Goal: Task Accomplishment & Management: Manage account settings

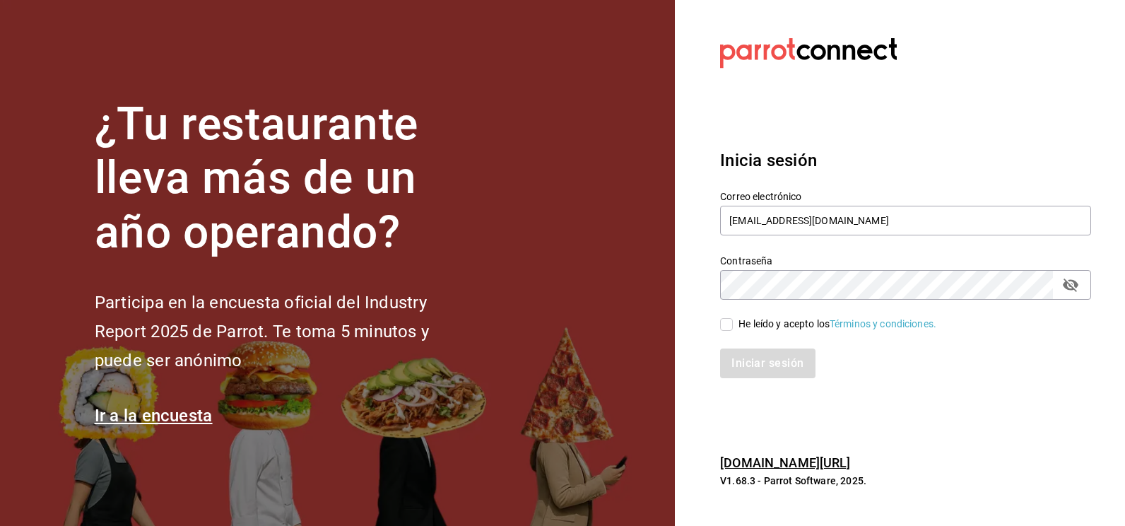
click at [722, 326] on input "He leído y acepto los Términos y condiciones." at bounding box center [726, 324] width 13 height 13
checkbox input "true"
click at [748, 363] on button "Iniciar sesión" at bounding box center [768, 363] width 96 height 30
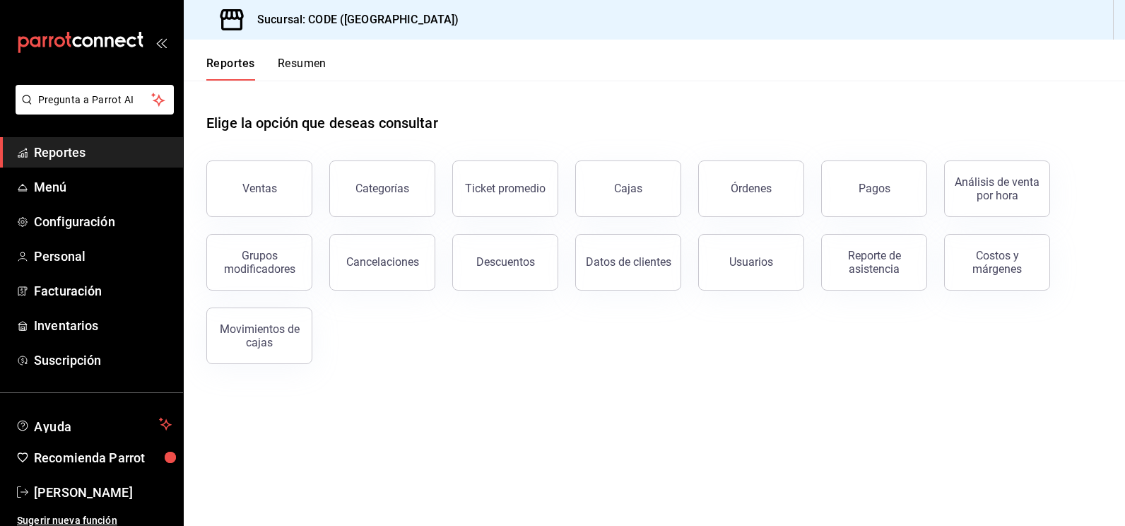
click at [80, 151] on span "Reportes" at bounding box center [103, 152] width 138 height 19
click at [610, 88] on div "Elige la opción que deseas consultar" at bounding box center [654, 112] width 896 height 63
click at [92, 150] on span "Reportes" at bounding box center [103, 152] width 138 height 19
click at [644, 461] on main "Elige la opción que deseas consultar Ventas Categorías Ticket promedio Cajas Ór…" at bounding box center [654, 303] width 941 height 445
click at [677, 462] on main "Elige la opción que deseas consultar Ventas Categorías Ticket promedio Cajas Ór…" at bounding box center [654, 303] width 941 height 445
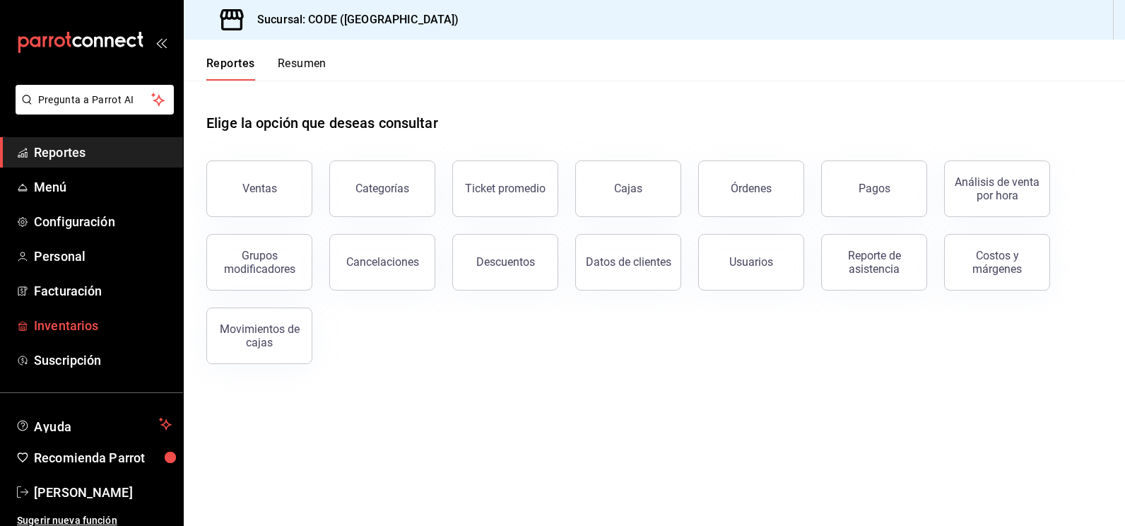
click at [54, 321] on span "Inventarios" at bounding box center [103, 325] width 138 height 19
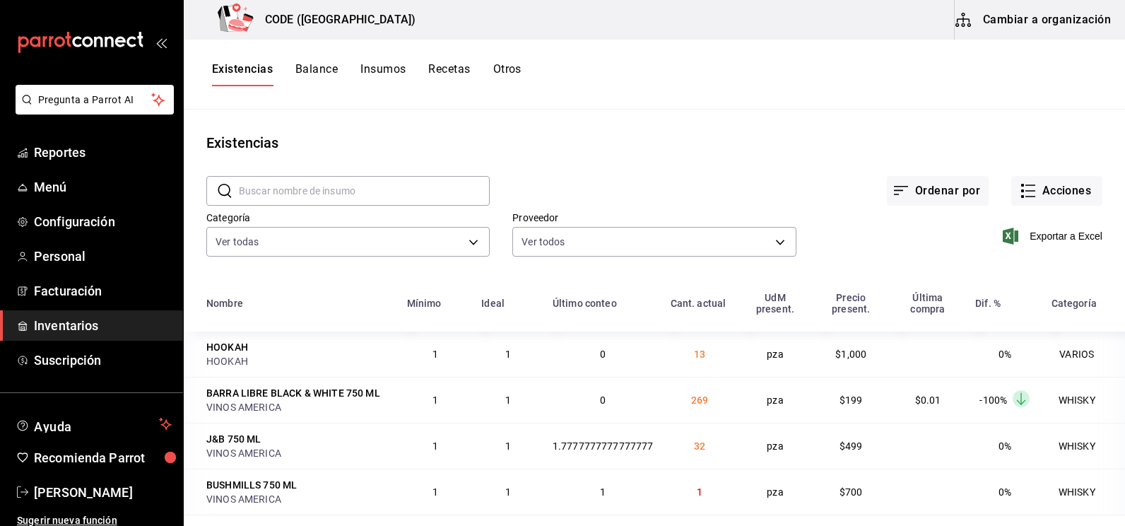
click at [87, 326] on span "Inventarios" at bounding box center [103, 325] width 138 height 19
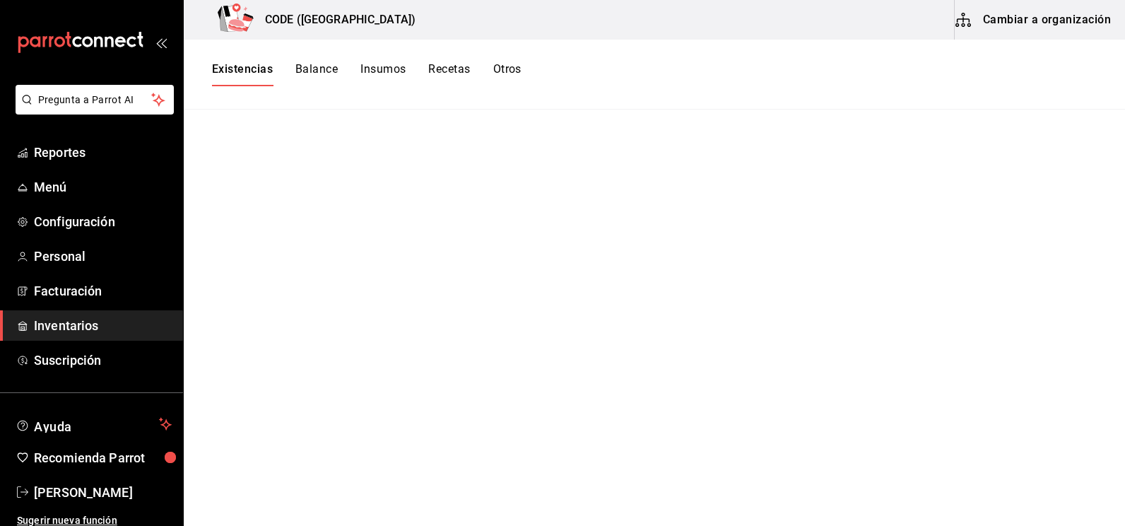
click at [300, 64] on button "Balance" at bounding box center [316, 74] width 42 height 24
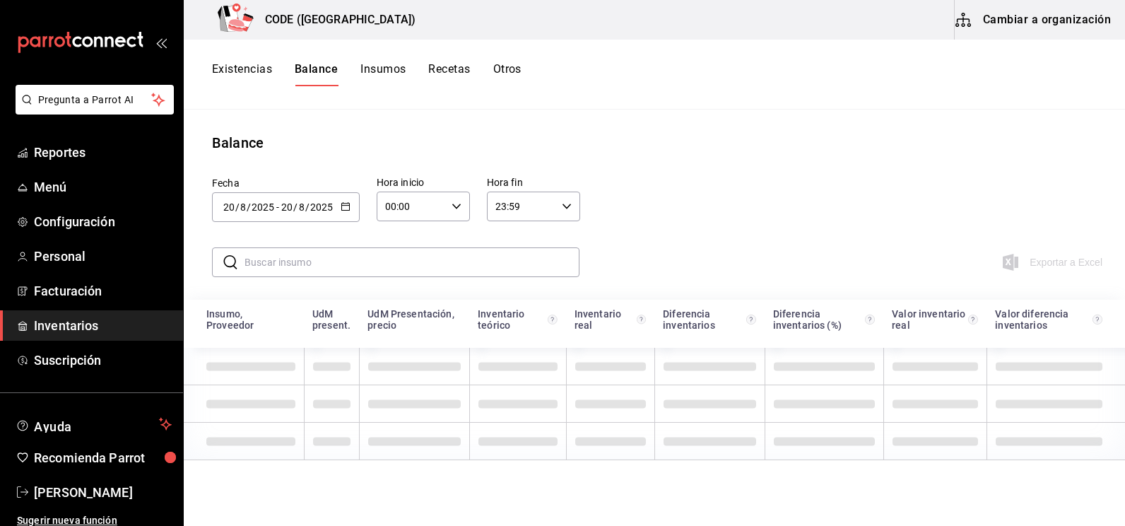
click at [224, 63] on button "Existencias" at bounding box center [242, 74] width 60 height 24
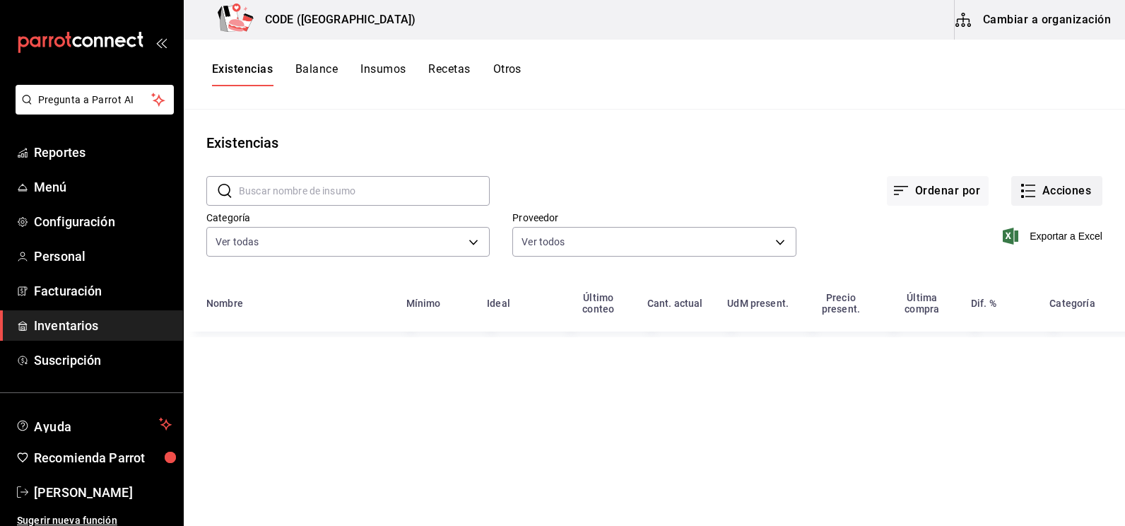
click at [1057, 184] on button "Acciones" at bounding box center [1056, 191] width 91 height 30
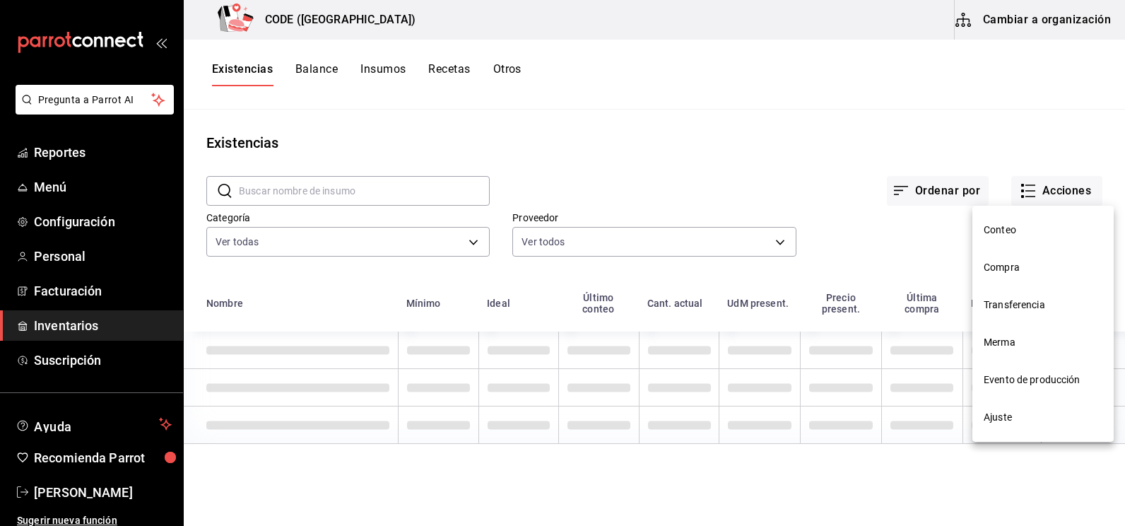
click at [1009, 275] on li "Compra" at bounding box center [1043, 267] width 141 height 37
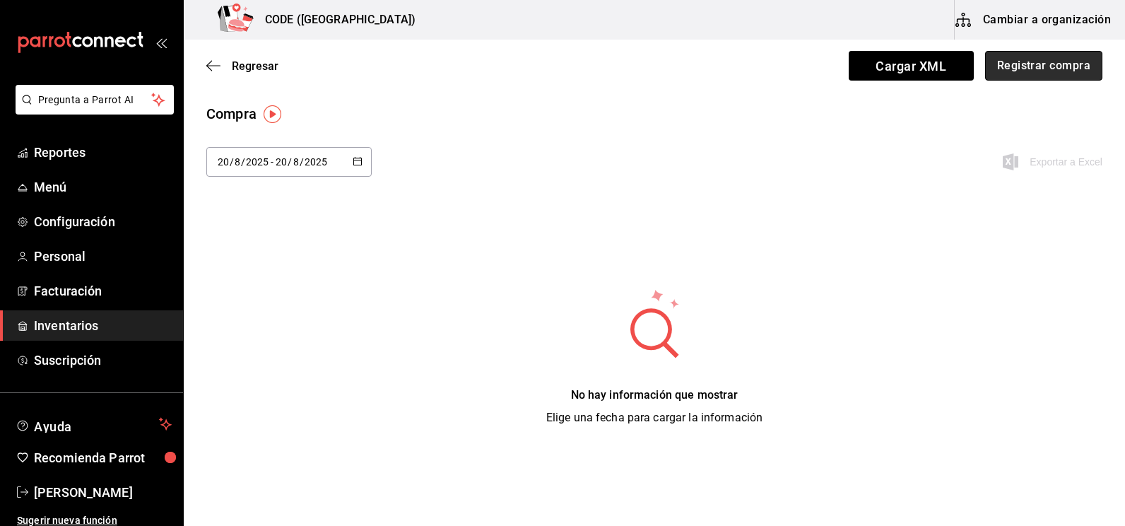
click at [1011, 73] on button "Registrar compra" at bounding box center [1043, 66] width 117 height 30
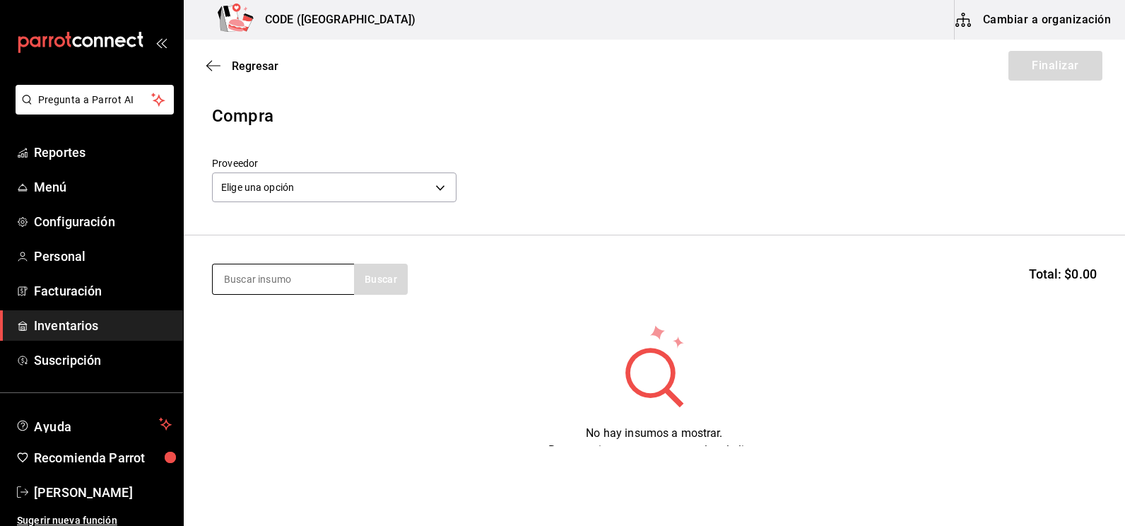
click at [294, 282] on input at bounding box center [283, 279] width 141 height 30
type input "m"
type input "refres"
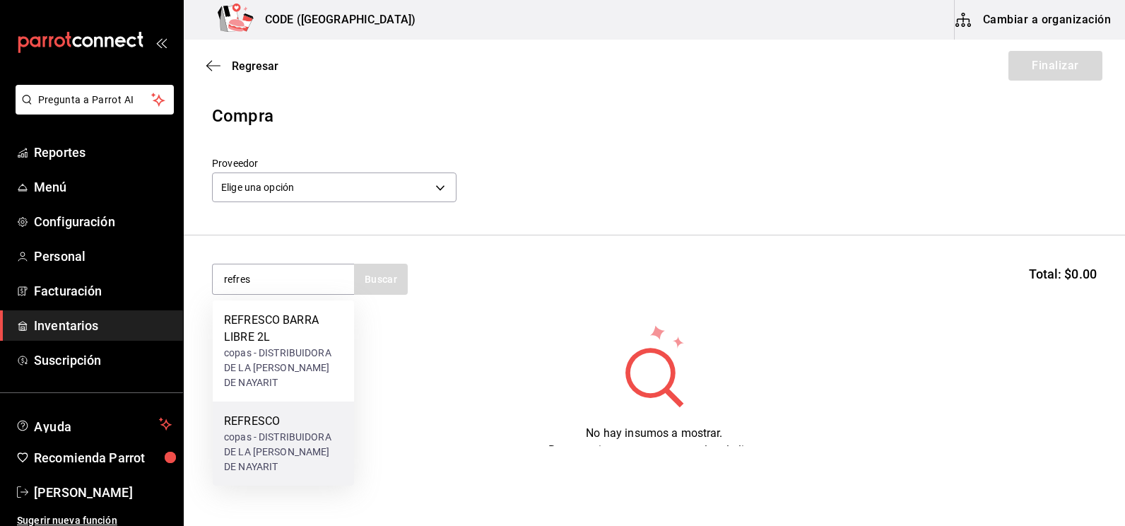
click at [268, 430] on div "copas - DISTRIBUIDORA DE LA [PERSON_NAME] DE NAYARIT" at bounding box center [283, 452] width 119 height 45
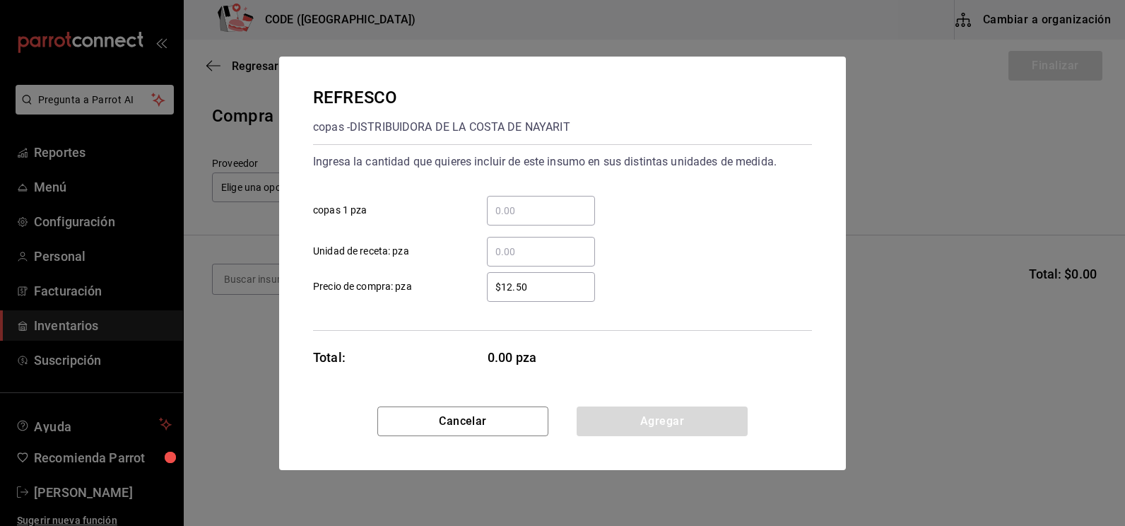
click at [512, 209] on input "​ copas 1 pza" at bounding box center [541, 210] width 108 height 17
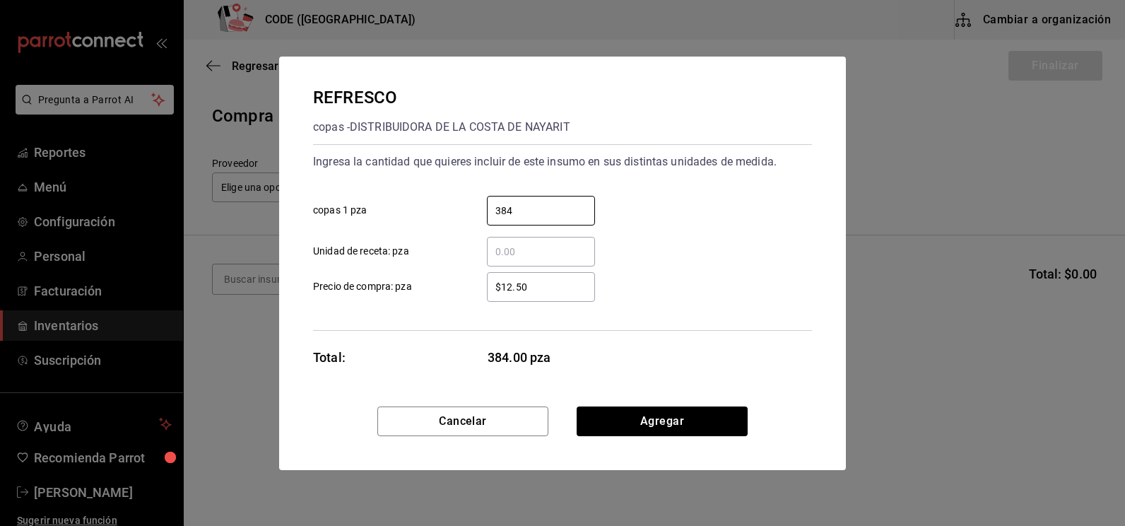
type input "384"
drag, startPoint x: 541, startPoint y: 285, endPoint x: 466, endPoint y: 282, distance: 74.3
click at [466, 282] on div "$12.50 ​" at bounding box center [529, 287] width 131 height 30
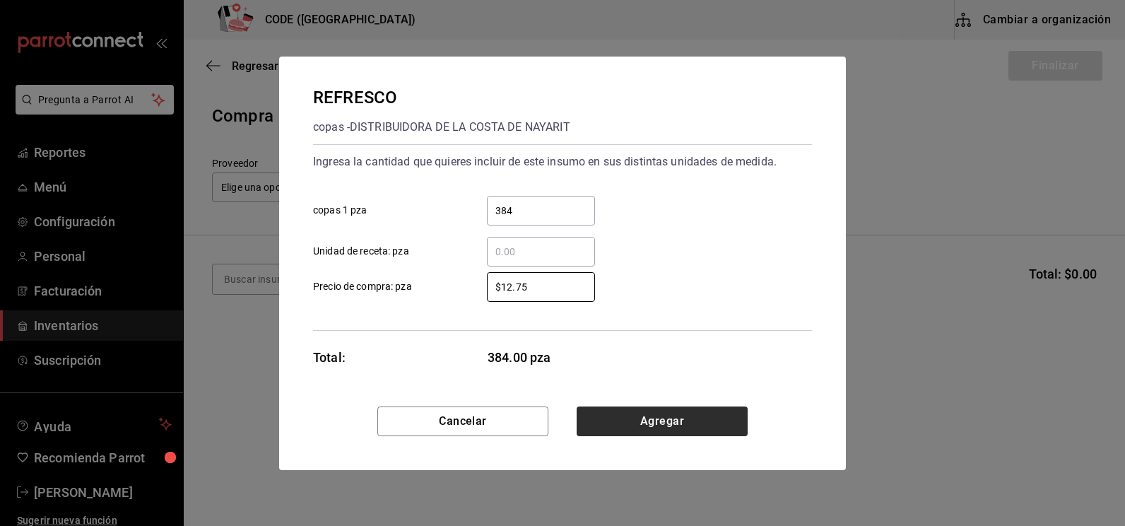
type input "$12.75"
click at [671, 423] on button "Agregar" at bounding box center [662, 421] width 171 height 30
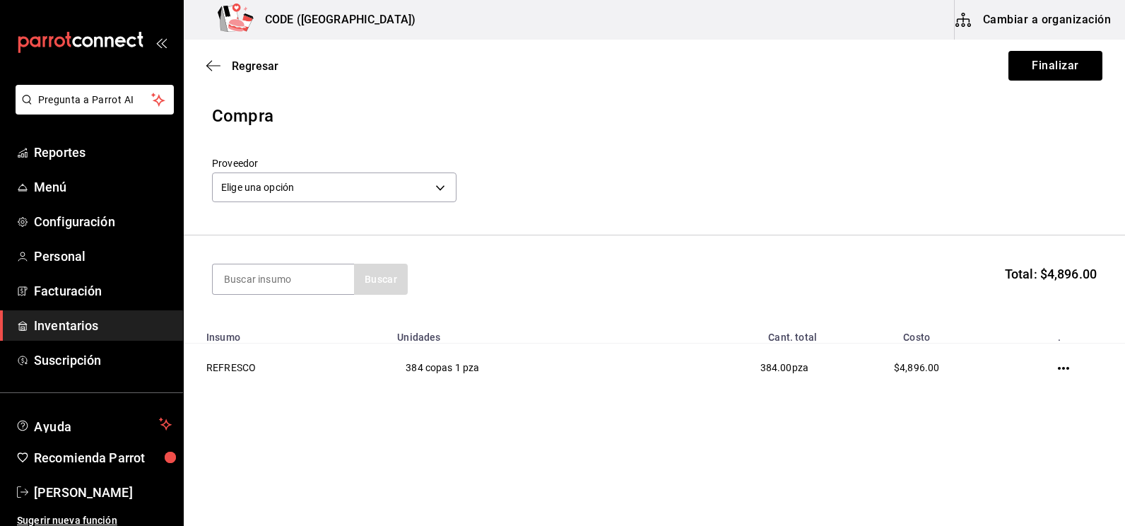
click at [600, 283] on div "Buscar Total: $4,896.00" at bounding box center [654, 279] width 885 height 31
click at [413, 202] on div "Elige una opción default" at bounding box center [334, 185] width 245 height 37
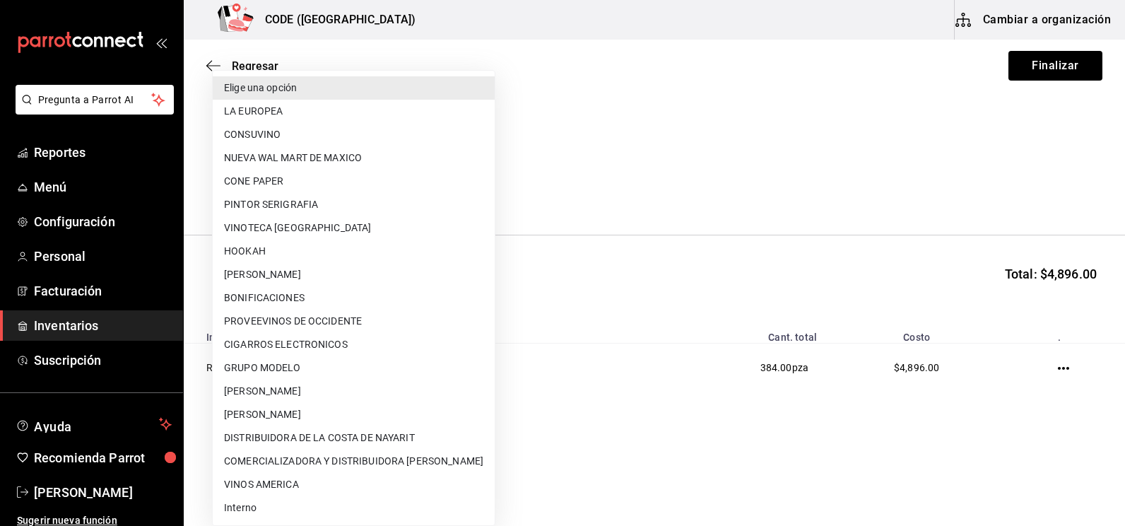
click at [390, 175] on body "Pregunta a Parrot AI Reportes Menú Configuración Personal Facturación Inventari…" at bounding box center [562, 223] width 1125 height 446
click at [321, 454] on li "COMERCIALIZADORA Y DISTRIBUIDORA [PERSON_NAME]" at bounding box center [354, 461] width 282 height 23
type input "475d6aa3-3cf4-4b45-89b7-25ebee50a289"
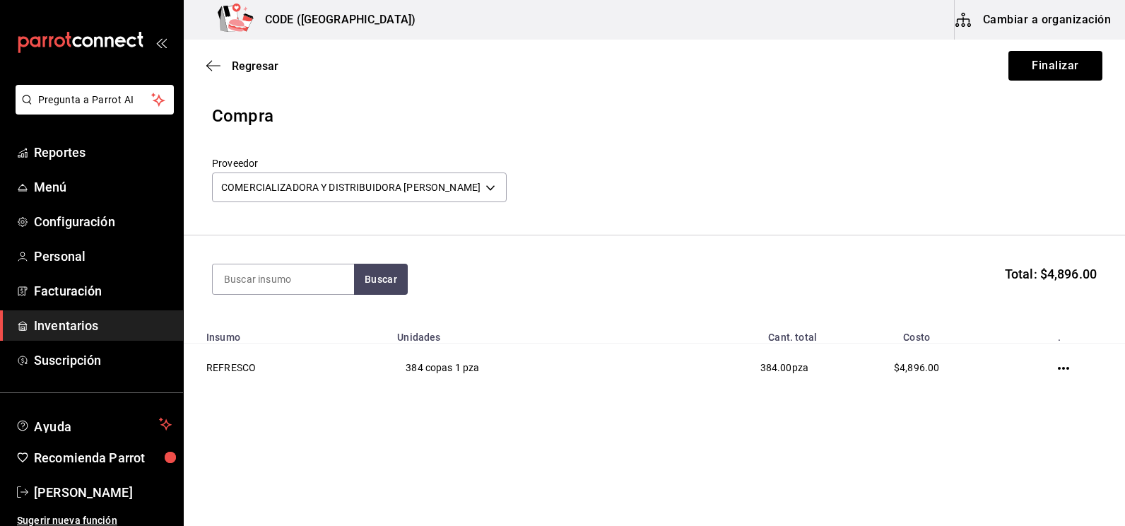
click at [664, 254] on section "Buscar Total: $4,896.00" at bounding box center [654, 279] width 941 height 88
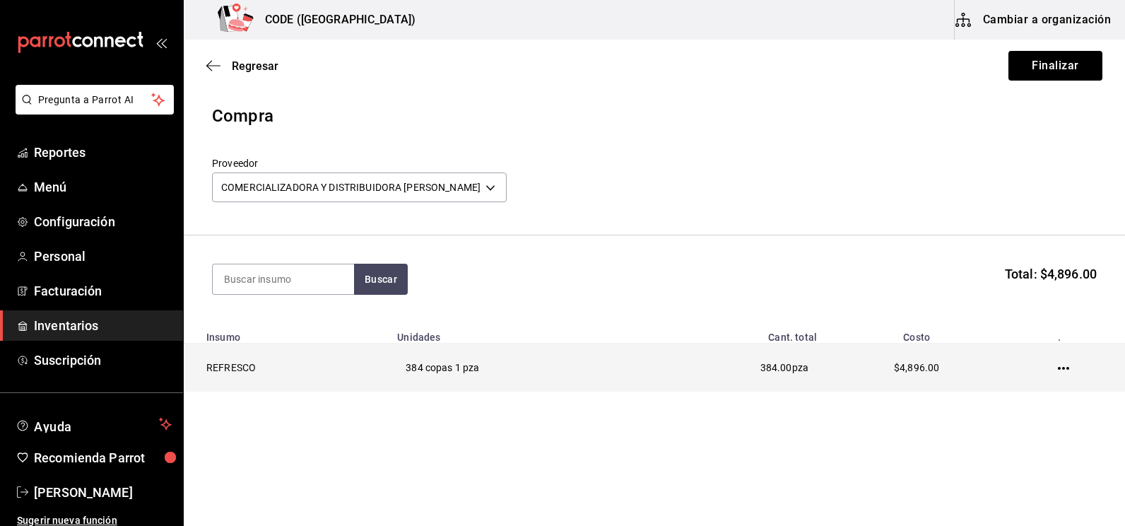
click at [776, 365] on span "384.00" at bounding box center [777, 367] width 32 height 11
click at [886, 373] on td "$4,896.00" at bounding box center [917, 367] width 182 height 49
click at [1067, 368] on icon "button" at bounding box center [1063, 368] width 11 height 11
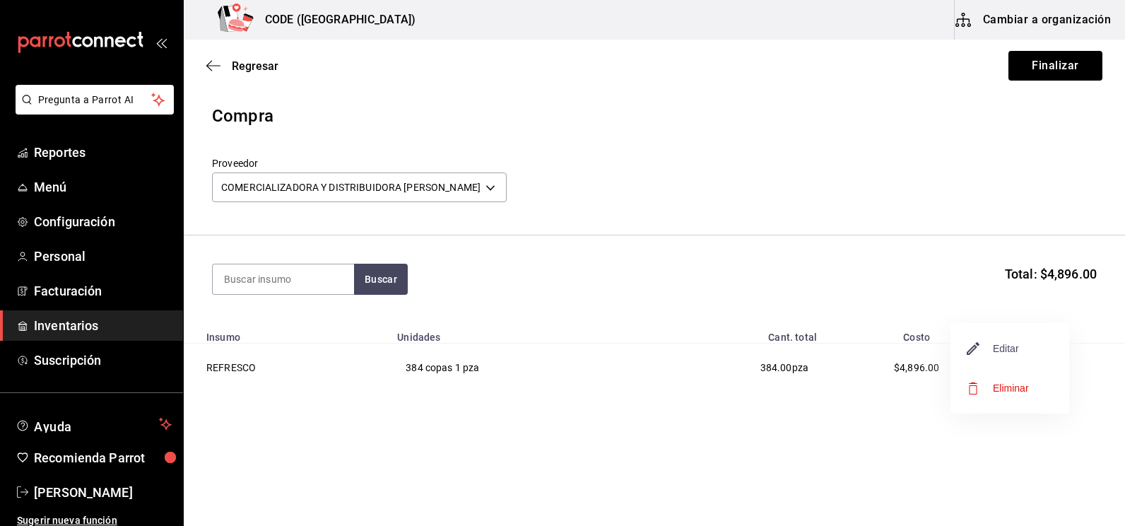
click at [1007, 352] on span "Editar" at bounding box center [994, 348] width 52 height 17
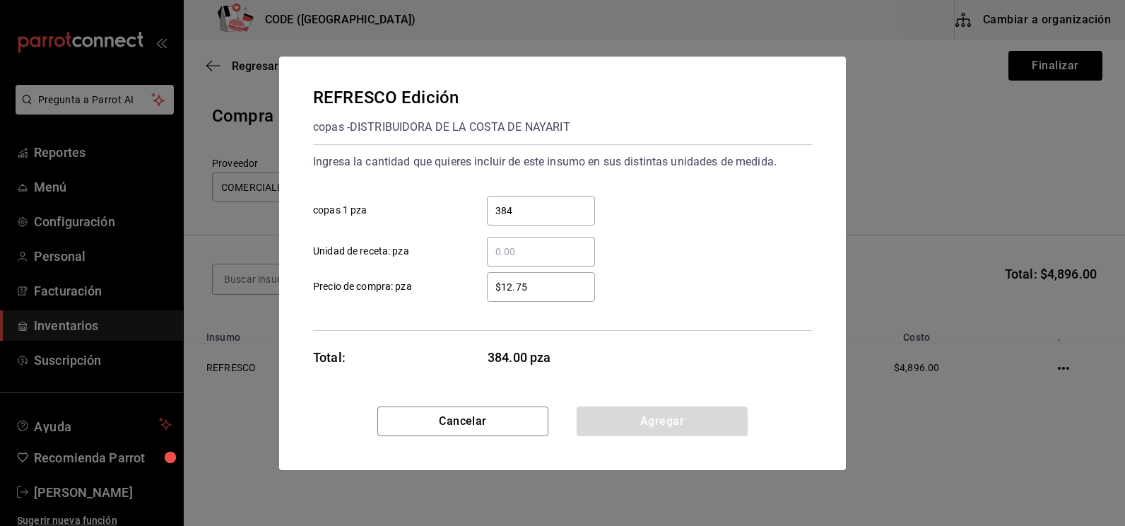
click at [567, 288] on input "$12.75" at bounding box center [541, 286] width 108 height 17
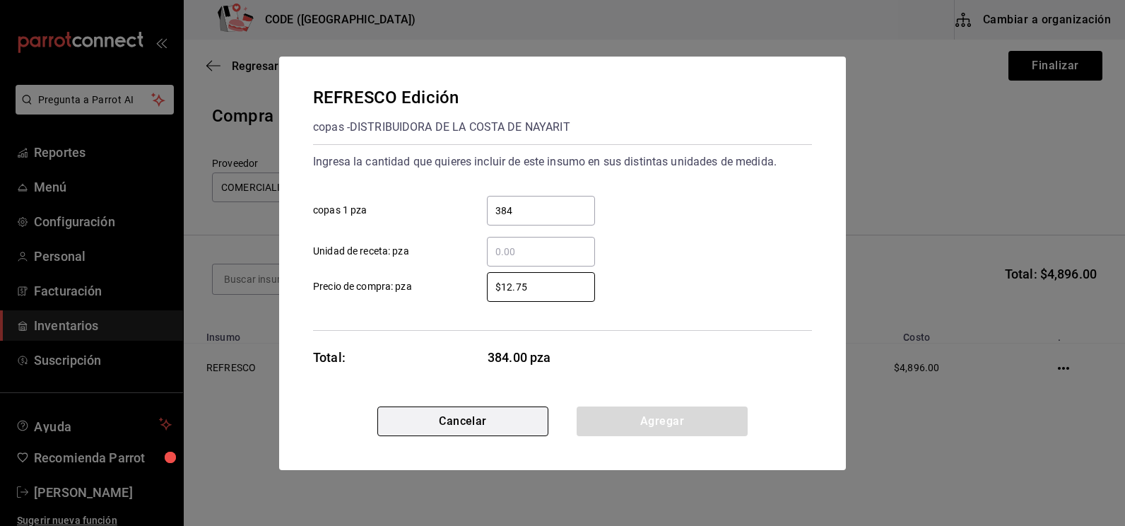
click at [518, 419] on button "Cancelar" at bounding box center [462, 421] width 171 height 30
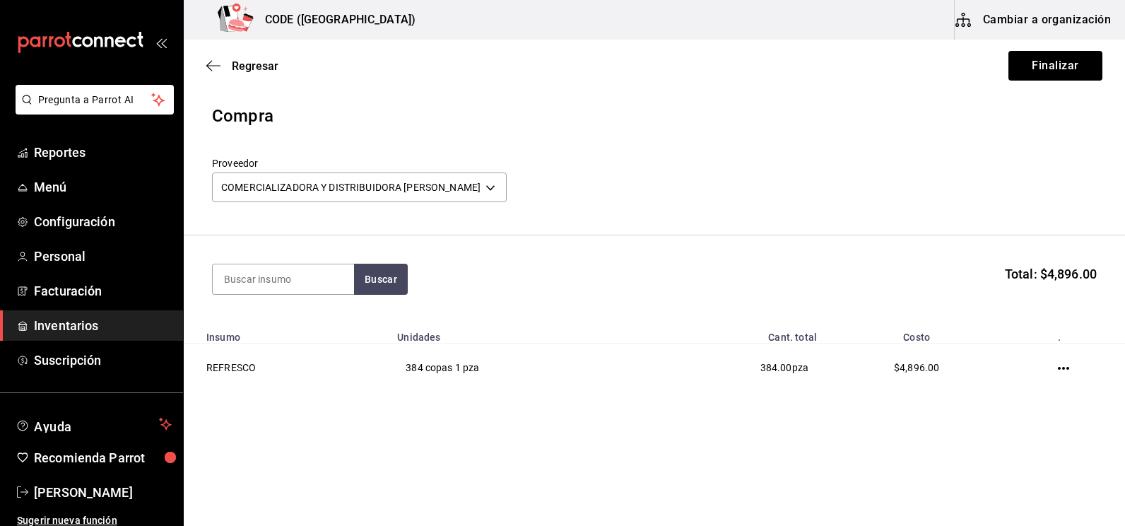
click at [694, 264] on div "Buscar Total: $4,896.00" at bounding box center [654, 279] width 885 height 31
click at [806, 136] on header "Compra Proveedor COMERCIALIZADORA Y DISTRIBUIDORA [PERSON_NAME] 475d6aa3-3cf4-4…" at bounding box center [654, 169] width 941 height 132
click at [1064, 60] on button "Finalizar" at bounding box center [1056, 66] width 94 height 30
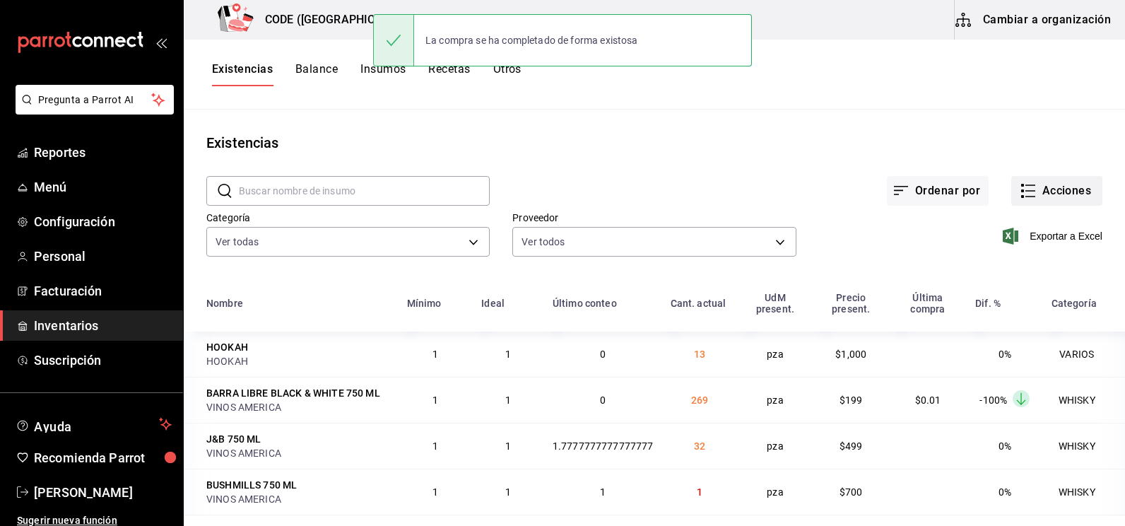
click at [1042, 185] on button "Acciones" at bounding box center [1056, 191] width 91 height 30
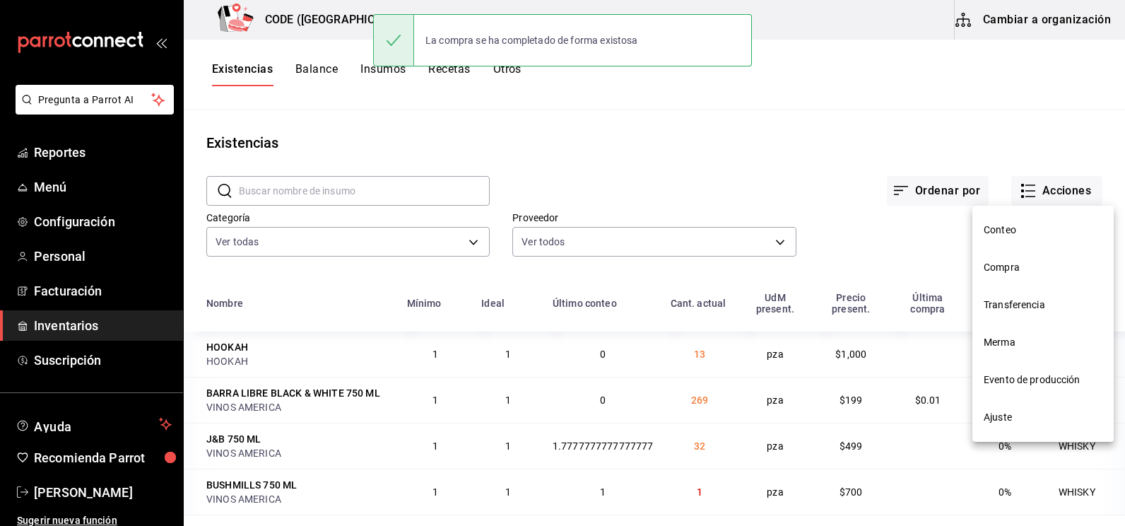
click at [1013, 257] on li "Compra" at bounding box center [1043, 267] width 141 height 37
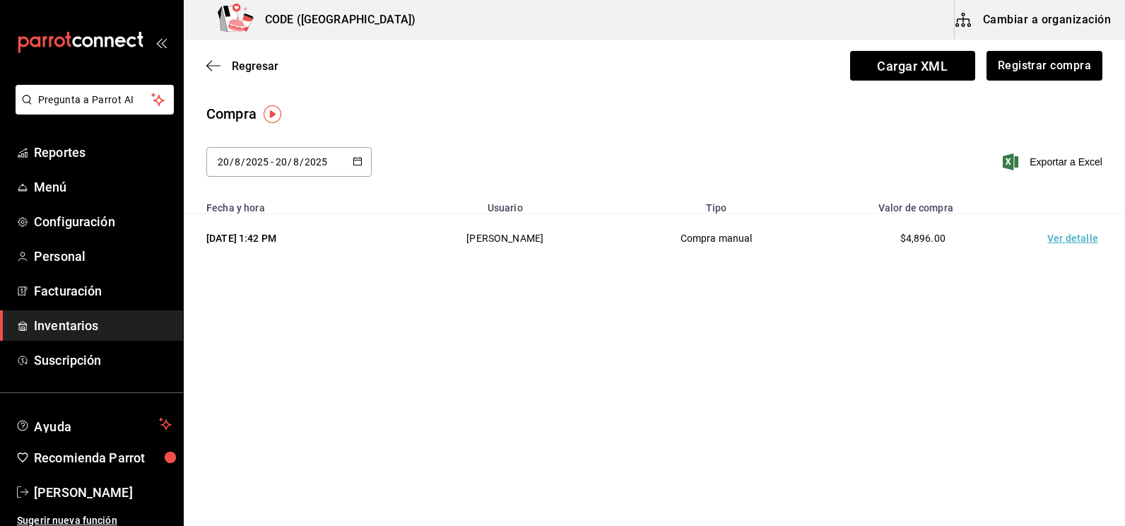
click at [1062, 233] on td "Ver detalle" at bounding box center [1075, 238] width 99 height 49
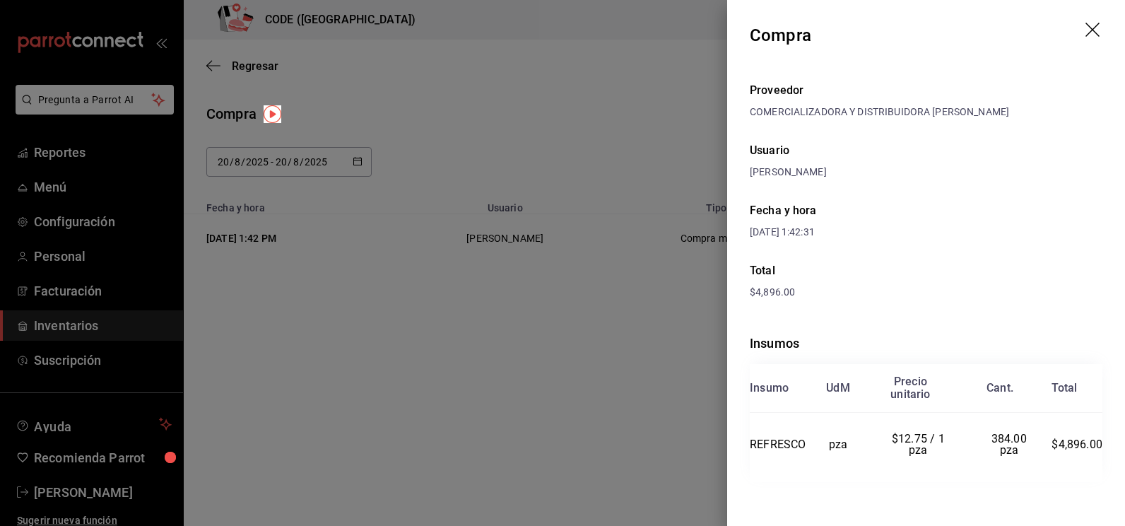
click at [946, 214] on div "Fecha y hora [DATE] 1:42:31" at bounding box center [926, 221] width 353 height 60
click at [585, 132] on div at bounding box center [562, 263] width 1125 height 526
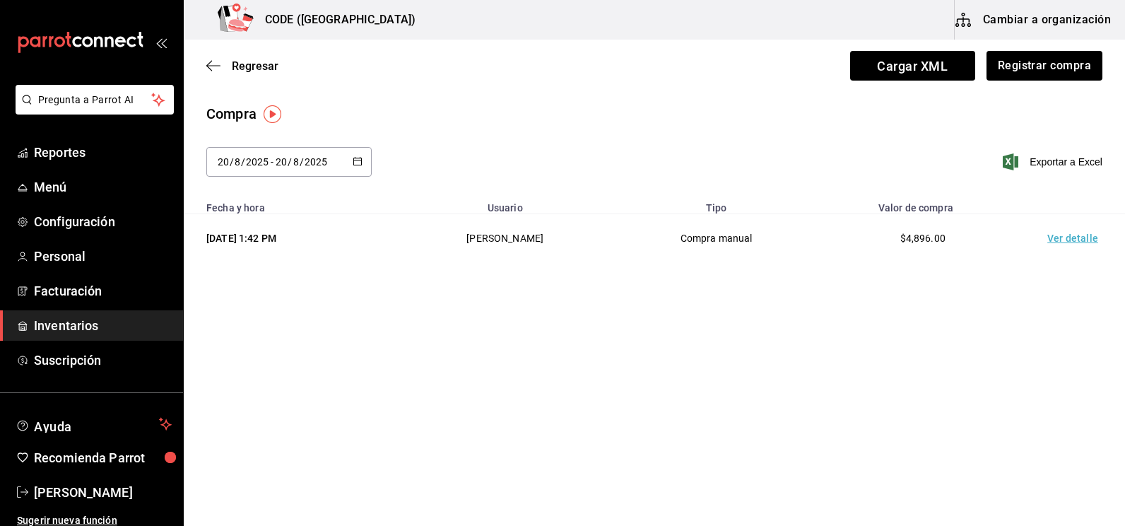
click at [612, 117] on div "Compra" at bounding box center [654, 113] width 896 height 21
click at [731, 117] on div "Compra" at bounding box center [654, 113] width 896 height 21
click at [1019, 66] on button "Registrar compra" at bounding box center [1043, 66] width 117 height 30
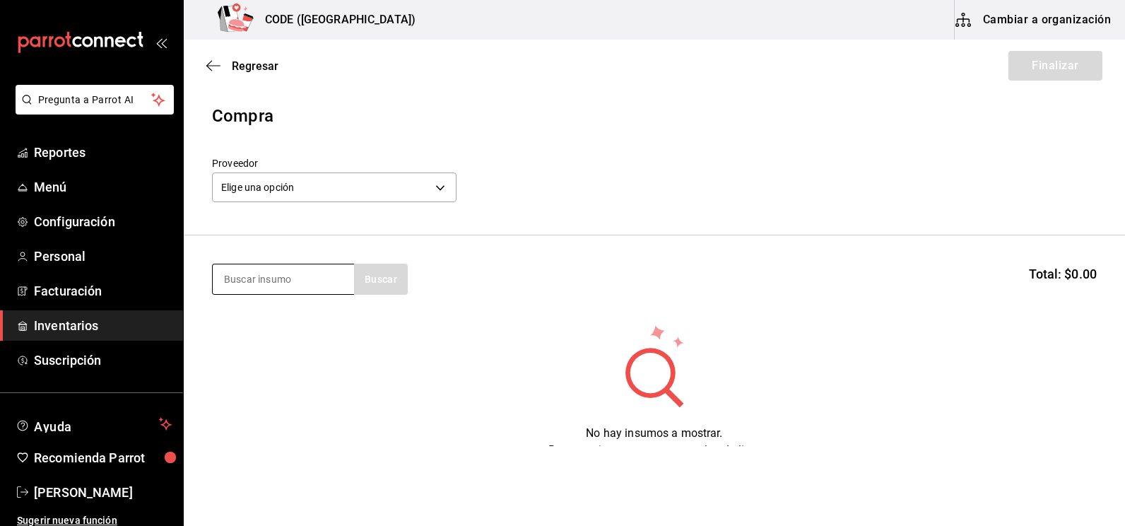
click at [288, 279] on input at bounding box center [283, 279] width 141 height 30
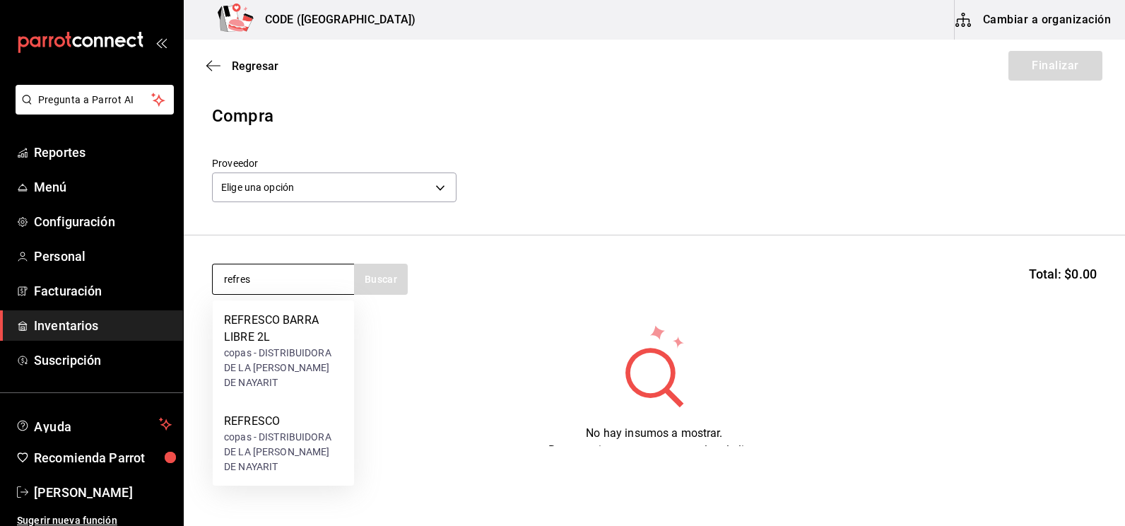
type input "refres"
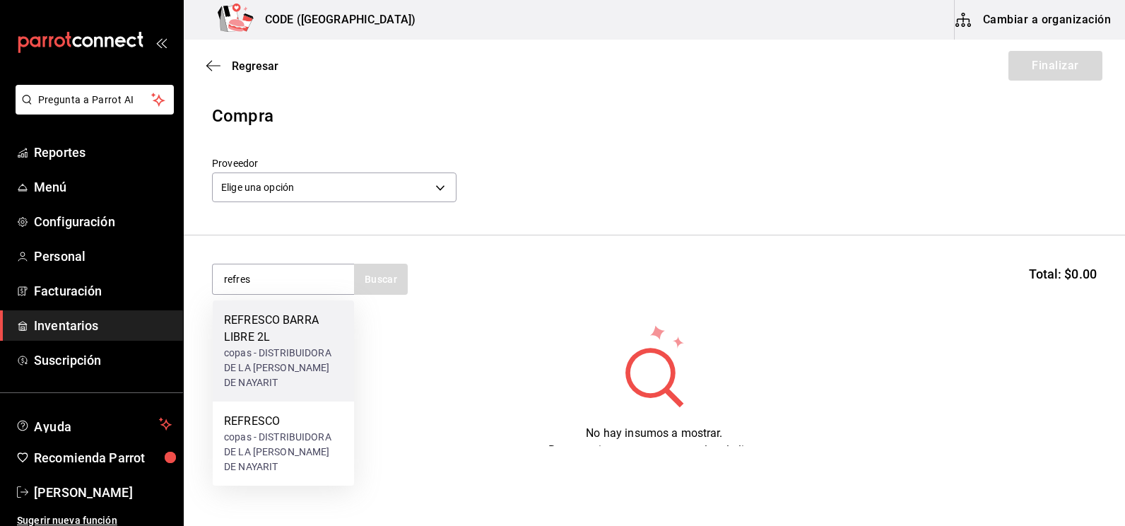
click at [284, 350] on div "copas - DISTRIBUIDORA DE LA [PERSON_NAME] DE NAYARIT" at bounding box center [283, 368] width 119 height 45
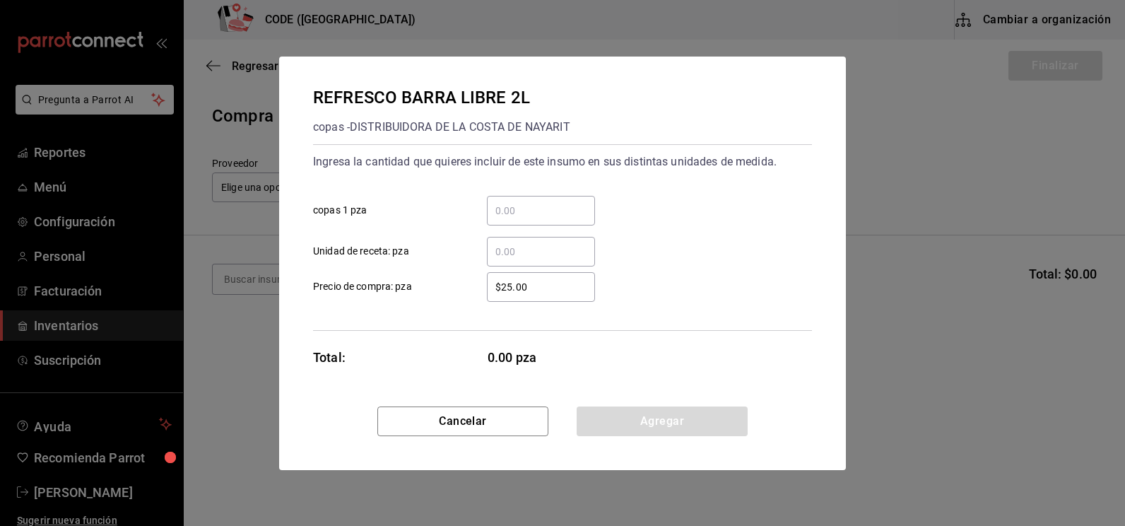
click at [515, 211] on input "​ copas 1 pza" at bounding box center [541, 210] width 108 height 17
type input "8"
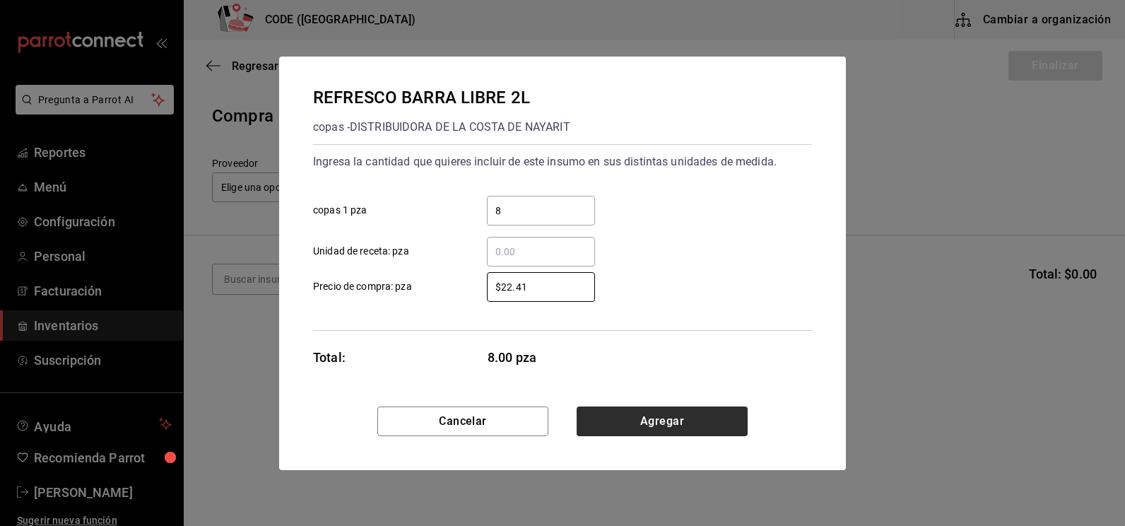
type input "$22.41"
click at [648, 428] on button "Agregar" at bounding box center [662, 421] width 171 height 30
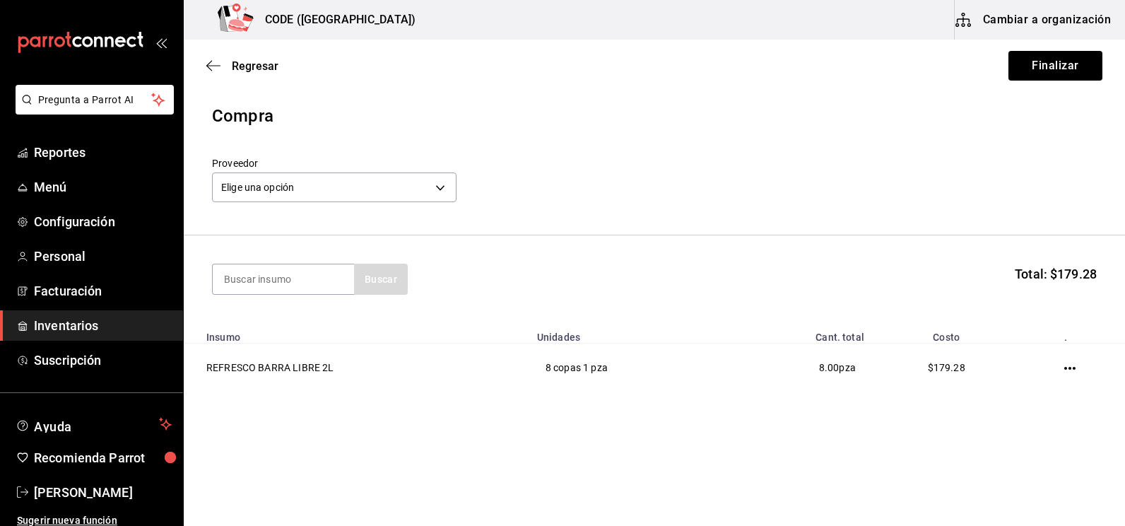
click at [537, 193] on div "Proveedor Elige una opción default" at bounding box center [654, 181] width 885 height 49
click at [410, 190] on body "Pregunta a Parrot AI Reportes Menú Configuración Personal Facturación Inventari…" at bounding box center [562, 223] width 1125 height 446
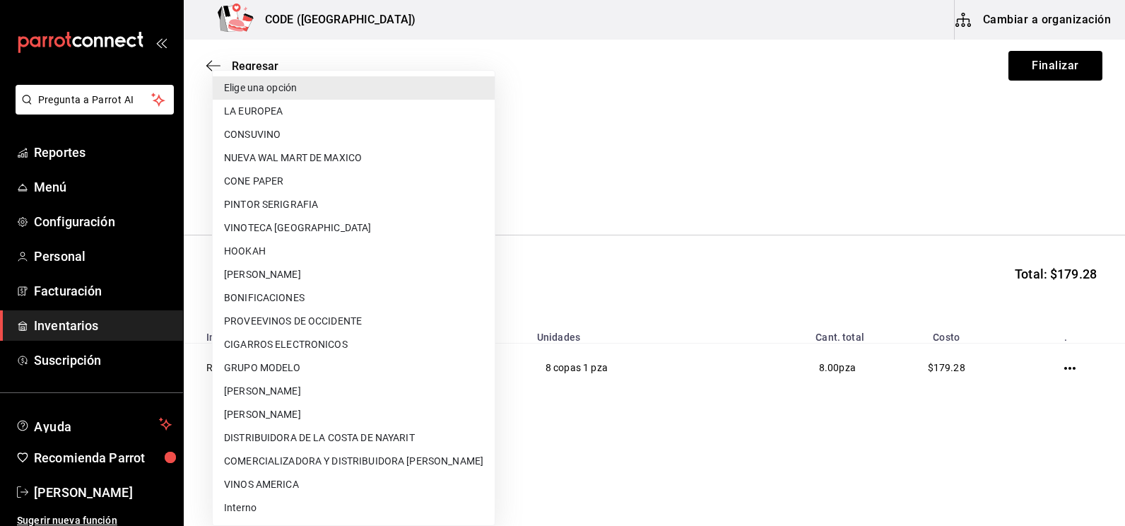
drag, startPoint x: 294, startPoint y: 457, endPoint x: 317, endPoint y: 457, distance: 22.6
click at [295, 457] on li "COMERCIALIZADORA Y DISTRIBUIDORA [PERSON_NAME]" at bounding box center [354, 461] width 282 height 23
type input "475d6aa3-3cf4-4b45-89b7-25ebee50a289"
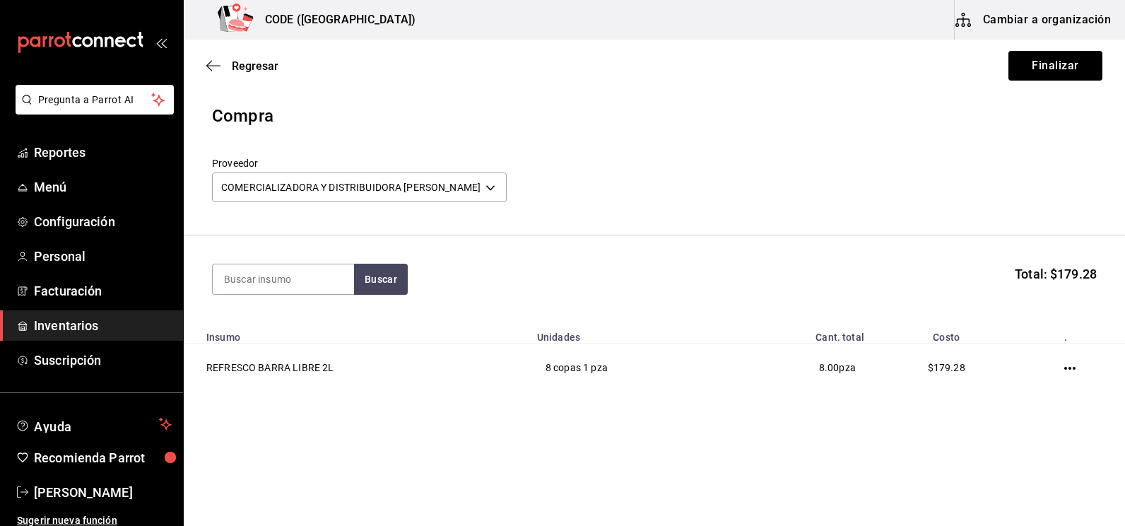
click at [736, 209] on header "Compra Proveedor COMERCIALIZADORA Y DISTRIBUIDORA [PERSON_NAME] 475d6aa3-3cf4-4…" at bounding box center [654, 169] width 941 height 132
click at [1043, 63] on button "Finalizar" at bounding box center [1056, 66] width 94 height 30
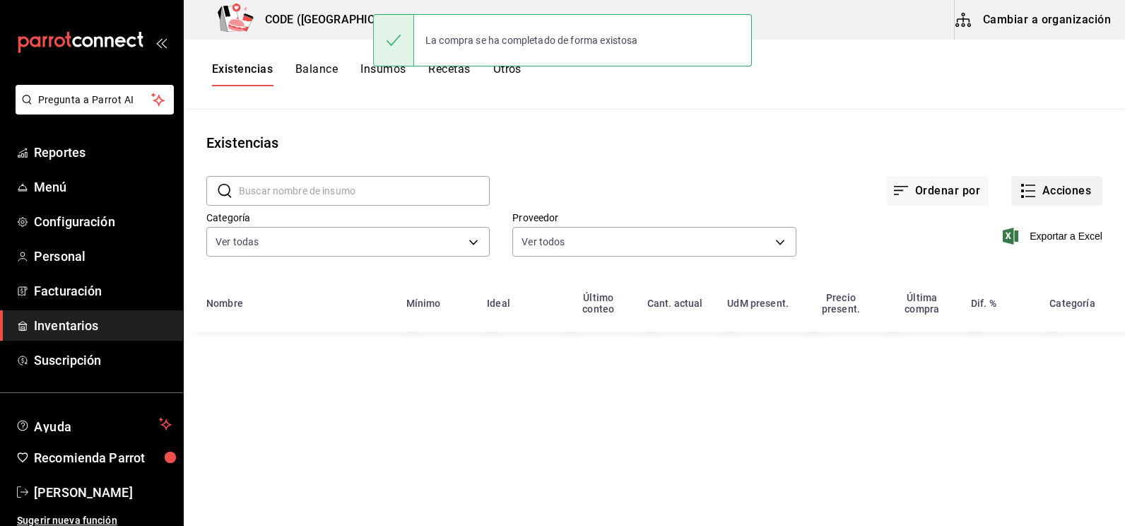
click at [1050, 199] on button "Acciones" at bounding box center [1056, 191] width 91 height 30
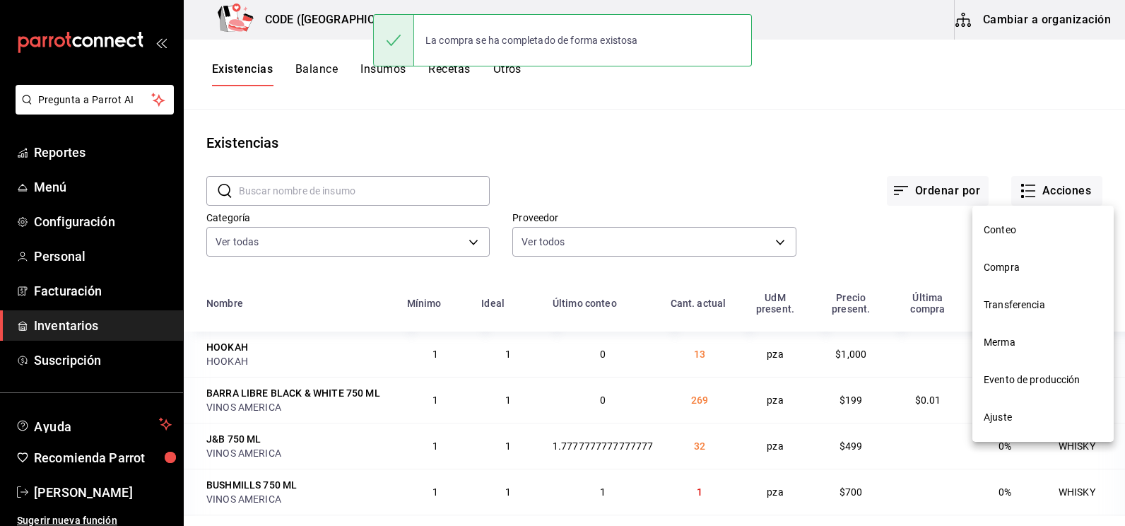
click at [1003, 262] on span "Compra" at bounding box center [1043, 267] width 119 height 15
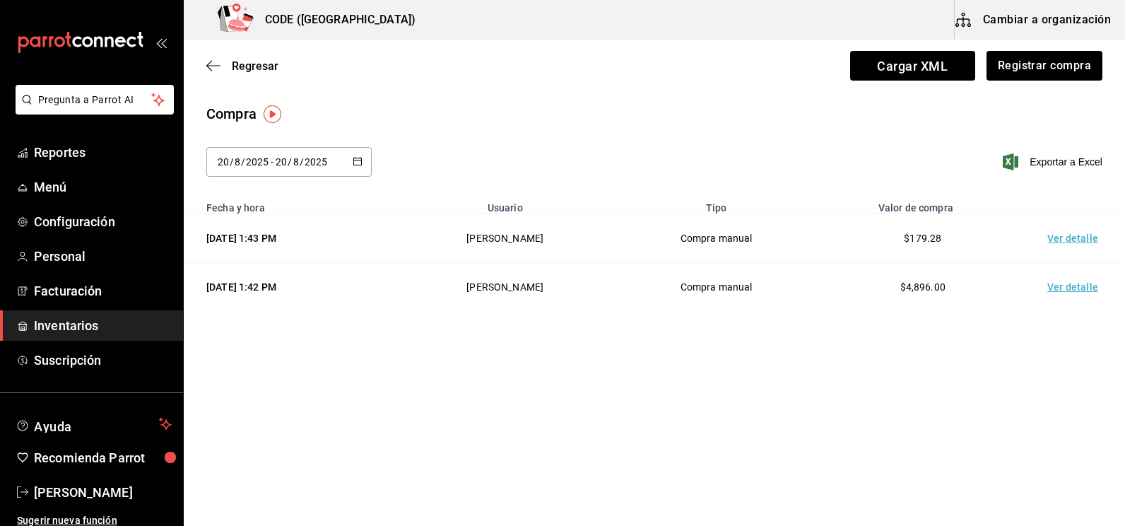
click at [1062, 233] on td "Ver detalle" at bounding box center [1075, 238] width 99 height 49
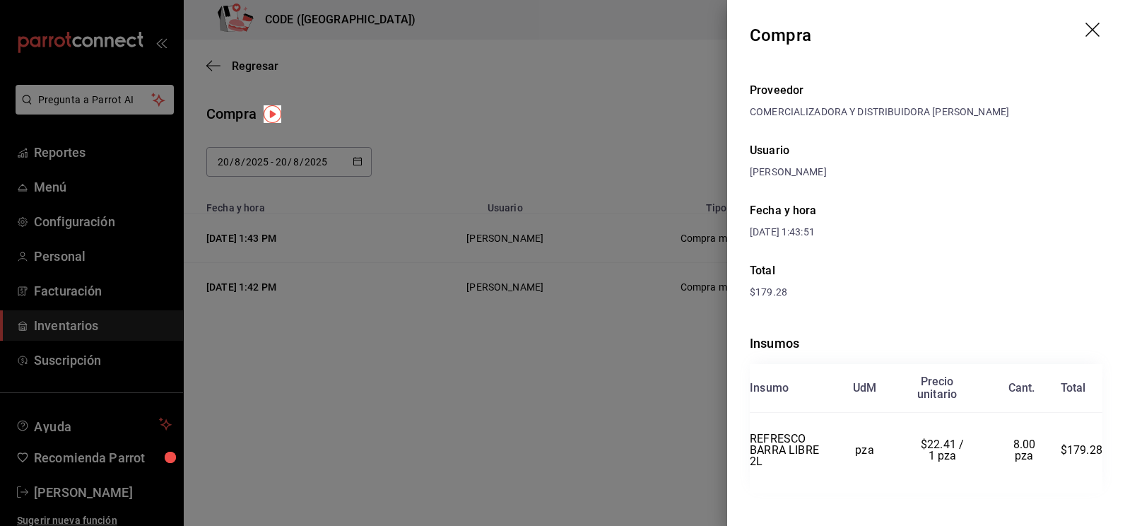
click at [926, 252] on div "Proveedor COMERCIALIZADORA Y DISTRIBUIDORA [PERSON_NAME] Usuario [PERSON_NAME] …" at bounding box center [926, 305] width 398 height 468
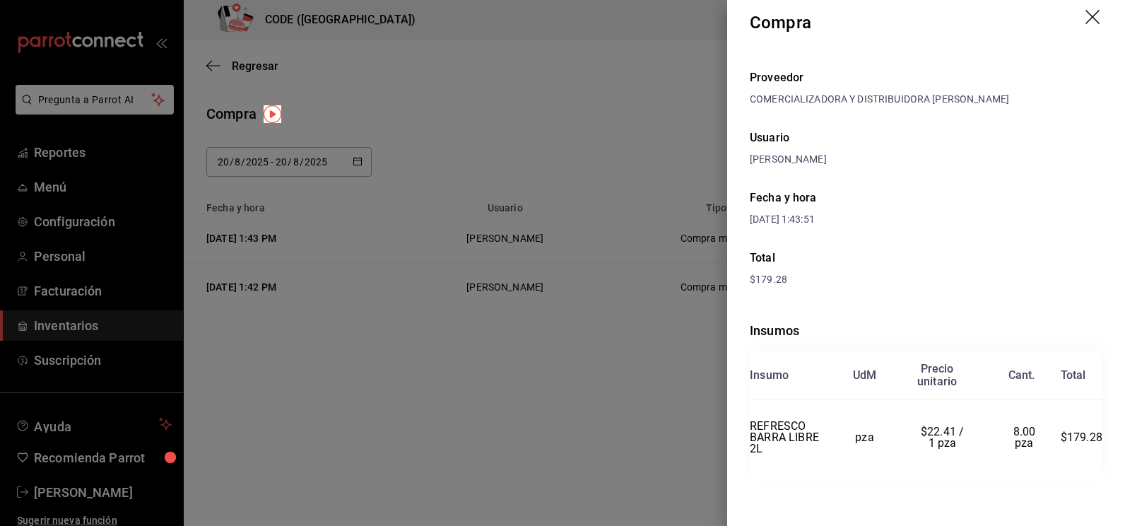
scroll to position [13, 0]
click at [495, 86] on div at bounding box center [562, 263] width 1125 height 526
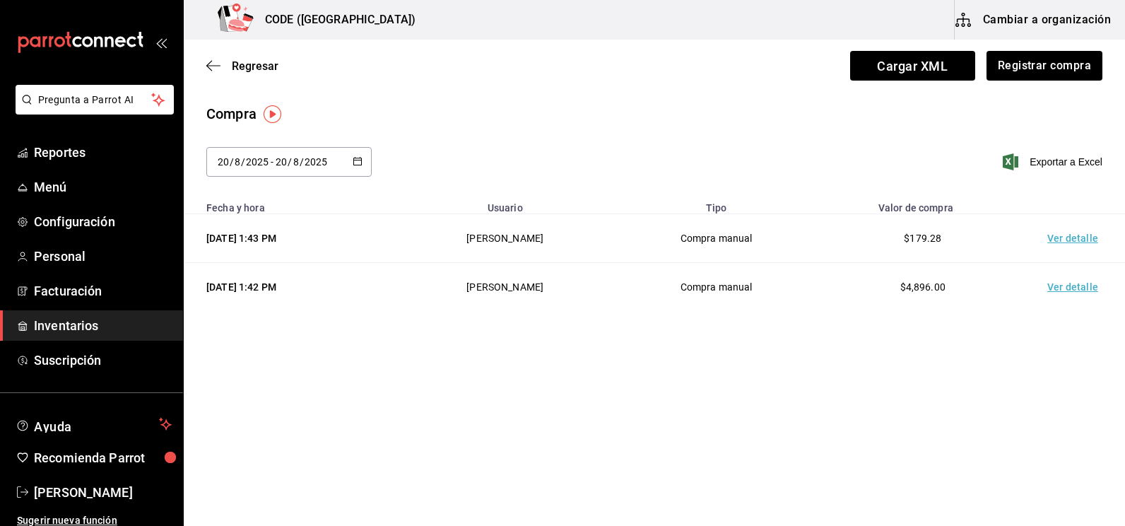
click at [533, 94] on main "Regresar Cargar XML Registrar compra Compra [DATE] [DATE] - [DATE] [DATE] Expor…" at bounding box center [654, 187] width 941 height 294
click at [979, 112] on div "Compra" at bounding box center [654, 113] width 896 height 21
click at [1028, 74] on button "Registrar compra" at bounding box center [1043, 66] width 117 height 30
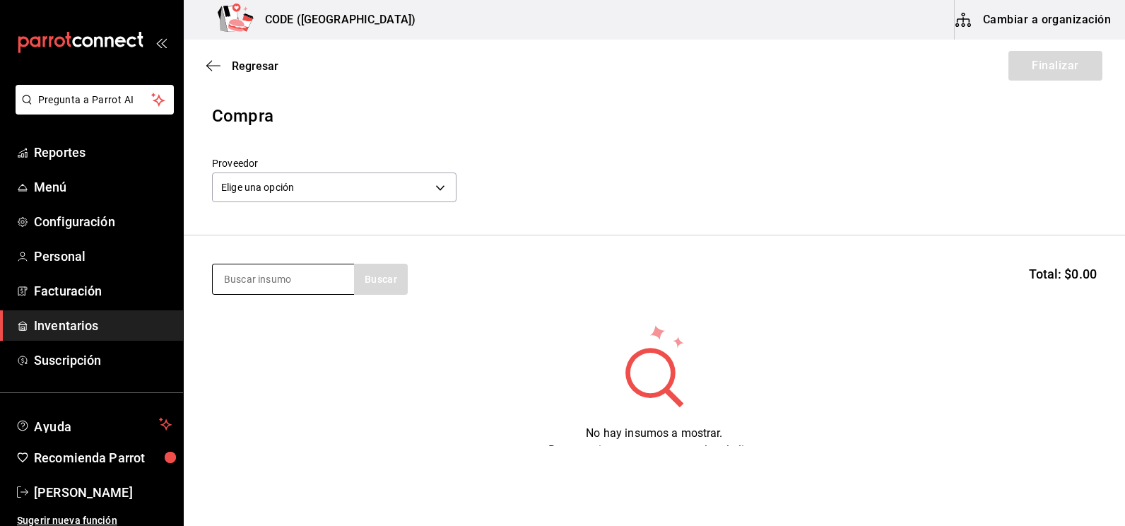
click at [312, 272] on input at bounding box center [283, 279] width 141 height 30
type input "RED B"
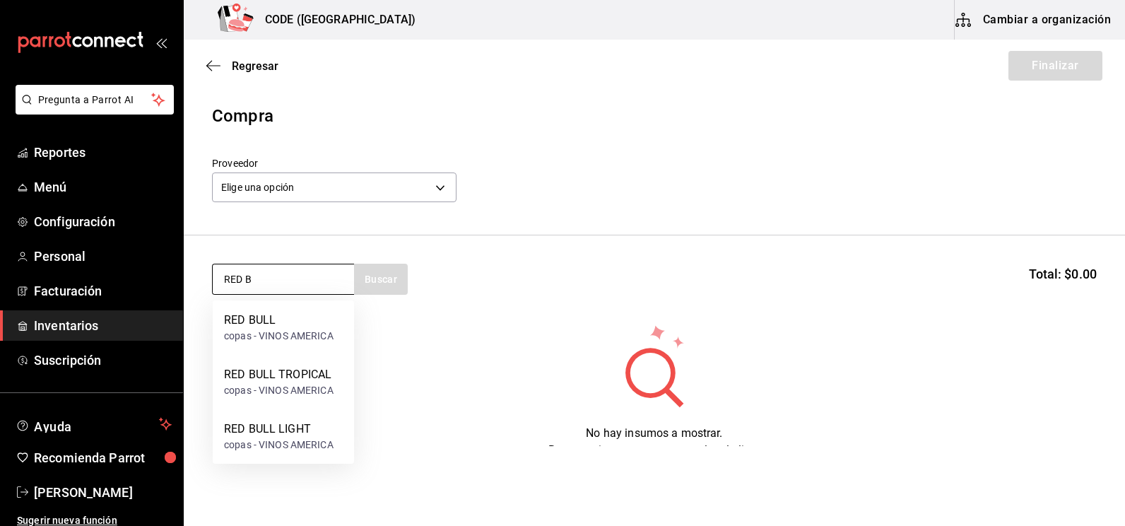
click at [277, 284] on input "RED B" at bounding box center [283, 279] width 141 height 30
click at [282, 317] on div "RED BULL" at bounding box center [279, 320] width 110 height 17
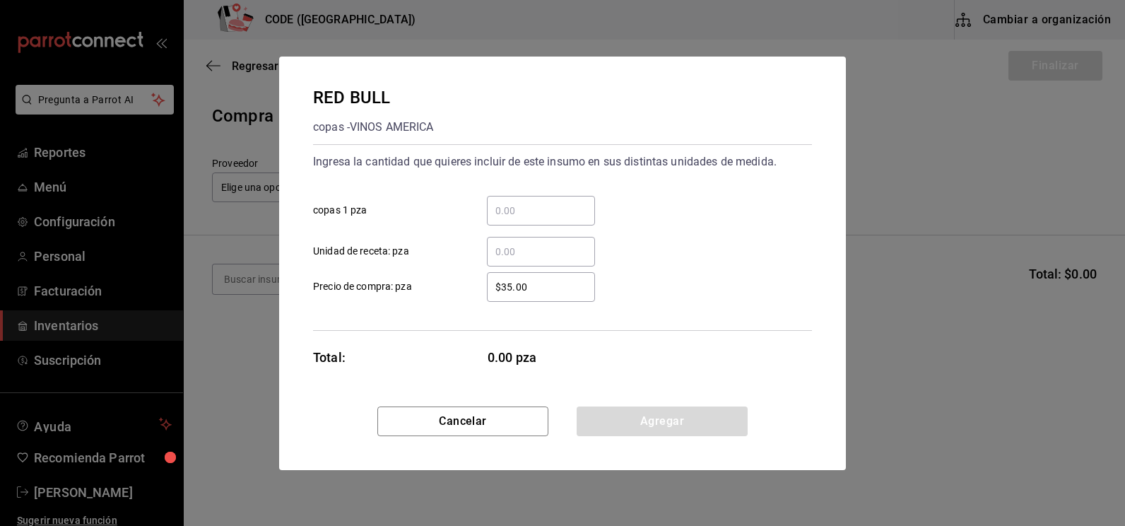
click at [520, 217] on input "​ copas 1 pza" at bounding box center [541, 210] width 108 height 17
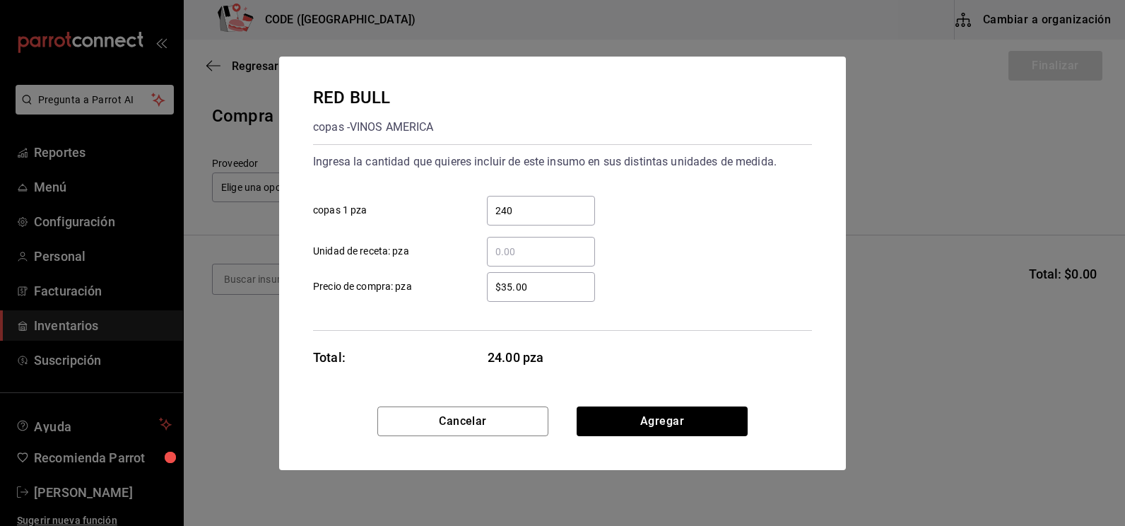
type input "240"
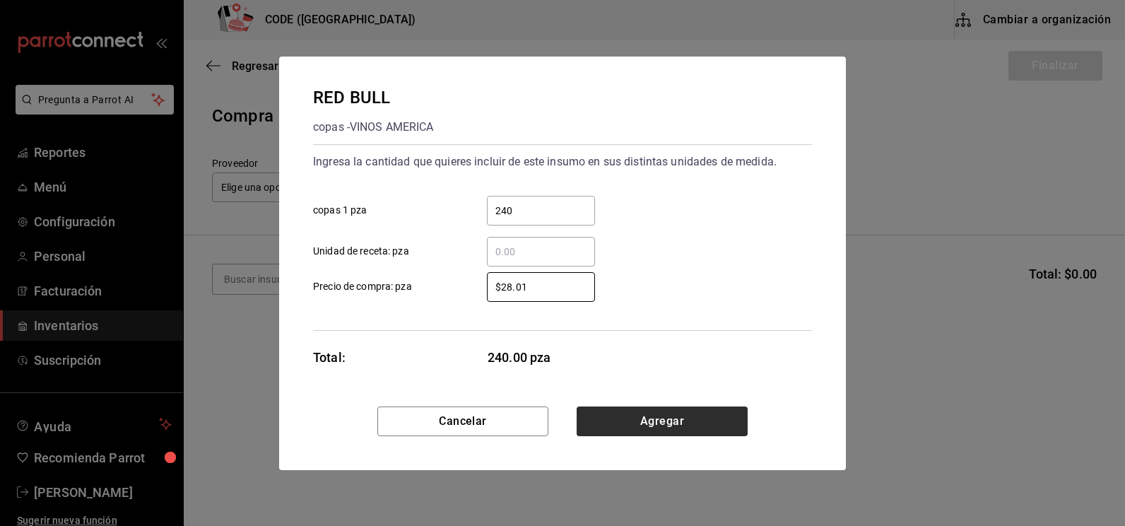
type input "$28.01"
click at [680, 418] on button "Agregar" at bounding box center [662, 421] width 171 height 30
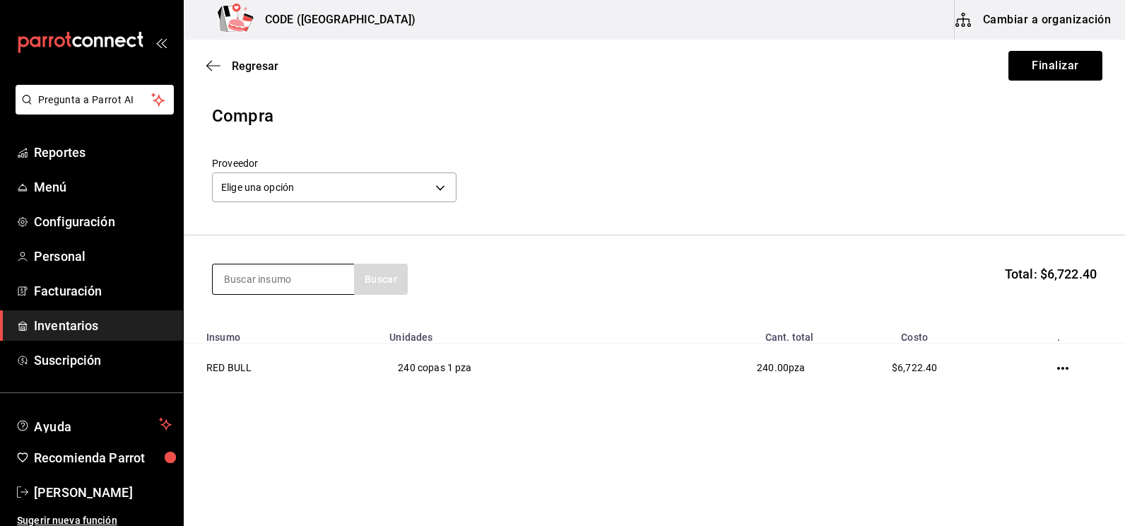
click at [305, 281] on input at bounding box center [283, 279] width 141 height 30
type input "CLASE"
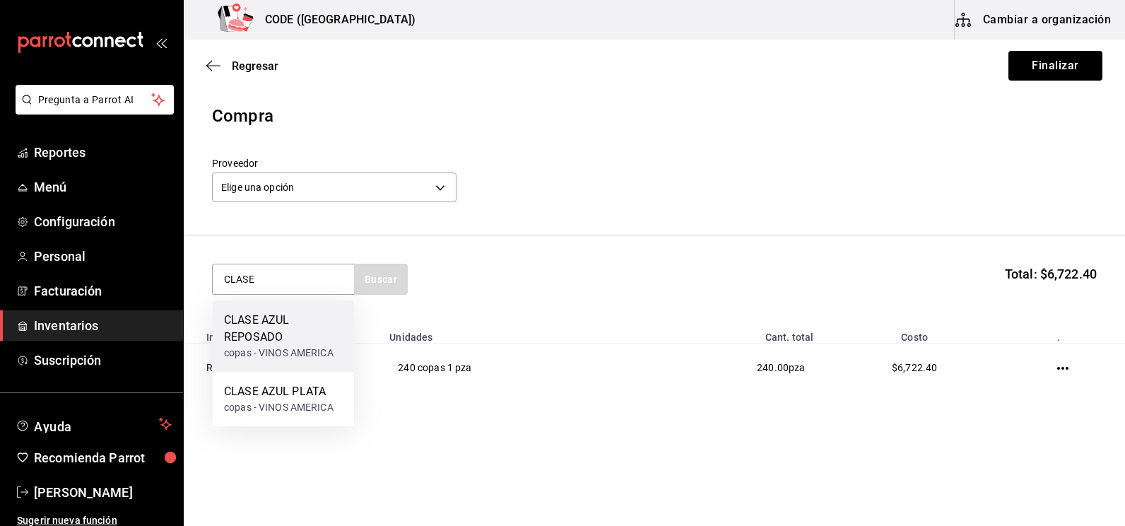
click at [272, 337] on div "CLASE AZUL REPOSADO" at bounding box center [283, 329] width 119 height 34
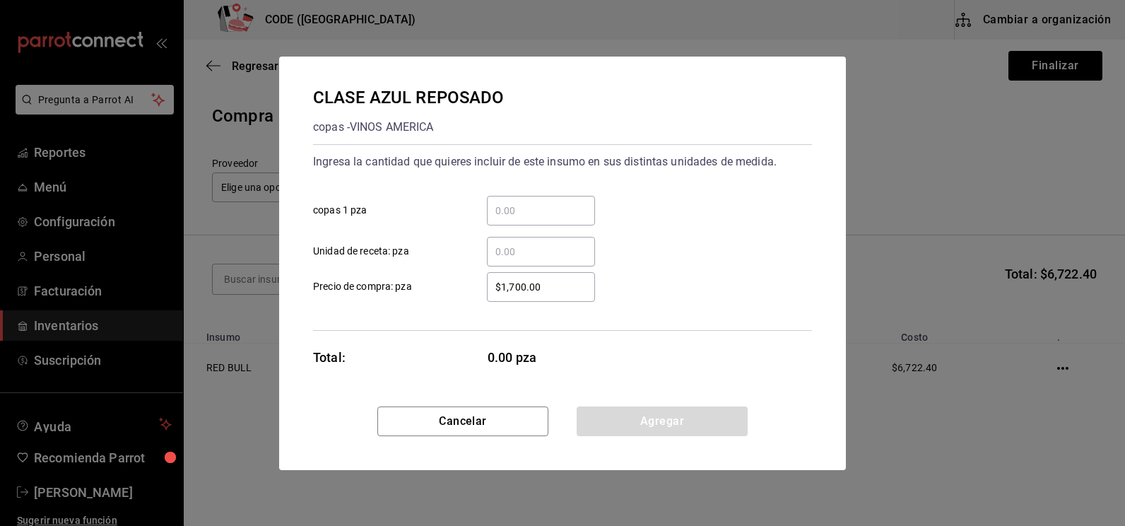
click at [507, 219] on div "​" at bounding box center [541, 211] width 108 height 30
click at [507, 219] on input "​ copas 1 pza" at bounding box center [541, 210] width 108 height 17
type input "1"
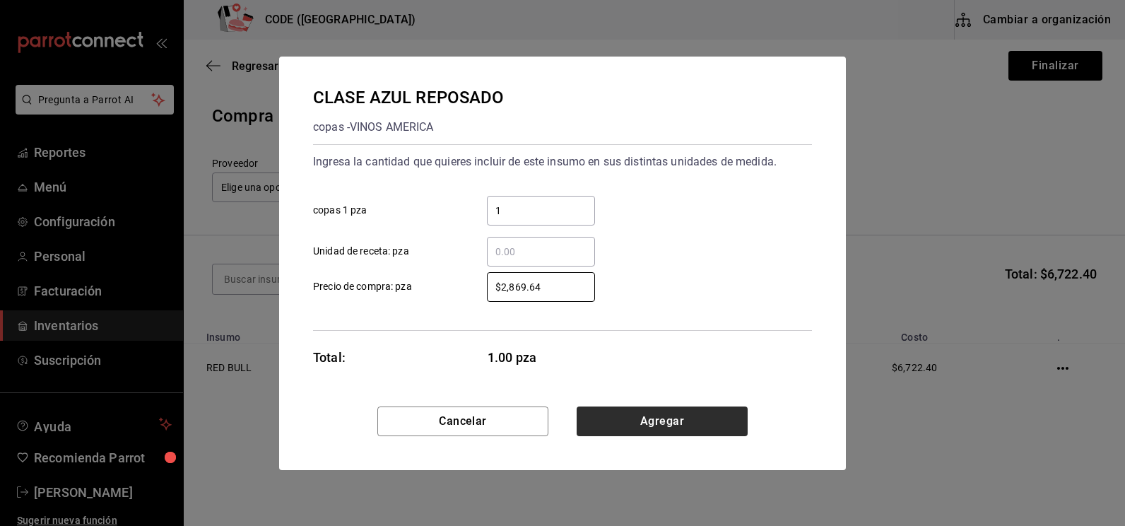
type input "$2,869.64"
click at [634, 421] on button "Agregar" at bounding box center [662, 421] width 171 height 30
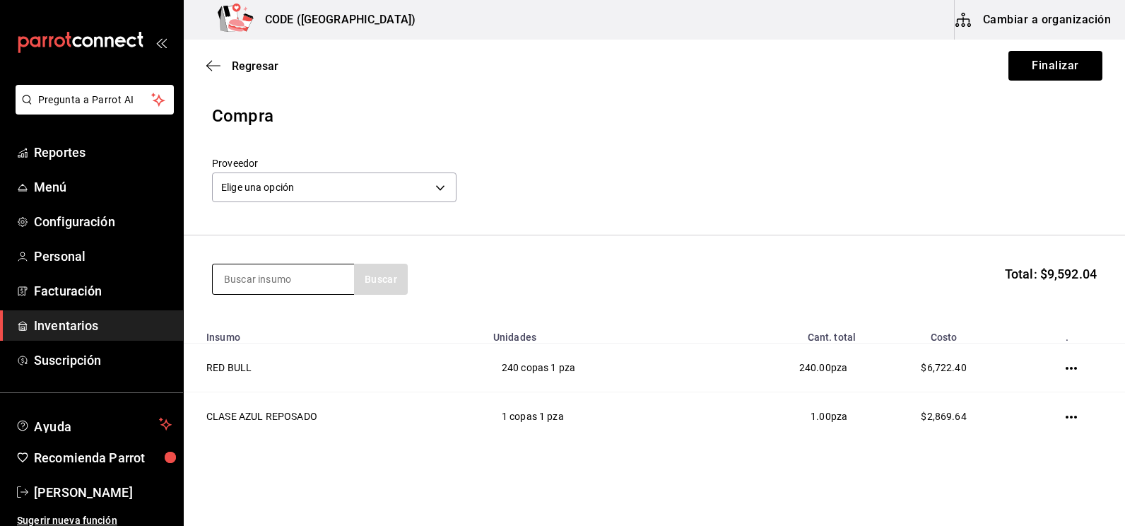
click at [262, 282] on input at bounding box center [283, 279] width 141 height 30
type input "PERRI"
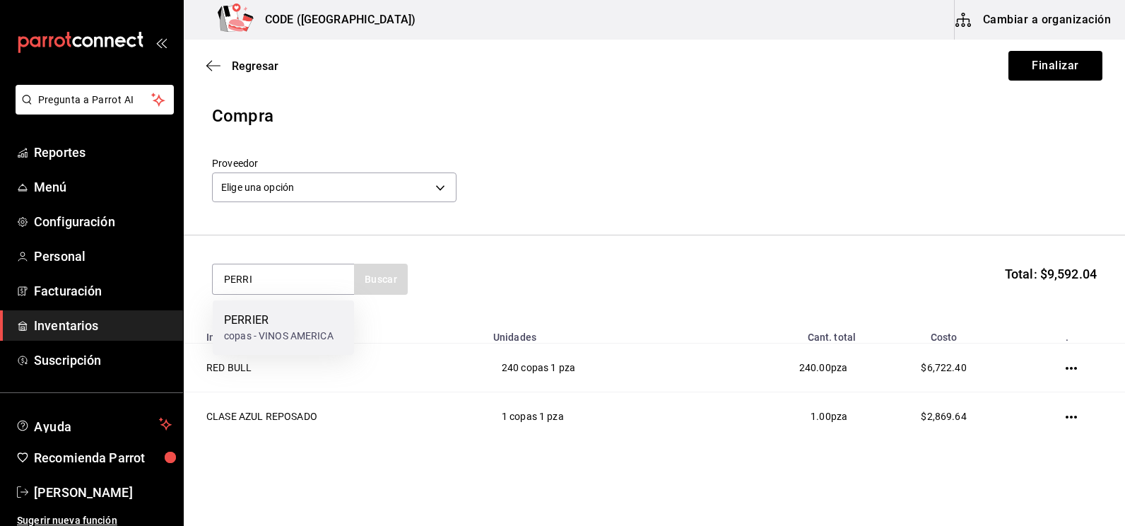
click at [245, 323] on div "PERRIER" at bounding box center [279, 320] width 110 height 17
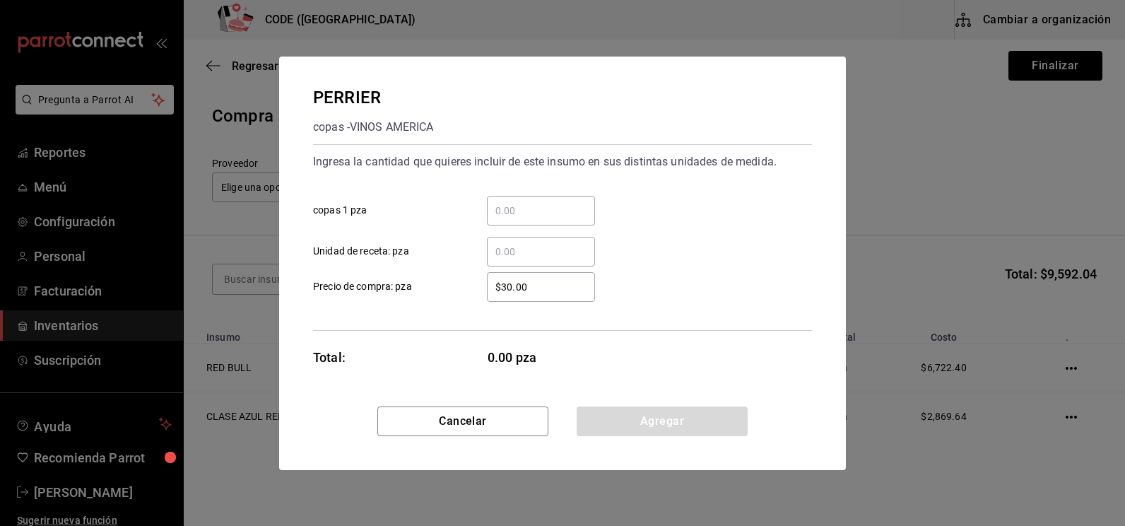
click at [512, 213] on input "​ copas 1 pza" at bounding box center [541, 210] width 108 height 17
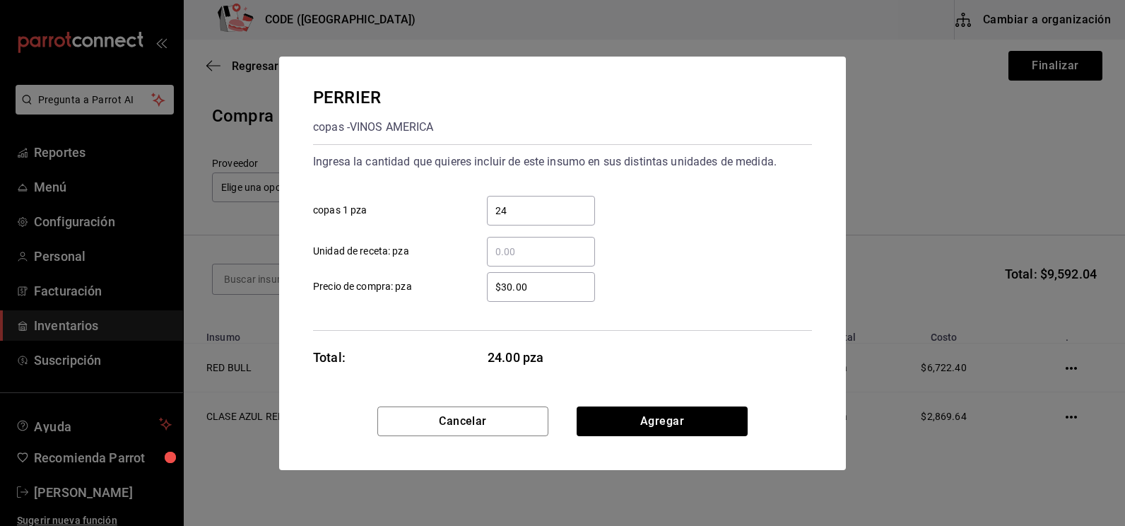
type input "24"
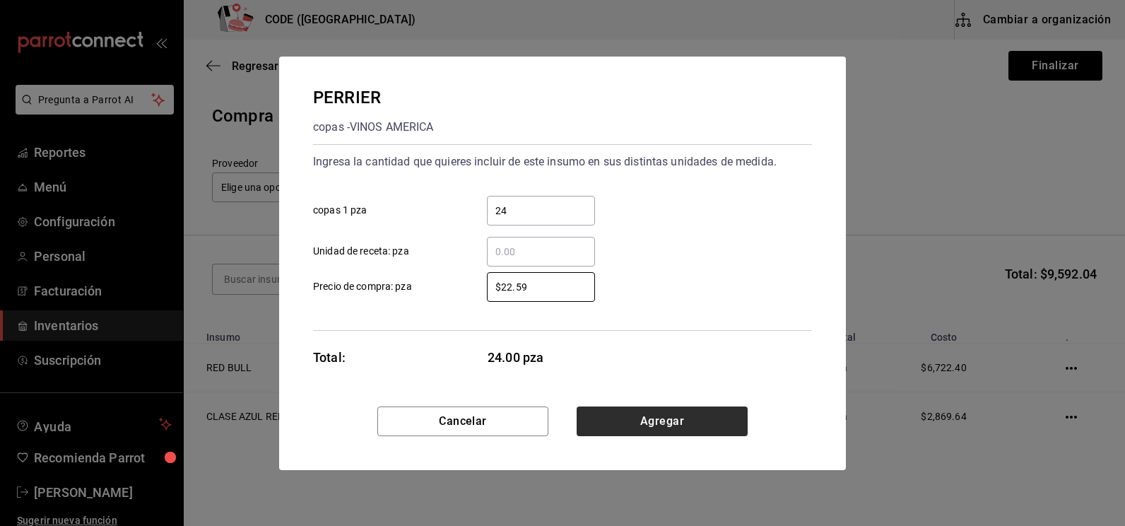
type input "$22.59"
click at [659, 423] on button "Agregar" at bounding box center [662, 421] width 171 height 30
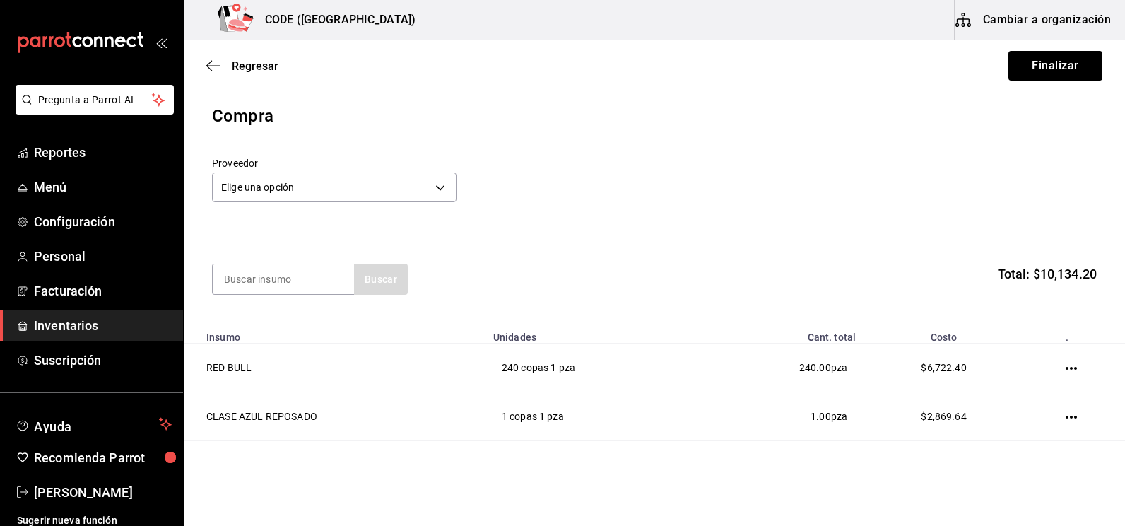
click at [768, 112] on div "Compra" at bounding box center [654, 115] width 885 height 25
click at [401, 194] on body "Pregunta a Parrot AI Reportes Menú Configuración Personal Facturación Inventari…" at bounding box center [562, 223] width 1125 height 446
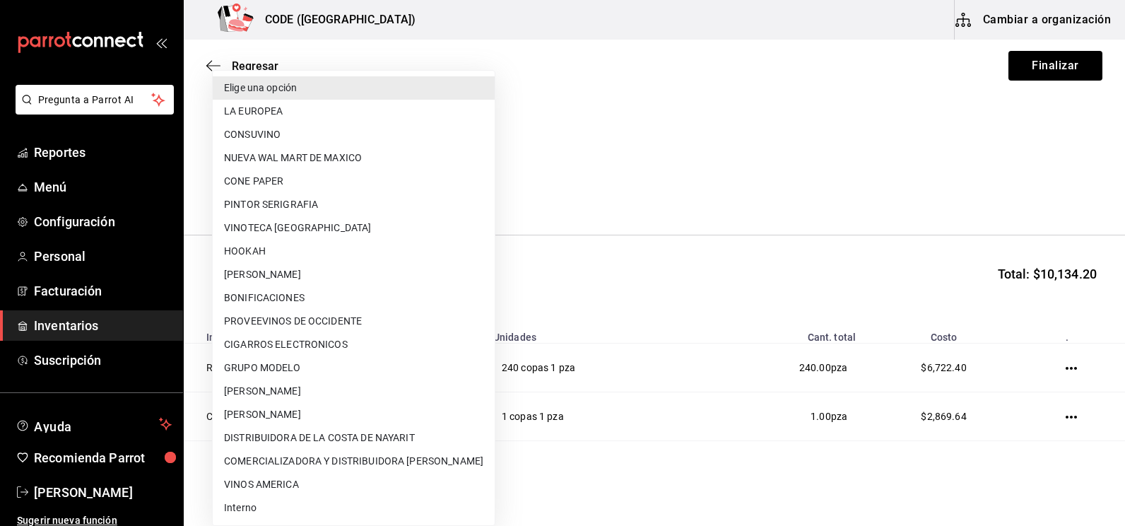
click at [305, 485] on li "VINOS AMERICA" at bounding box center [354, 484] width 282 height 23
type input "21a97b26-24ec-4ea3-adc8-3fa0e39621ed"
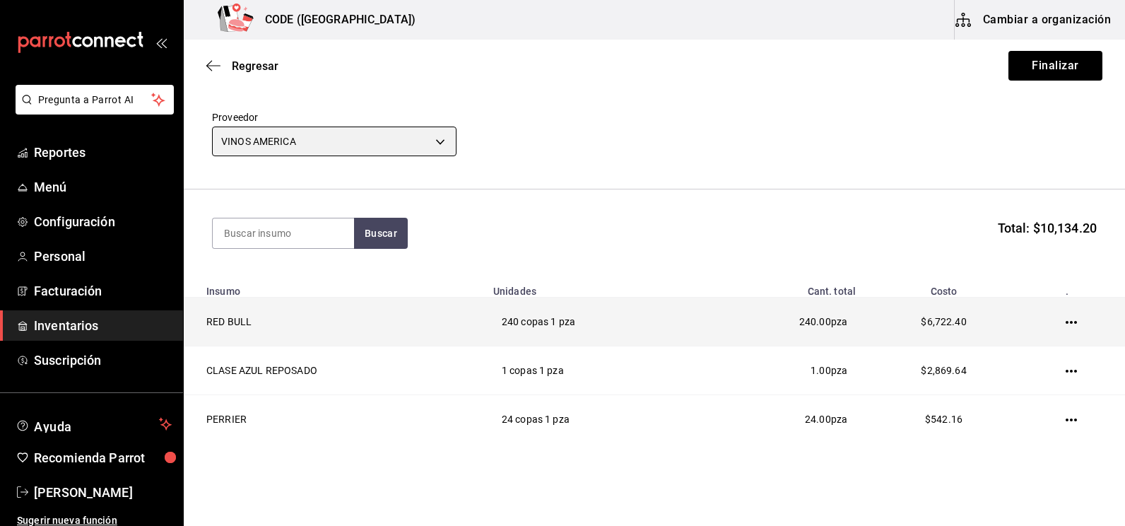
scroll to position [71, 0]
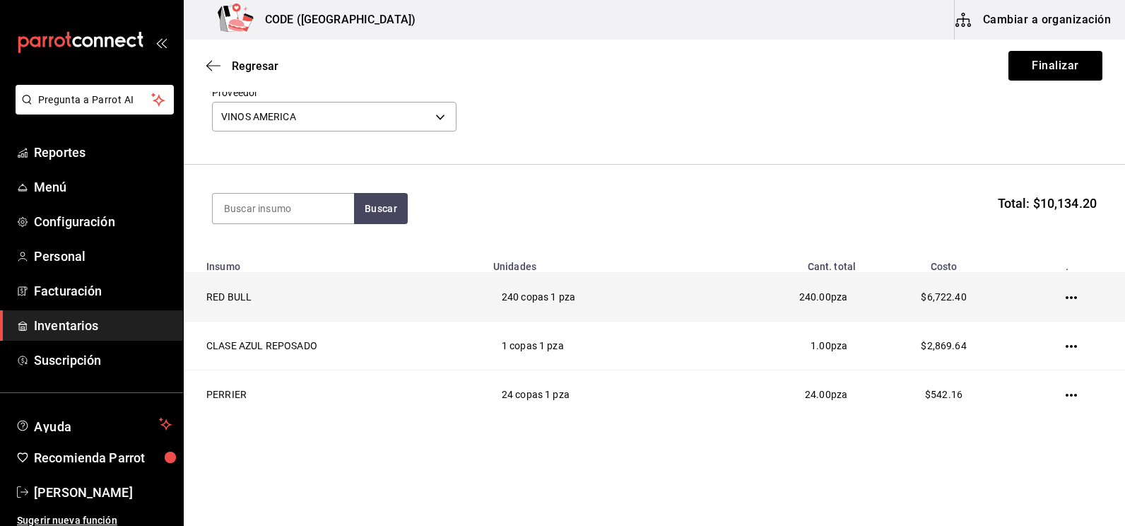
click at [1066, 299] on icon "button" at bounding box center [1071, 297] width 11 height 11
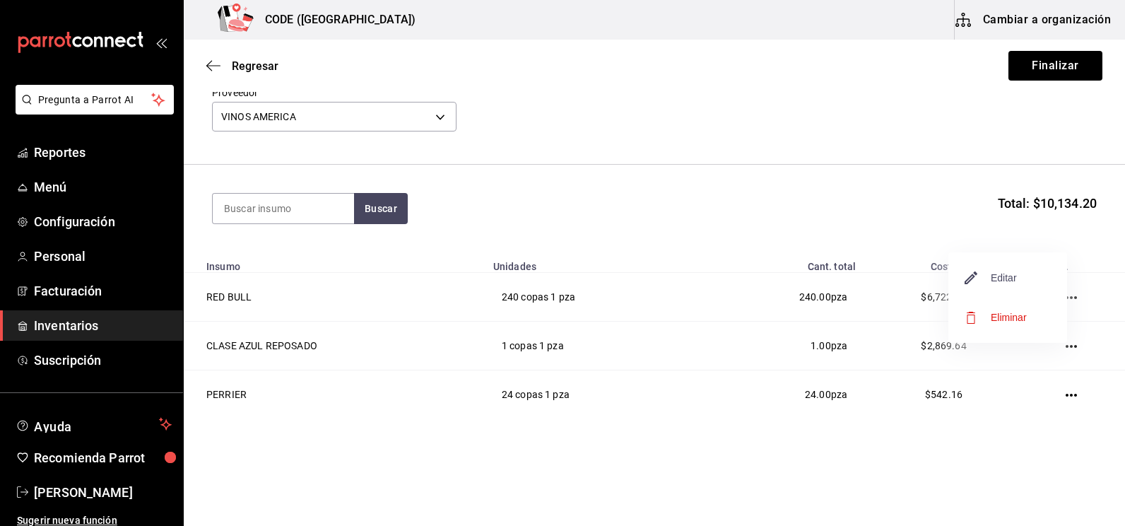
click at [1009, 276] on span "Editar" at bounding box center [991, 277] width 52 height 17
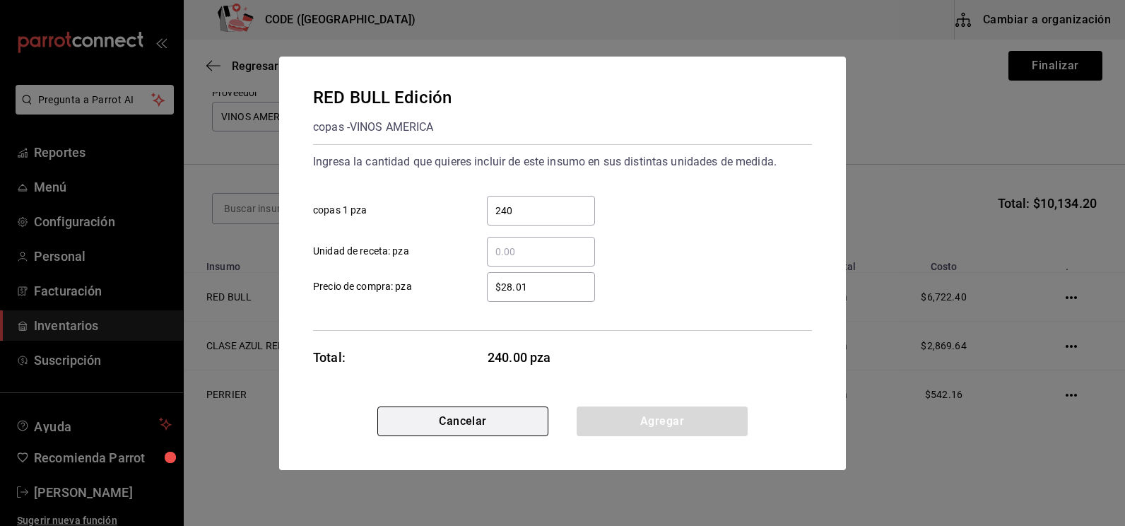
click at [532, 415] on button "Cancelar" at bounding box center [462, 421] width 171 height 30
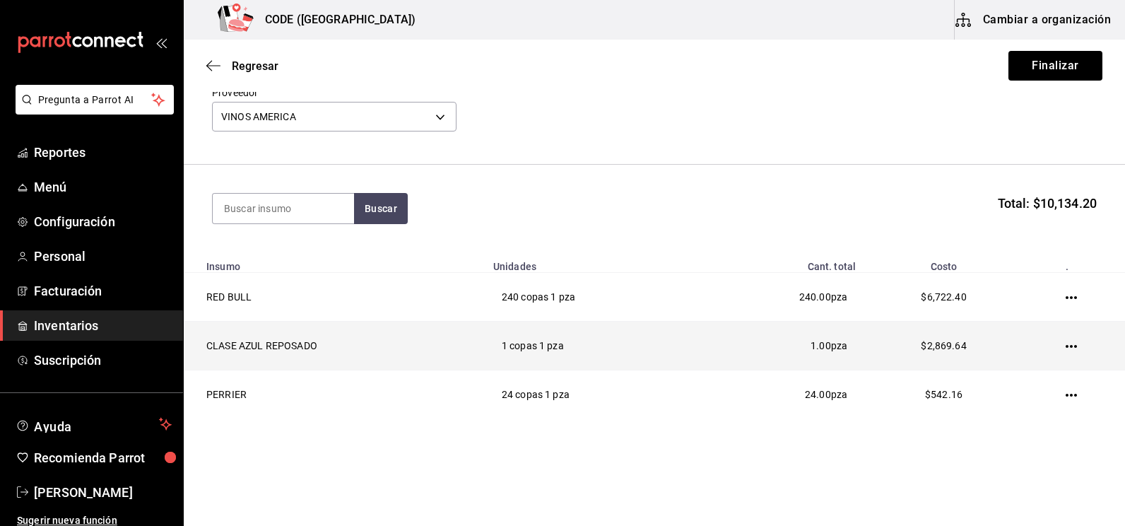
click at [1066, 343] on icon "button" at bounding box center [1071, 346] width 11 height 11
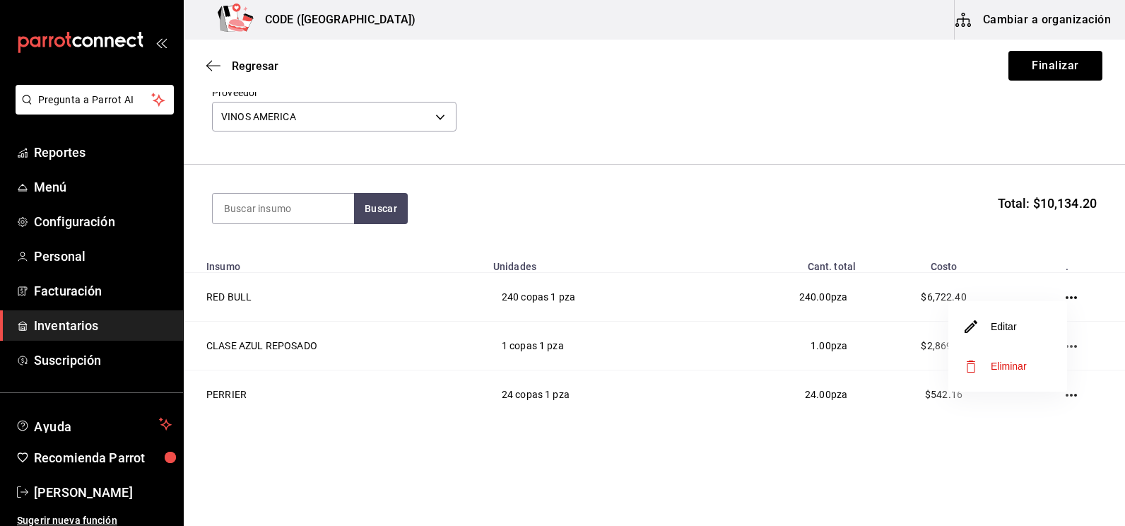
click at [1019, 324] on li "Editar" at bounding box center [1008, 327] width 119 height 40
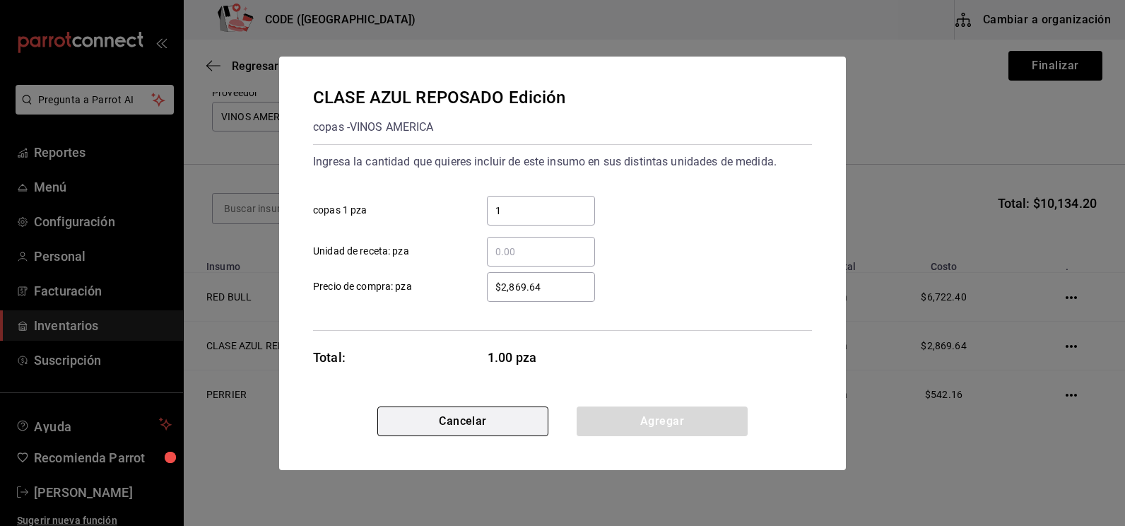
click at [505, 416] on button "Cancelar" at bounding box center [462, 421] width 171 height 30
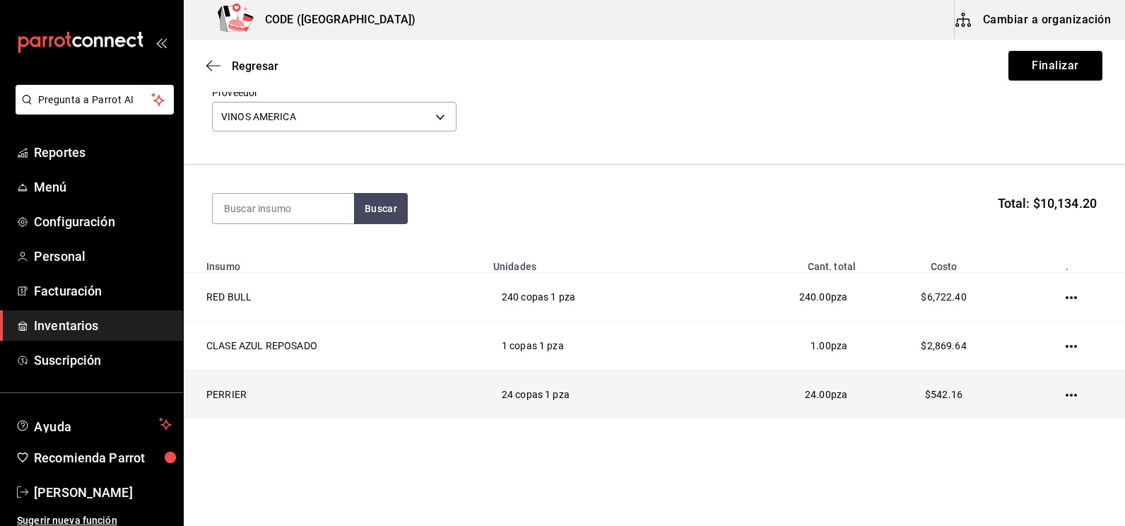
drag, startPoint x: 642, startPoint y: 395, endPoint x: 651, endPoint y: 396, distance: 9.2
click at [642, 396] on td "24 copas 1 pza" at bounding box center [593, 394] width 216 height 49
click at [1066, 393] on icon "button" at bounding box center [1071, 394] width 11 height 11
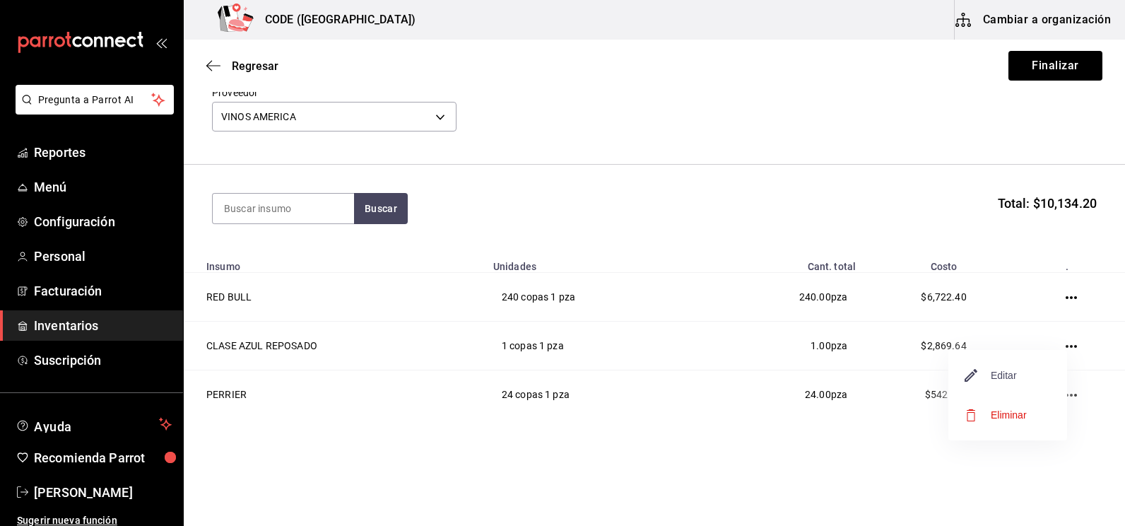
click at [1013, 379] on span "Editar" at bounding box center [991, 375] width 52 height 17
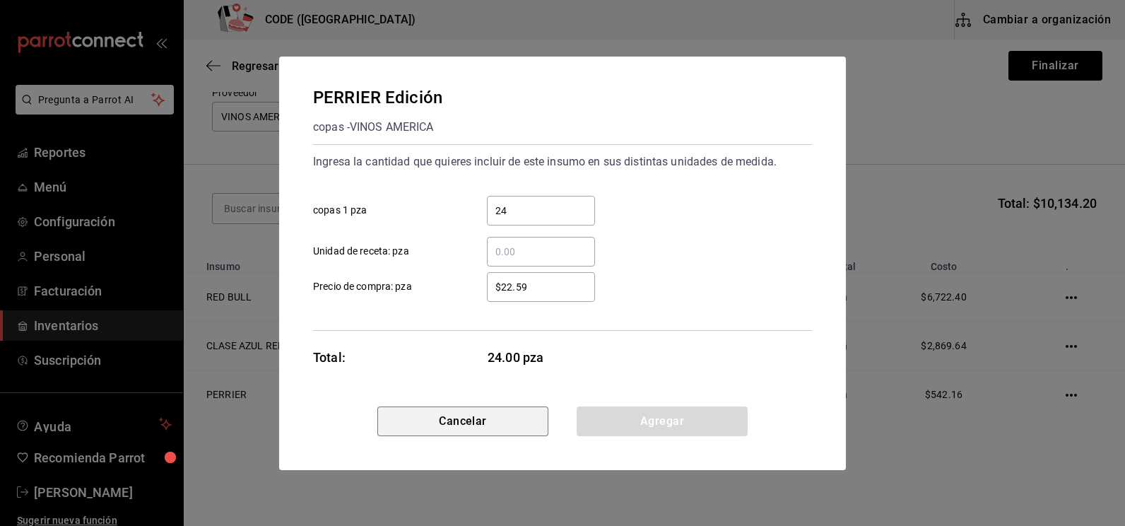
click at [500, 420] on button "Cancelar" at bounding box center [462, 421] width 171 height 30
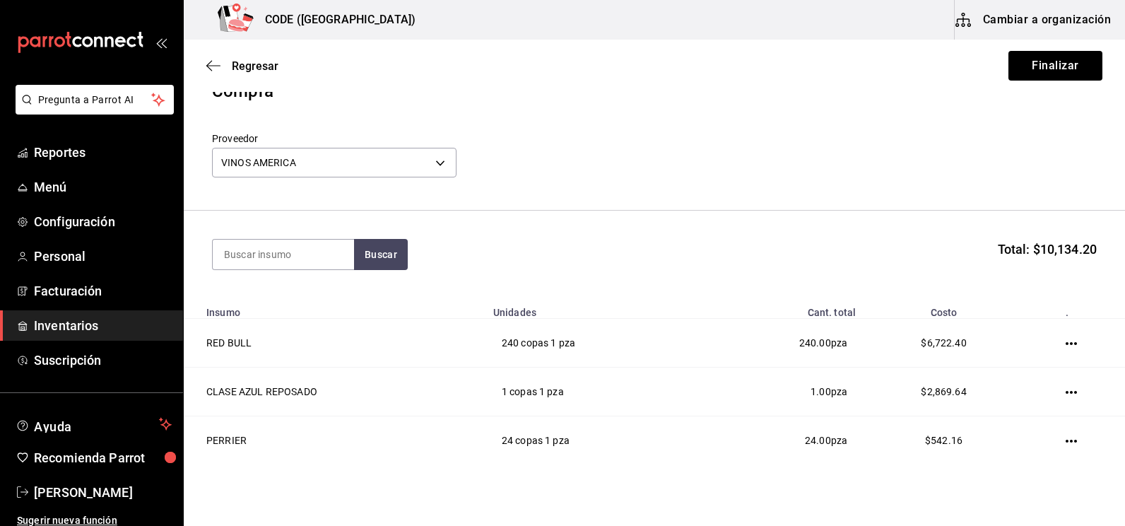
scroll to position [0, 0]
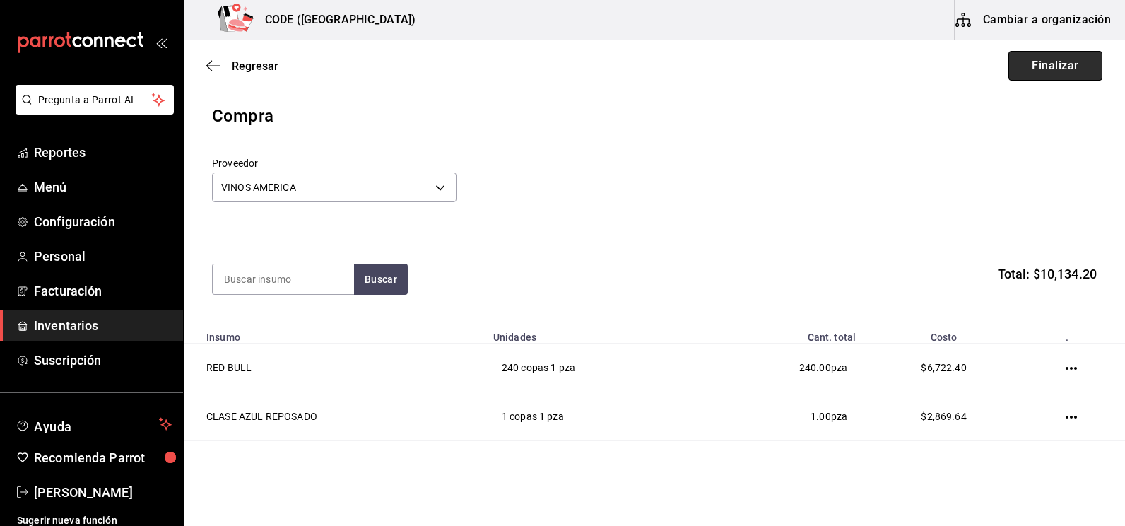
click at [1052, 71] on button "Finalizar" at bounding box center [1056, 66] width 94 height 30
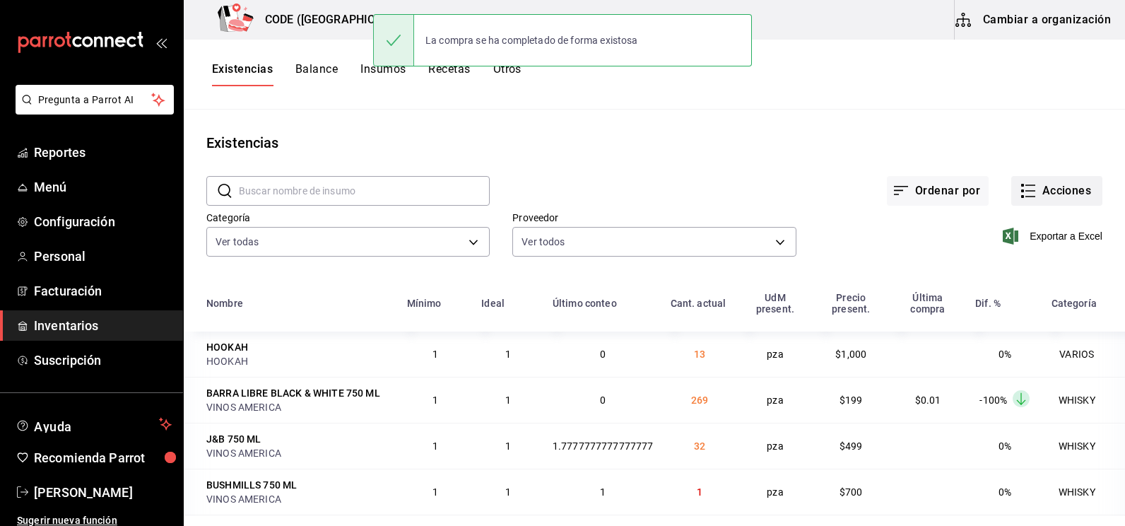
click at [1029, 190] on button "Acciones" at bounding box center [1056, 191] width 91 height 30
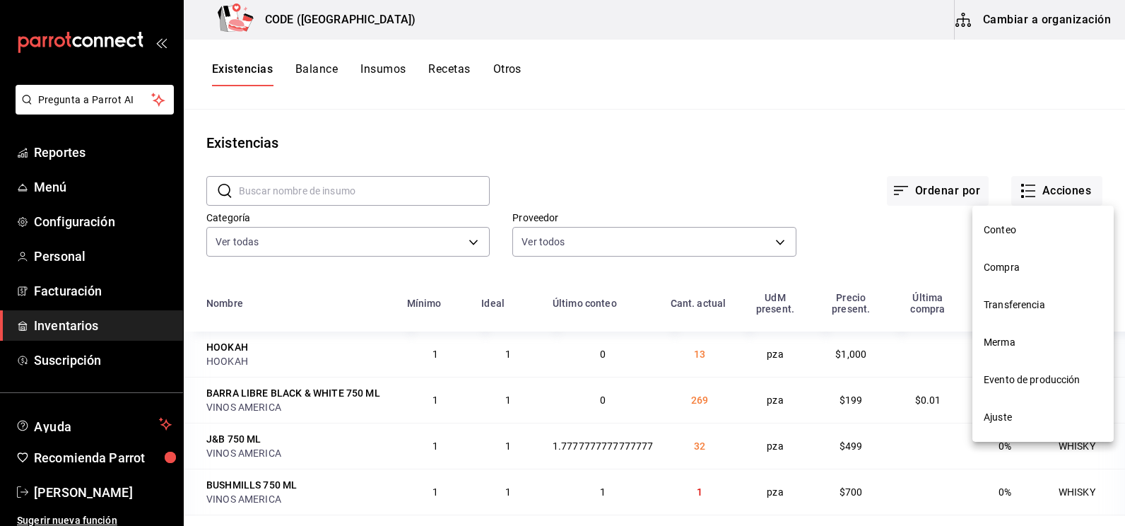
click at [1021, 266] on span "Compra" at bounding box center [1043, 267] width 119 height 15
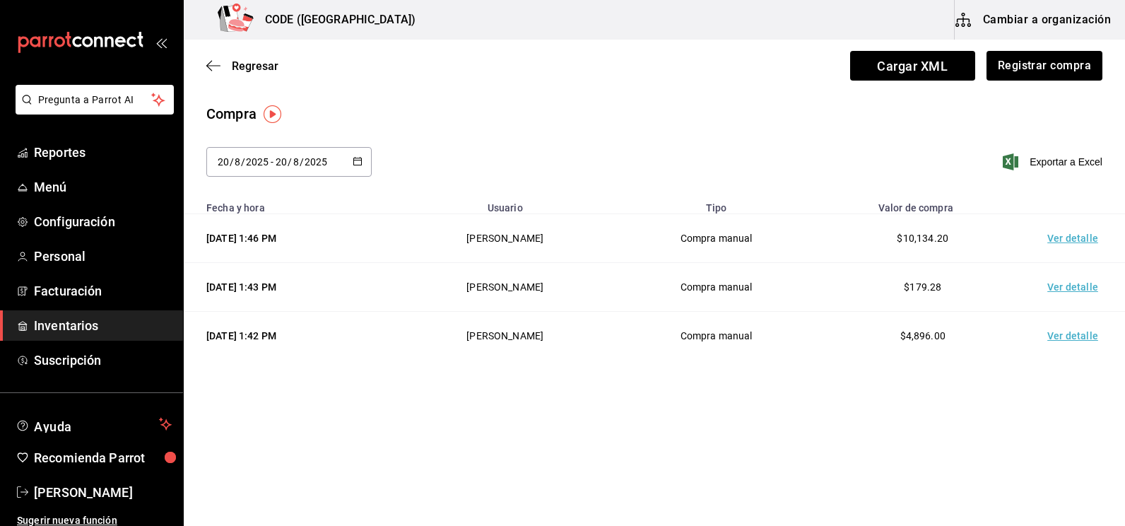
click at [1069, 238] on td "Ver detalle" at bounding box center [1075, 238] width 99 height 49
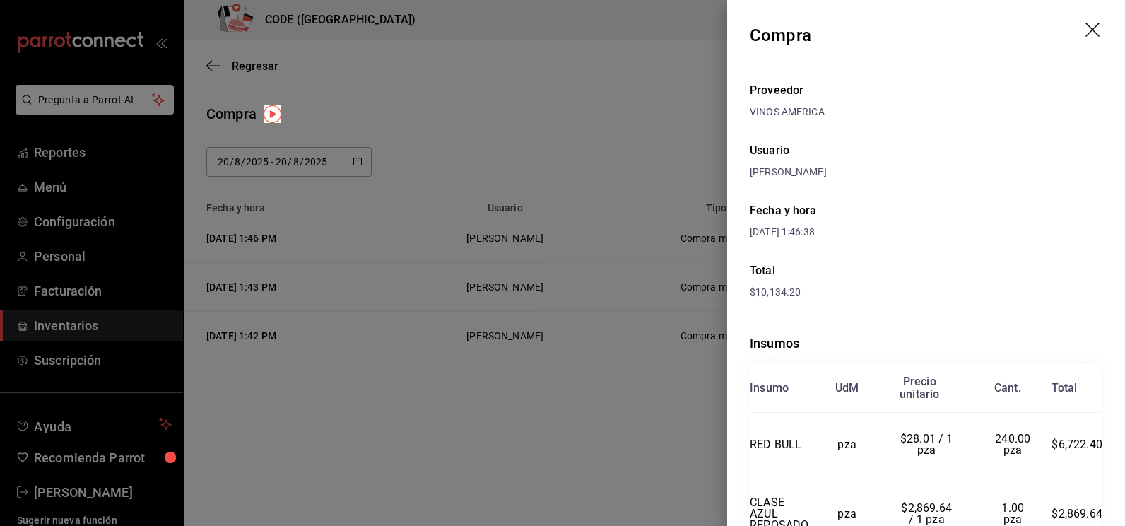
click at [938, 298] on div "$10,134.20" at bounding box center [926, 292] width 353 height 15
click at [541, 124] on div at bounding box center [562, 263] width 1125 height 526
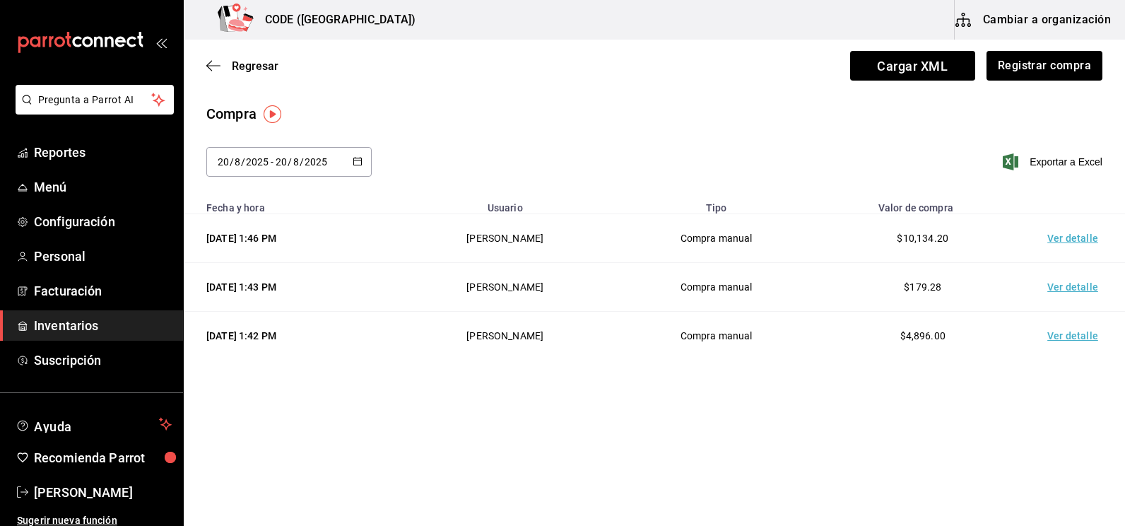
click at [625, 100] on main "Regresar Cargar XML Registrar compra Compra [DATE] [DATE] - [DATE] [DATE] Expor…" at bounding box center [654, 211] width 941 height 343
drag, startPoint x: 642, startPoint y: 151, endPoint x: 707, endPoint y: 148, distance: 65.1
click at [645, 150] on div "[DATE] [DATE] - [DATE] [DATE] Exportar a Excel" at bounding box center [654, 170] width 941 height 47
click at [1038, 68] on button "Registrar compra" at bounding box center [1043, 66] width 117 height 30
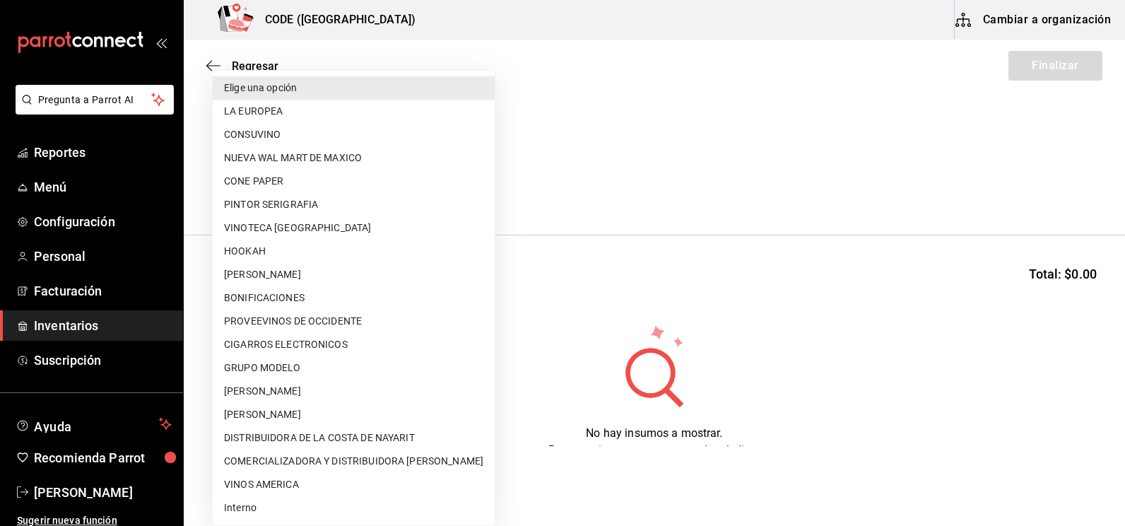
click at [308, 185] on body "Pregunta a Parrot AI Reportes Menú Configuración Personal Facturación Inventari…" at bounding box center [562, 223] width 1125 height 446
click at [637, 146] on div at bounding box center [562, 263] width 1125 height 526
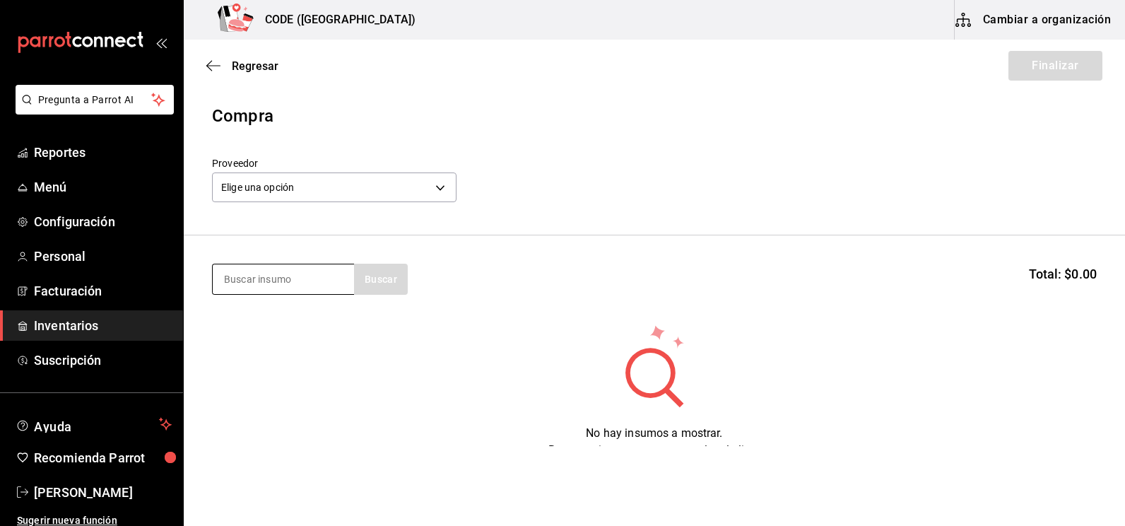
click at [299, 278] on input at bounding box center [283, 279] width 141 height 30
type input "REFRES"
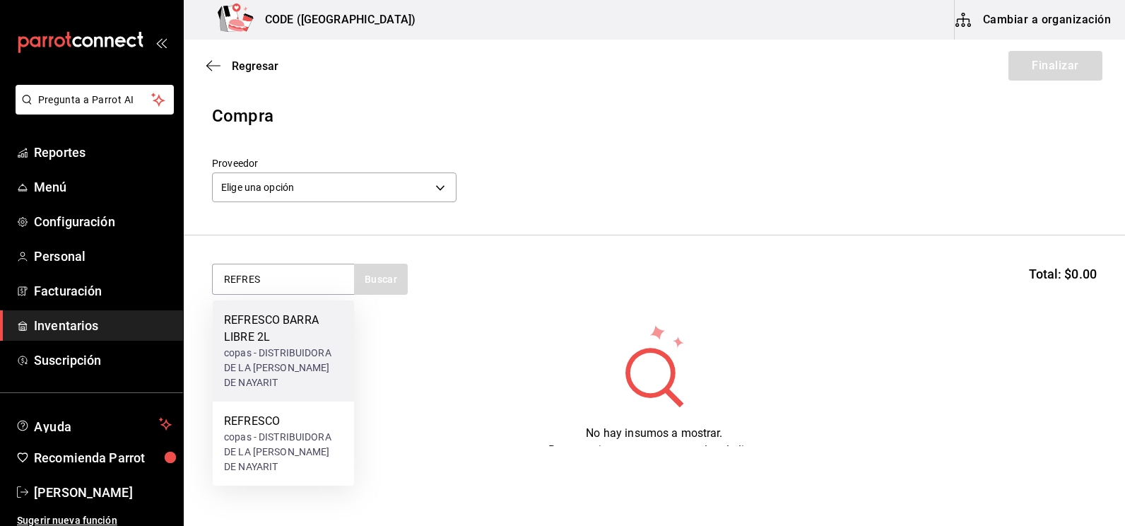
click at [290, 340] on div "REFRESCO BARRA LIBRE 2L" at bounding box center [283, 329] width 119 height 34
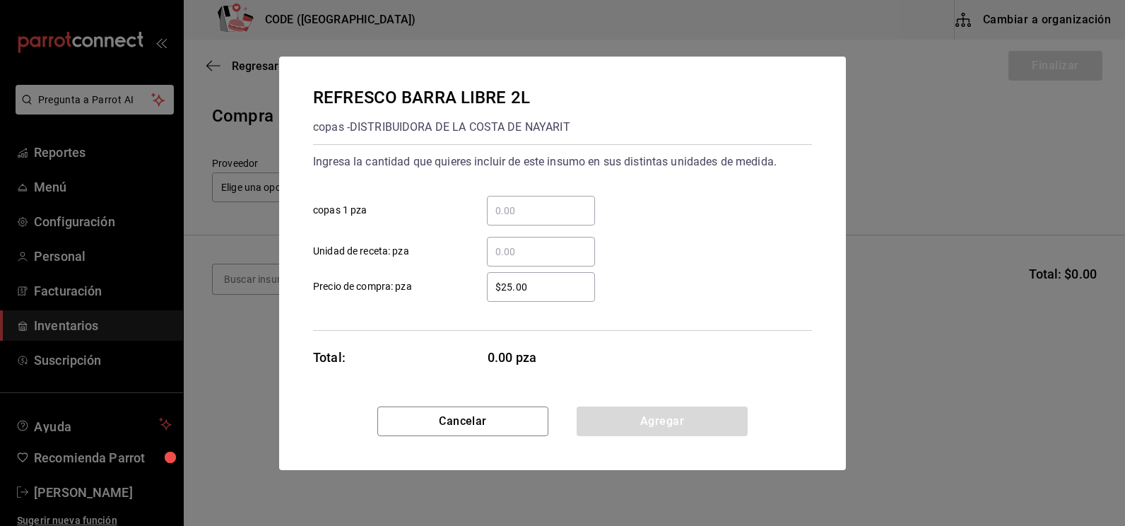
click at [502, 247] on input "​ Unidad de receta: pza" at bounding box center [541, 251] width 108 height 17
click at [511, 211] on input "​ copas 1 pza" at bounding box center [541, 210] width 108 height 17
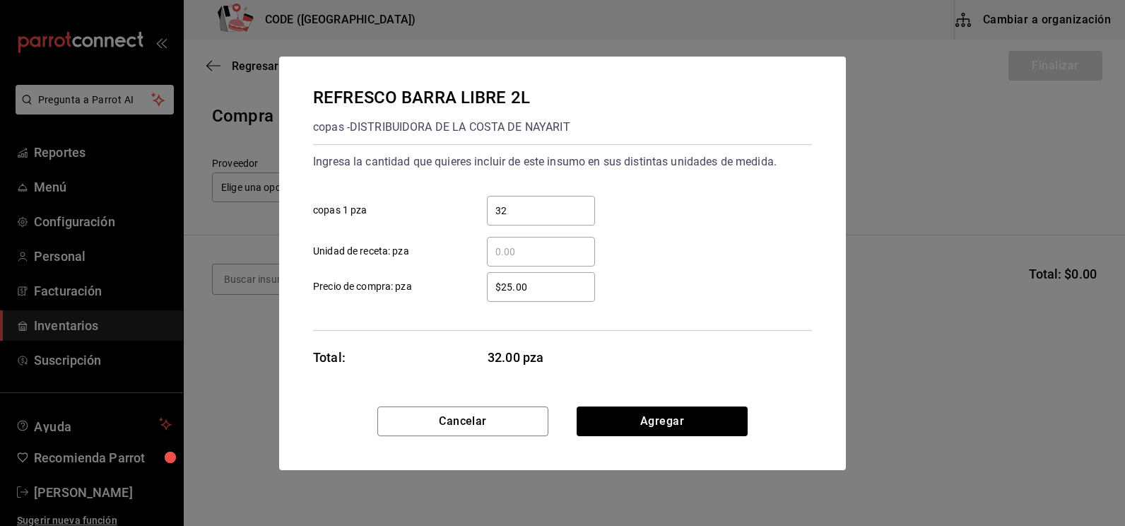
type input "32"
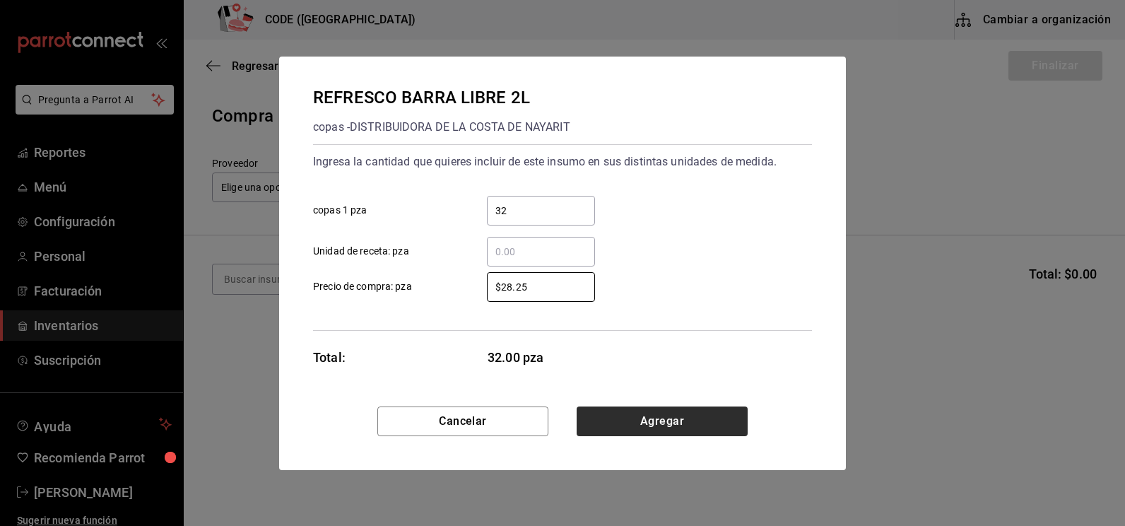
type input "$28.25"
click at [681, 418] on button "Agregar" at bounding box center [662, 421] width 171 height 30
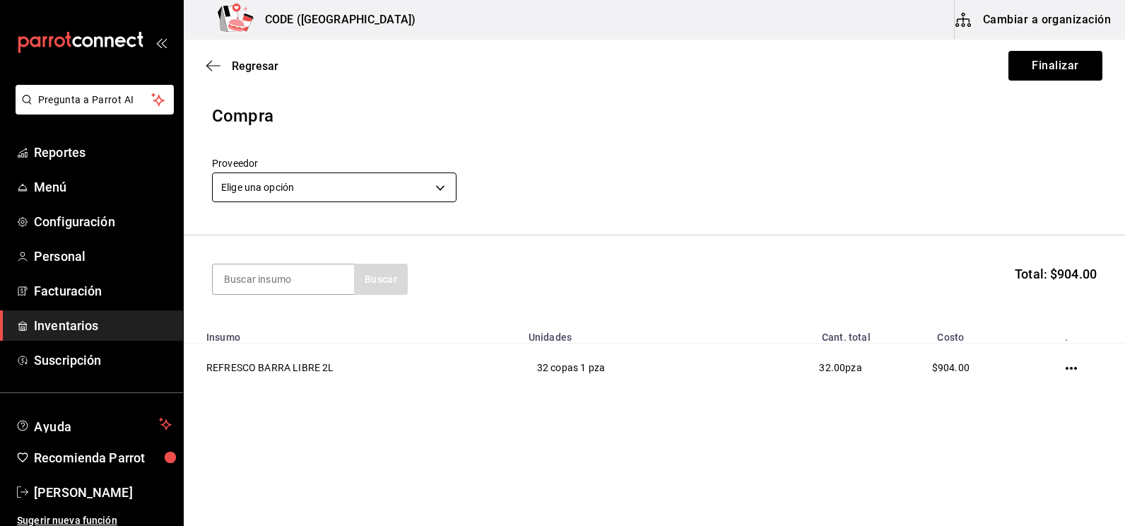
click at [349, 186] on body "Pregunta a Parrot AI Reportes Menú Configuración Personal Facturación Inventari…" at bounding box center [562, 223] width 1125 height 446
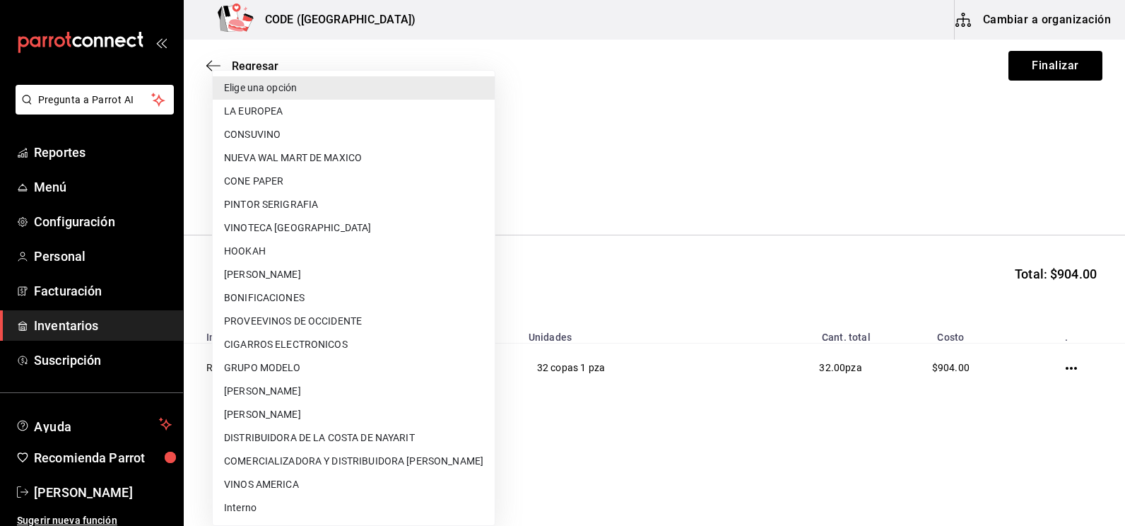
click at [295, 437] on li "DISTRIBUIDORA DE LA COSTA DE NAYARIT" at bounding box center [354, 437] width 282 height 23
type input "e026ff03-f54e-4cf3-b411-82b5e89e58f1"
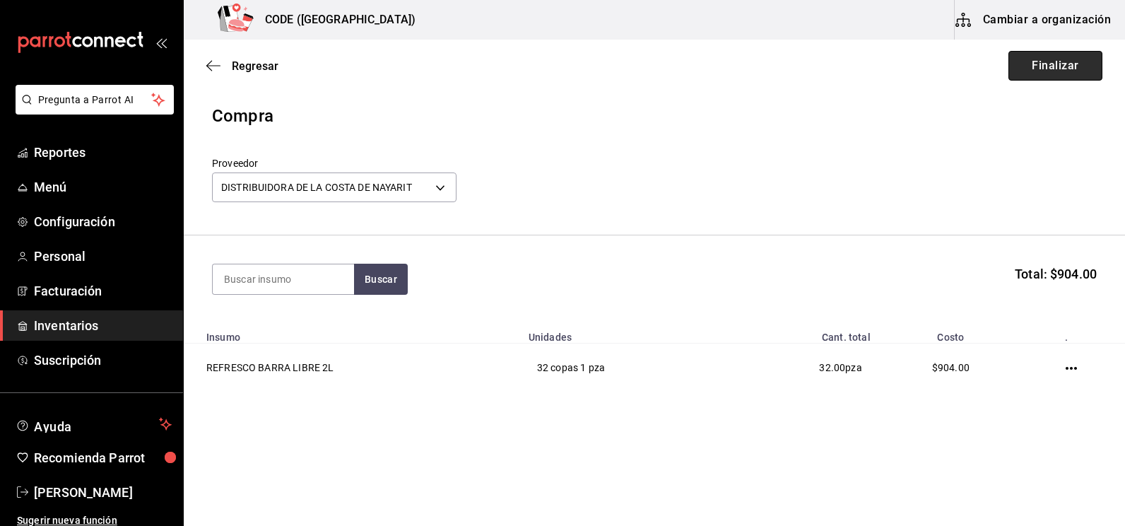
click at [1038, 63] on button "Finalizar" at bounding box center [1056, 66] width 94 height 30
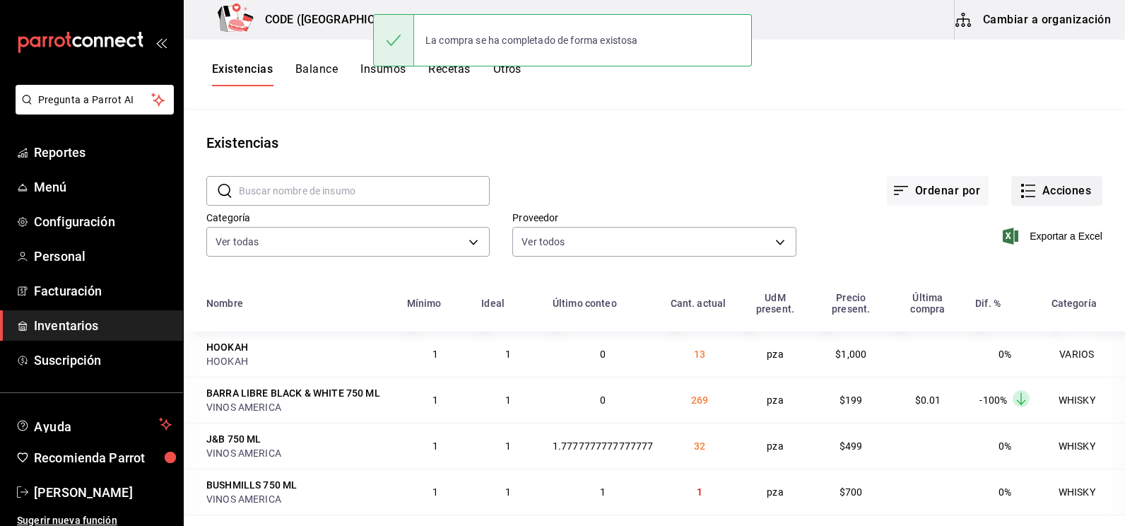
click at [1020, 192] on icon "button" at bounding box center [1028, 190] width 17 height 17
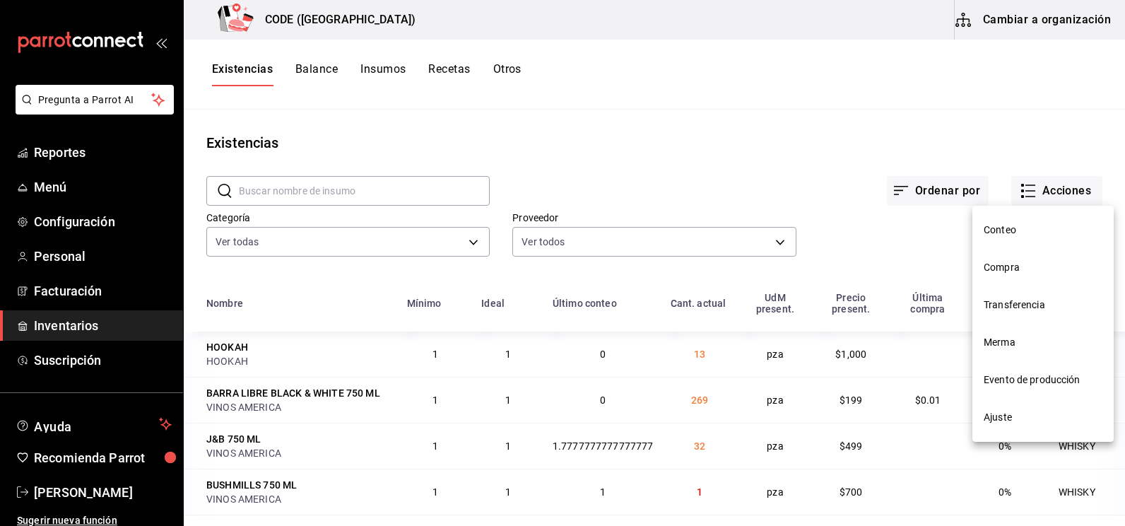
click at [1016, 266] on span "Compra" at bounding box center [1043, 267] width 119 height 15
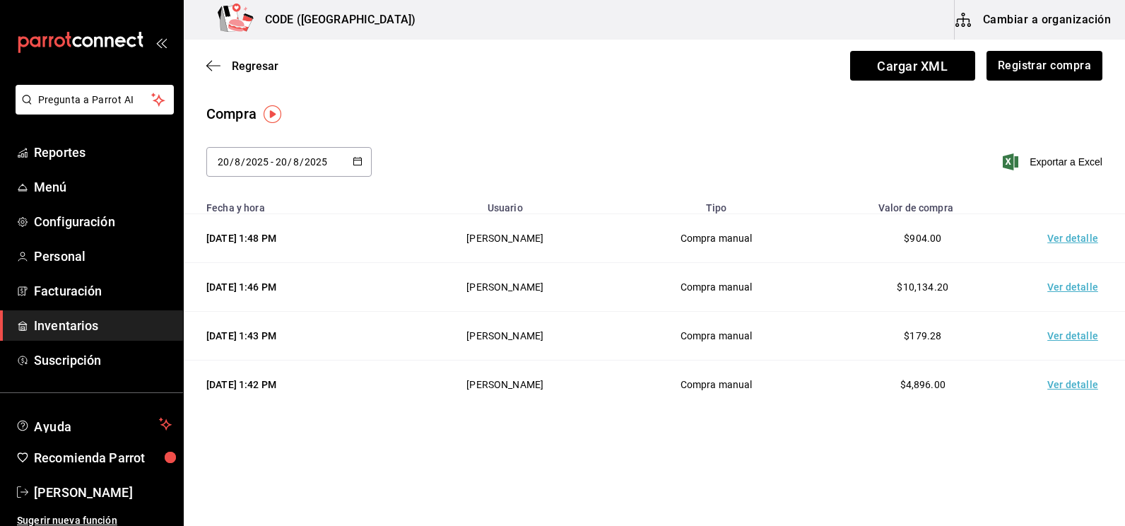
click at [1081, 231] on td "Ver detalle" at bounding box center [1075, 238] width 99 height 49
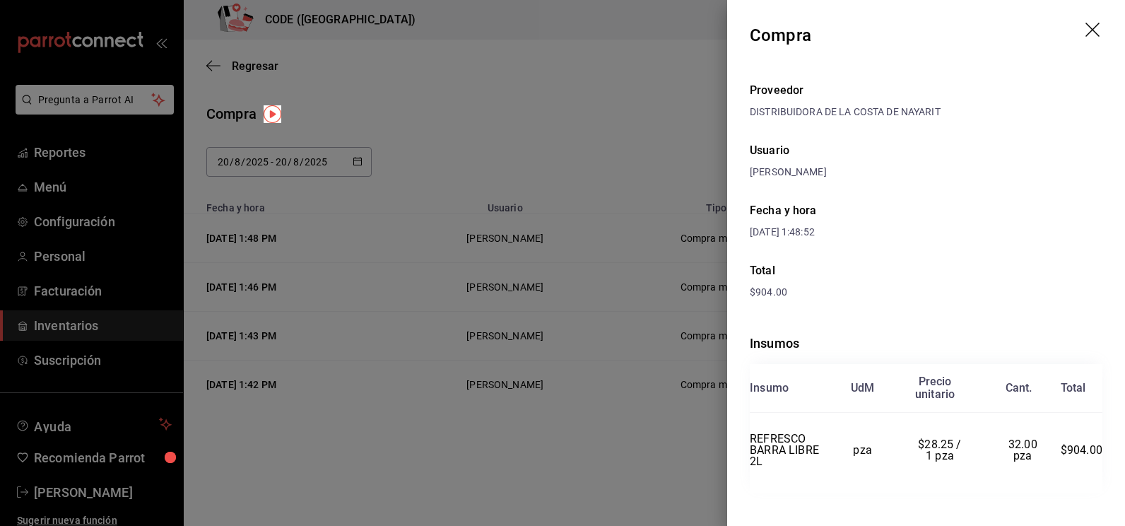
click at [953, 285] on div "$904.00" at bounding box center [926, 292] width 353 height 15
click at [493, 124] on div at bounding box center [562, 263] width 1125 height 526
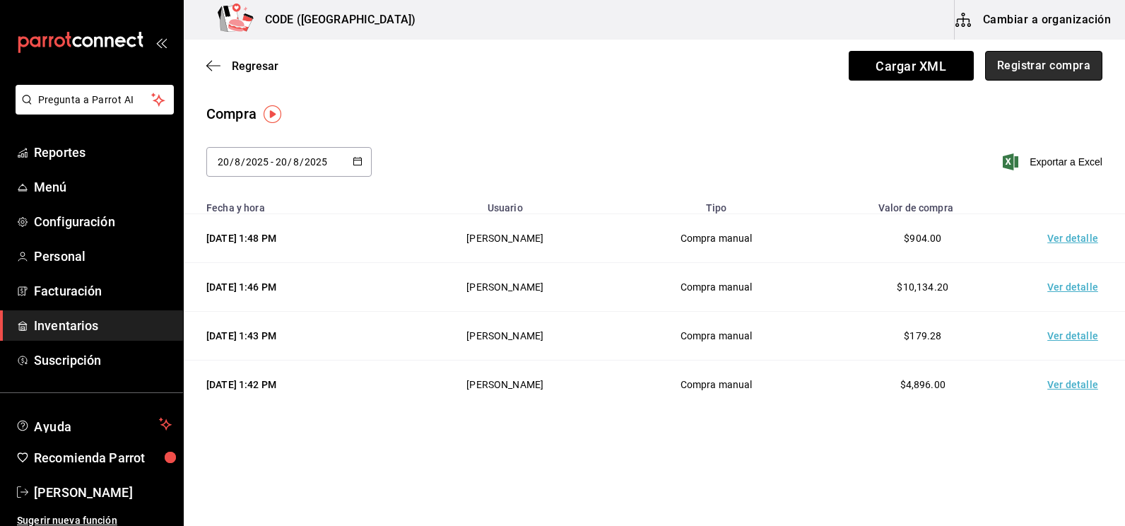
click at [1052, 74] on button "Registrar compra" at bounding box center [1043, 66] width 117 height 30
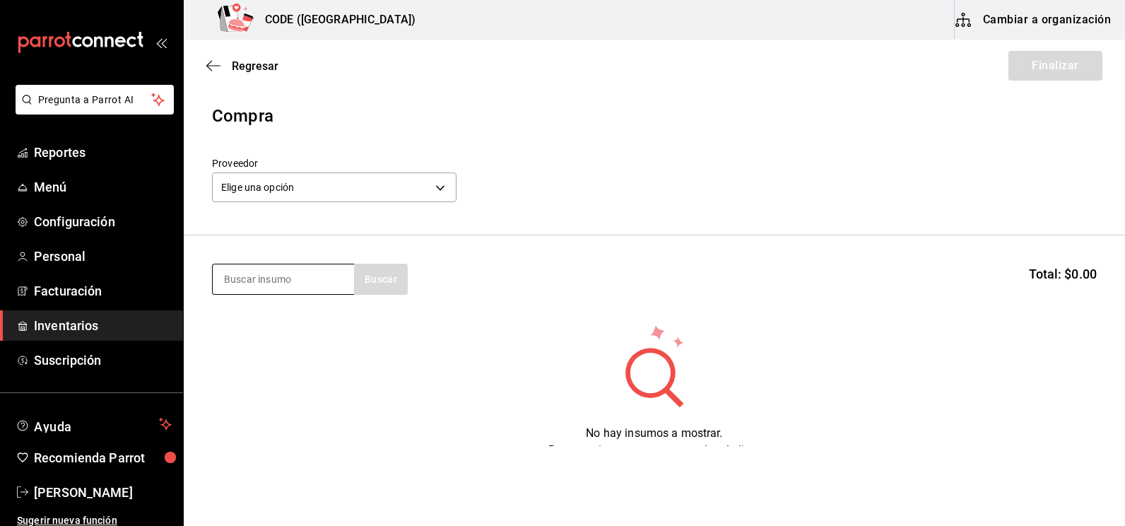
click at [296, 280] on input at bounding box center [283, 279] width 141 height 30
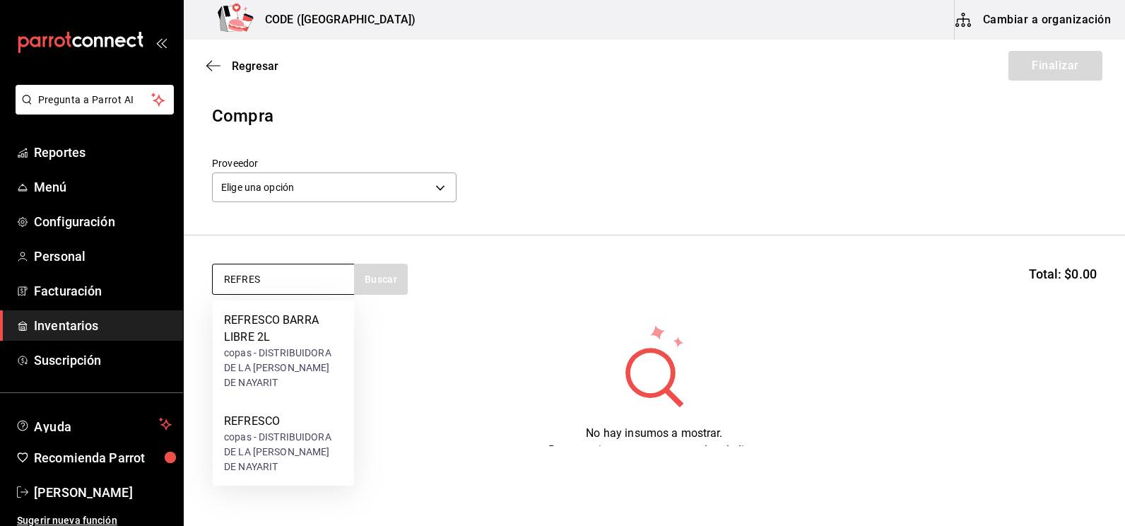
type input "REFRES"
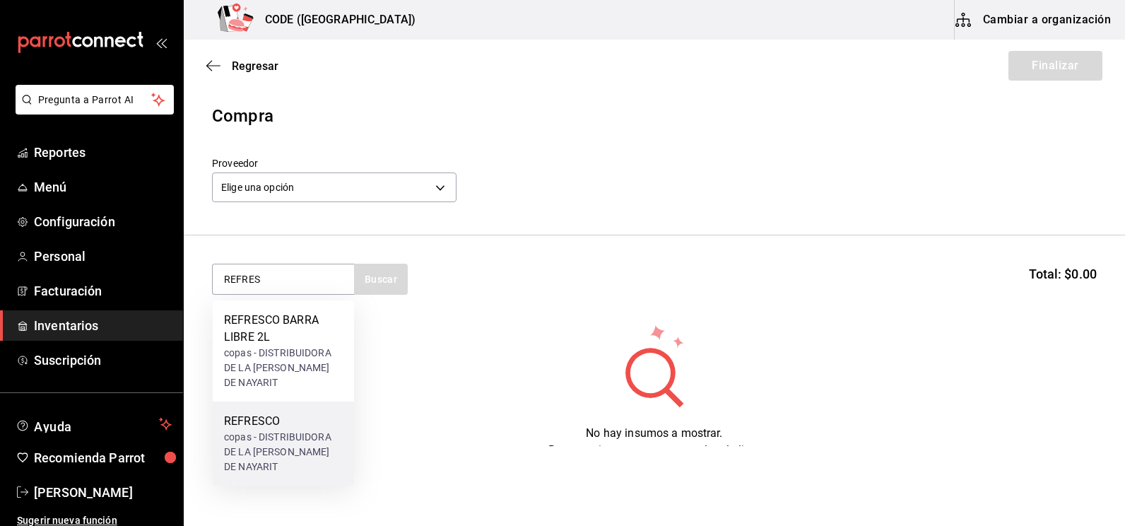
click at [275, 430] on div "copas - DISTRIBUIDORA DE LA [PERSON_NAME] DE NAYARIT" at bounding box center [283, 452] width 119 height 45
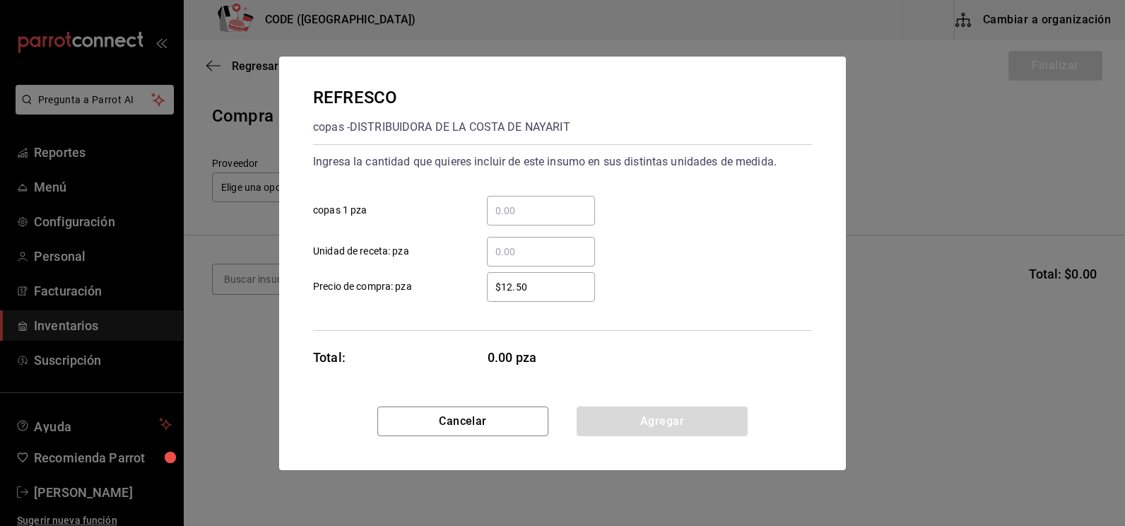
click at [527, 216] on input "​ copas 1 pza" at bounding box center [541, 210] width 108 height 17
type input "5"
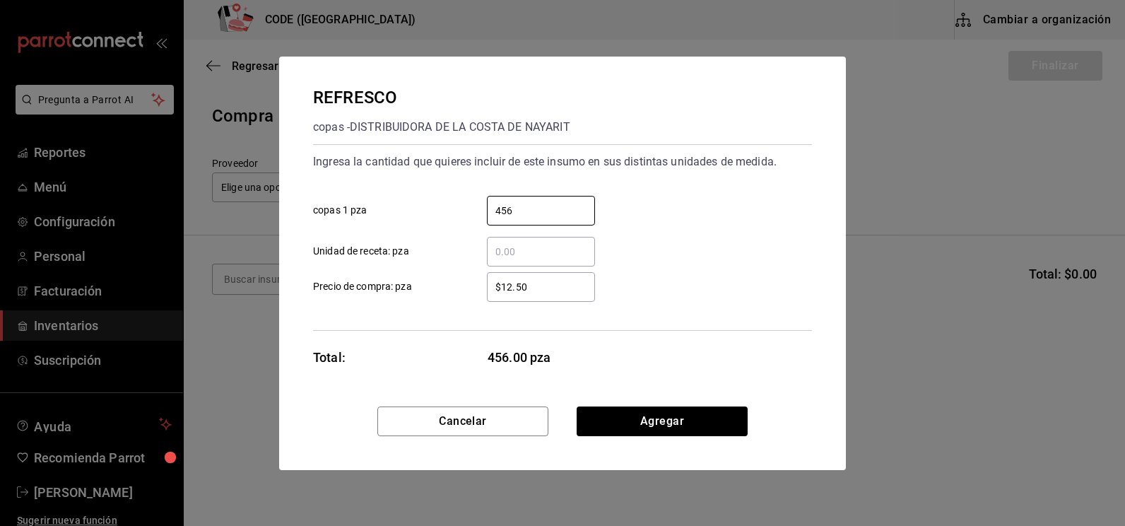
type input "456"
type input "$8"
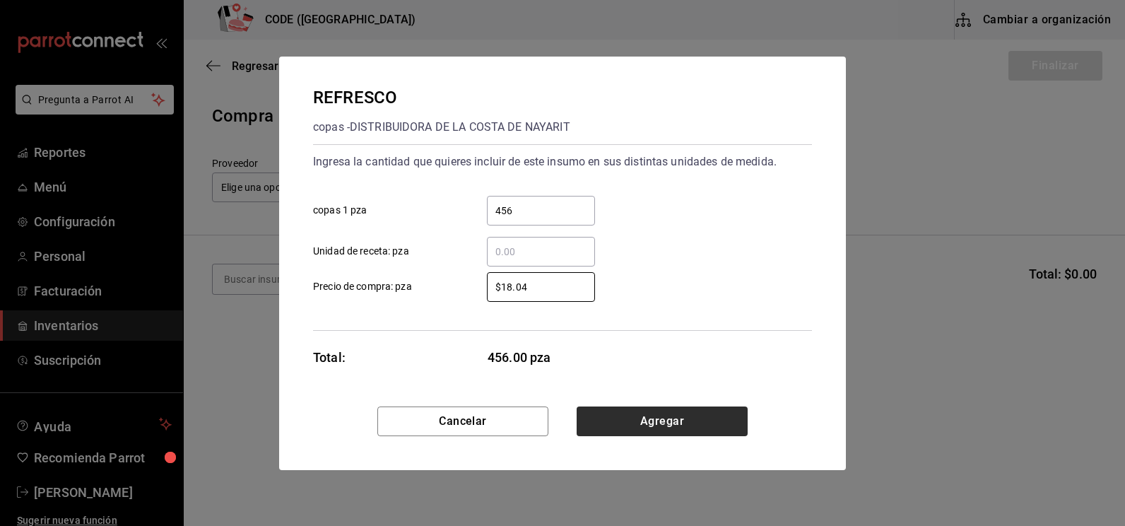
type input "$18.04"
click at [667, 418] on button "Agregar" at bounding box center [662, 421] width 171 height 30
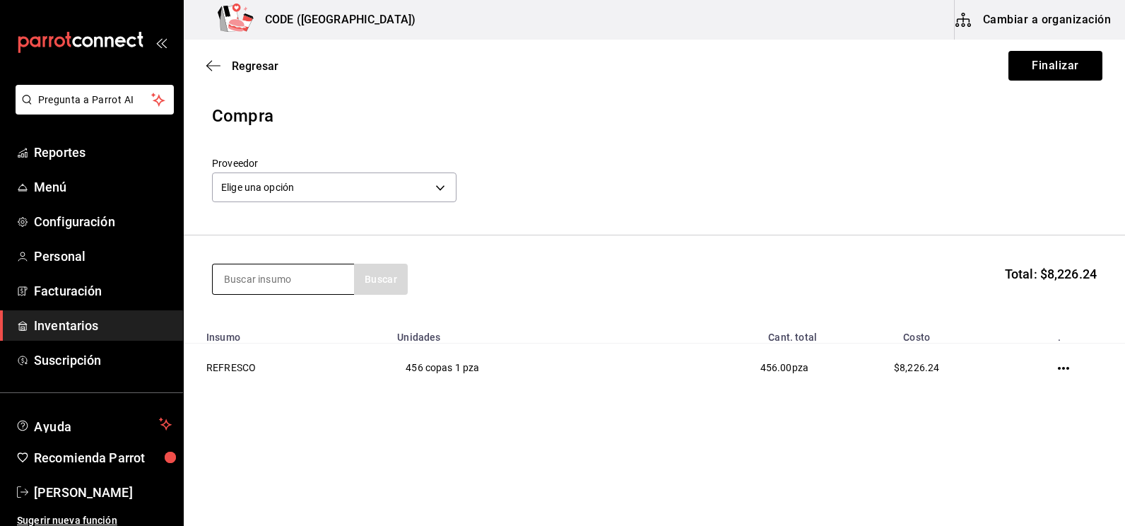
click at [295, 283] on input at bounding box center [283, 279] width 141 height 30
type input "120"
click at [297, 274] on input "120" at bounding box center [283, 279] width 141 height 30
drag, startPoint x: 298, startPoint y: 274, endPoint x: 159, endPoint y: 271, distance: 139.3
click at [159, 271] on div "Pregunta a Parrot AI Reportes Menú Configuración Personal Facturación Inventari…" at bounding box center [562, 223] width 1125 height 446
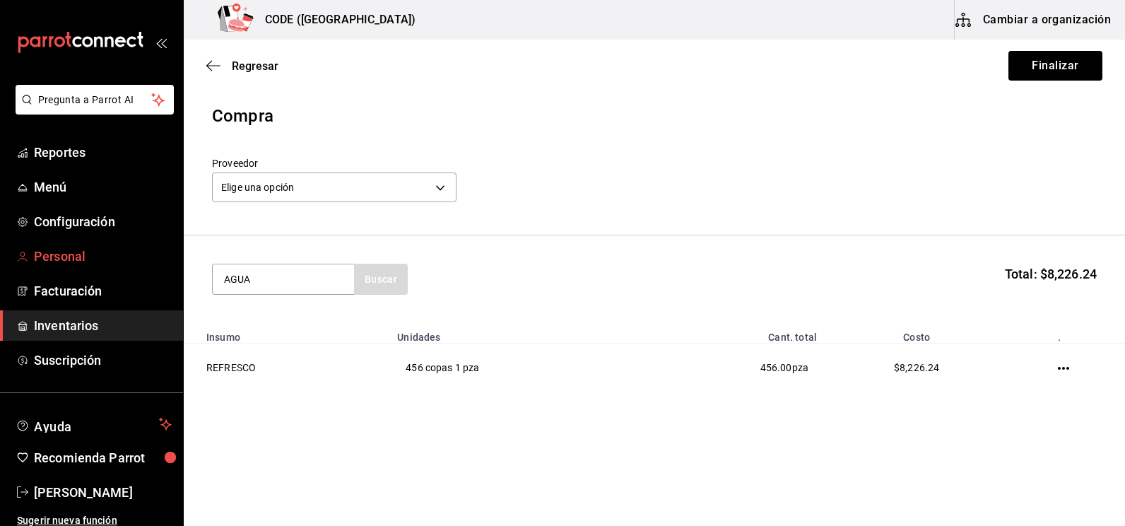
type input "AGUA"
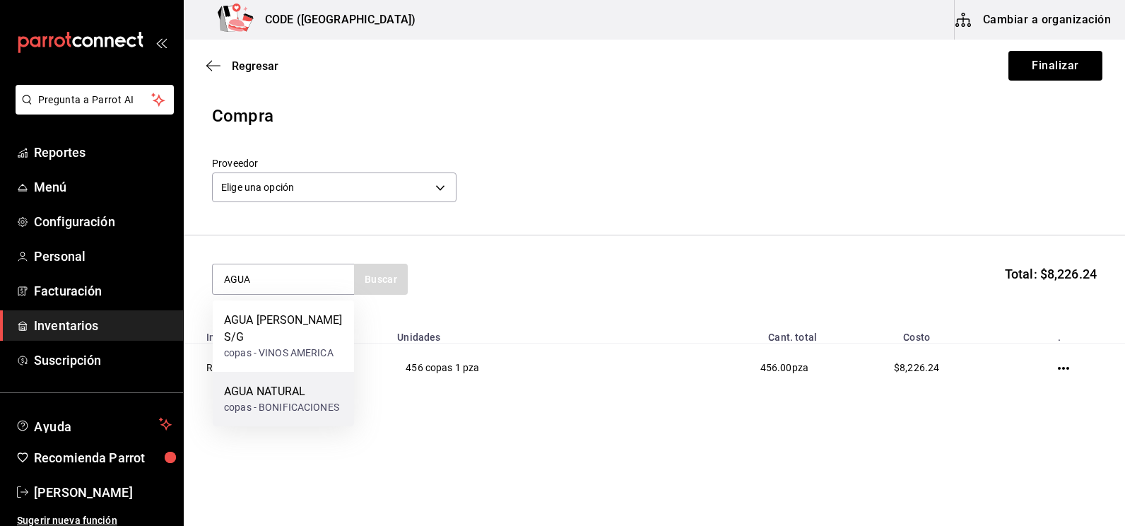
click at [310, 383] on div "AGUA NATURAL" at bounding box center [281, 391] width 115 height 17
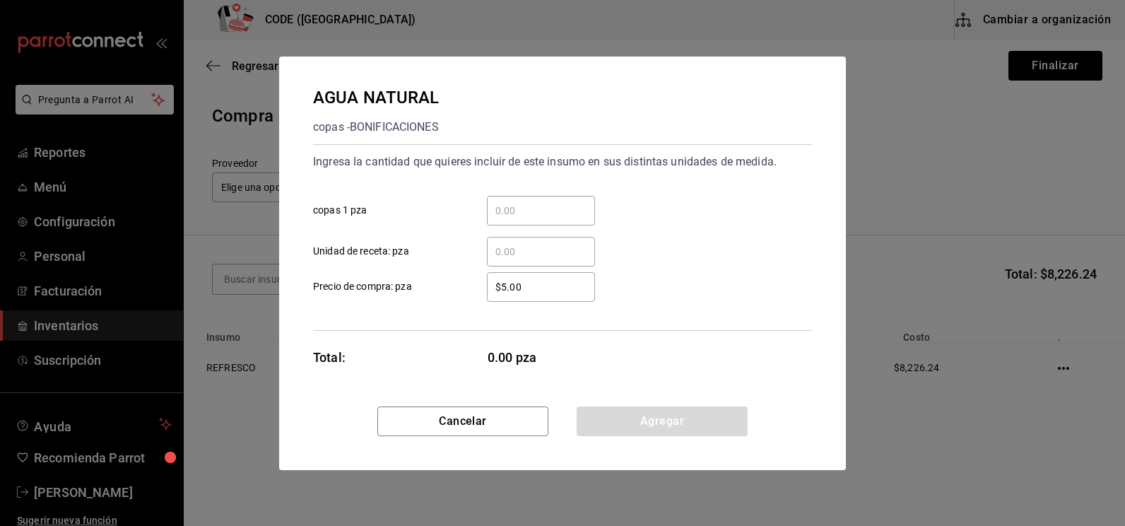
click at [525, 249] on input "​ Unidad de receta: pza" at bounding box center [541, 251] width 108 height 17
click at [510, 215] on input "​ copas 1 pza" at bounding box center [541, 210] width 108 height 17
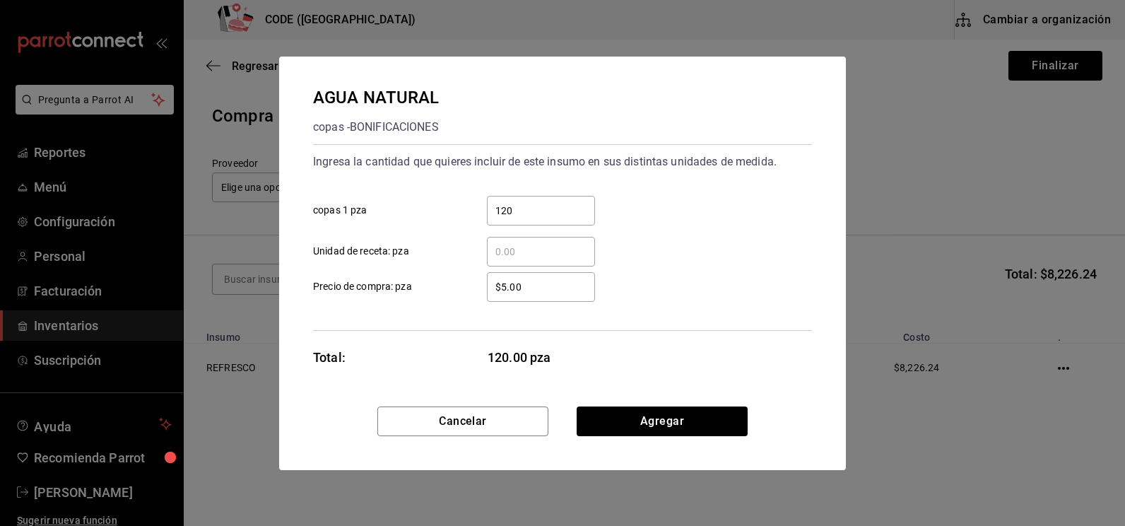
type input "120"
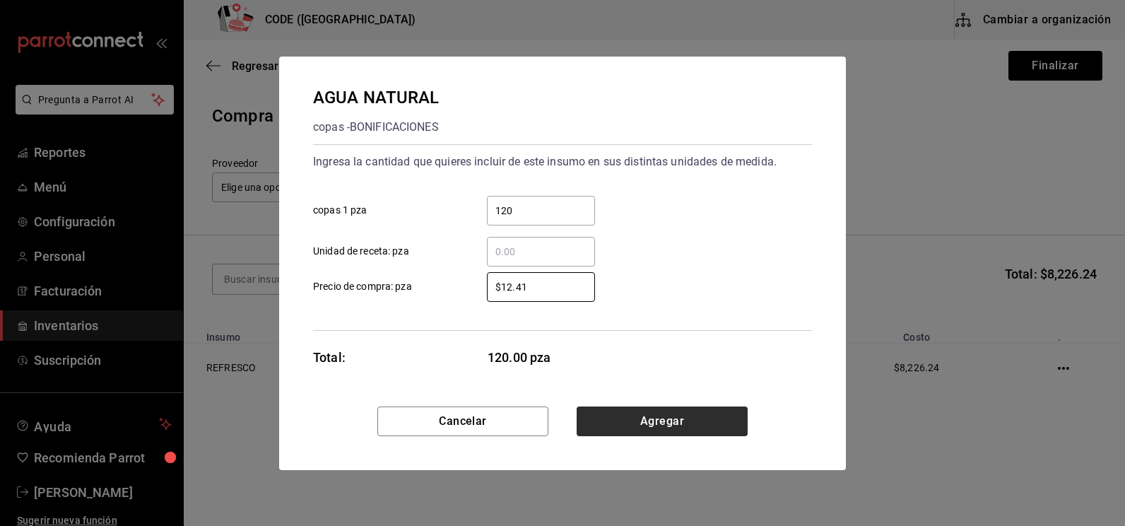
type input "$12.41"
click at [650, 421] on button "Agregar" at bounding box center [662, 421] width 171 height 30
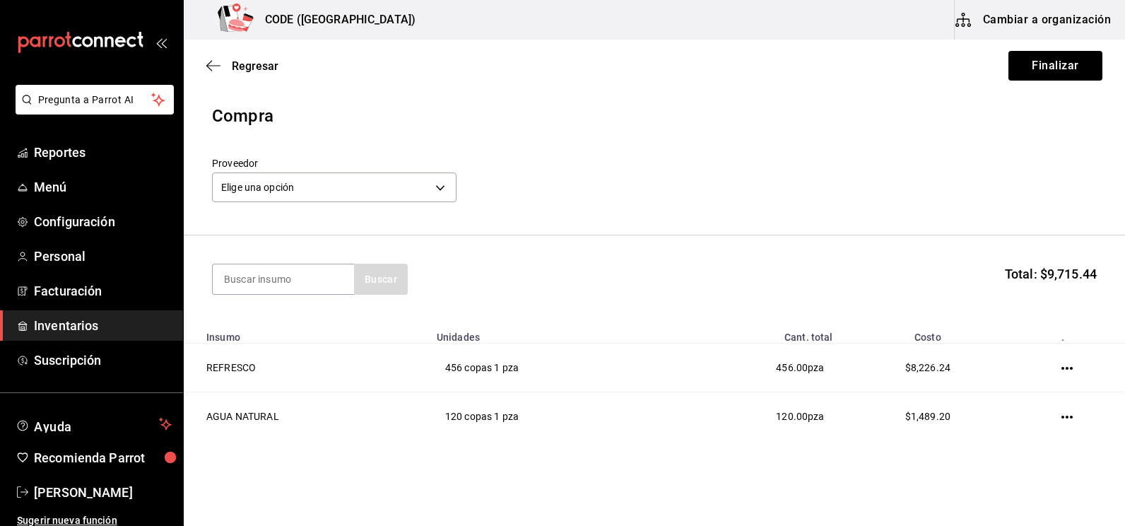
scroll to position [40, 0]
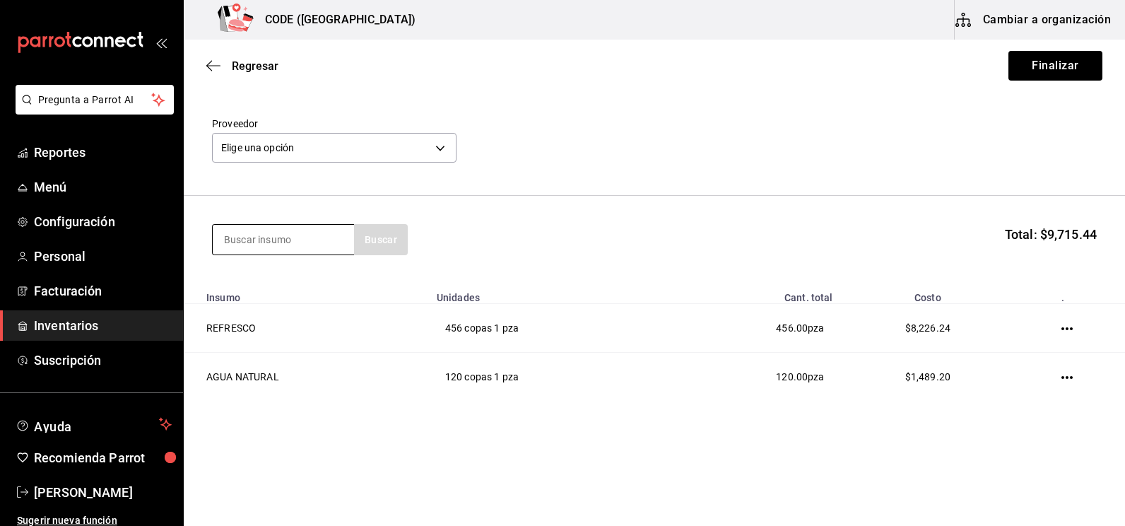
click at [293, 237] on input at bounding box center [283, 240] width 141 height 30
type input "JUGO"
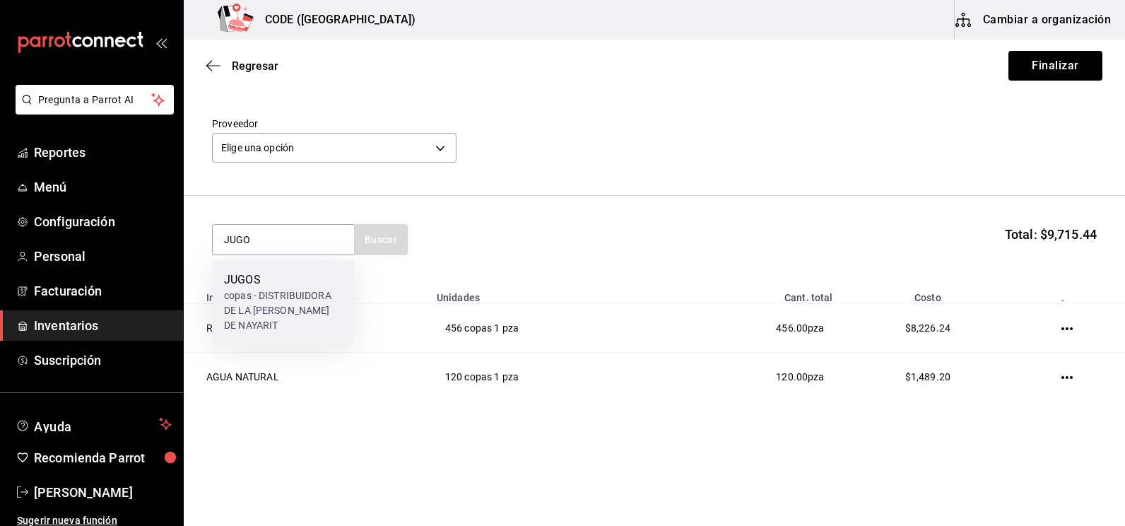
click at [287, 316] on div "copas - DISTRIBUIDORA DE LA [PERSON_NAME] DE NAYARIT" at bounding box center [283, 310] width 119 height 45
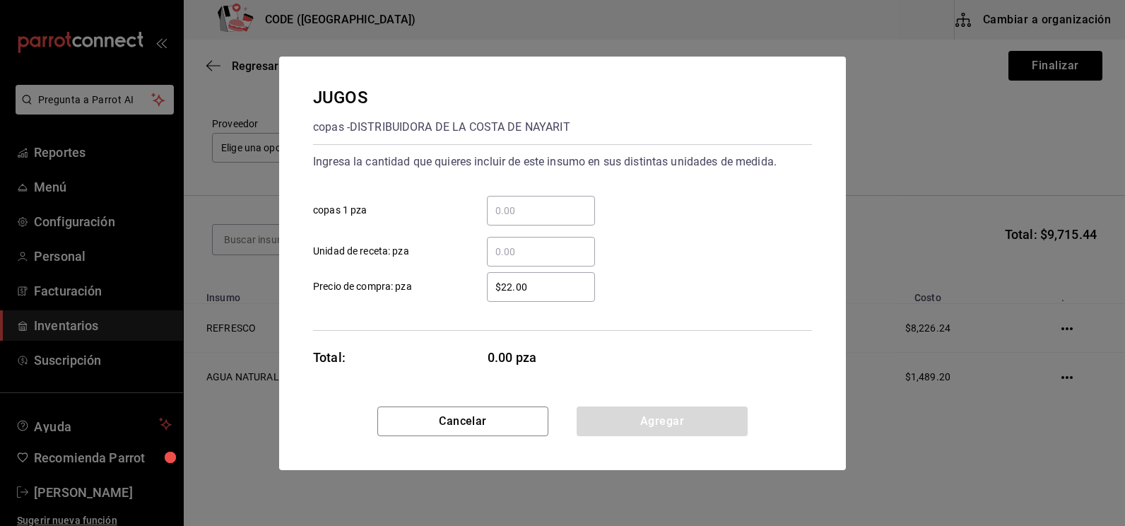
click at [538, 223] on div "​" at bounding box center [541, 211] width 108 height 30
click at [538, 219] on input "​ copas 1 pza" at bounding box center [541, 210] width 108 height 17
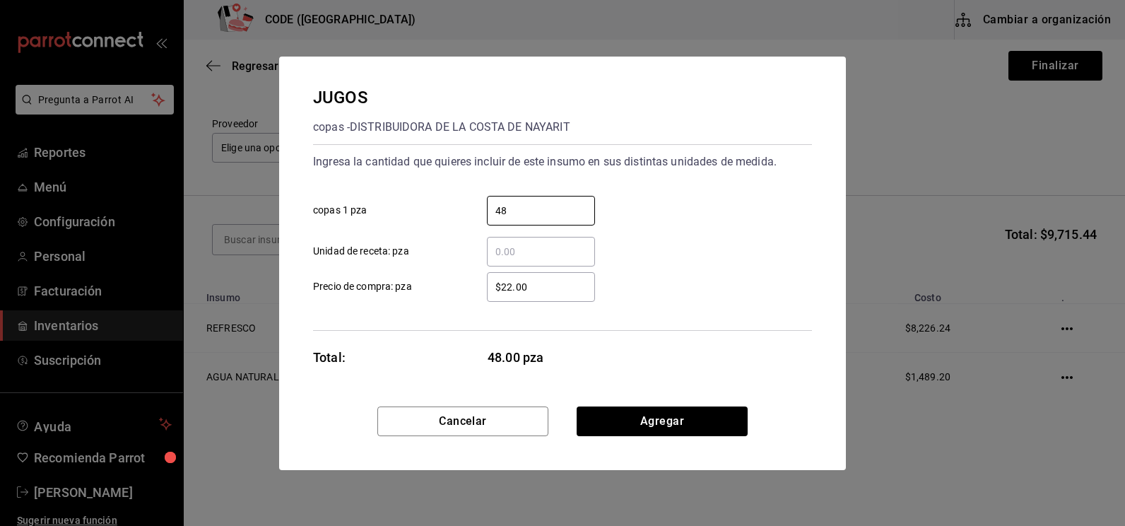
type input "48"
drag, startPoint x: 513, startPoint y: 288, endPoint x: 478, endPoint y: 285, distance: 35.5
click at [479, 286] on div "$22.00 ​" at bounding box center [529, 287] width 131 height 30
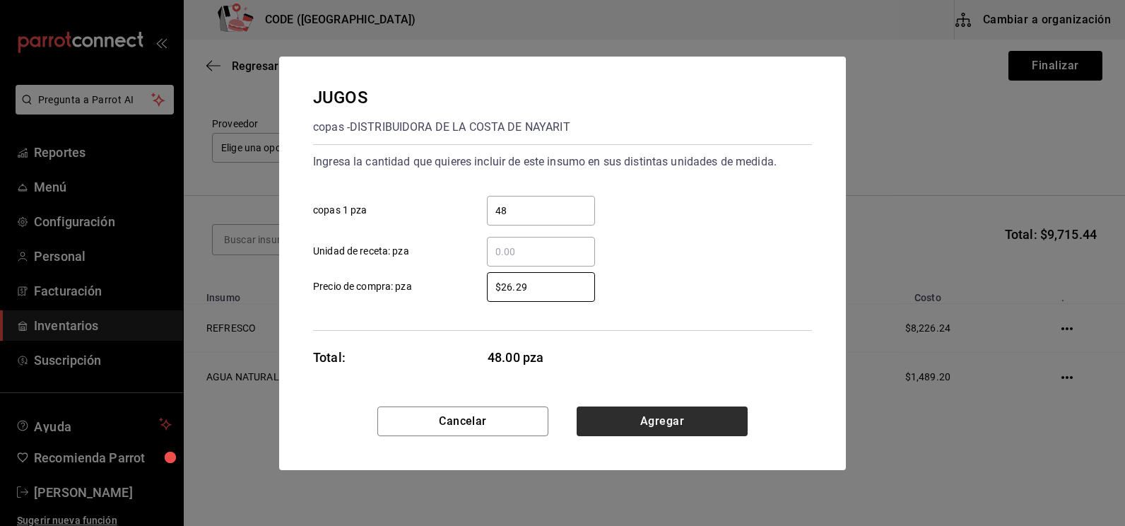
type input "$26.29"
click at [676, 417] on button "Agregar" at bounding box center [662, 421] width 171 height 30
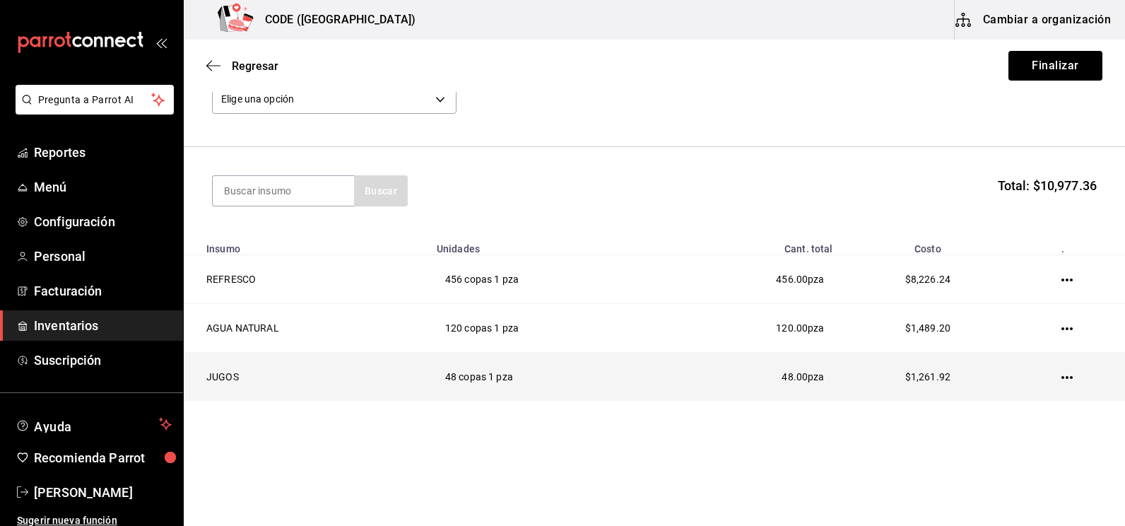
scroll to position [89, 0]
click at [1062, 380] on icon "button" at bounding box center [1067, 377] width 11 height 11
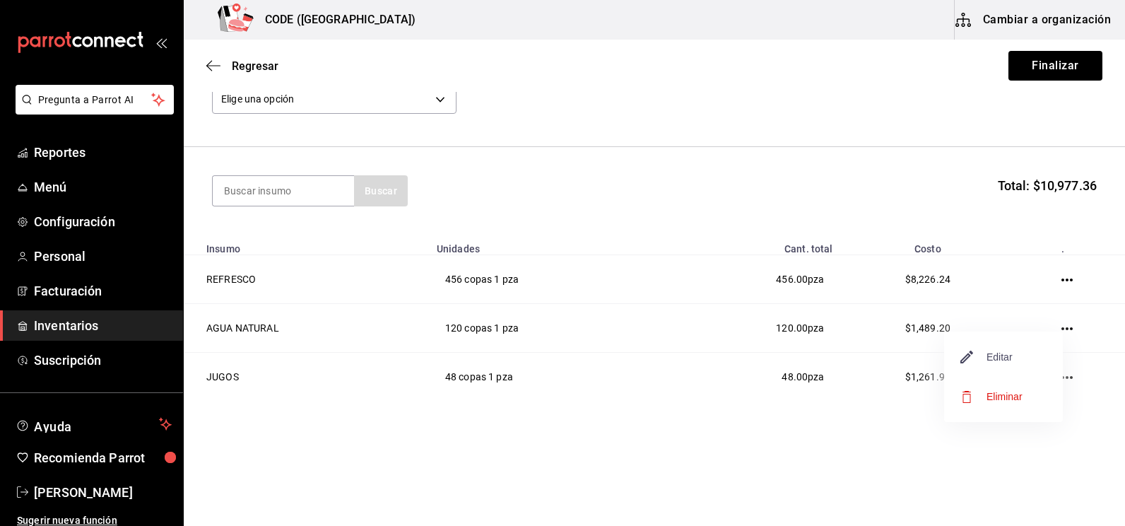
click at [988, 361] on span "Editar" at bounding box center [987, 356] width 52 height 17
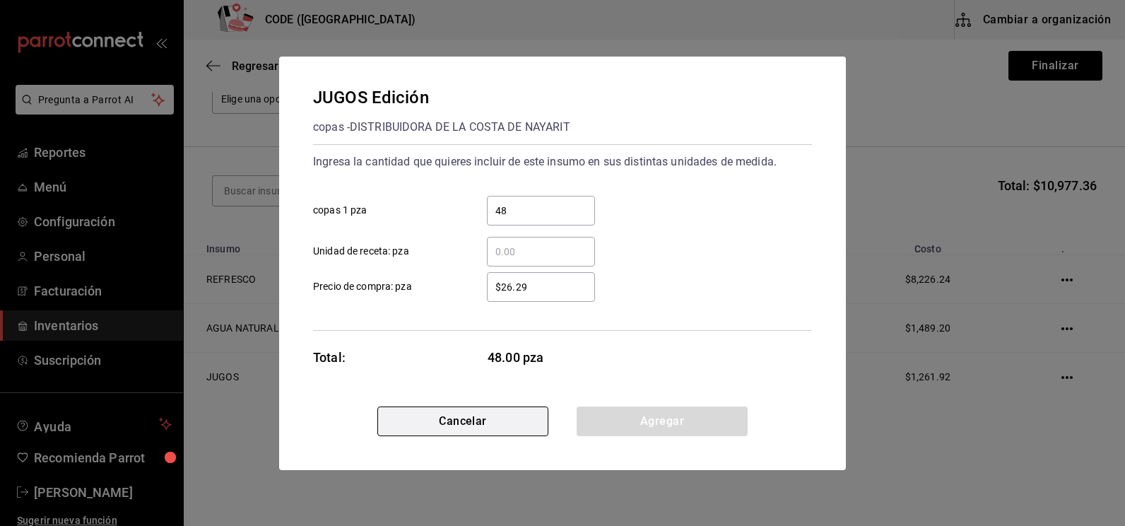
click at [501, 418] on button "Cancelar" at bounding box center [462, 421] width 171 height 30
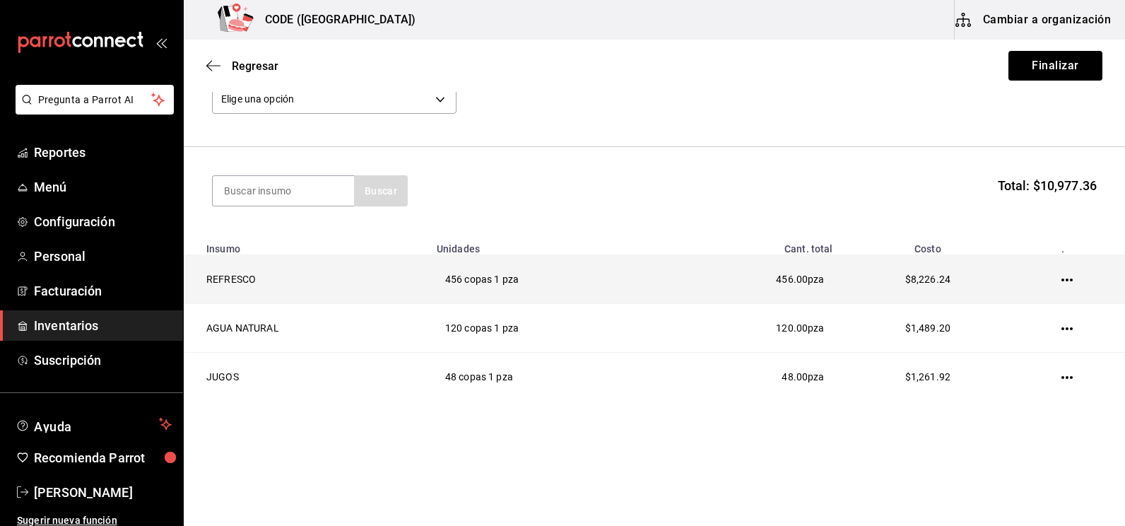
drag, startPoint x: 842, startPoint y: 288, endPoint x: 833, endPoint y: 282, distance: 10.8
click at [842, 287] on td "$8,226.24" at bounding box center [928, 279] width 173 height 49
click at [1063, 280] on td at bounding box center [1069, 279] width 111 height 49
click at [1064, 278] on td at bounding box center [1069, 279] width 111 height 49
click at [1062, 278] on icon "button" at bounding box center [1067, 279] width 11 height 11
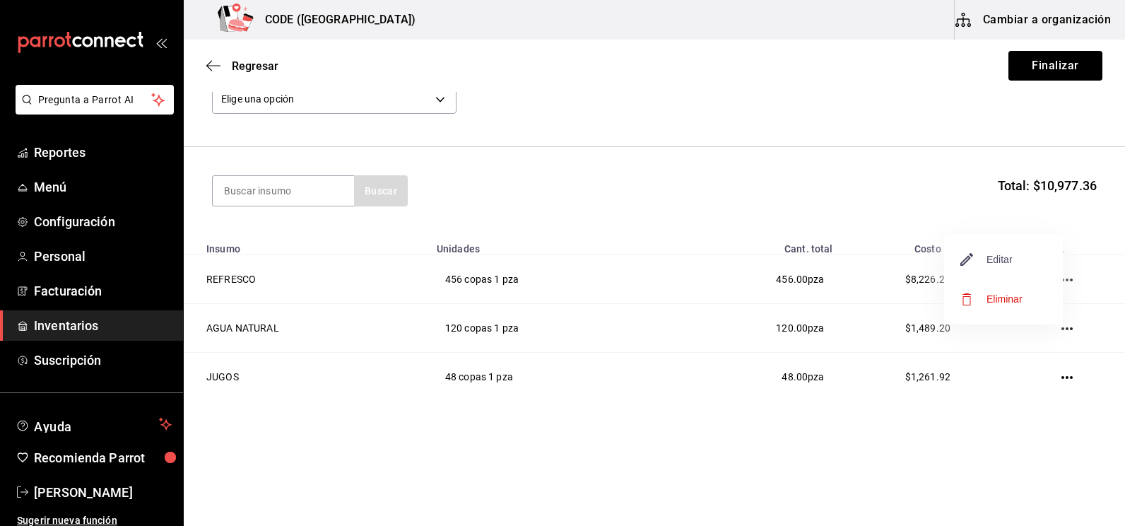
click at [1002, 259] on span "Editar" at bounding box center [987, 259] width 52 height 17
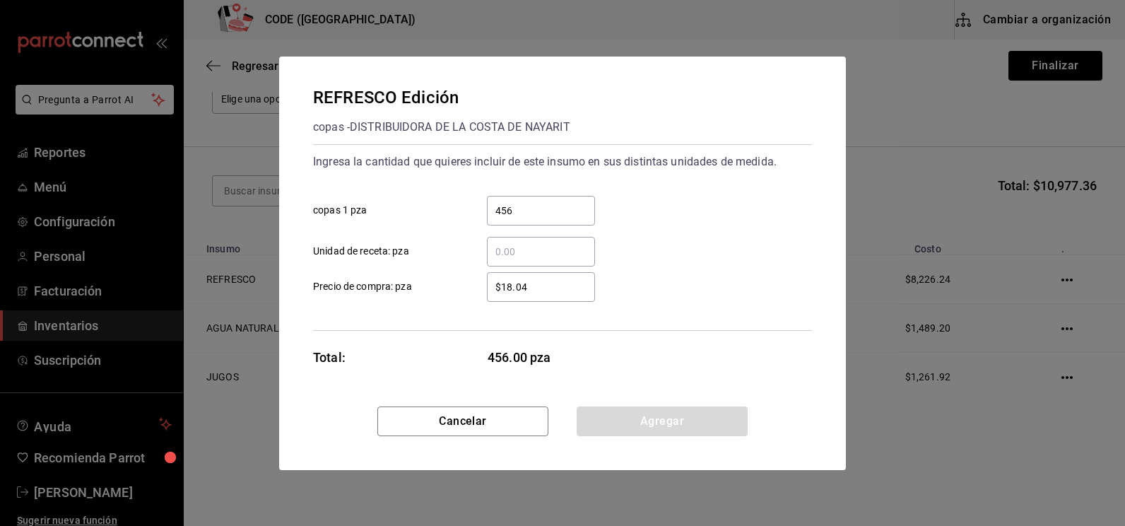
click at [533, 285] on input "$18.04" at bounding box center [541, 286] width 108 height 17
type input "$18.04"
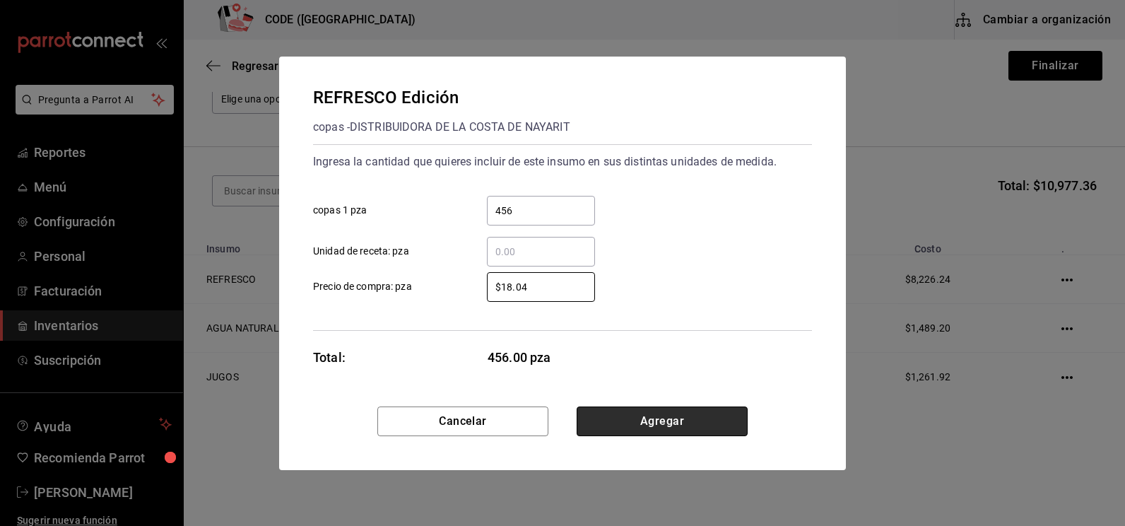
click at [609, 421] on button "Agregar" at bounding box center [662, 421] width 171 height 30
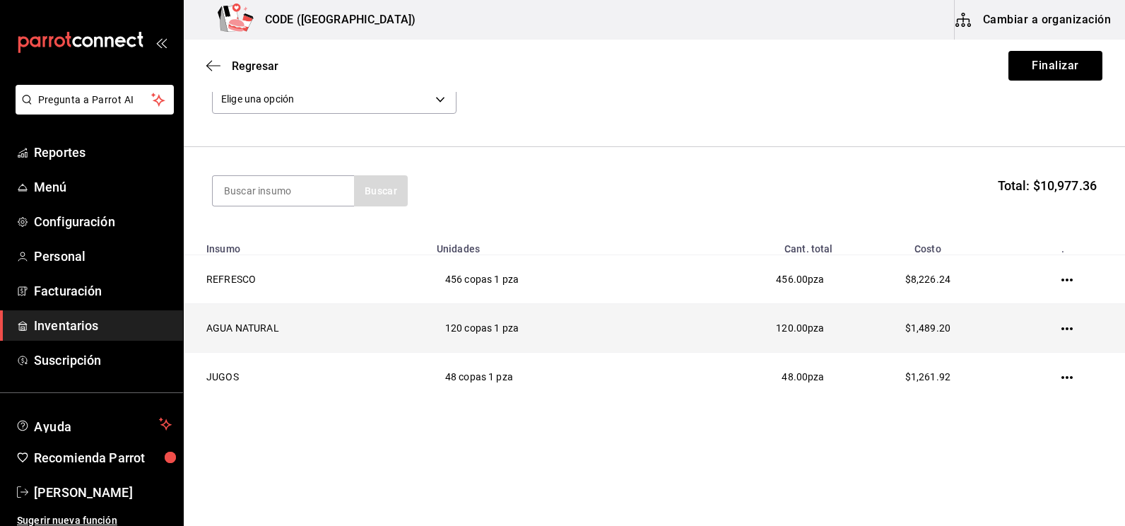
click at [842, 334] on td "$1,489.20" at bounding box center [928, 328] width 173 height 49
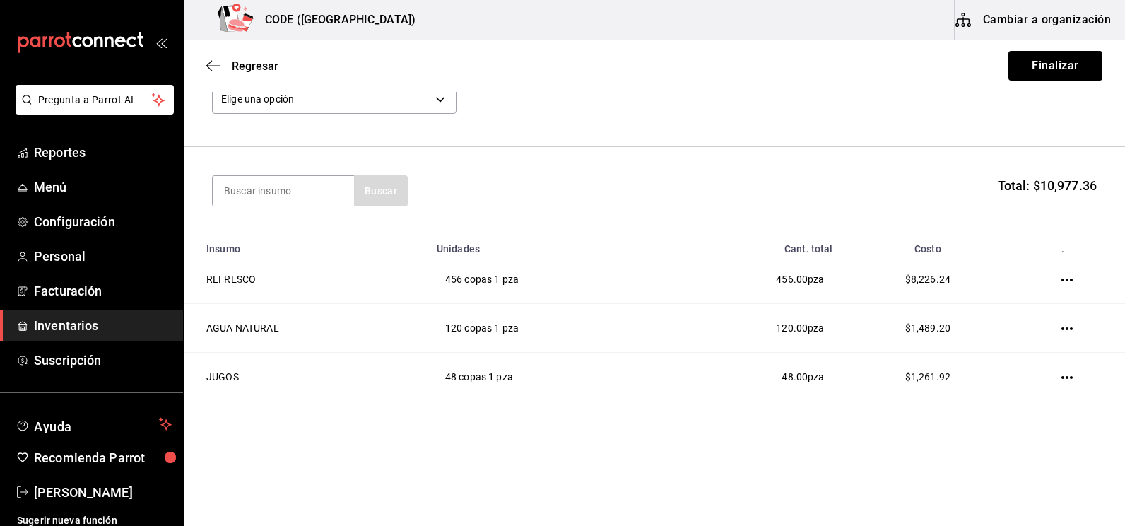
click at [1062, 329] on icon "button" at bounding box center [1067, 328] width 11 height 11
click at [1002, 311] on span "Editar" at bounding box center [987, 308] width 52 height 17
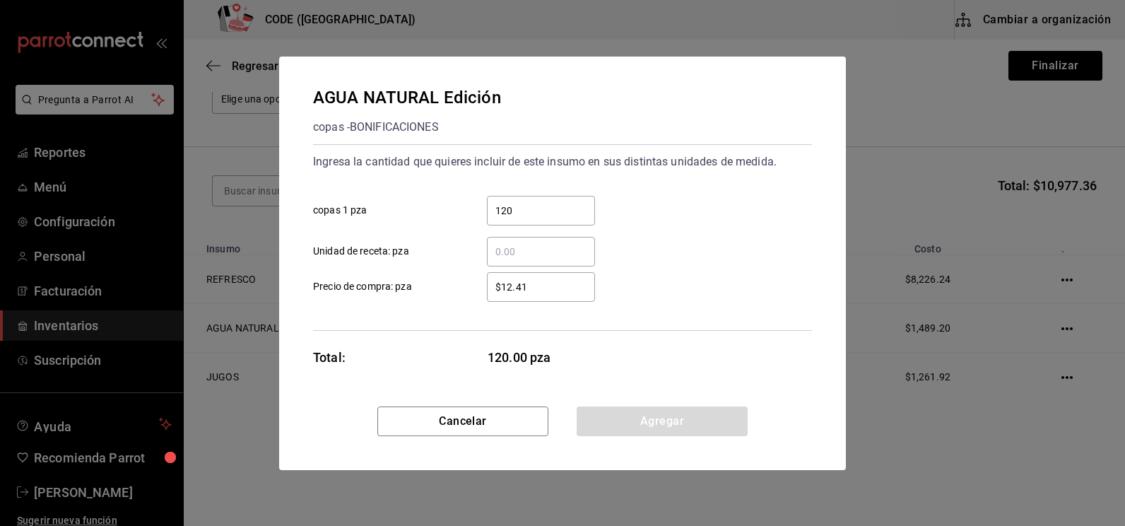
click at [555, 288] on input "$12.41" at bounding box center [541, 286] width 108 height 17
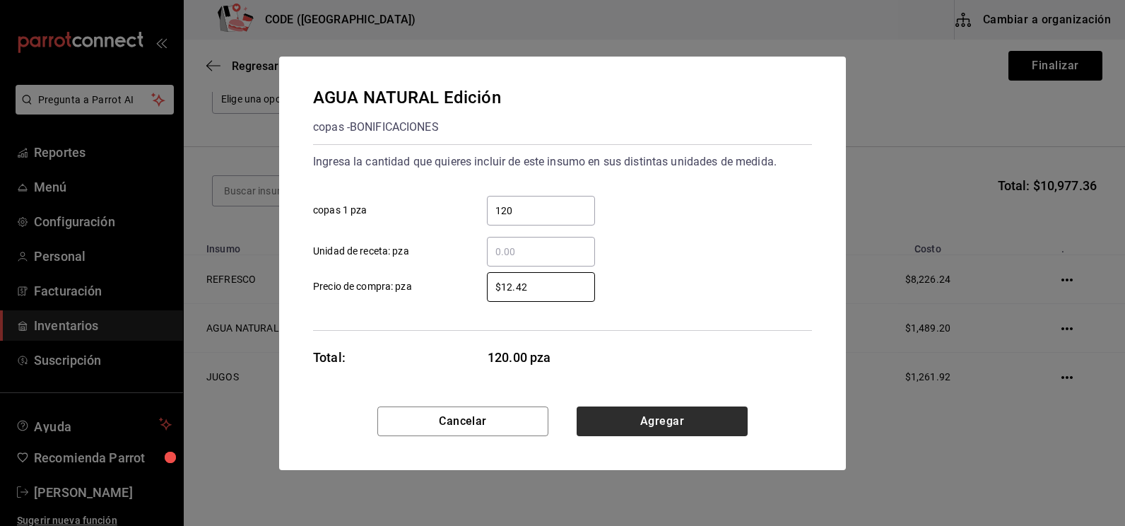
type input "$12.42"
click at [659, 425] on button "Agregar" at bounding box center [662, 421] width 171 height 30
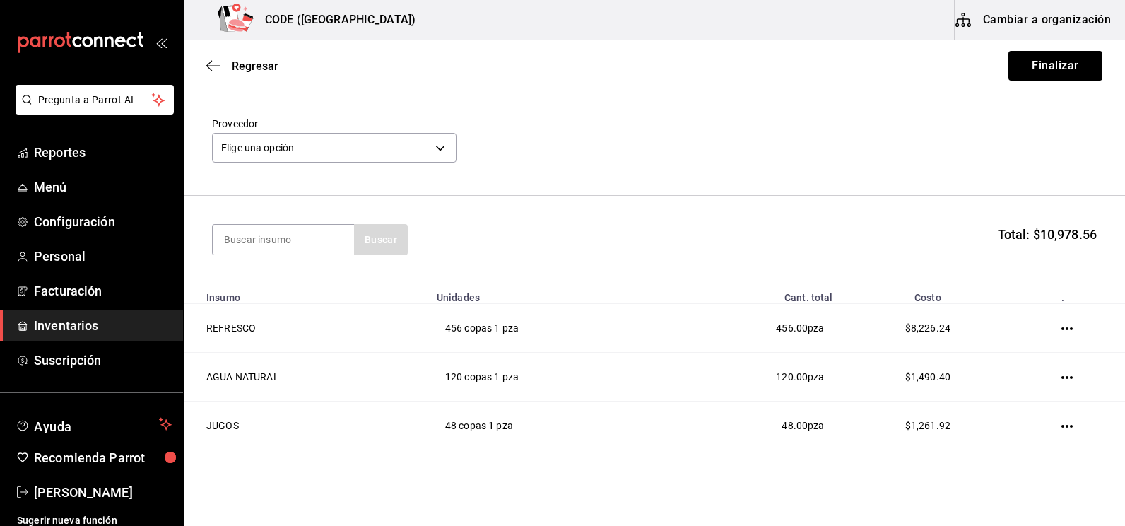
scroll to position [0, 0]
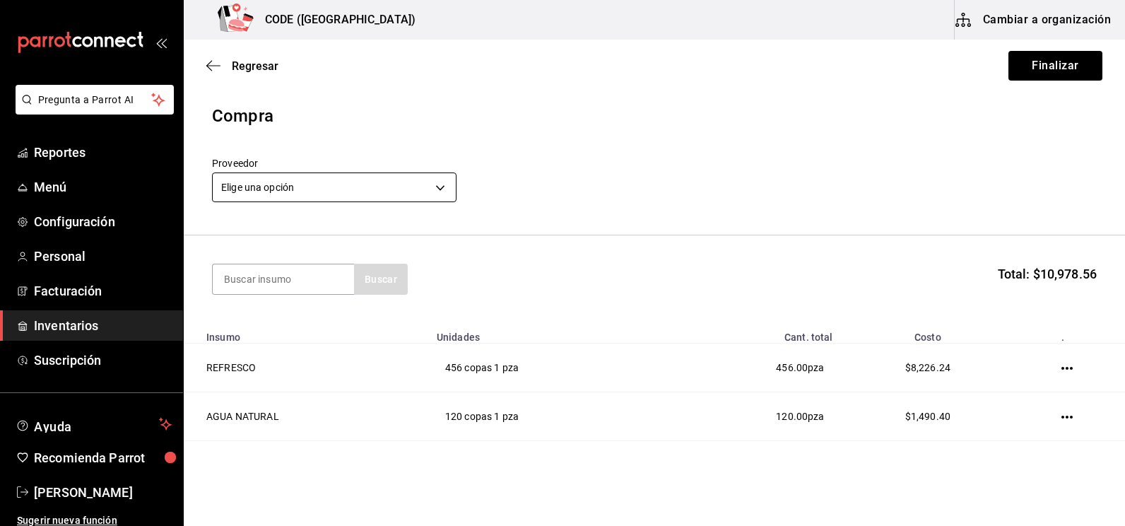
click at [374, 193] on body "Pregunta a Parrot AI Reportes Menú Configuración Personal Facturación Inventari…" at bounding box center [562, 223] width 1125 height 446
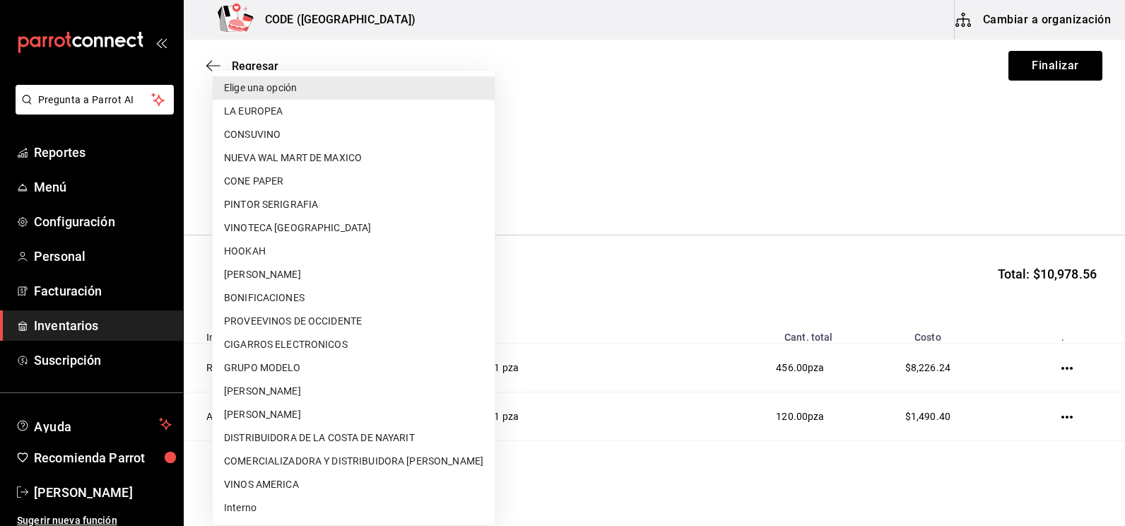
click at [312, 437] on li "DISTRIBUIDORA DE LA COSTA DE NAYARIT" at bounding box center [354, 437] width 282 height 23
type input "e026ff03-f54e-4cf3-b411-82b5e89e58f1"
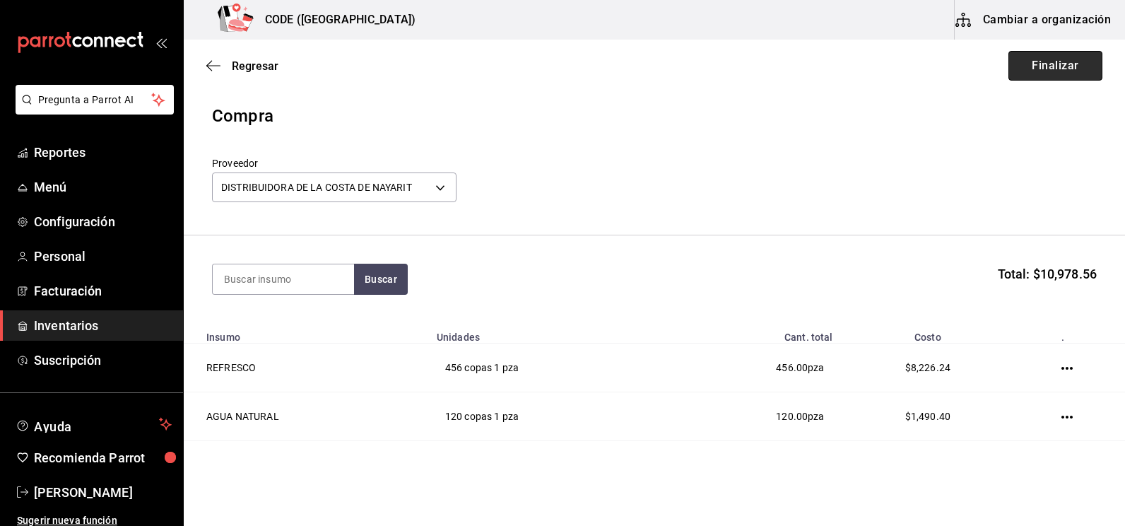
click at [1033, 69] on button "Finalizar" at bounding box center [1056, 66] width 94 height 30
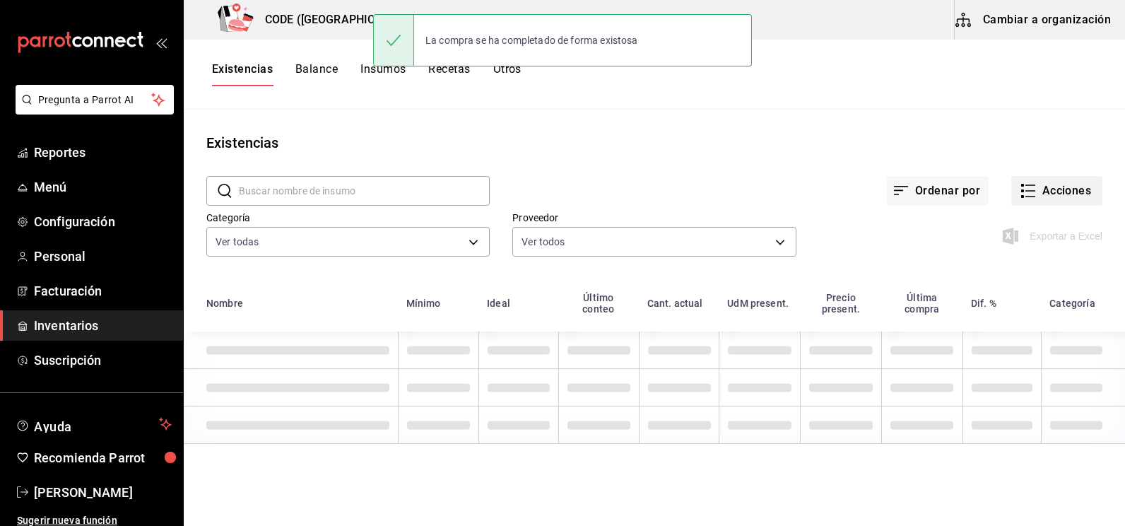
click at [1026, 196] on icon "button" at bounding box center [1028, 190] width 17 height 17
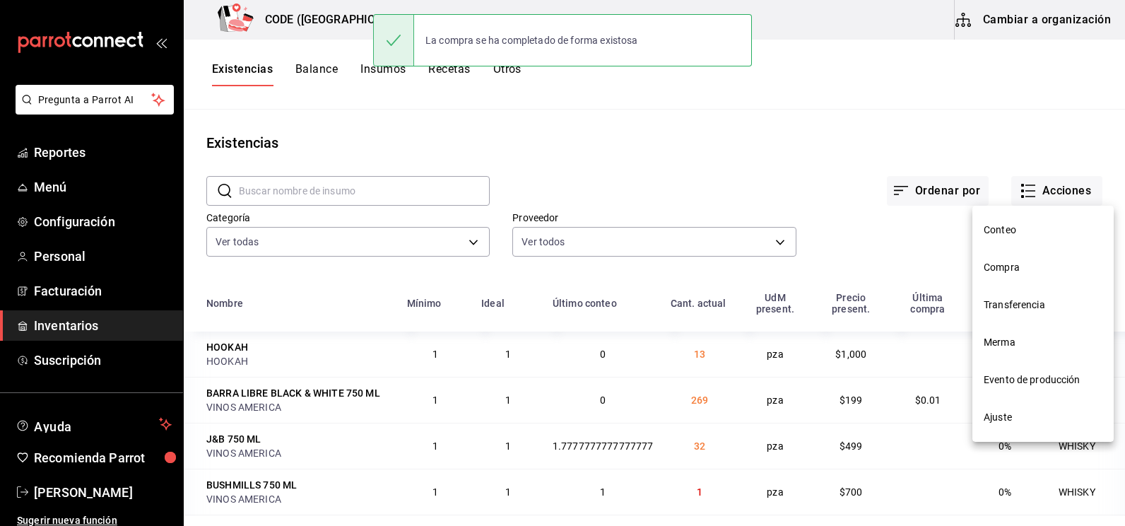
click at [1005, 269] on span "Compra" at bounding box center [1043, 267] width 119 height 15
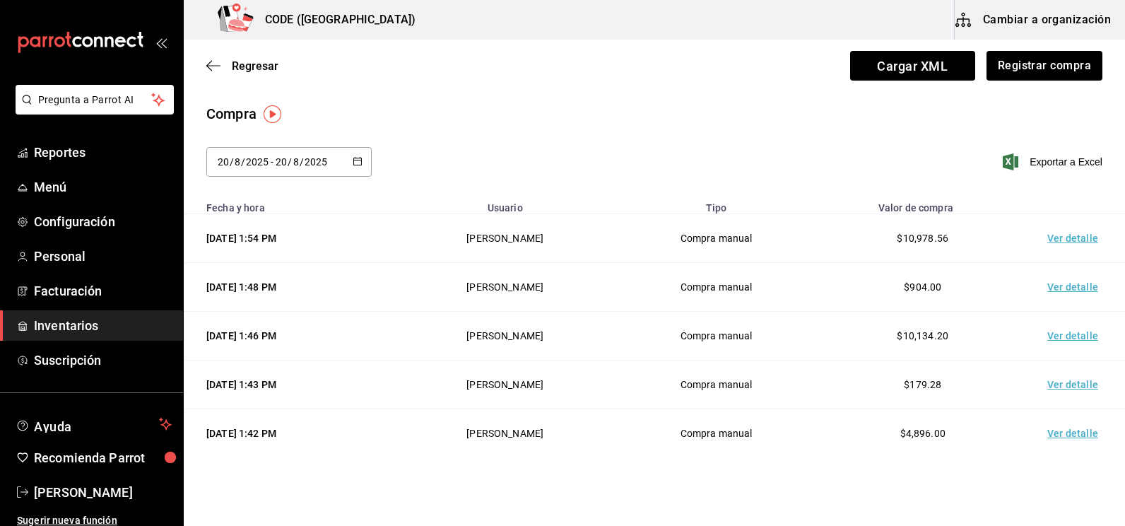
click at [1055, 236] on td "Ver detalle" at bounding box center [1075, 238] width 99 height 49
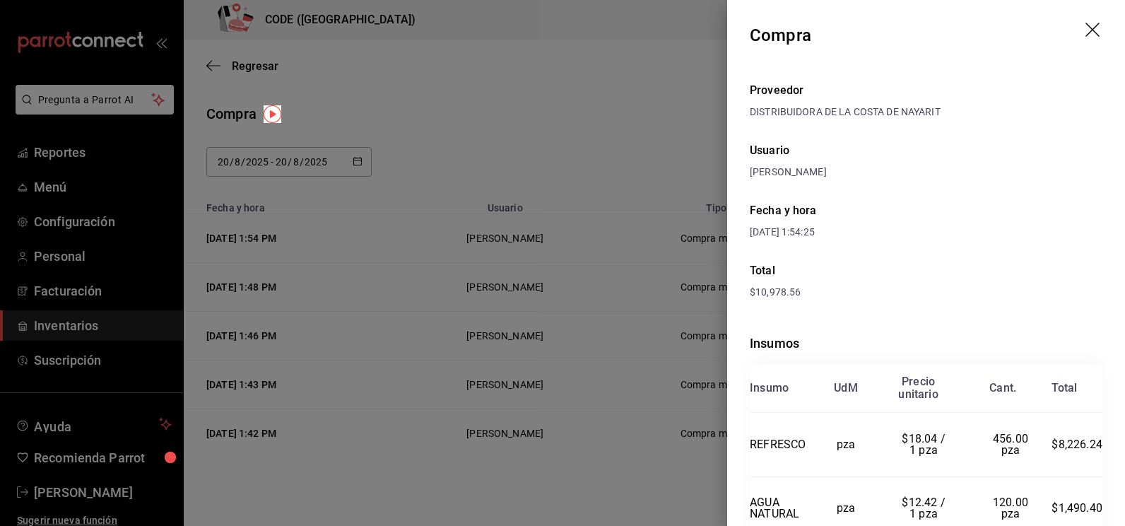
click at [929, 224] on div "Fecha y hora [DATE] 1:54:25" at bounding box center [926, 221] width 353 height 60
click at [618, 145] on div at bounding box center [562, 263] width 1125 height 526
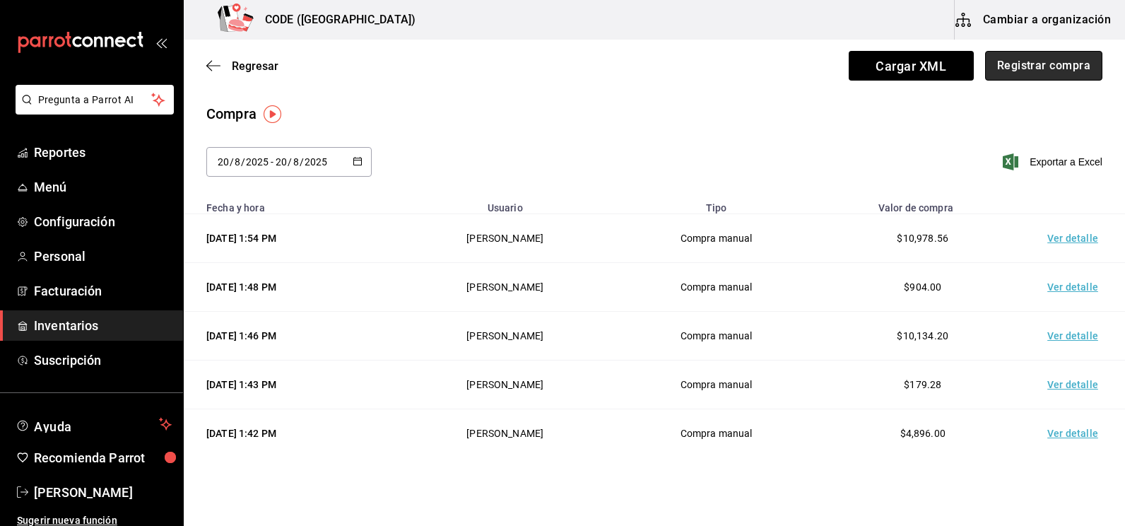
click at [1005, 70] on button "Registrar compra" at bounding box center [1043, 66] width 117 height 30
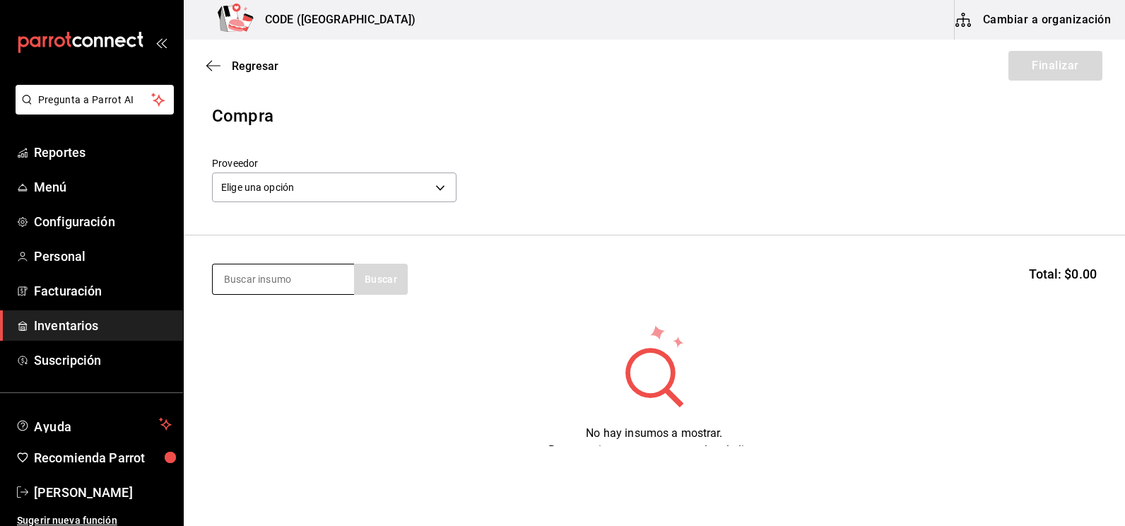
click at [319, 283] on input at bounding box center [283, 279] width 141 height 30
click at [313, 286] on input at bounding box center [283, 279] width 141 height 30
type input "CERE"
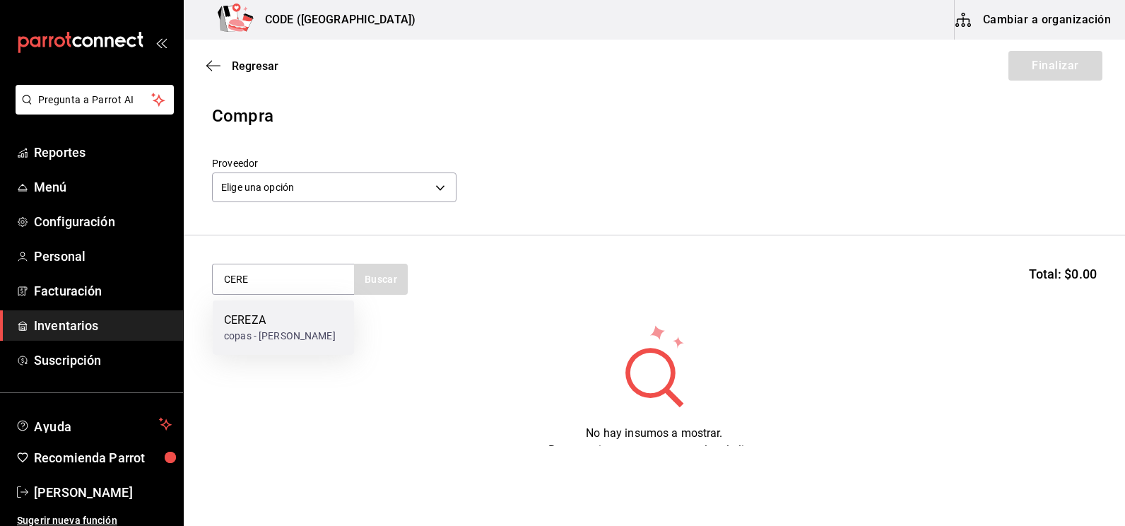
click at [298, 329] on div "CEREZA copas - [PERSON_NAME]" at bounding box center [280, 328] width 112 height 32
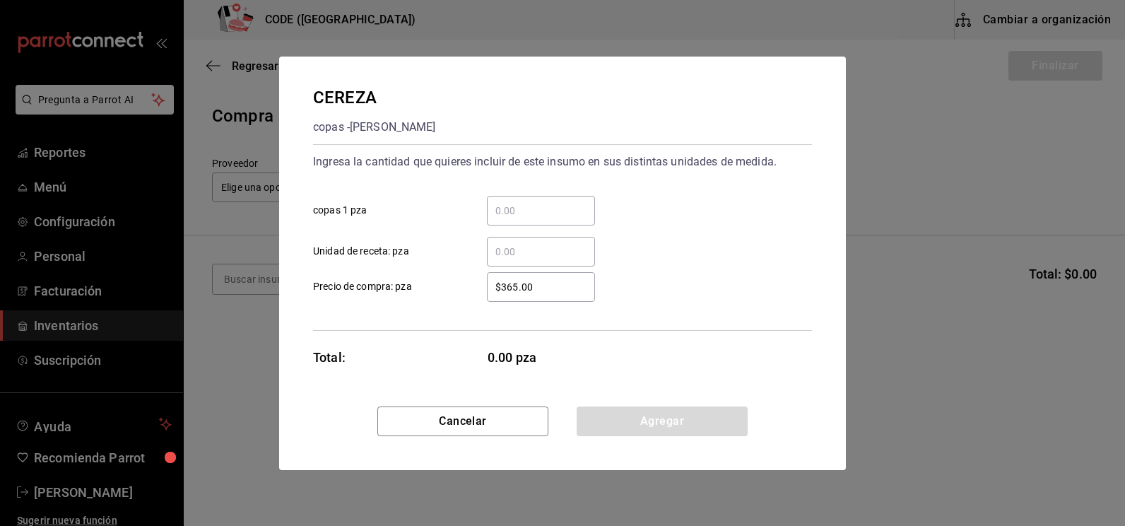
click at [523, 213] on input "​ copas 1 pza" at bounding box center [541, 210] width 108 height 17
type input "2"
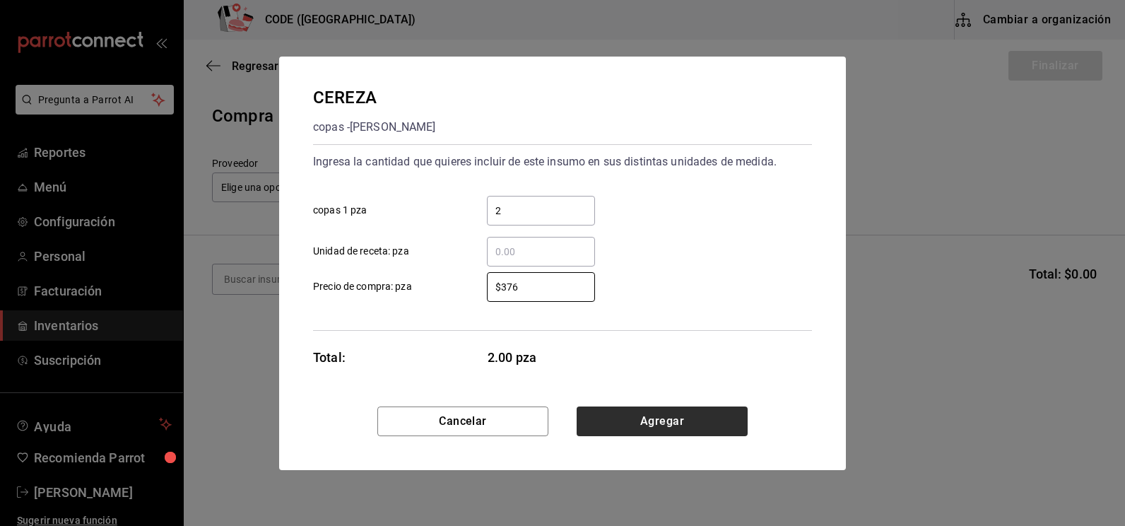
type input "$376"
click at [670, 414] on button "Agregar" at bounding box center [662, 421] width 171 height 30
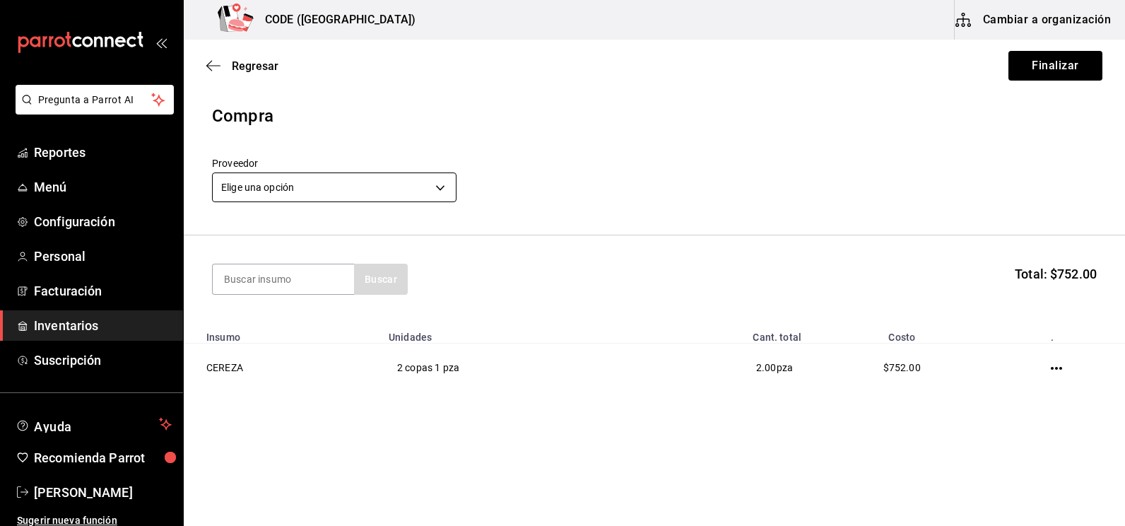
click at [399, 195] on body "Pregunta a Parrot AI Reportes Menú Configuración Personal Facturación Inventari…" at bounding box center [562, 223] width 1125 height 446
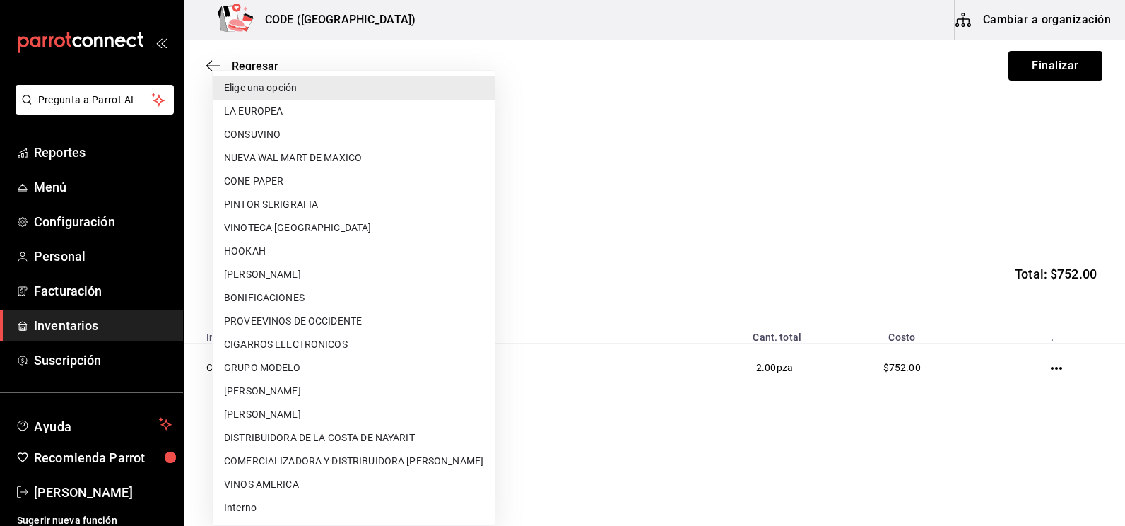
click at [321, 422] on li "[PERSON_NAME]" at bounding box center [354, 414] width 282 height 23
type input "59d09d39-cd79-4411-9dc0-5b569e409153"
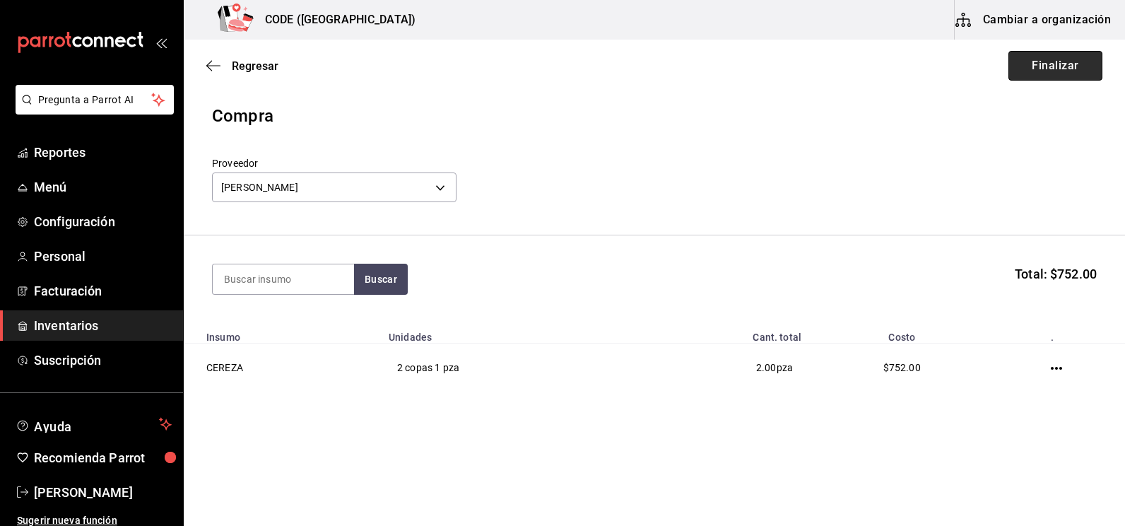
click at [1035, 66] on button "Finalizar" at bounding box center [1056, 66] width 94 height 30
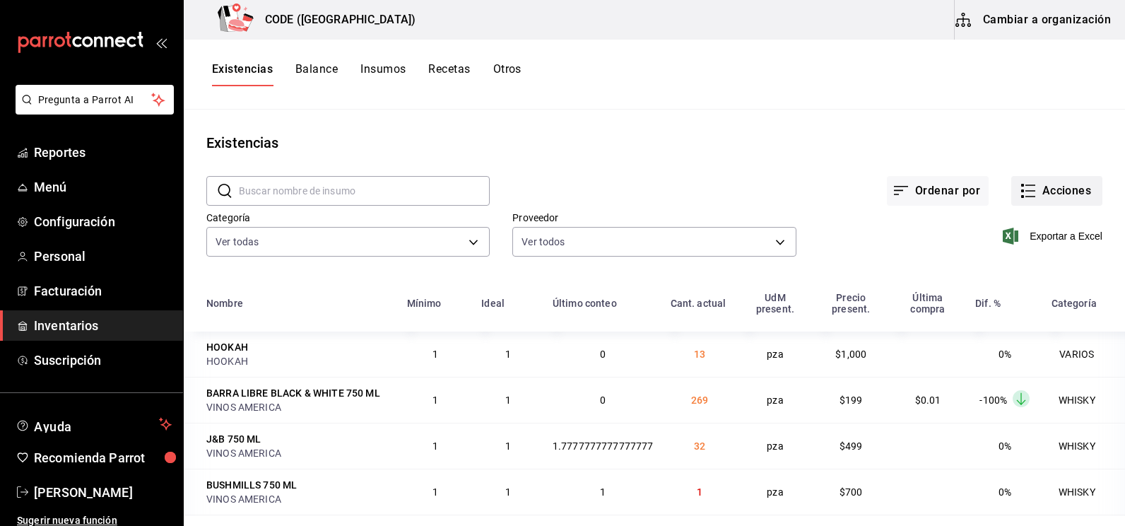
click at [1023, 194] on icon "button" at bounding box center [1028, 190] width 17 height 17
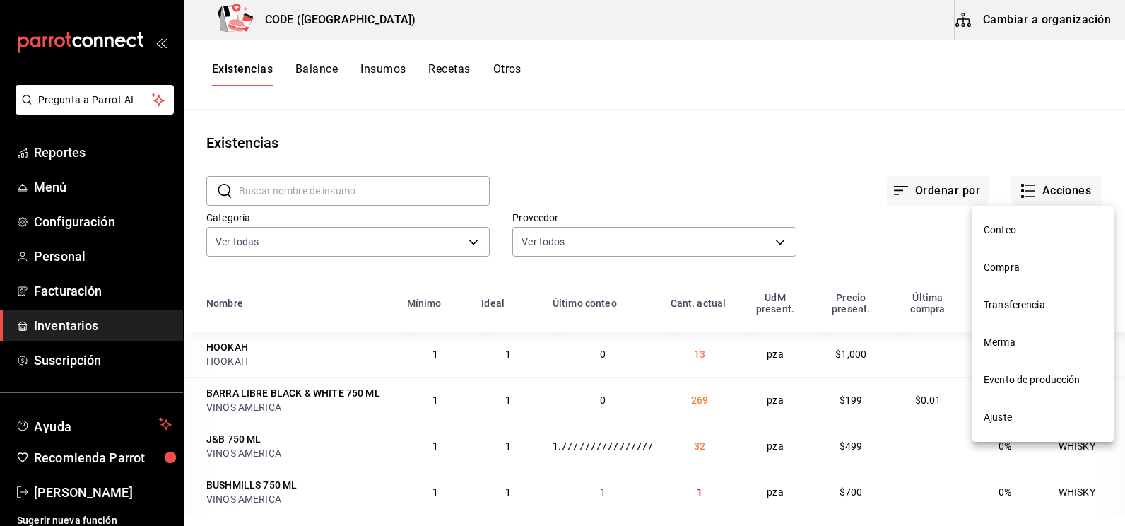
click at [999, 265] on span "Compra" at bounding box center [1043, 267] width 119 height 15
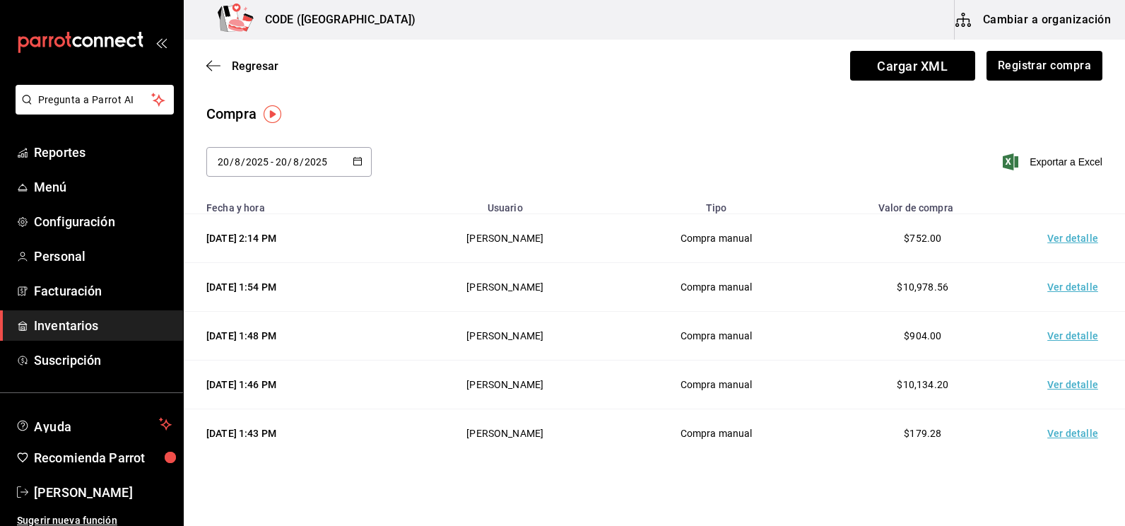
click at [1051, 235] on td "Ver detalle" at bounding box center [1075, 238] width 99 height 49
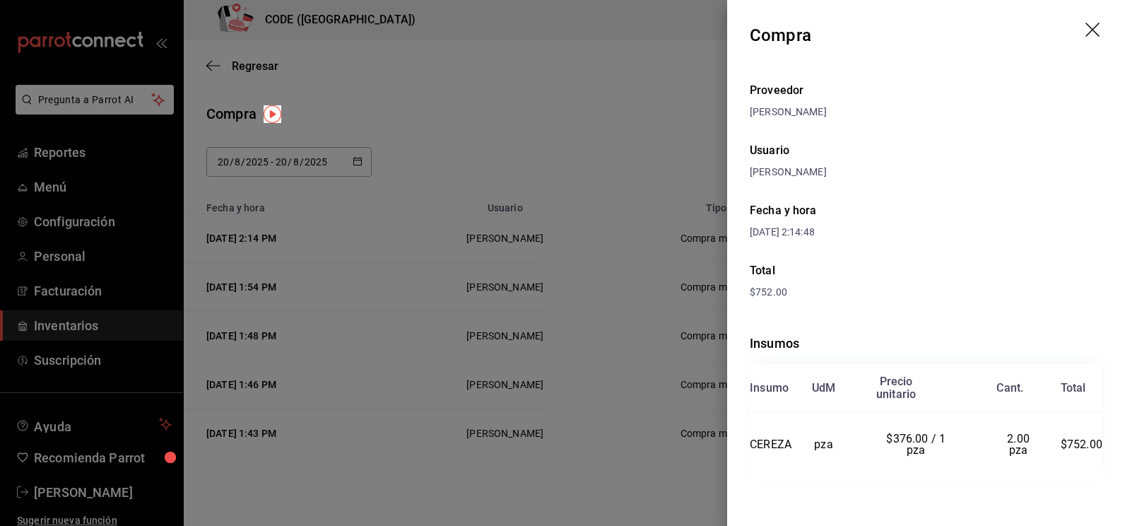
click at [989, 224] on div "Fecha y hora [DATE] 2:14:48" at bounding box center [926, 221] width 353 height 60
click at [575, 129] on div at bounding box center [562, 263] width 1125 height 526
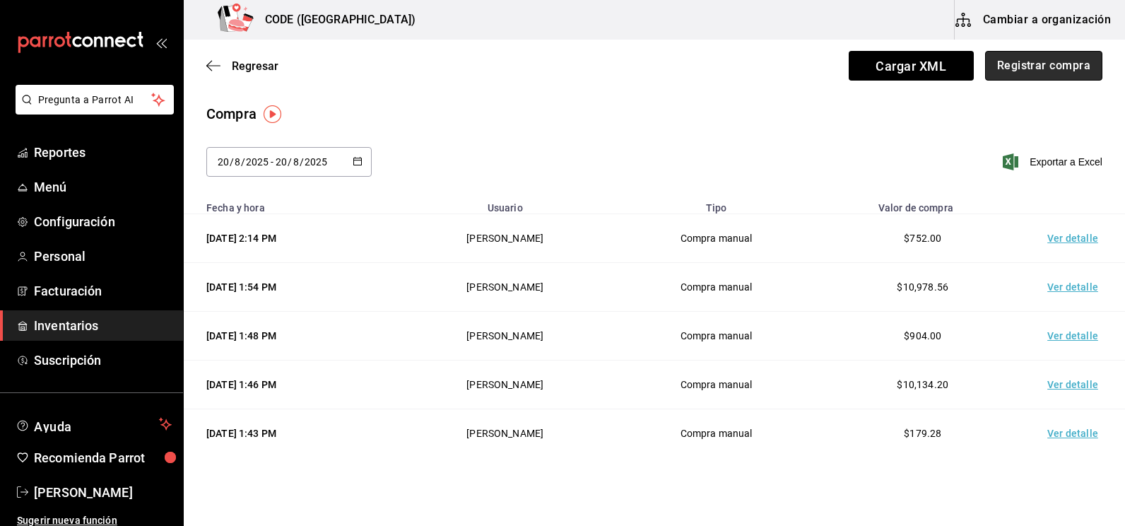
click at [1027, 66] on button "Registrar compra" at bounding box center [1043, 66] width 117 height 30
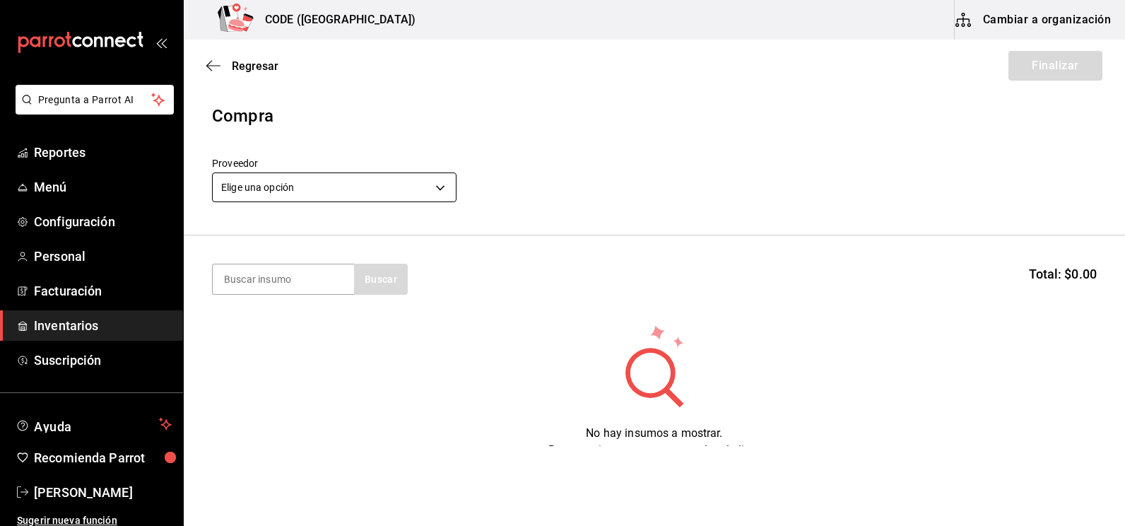
click at [344, 194] on body "Pregunta a Parrot AI Reportes Menú Configuración Personal Facturación Inventari…" at bounding box center [562, 223] width 1125 height 446
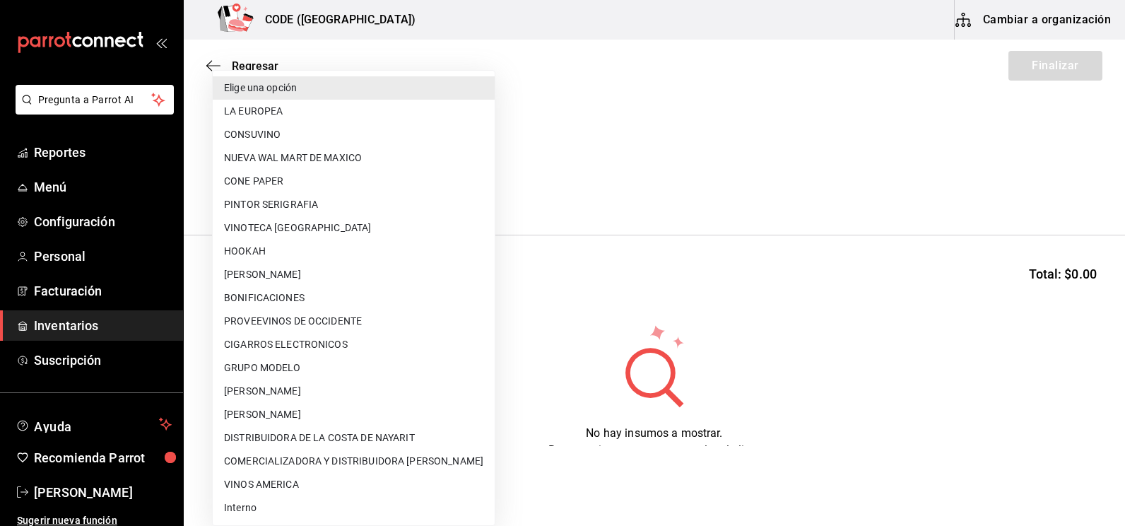
click at [673, 175] on div at bounding box center [562, 263] width 1125 height 526
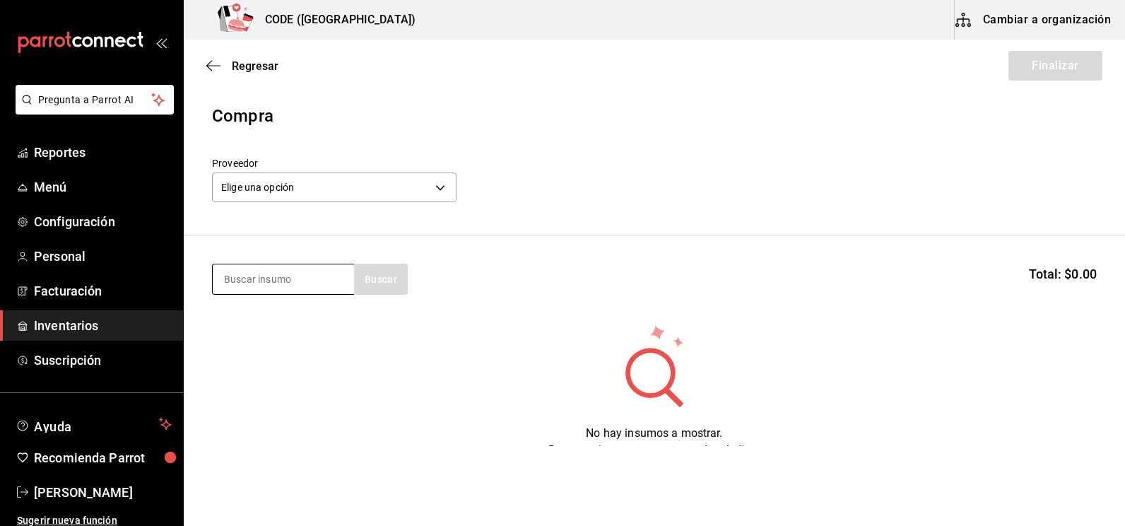
click at [290, 278] on input at bounding box center [283, 279] width 141 height 30
type input "CLAMA"
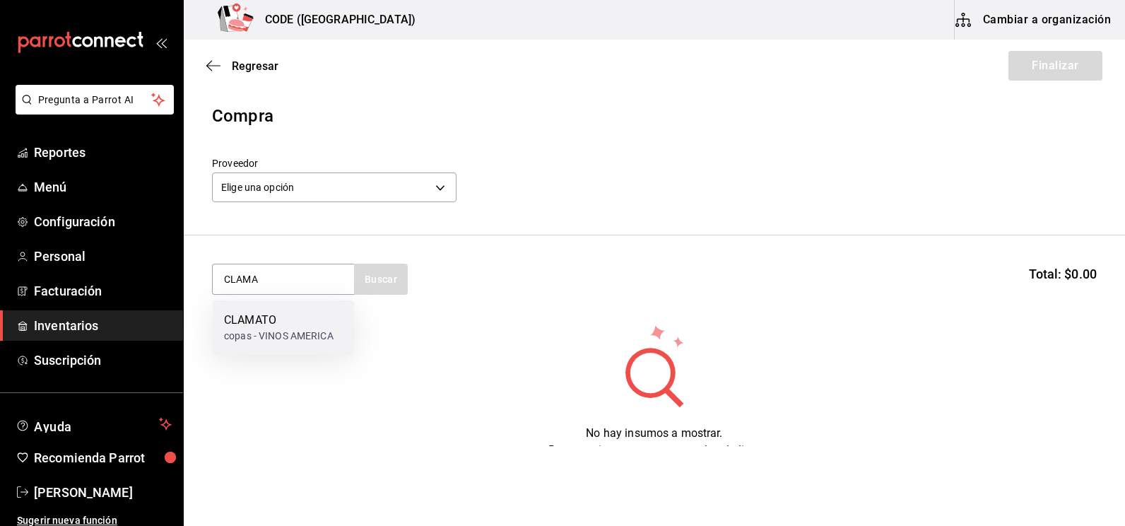
click at [278, 313] on div "CLAMATO" at bounding box center [279, 320] width 110 height 17
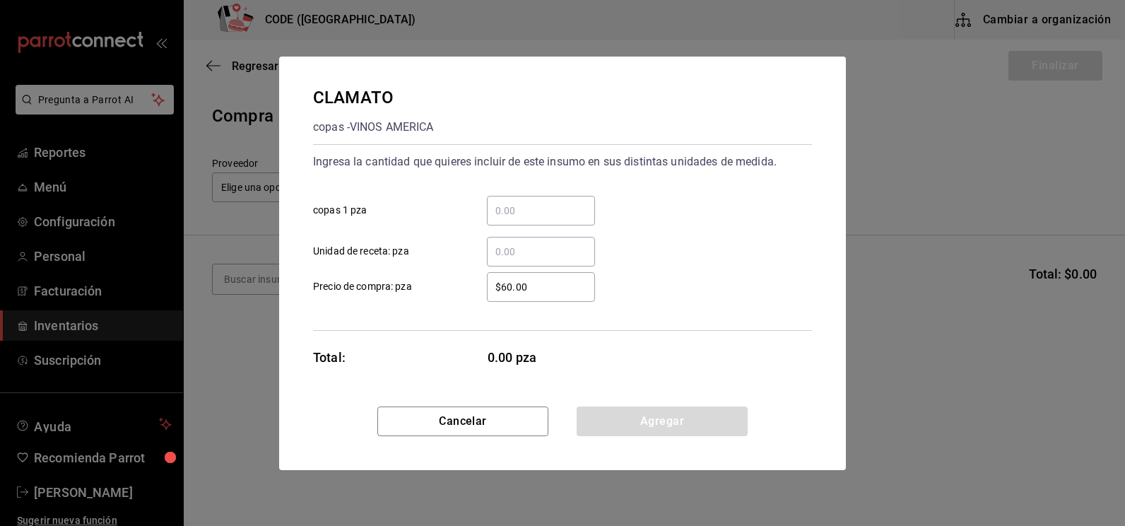
click at [535, 252] on input "​ Unidad de receta: pza" at bounding box center [541, 251] width 108 height 17
click at [526, 212] on input "​ copas 1 pza" at bounding box center [541, 210] width 108 height 17
type input "1"
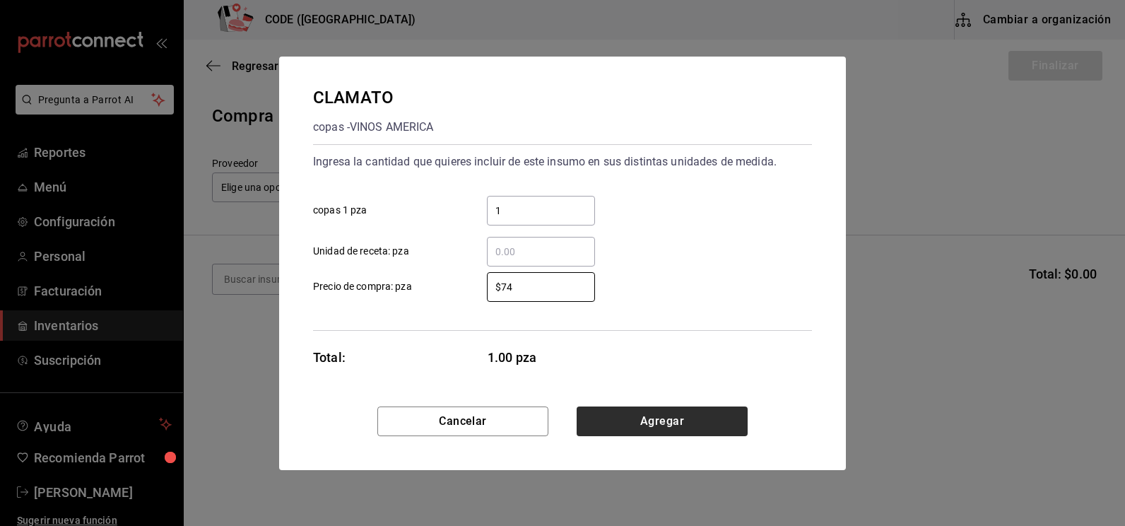
type input "$74"
click at [685, 425] on button "Agregar" at bounding box center [662, 421] width 171 height 30
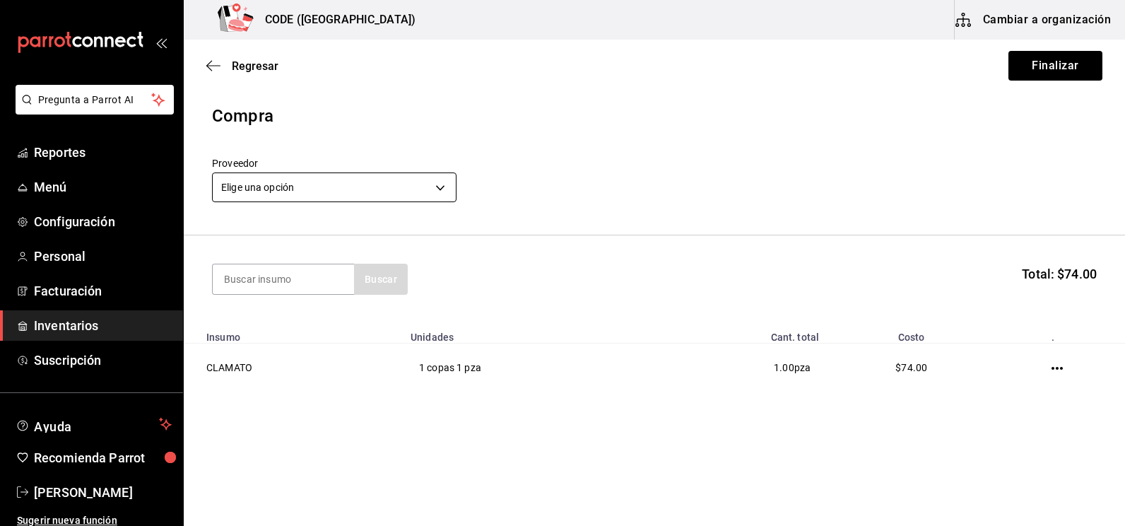
click at [325, 184] on body "Pregunta a Parrot AI Reportes Menú Configuración Personal Facturación Inventari…" at bounding box center [562, 223] width 1125 height 446
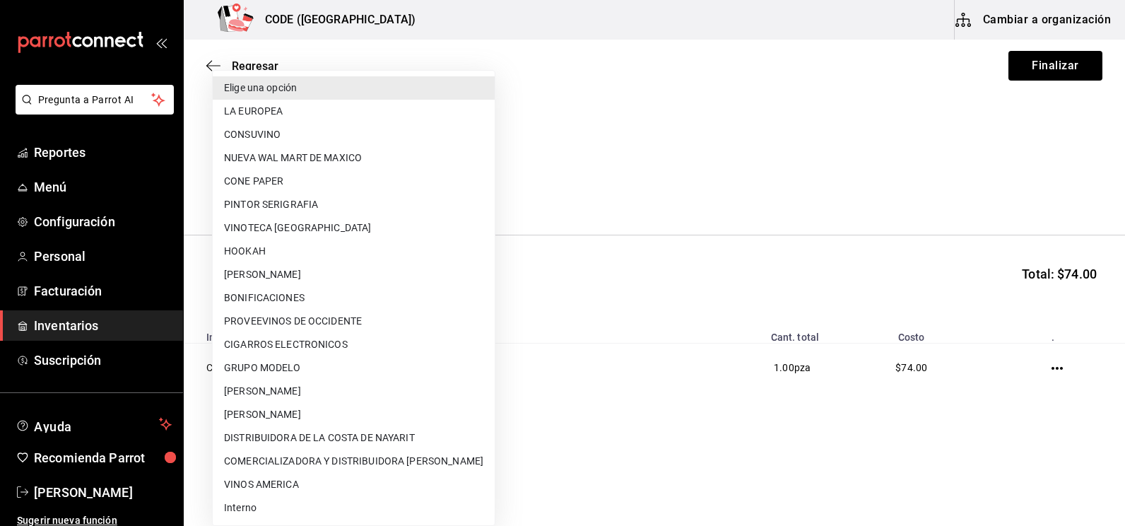
click at [287, 416] on li "[PERSON_NAME]" at bounding box center [354, 414] width 282 height 23
type input "59d09d39-cd79-4411-9dc0-5b569e409153"
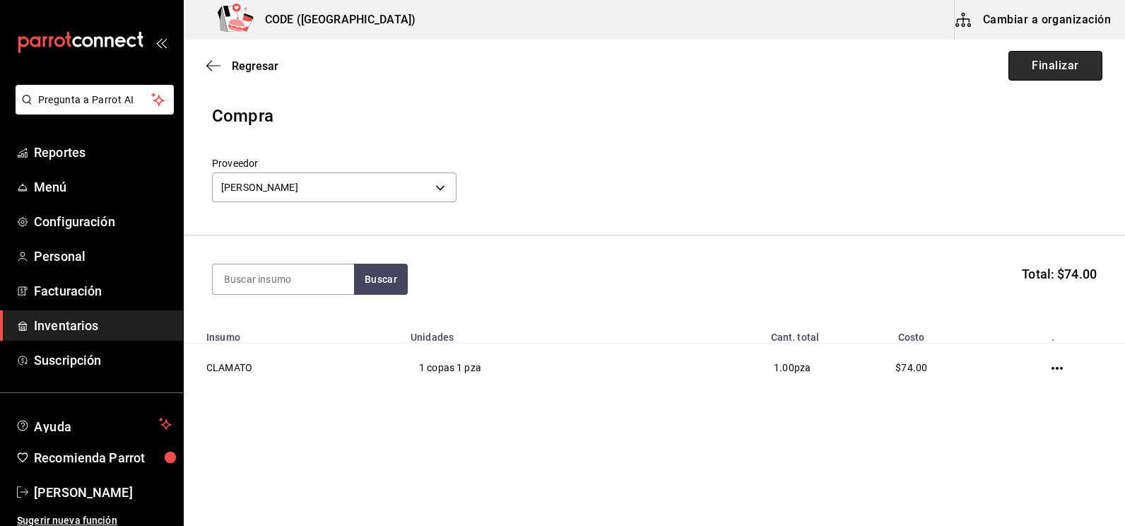
click at [1039, 63] on button "Finalizar" at bounding box center [1056, 66] width 94 height 30
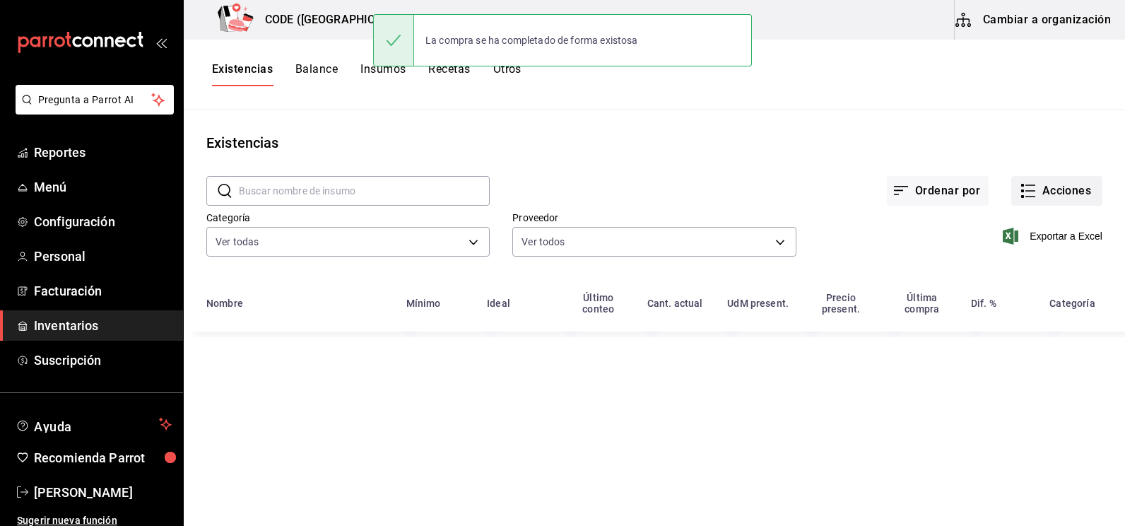
click at [1032, 192] on icon "button" at bounding box center [1028, 190] width 17 height 17
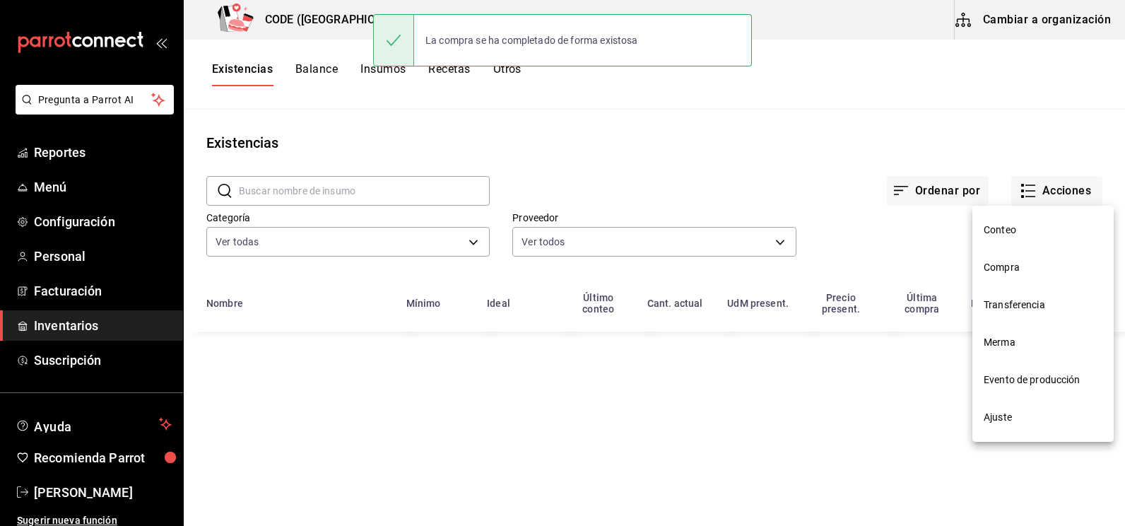
click at [1029, 269] on span "Compra" at bounding box center [1043, 267] width 119 height 15
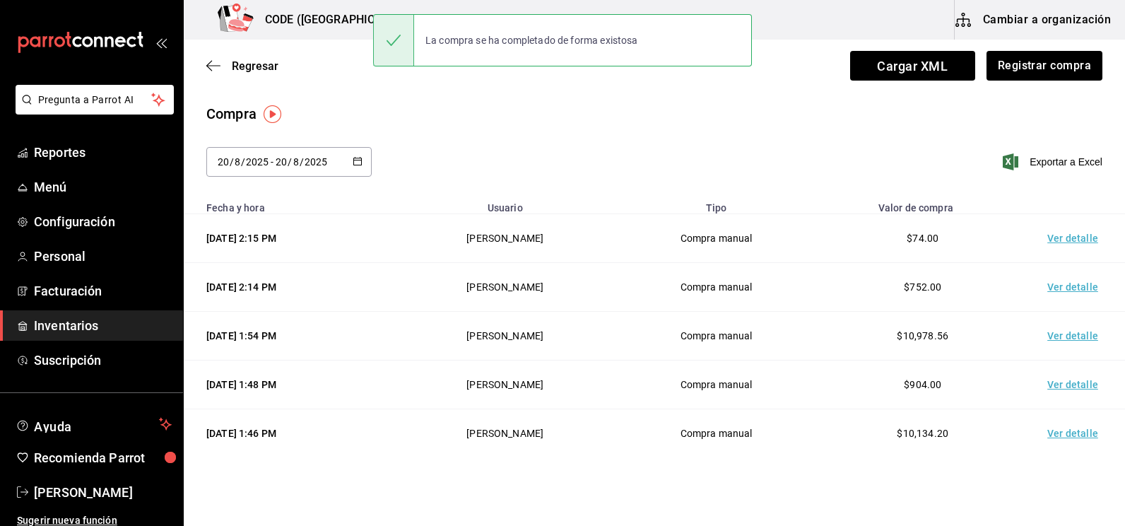
click at [1057, 239] on td "Ver detalle" at bounding box center [1075, 238] width 99 height 49
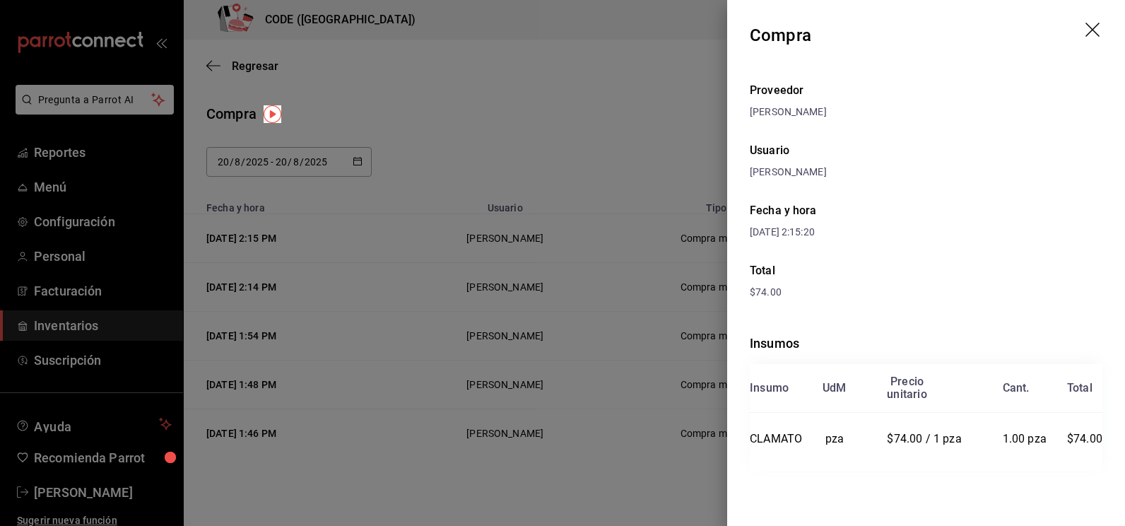
click at [490, 119] on div at bounding box center [562, 263] width 1125 height 526
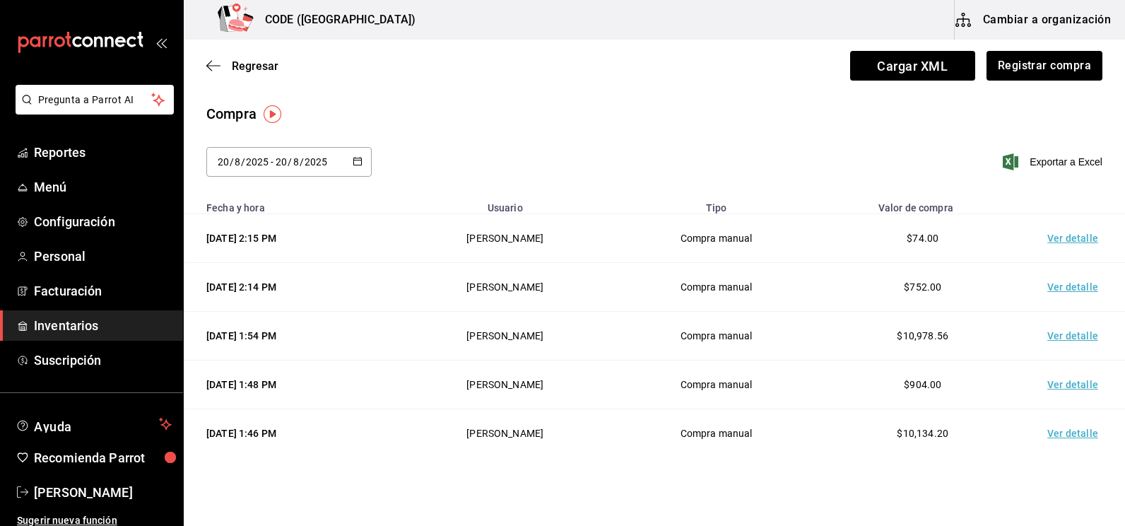
click at [504, 125] on div "Compra [DATE] [DATE] - [DATE] [DATE] Exportar a Excel" at bounding box center [654, 148] width 941 height 90
click at [1087, 64] on button "Registrar compra" at bounding box center [1043, 66] width 117 height 30
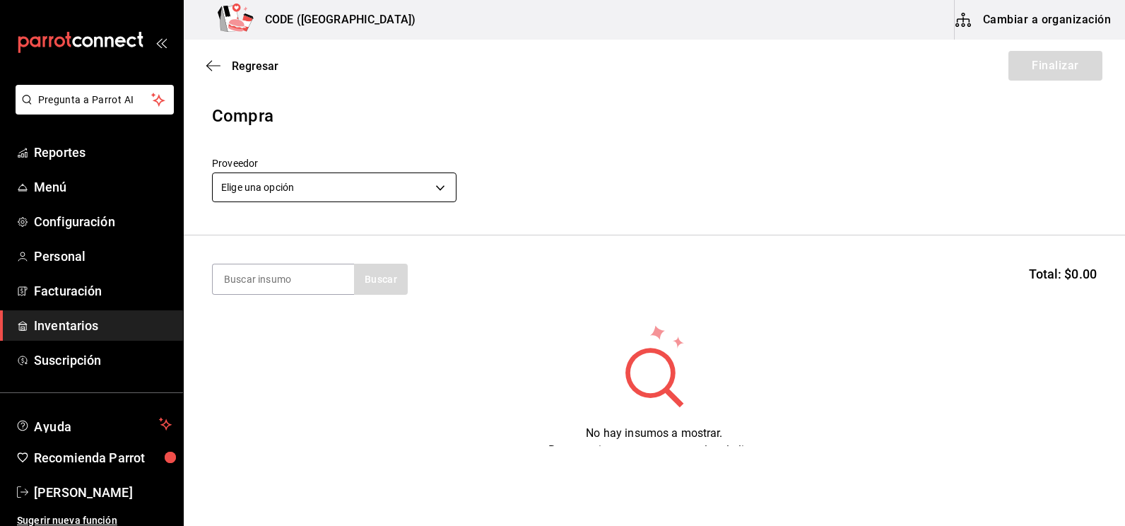
click at [354, 194] on body "Pregunta a Parrot AI Reportes Menú Configuración Personal Facturación Inventari…" at bounding box center [562, 223] width 1125 height 446
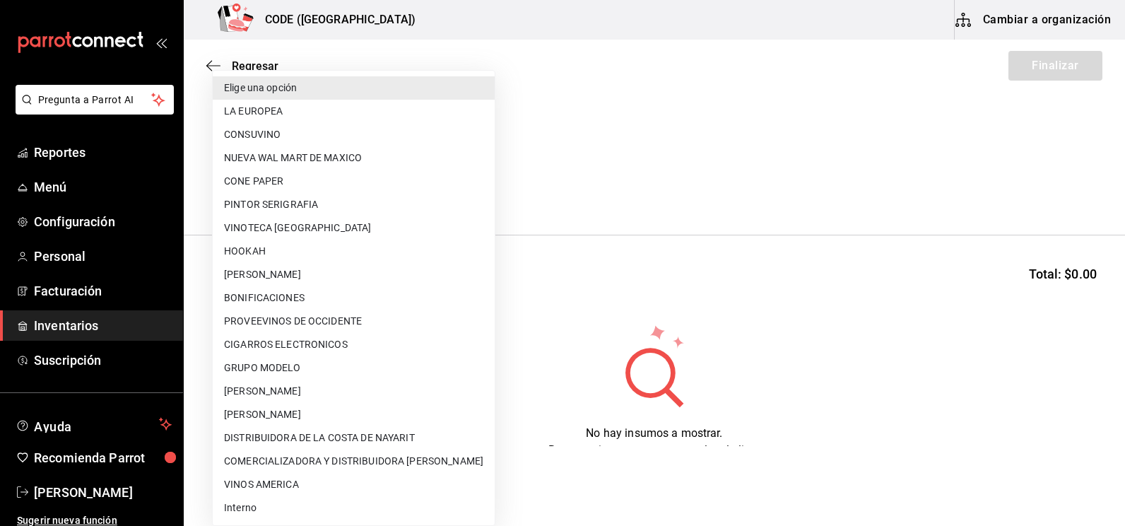
click at [616, 170] on div at bounding box center [562, 263] width 1125 height 526
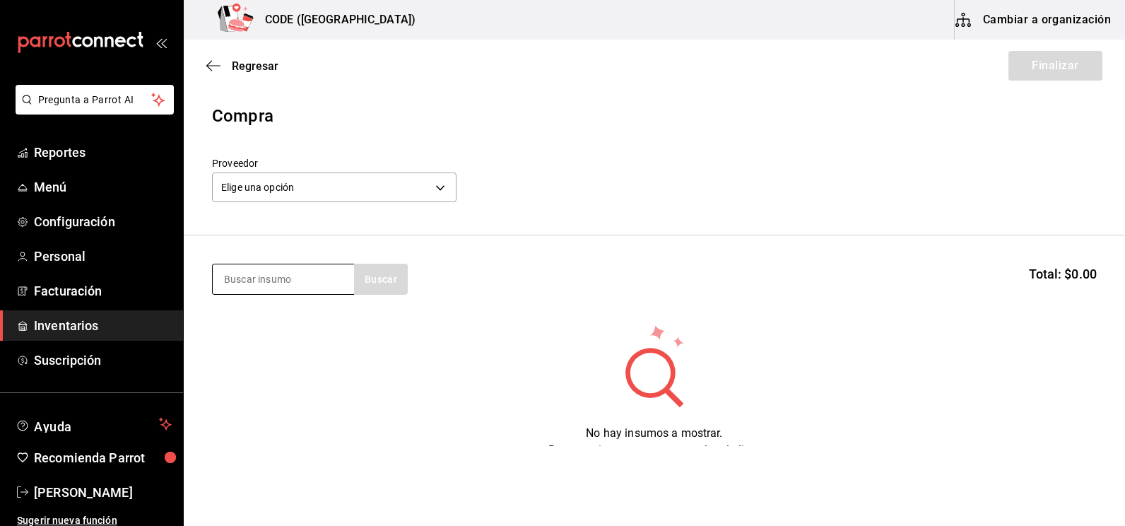
click at [299, 275] on input at bounding box center [283, 279] width 141 height 30
click at [319, 278] on input at bounding box center [283, 279] width 141 height 30
type input "MOET C"
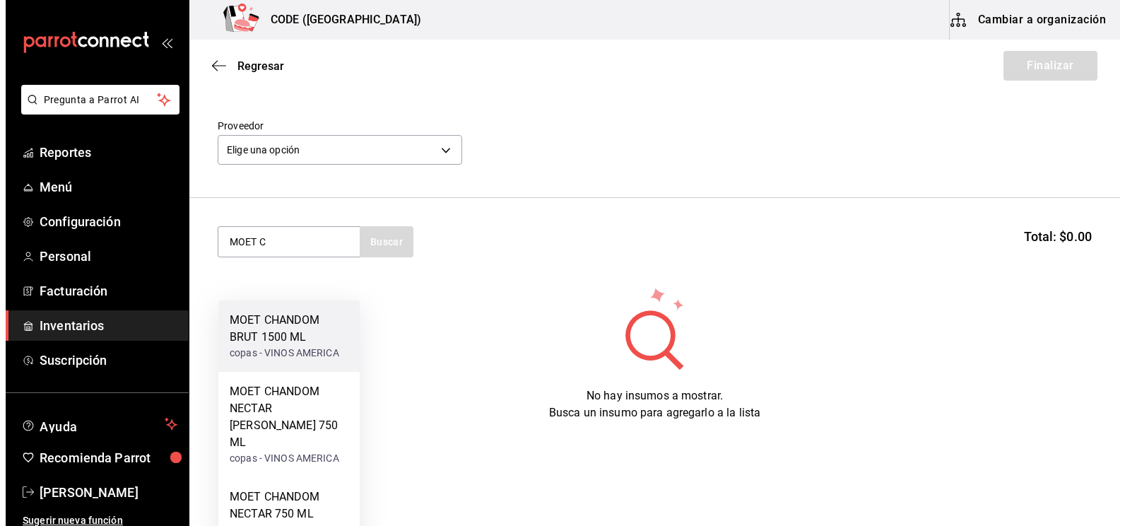
scroll to position [58, 0]
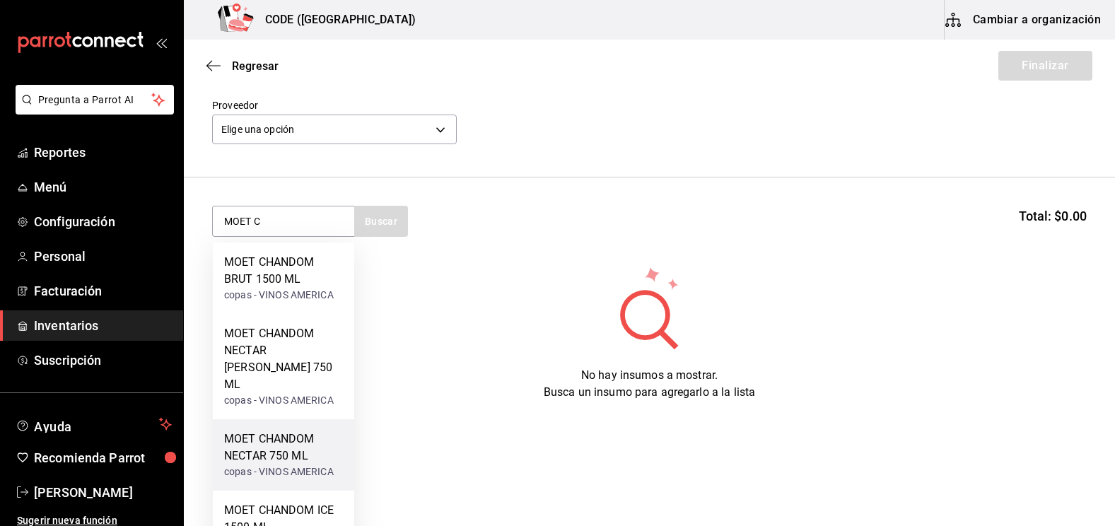
click at [277, 430] on div "MOET CHANDOM NECTAR 750 ML" at bounding box center [283, 447] width 119 height 34
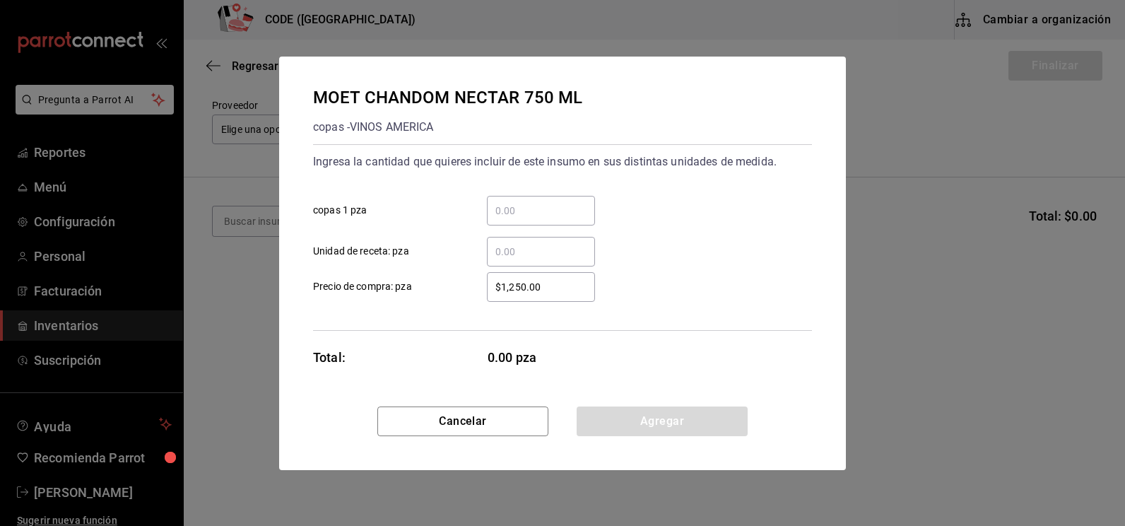
click at [500, 210] on input "​ copas 1 pza" at bounding box center [541, 210] width 108 height 17
type input "1"
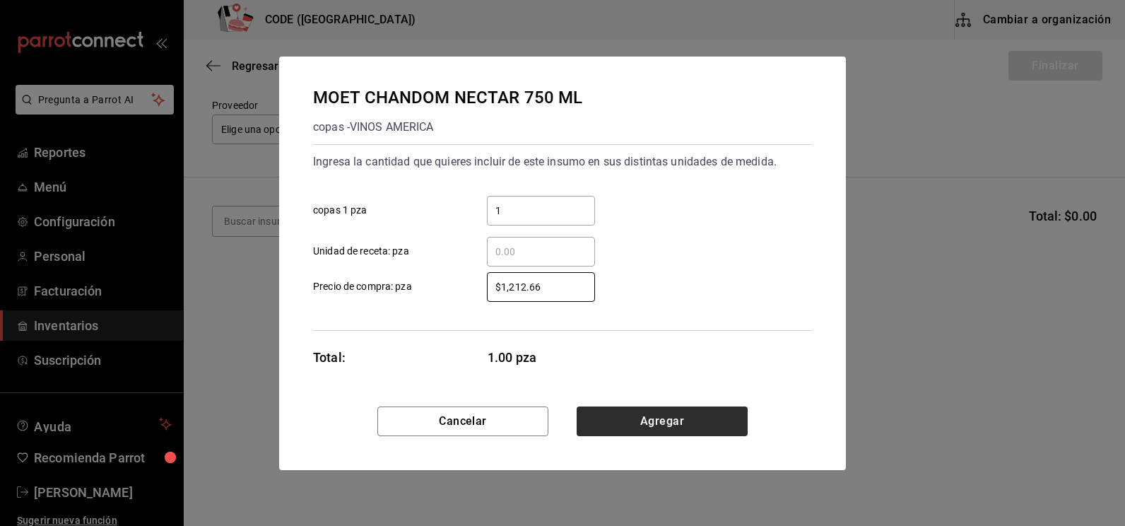
type input "$1,212.66"
click at [679, 427] on button "Agregar" at bounding box center [662, 421] width 171 height 30
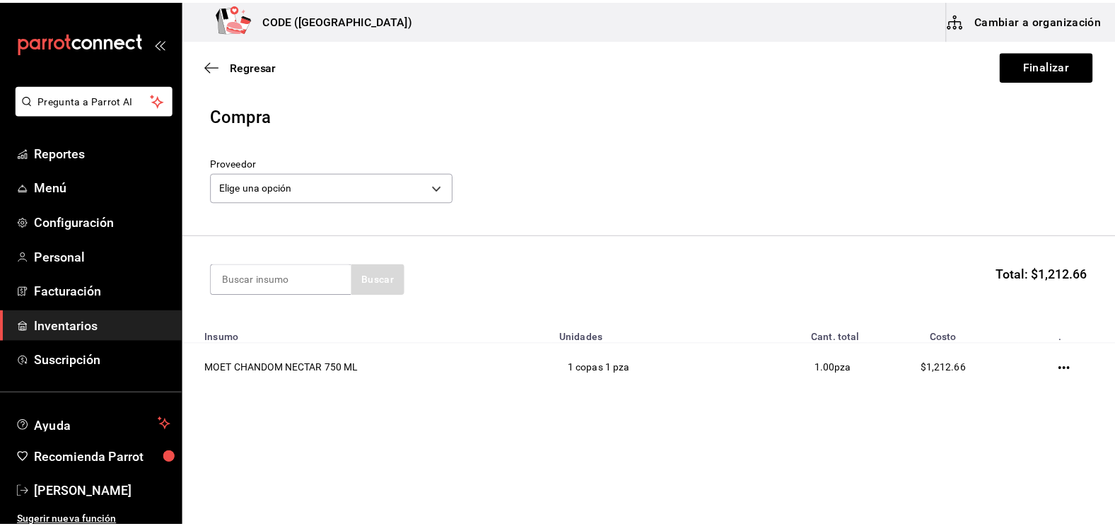
scroll to position [0, 0]
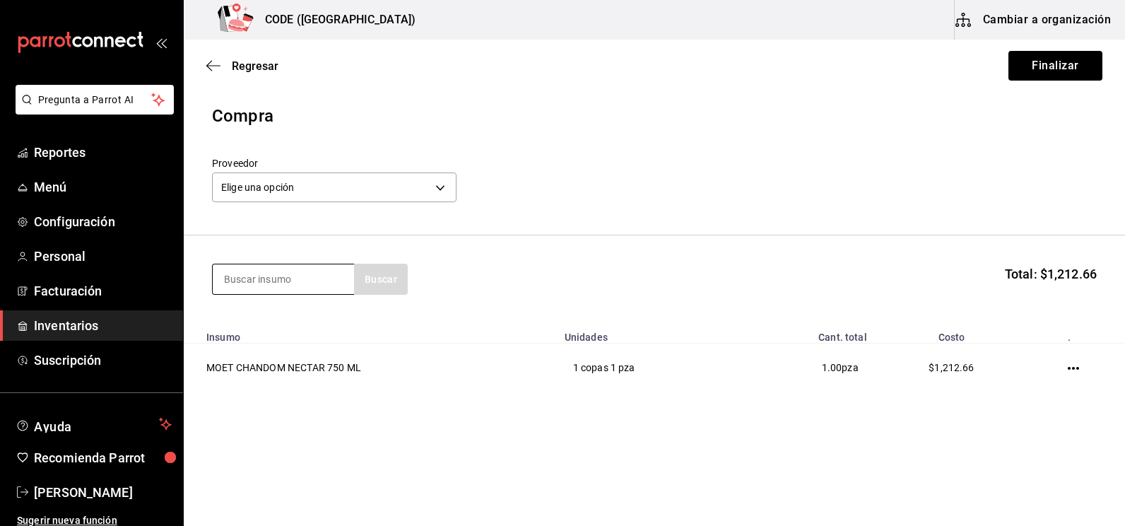
click at [310, 281] on input at bounding box center [283, 279] width 141 height 30
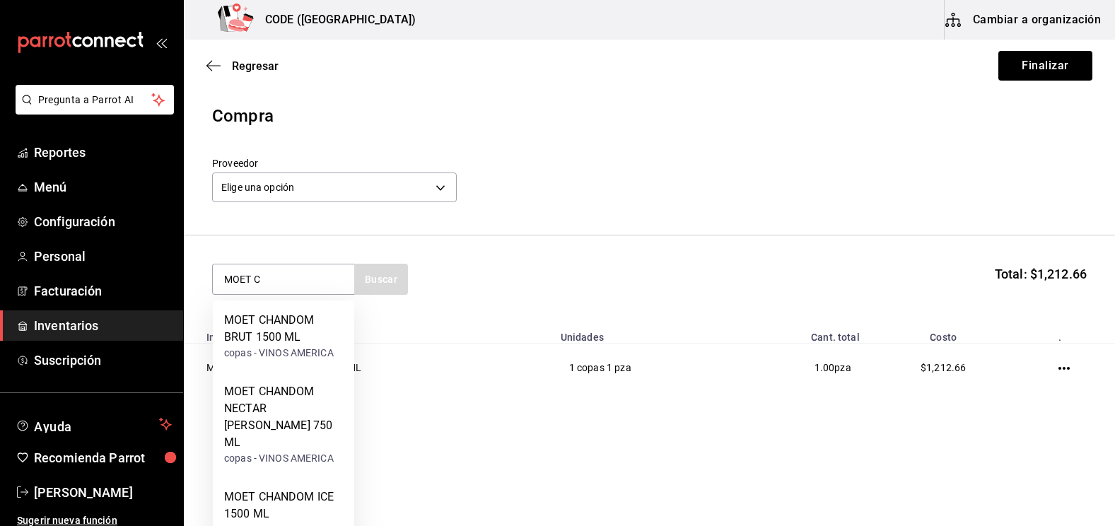
type input "MOET C"
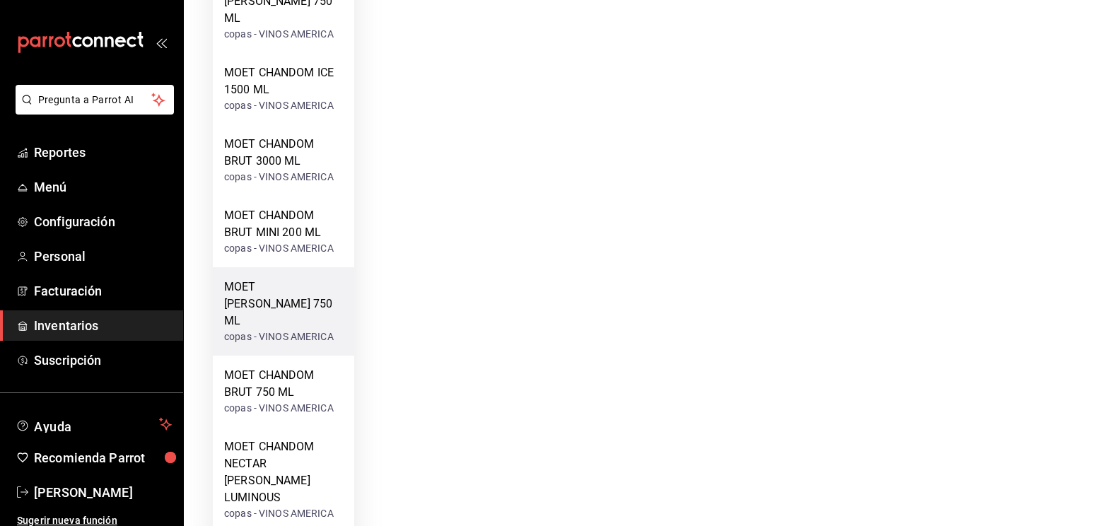
scroll to position [440, 0]
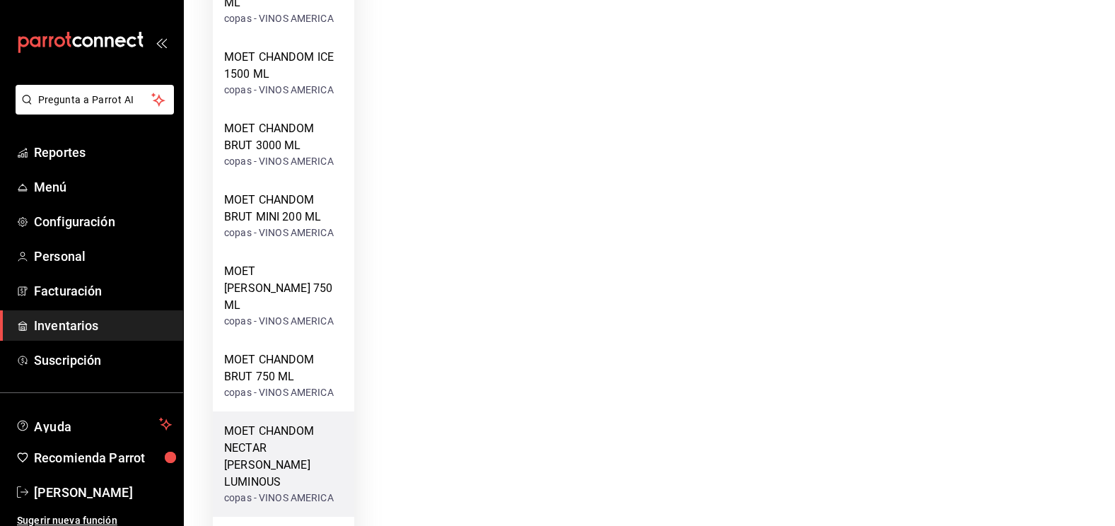
click at [274, 423] on div "MOET CHANDOM NECTAR [PERSON_NAME] LUMINOUS" at bounding box center [283, 457] width 119 height 68
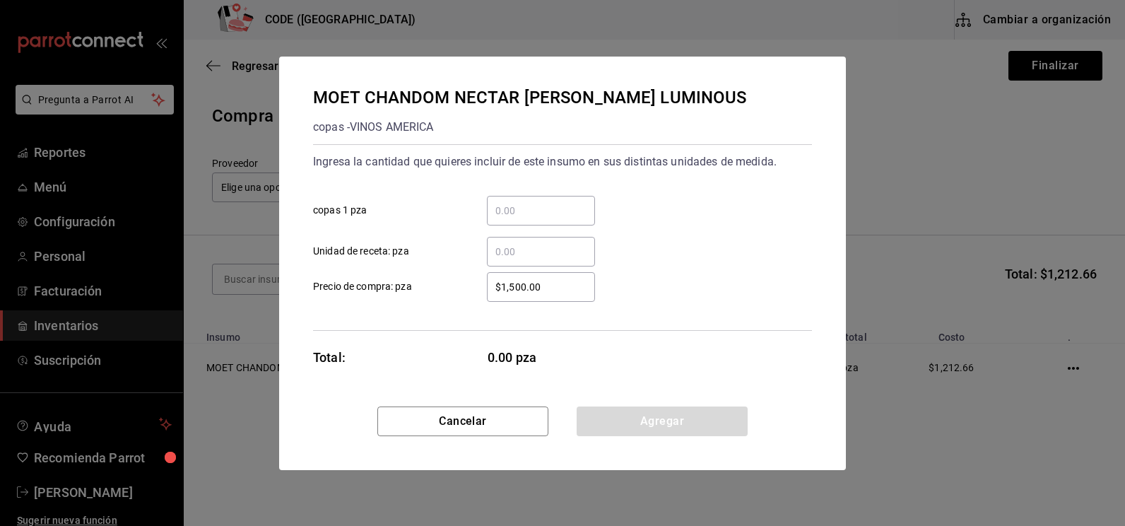
click at [532, 213] on input "​ copas 1 pza" at bounding box center [541, 210] width 108 height 17
click at [511, 217] on input "​ copas 1 pza" at bounding box center [541, 210] width 108 height 17
type input "9"
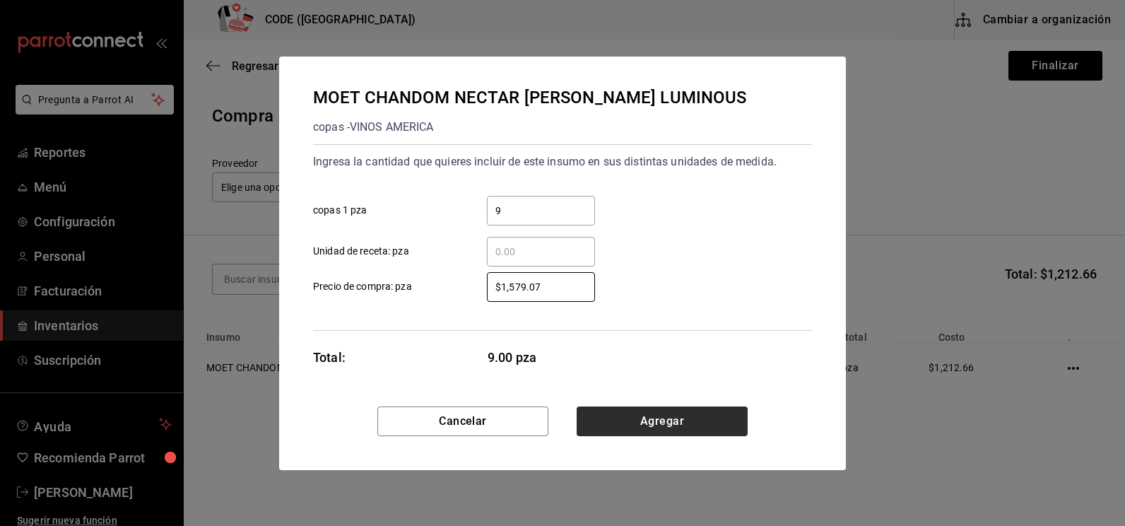
type input "$1,579.07"
click at [637, 416] on button "Agregar" at bounding box center [662, 421] width 171 height 30
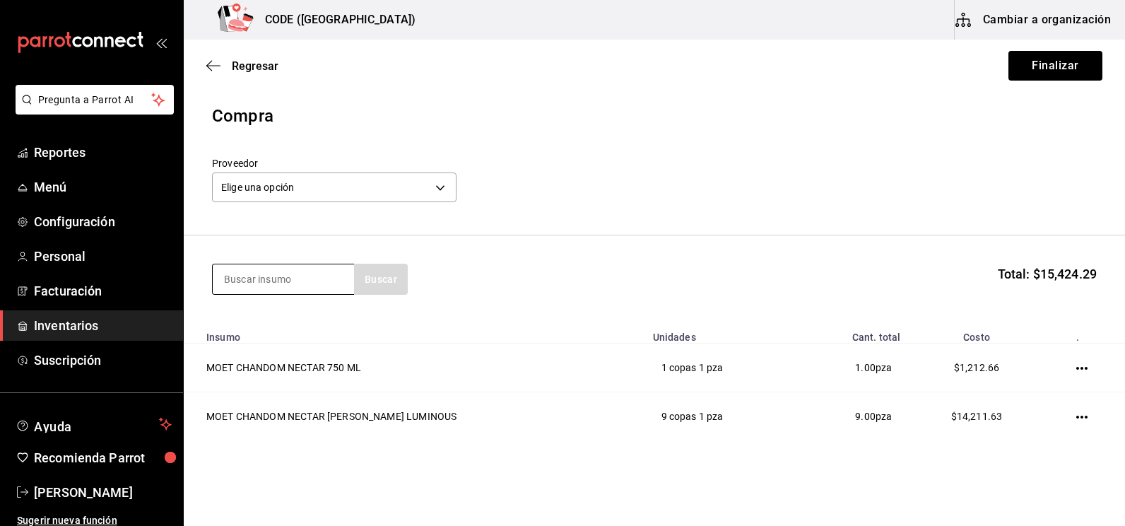
click at [295, 275] on input at bounding box center [283, 279] width 141 height 30
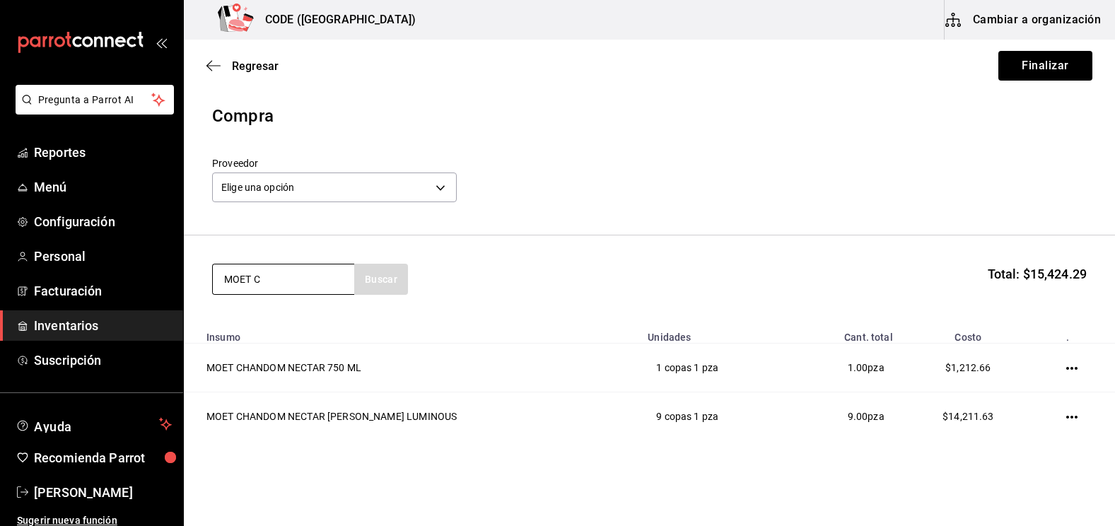
type input "MOET C"
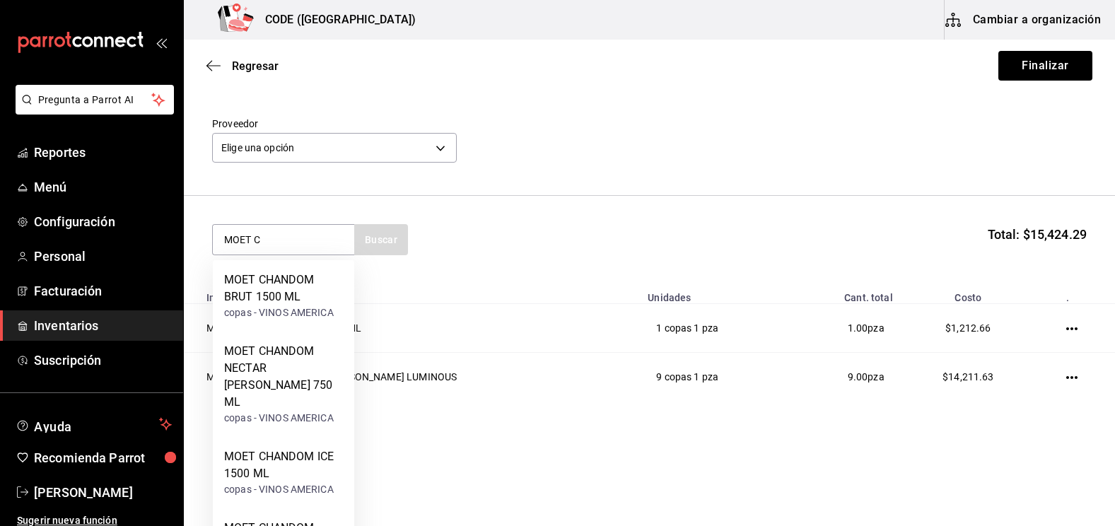
scroll to position [311, 0]
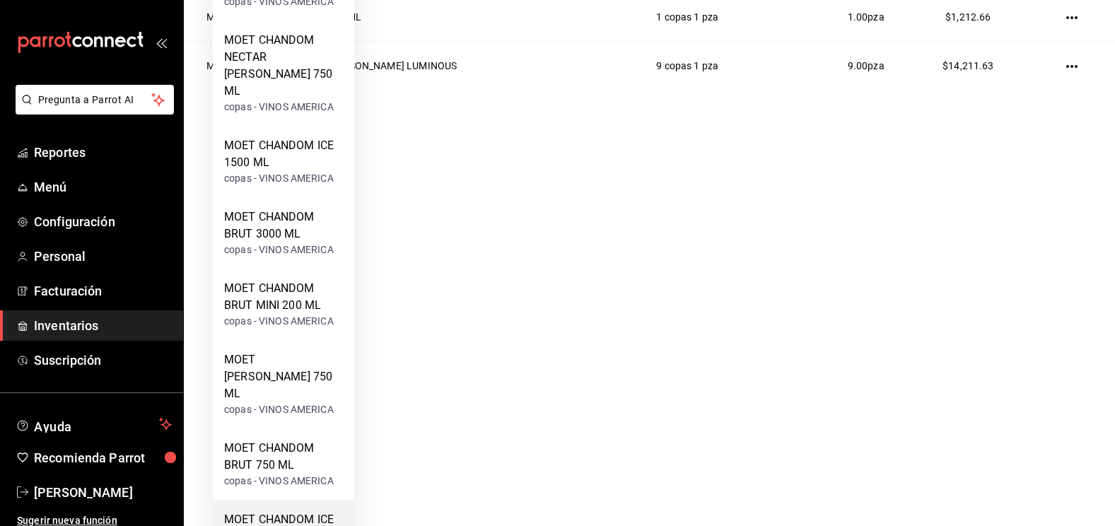
click at [284, 511] on div "MOET CHANDOM ICE 750 ML" at bounding box center [283, 528] width 119 height 34
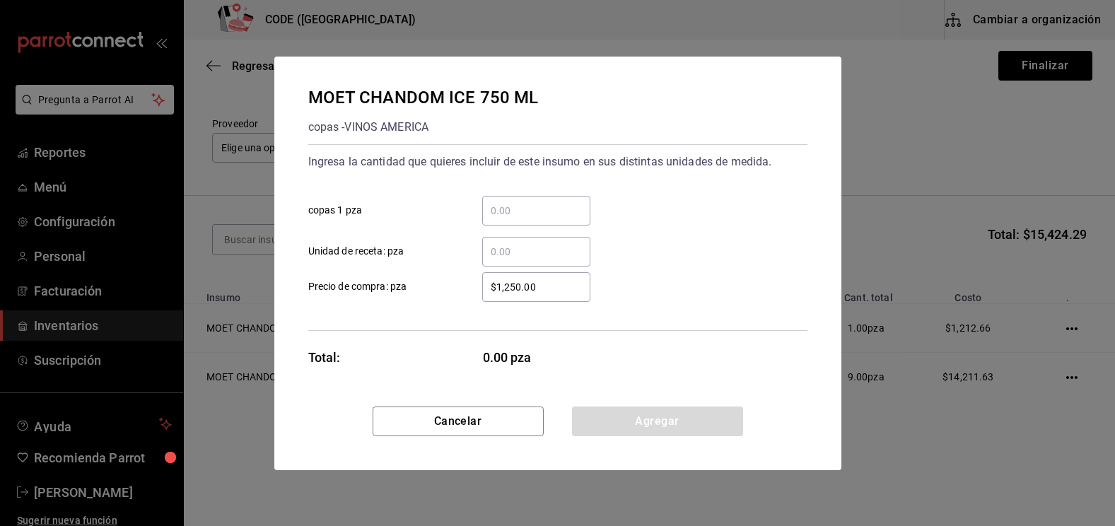
scroll to position [0, 0]
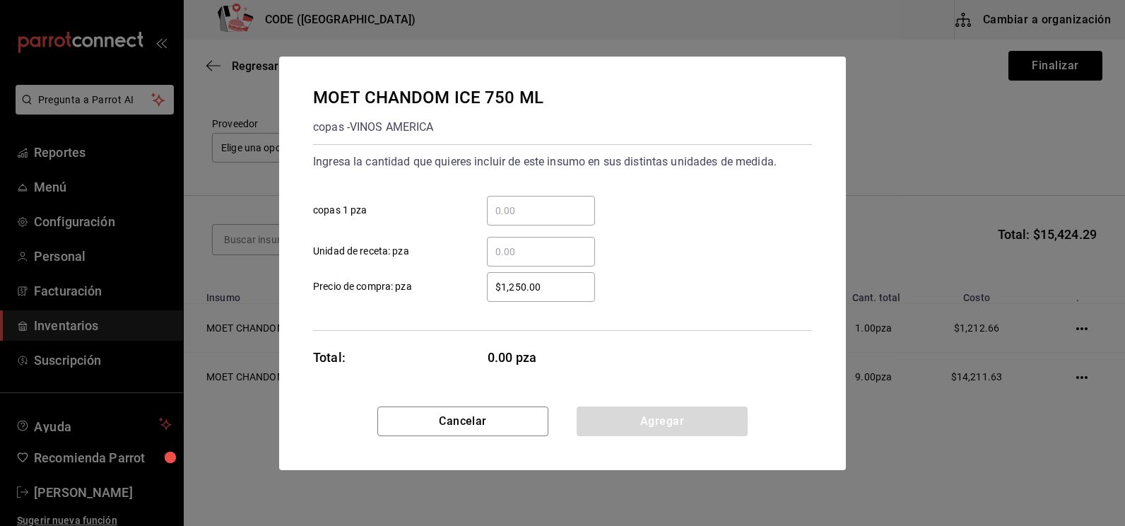
click at [518, 211] on input "​ copas 1 pza" at bounding box center [541, 210] width 108 height 17
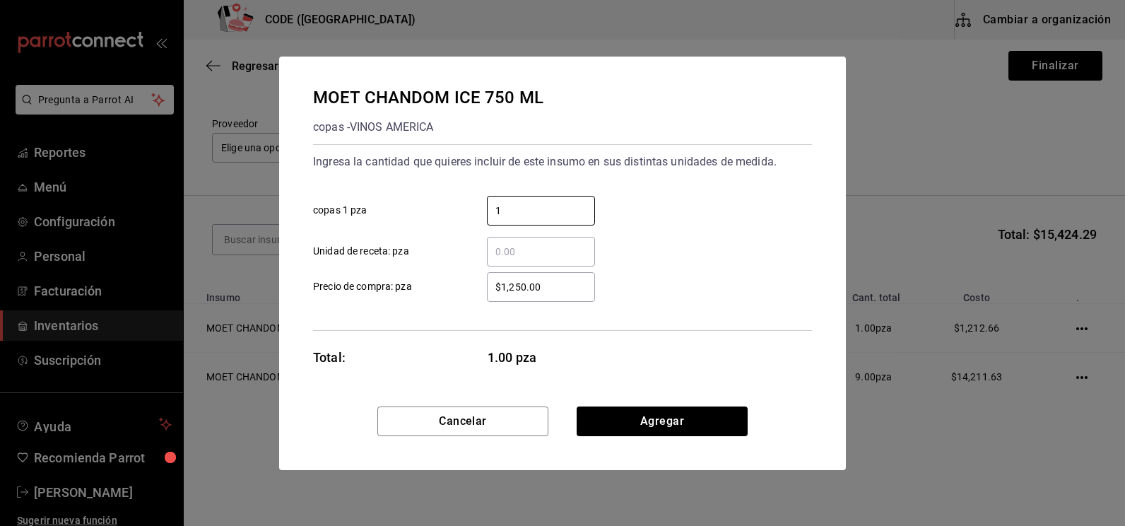
type input "1"
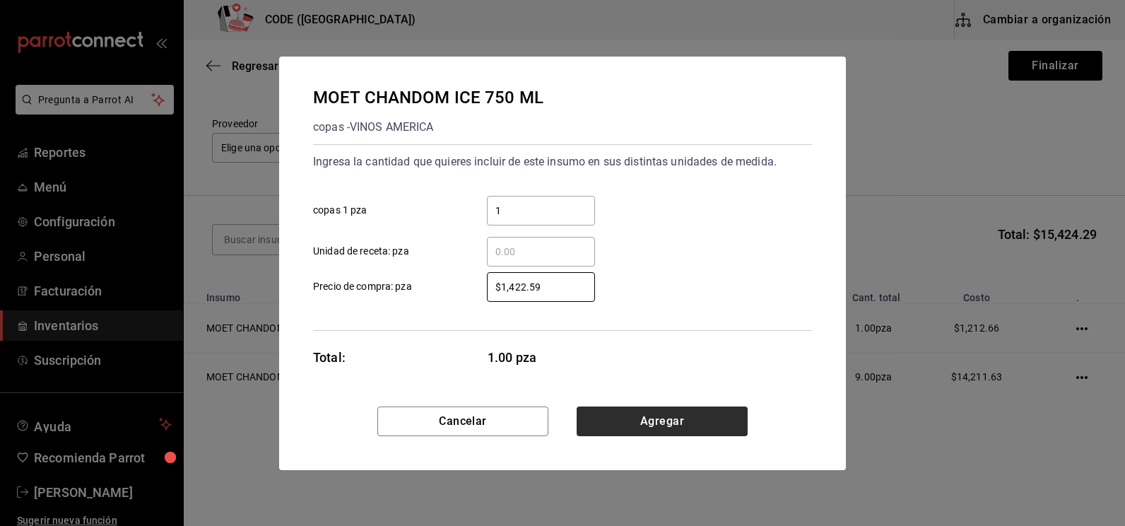
type input "$1,422.59"
click at [650, 416] on button "Agregar" at bounding box center [662, 421] width 171 height 30
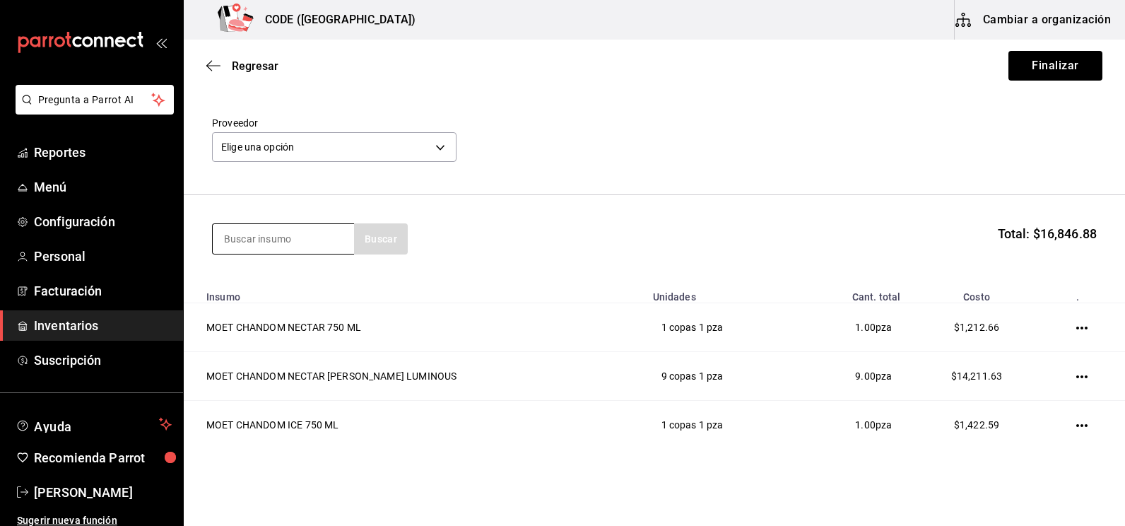
click at [271, 240] on input at bounding box center [283, 239] width 141 height 30
type input "DOM P"
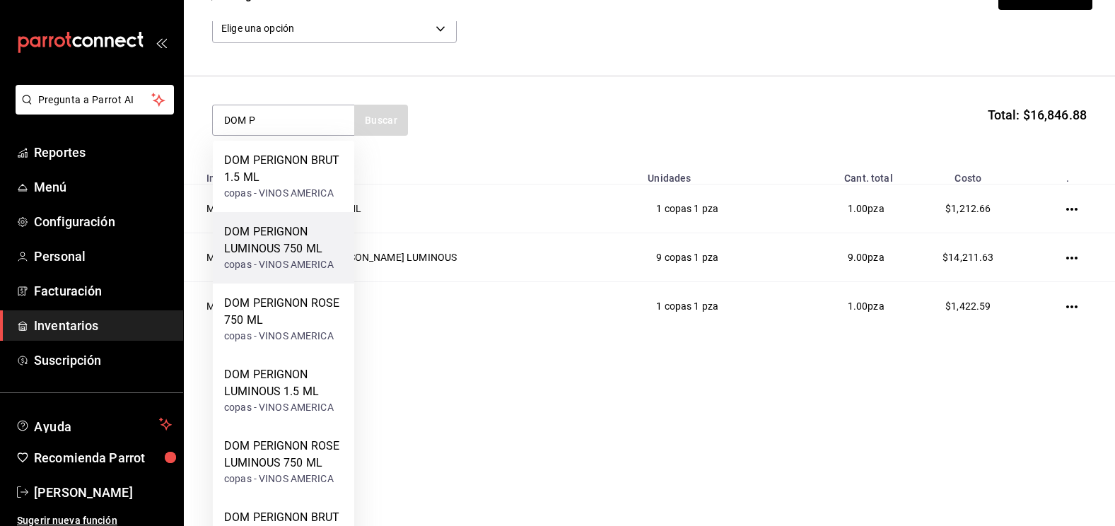
scroll to position [119, 0]
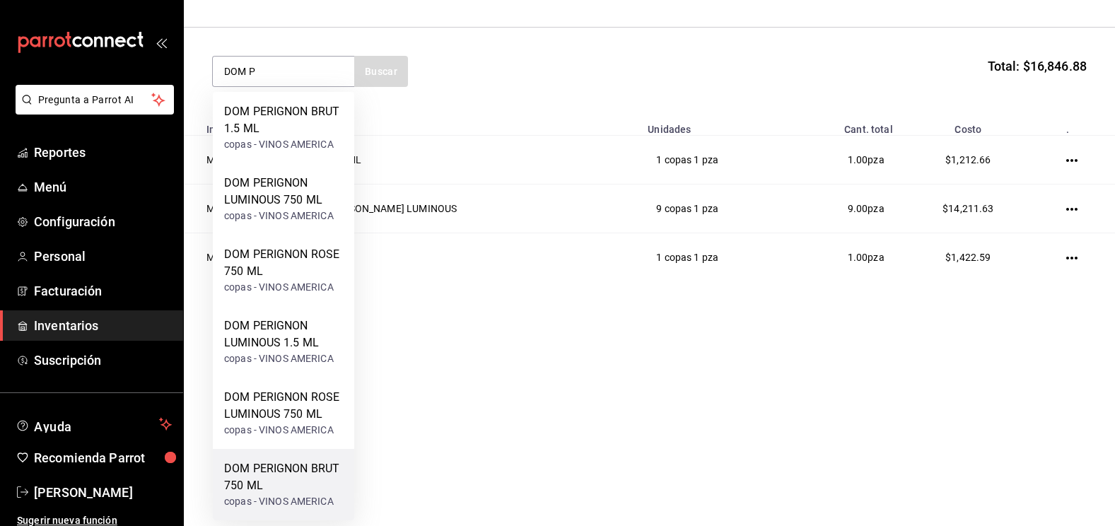
click at [271, 470] on div "DOM PERIGNON BRUT 750 ML" at bounding box center [283, 477] width 119 height 34
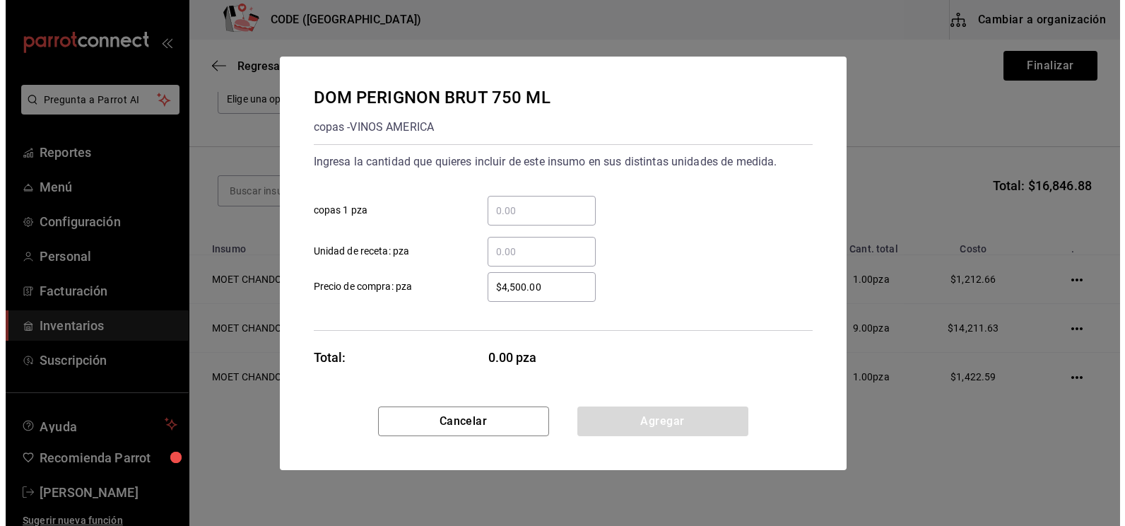
scroll to position [0, 0]
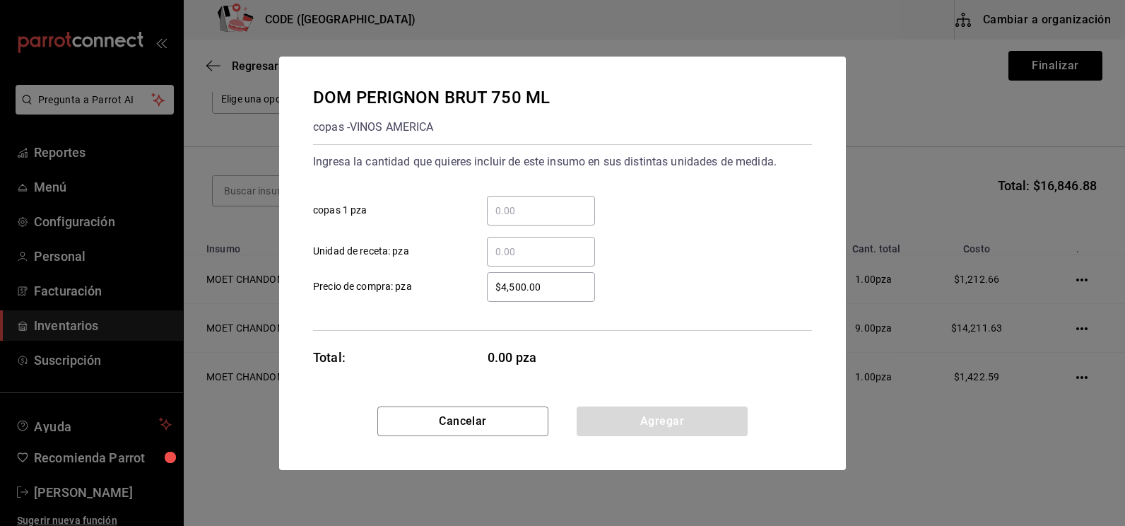
click at [512, 208] on input "​ copas 1 pza" at bounding box center [541, 210] width 108 height 17
type input "2"
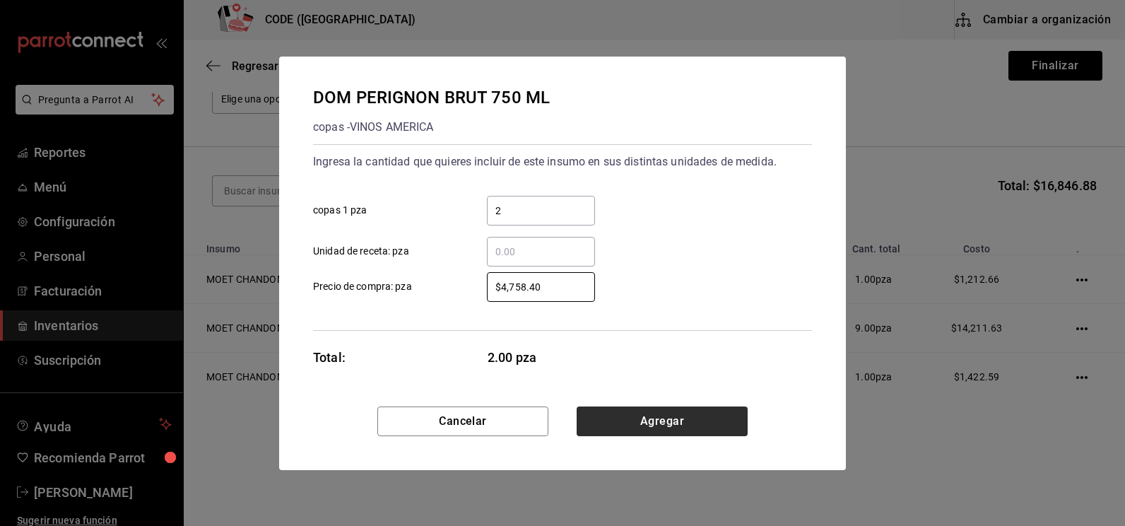
type input "$4,758.40"
click at [620, 421] on button "Agregar" at bounding box center [662, 421] width 171 height 30
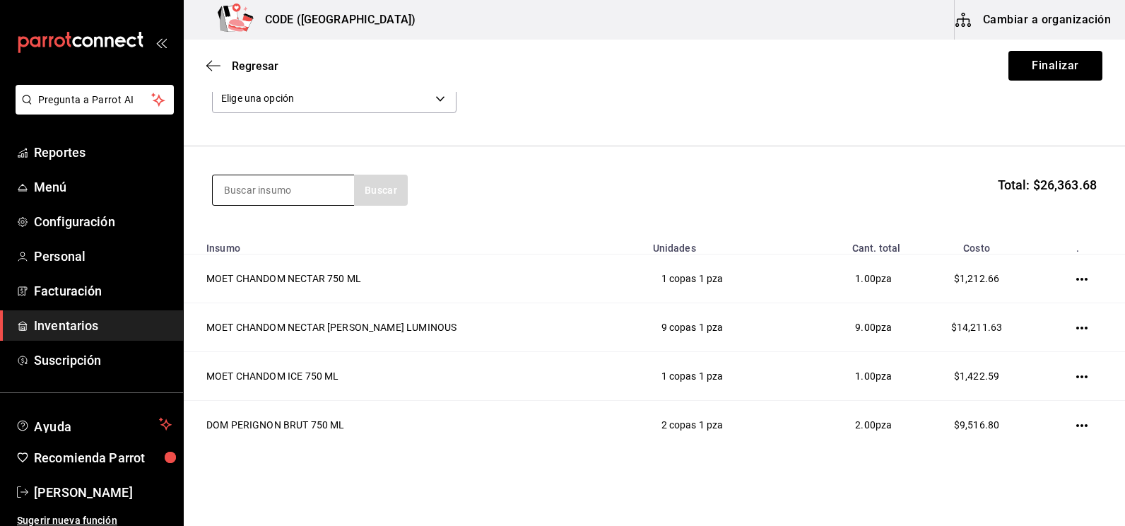
click at [261, 200] on input at bounding box center [283, 190] width 141 height 30
click at [245, 182] on input at bounding box center [283, 190] width 141 height 30
type input "JAGE"
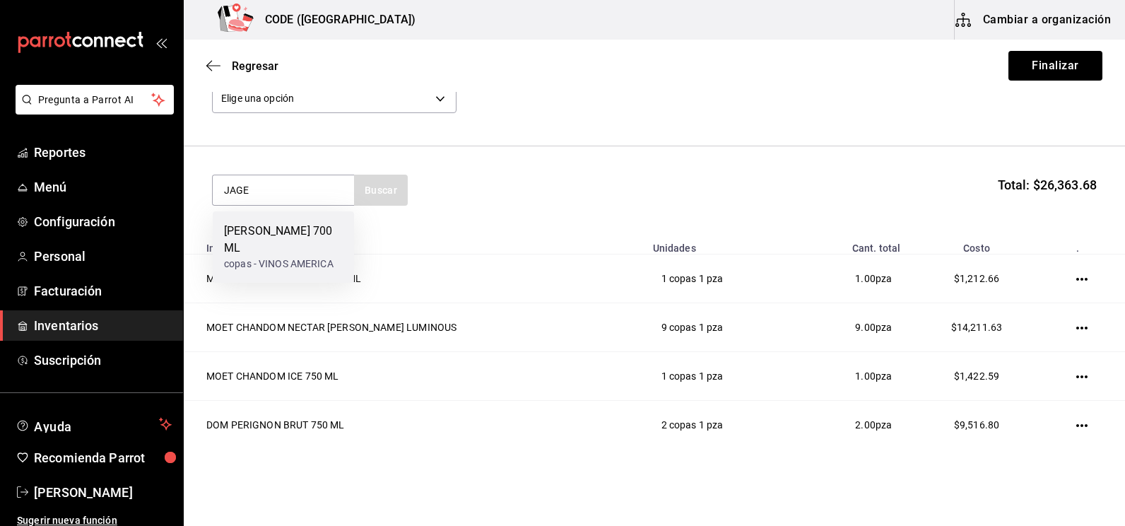
click at [273, 257] on div "copas - VINOS AMERICA" at bounding box center [283, 264] width 119 height 15
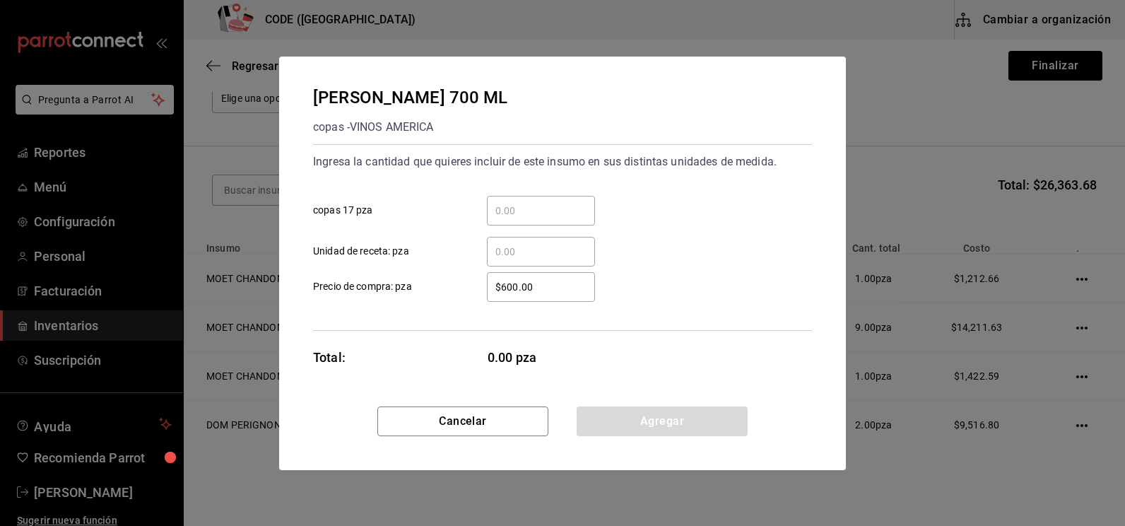
click at [509, 209] on input "​ copas 17 pza" at bounding box center [541, 210] width 108 height 17
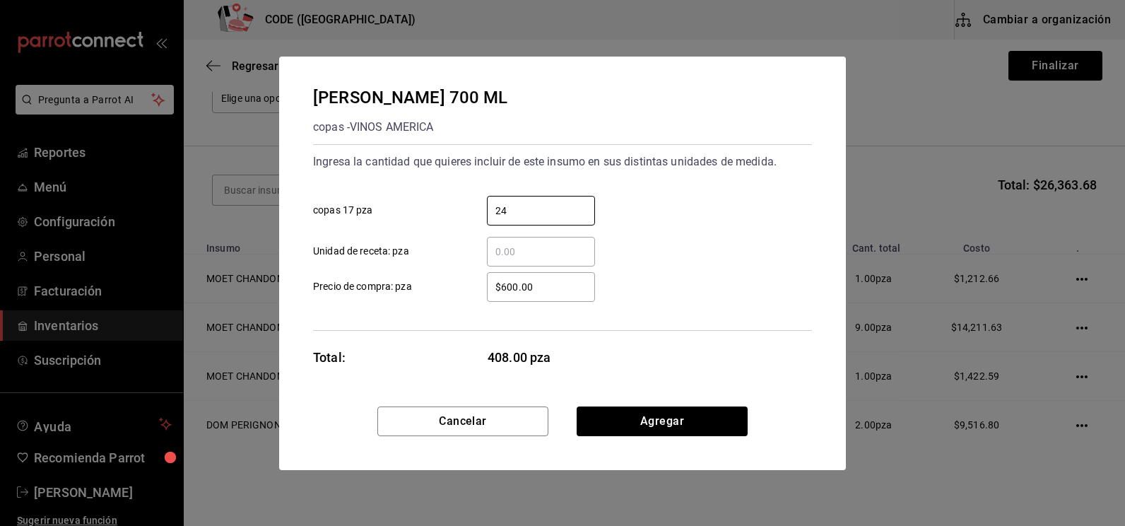
drag, startPoint x: 534, startPoint y: 209, endPoint x: 483, endPoint y: 209, distance: 50.9
click at [483, 209] on div "24 ​" at bounding box center [529, 211] width 131 height 30
type input "12"
type input "$301.72"
click at [667, 423] on button "Agregar" at bounding box center [662, 421] width 171 height 30
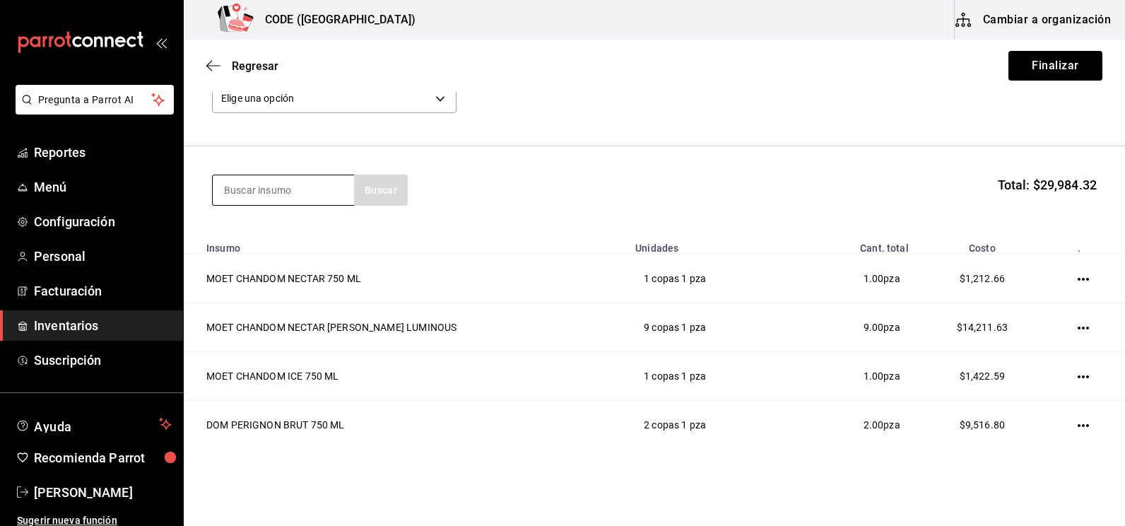
click at [290, 192] on input at bounding box center [283, 190] width 141 height 30
click at [286, 192] on input at bounding box center [283, 190] width 141 height 30
type input "HPN"
click at [301, 230] on div "HPNITIQ 750 ML" at bounding box center [279, 231] width 110 height 17
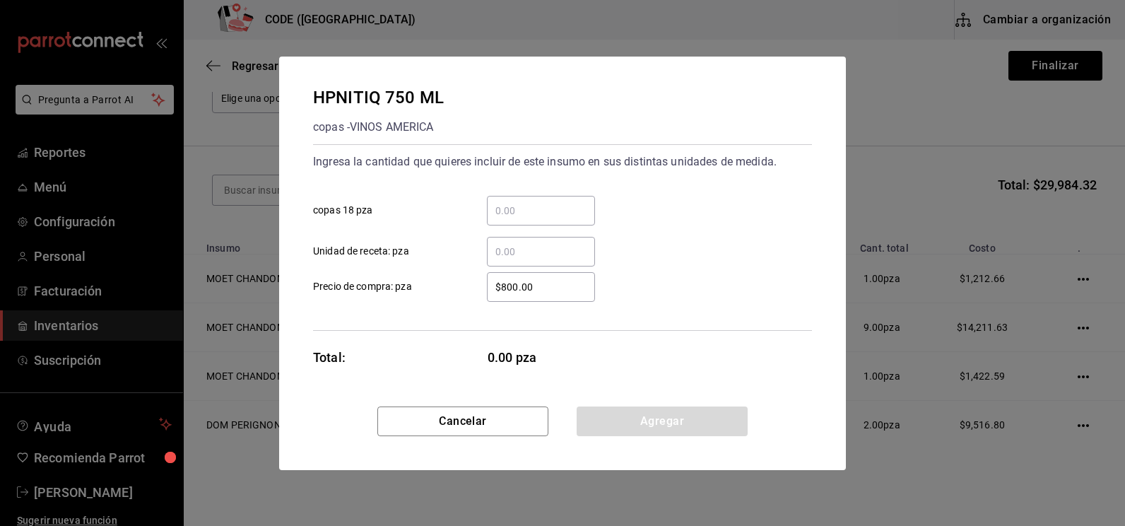
click at [515, 212] on input "​ copas 18 pza" at bounding box center [541, 210] width 108 height 17
type input "12"
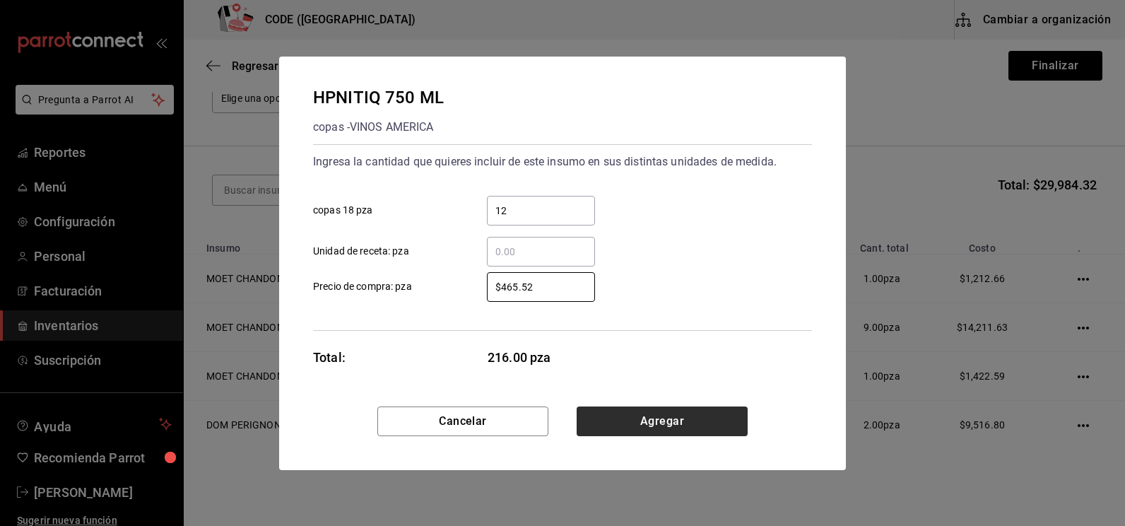
type input "$465.52"
click at [654, 423] on button "Agregar" at bounding box center [662, 421] width 171 height 30
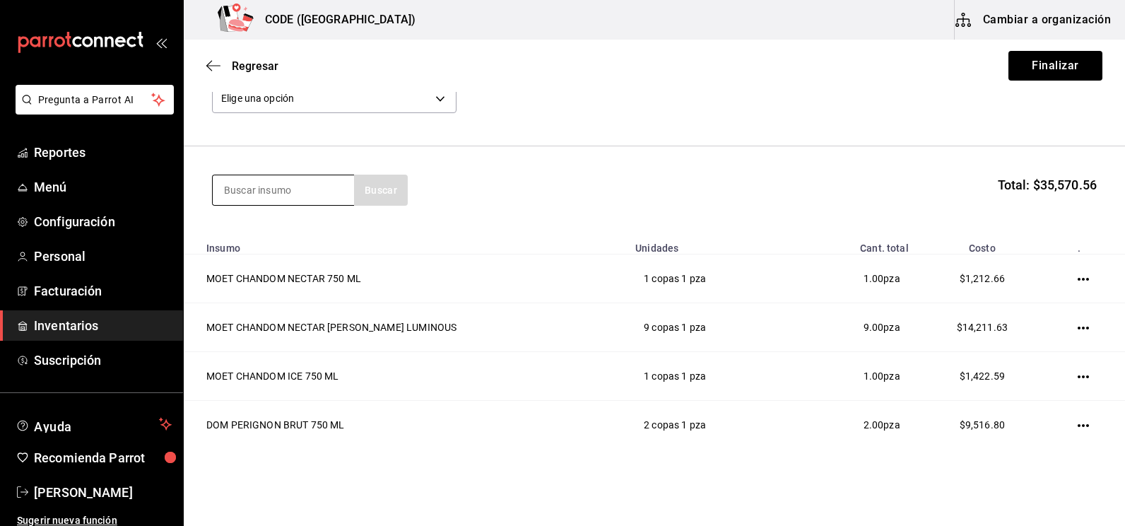
click at [273, 192] on input at bounding box center [283, 190] width 141 height 30
click at [271, 194] on input at bounding box center [283, 190] width 141 height 30
type input "BACARD"
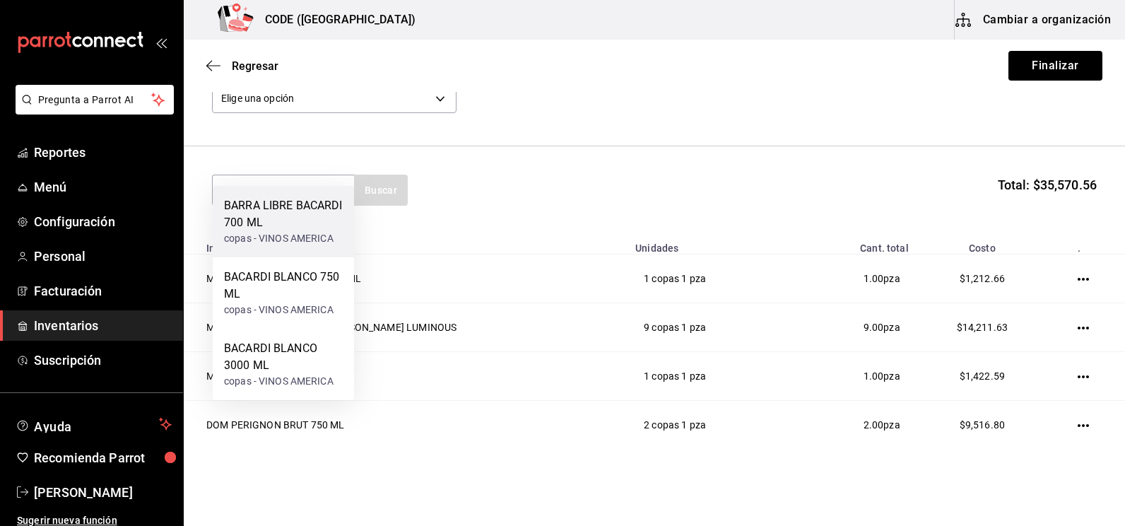
scroll to position [160, 0]
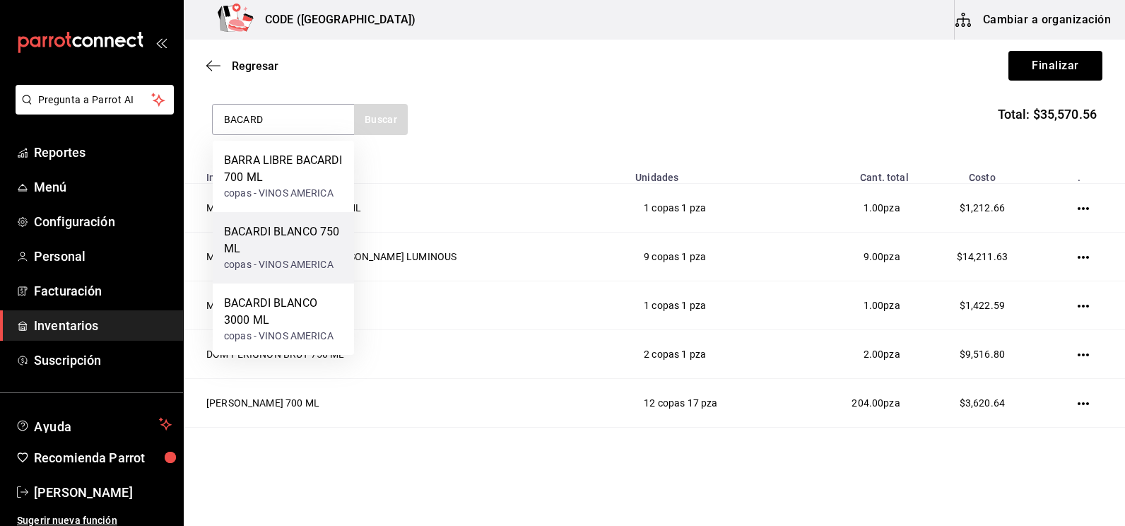
click at [287, 257] on div "BACARDI BLANCO 750 ML" at bounding box center [283, 240] width 119 height 34
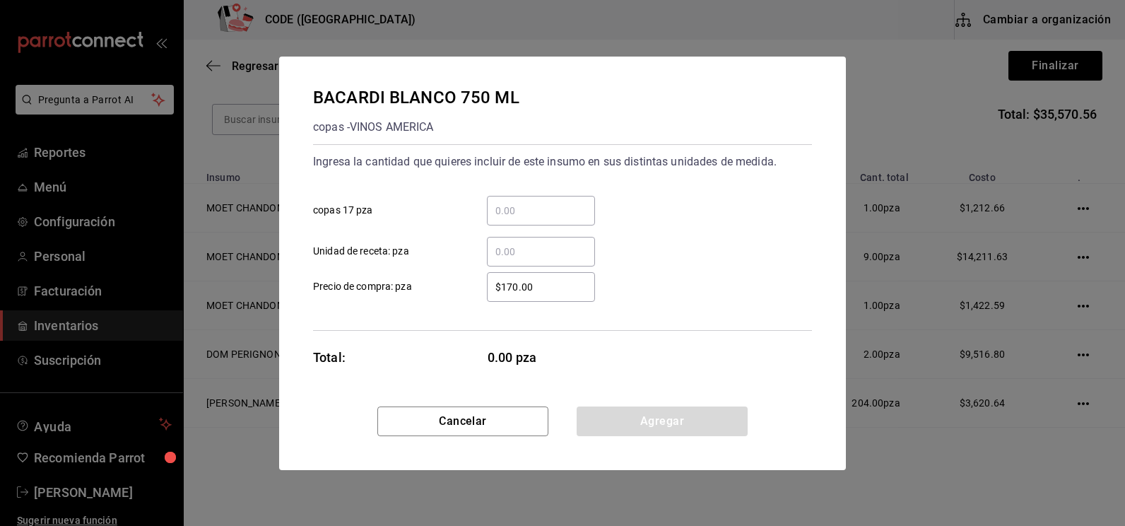
click at [515, 206] on input "​ copas 17 pza" at bounding box center [541, 210] width 108 height 17
type input "3"
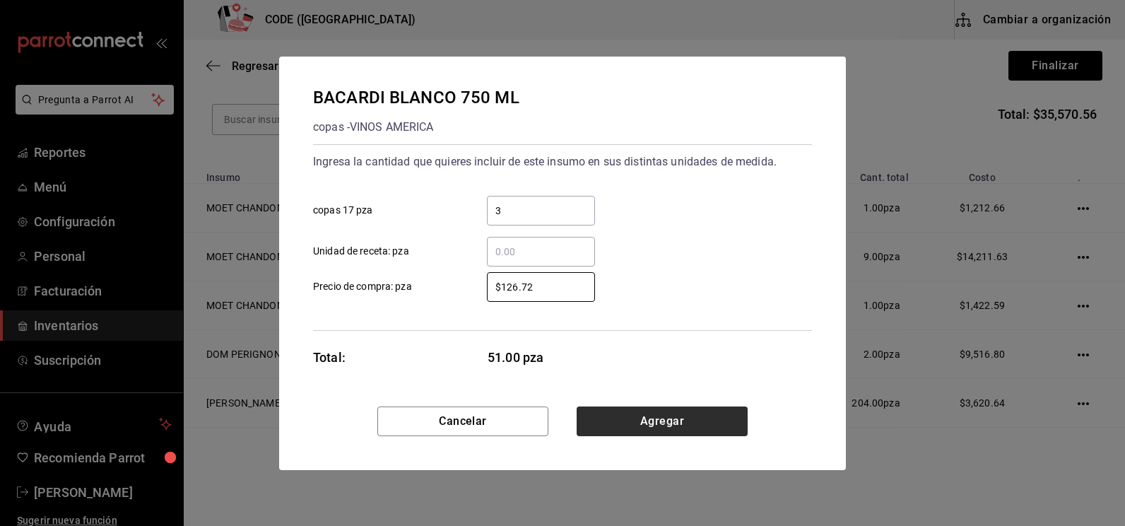
type input "$126.72"
click at [672, 418] on button "Agregar" at bounding box center [662, 421] width 171 height 30
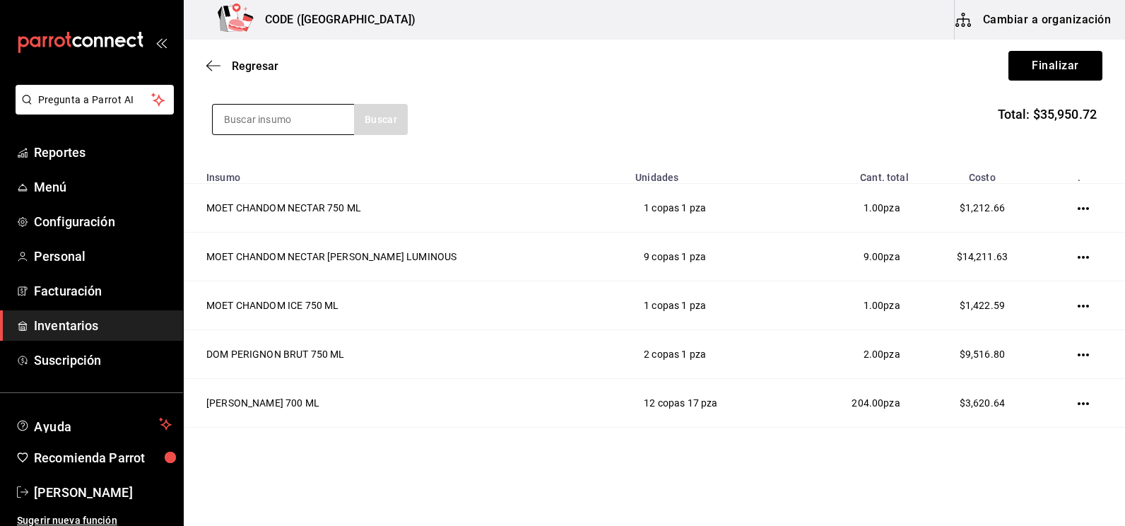
click at [281, 120] on input at bounding box center [283, 120] width 141 height 30
click at [265, 123] on input at bounding box center [283, 120] width 141 height 30
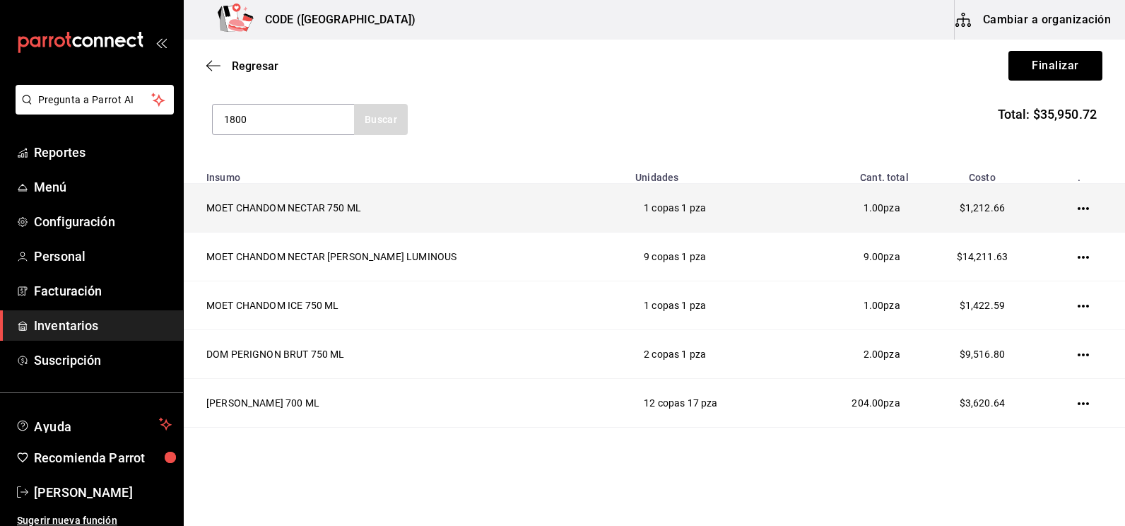
type input "1800"
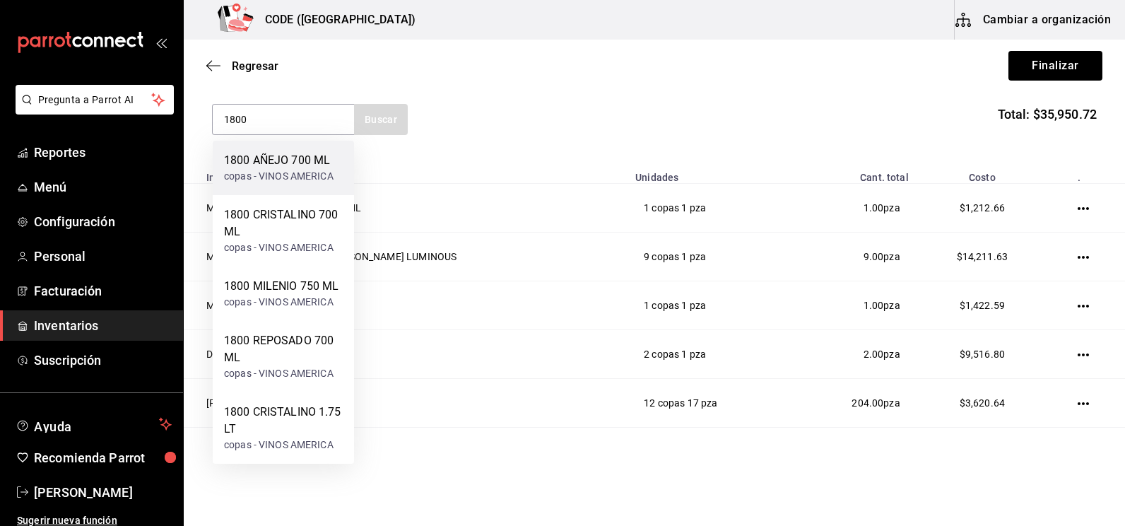
click at [288, 176] on div "copas - VINOS AMERICA" at bounding box center [279, 176] width 110 height 15
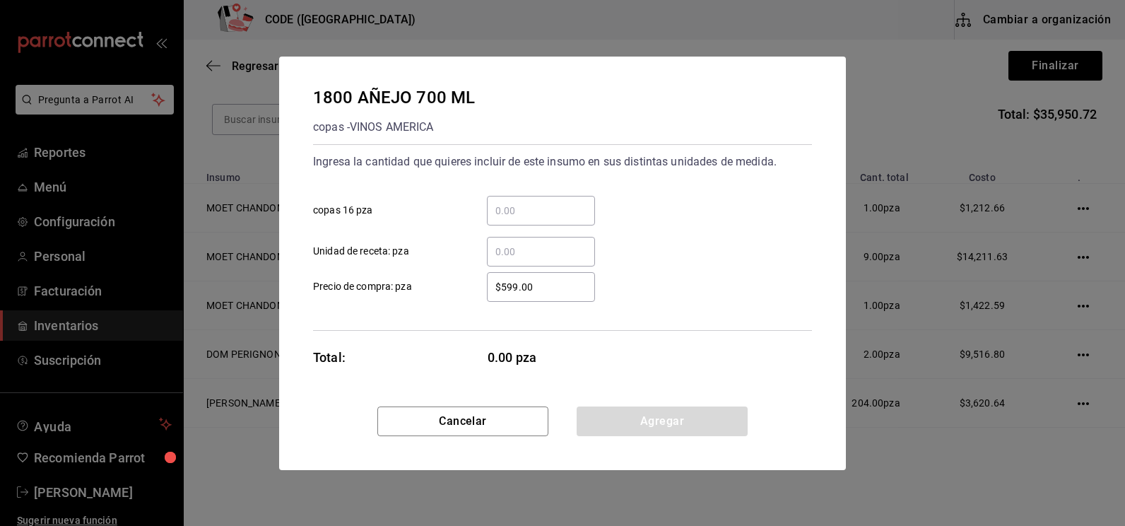
click at [548, 214] on input "​ copas 16 pza" at bounding box center [541, 210] width 108 height 17
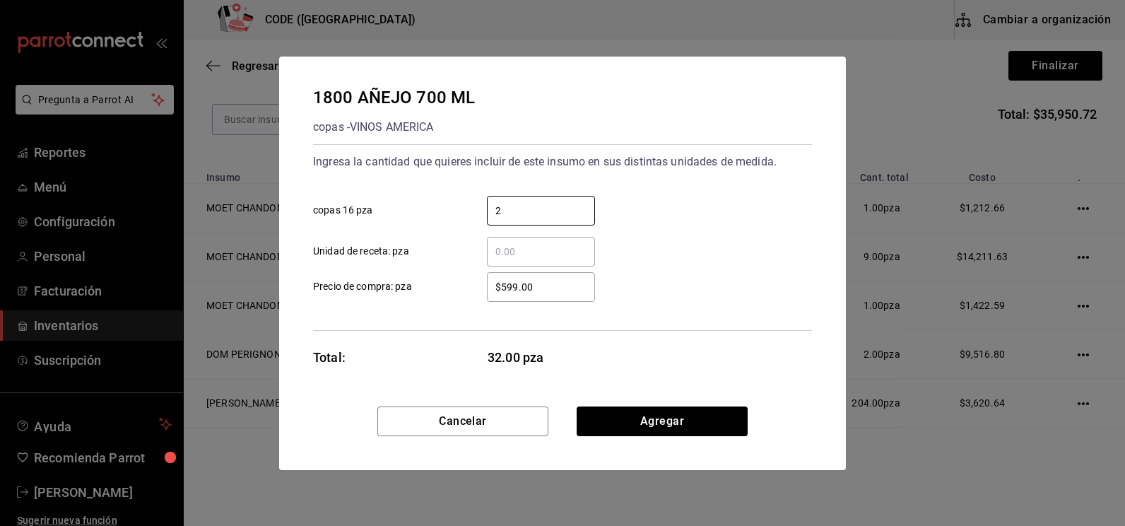
type input "2"
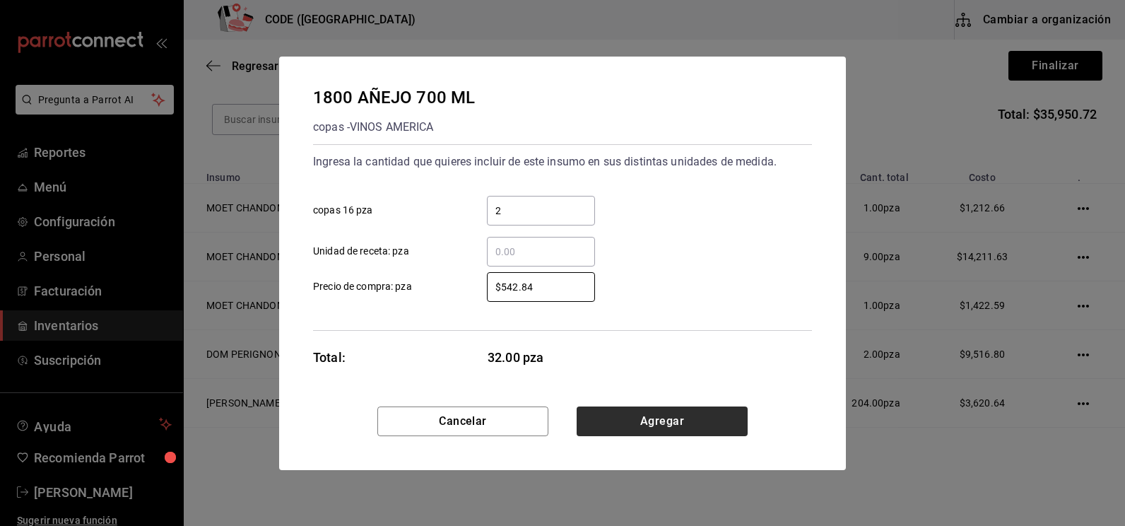
type input "$542.84"
click at [642, 421] on button "Agregar" at bounding box center [662, 421] width 171 height 30
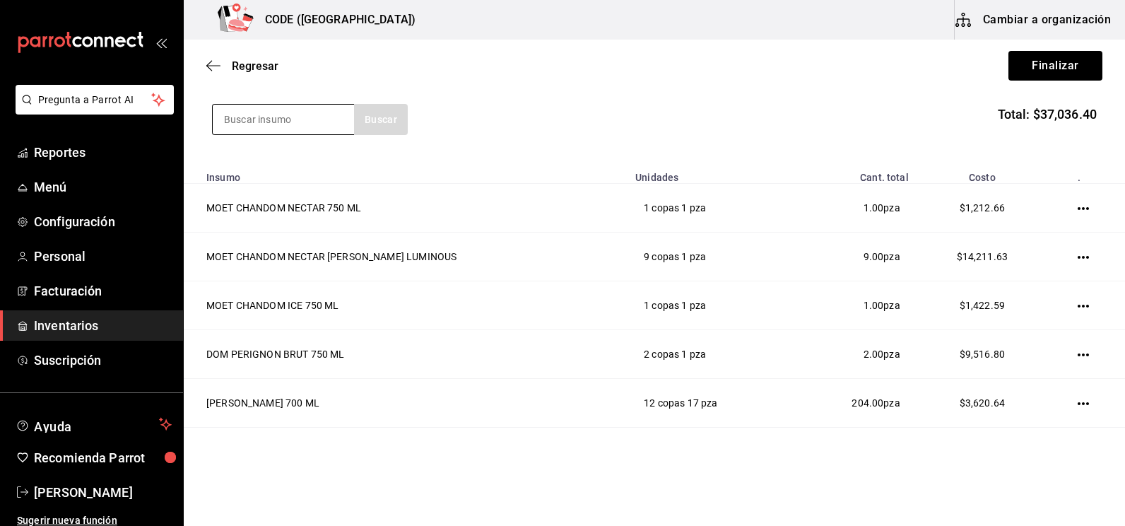
click at [250, 112] on input at bounding box center [283, 120] width 141 height 30
click at [271, 126] on input at bounding box center [283, 120] width 141 height 30
type input "1800"
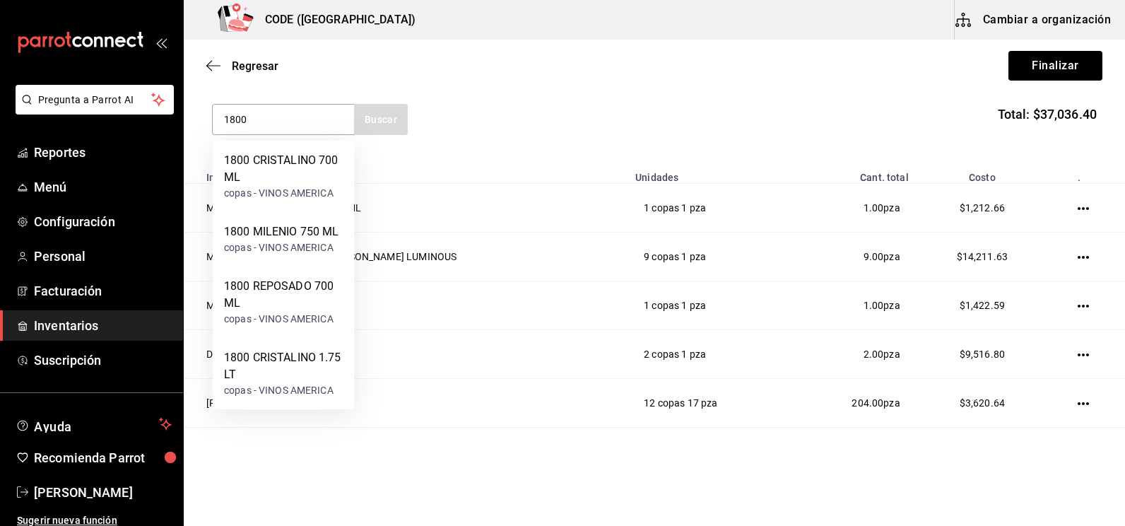
click at [269, 173] on div "1800 CRISTALINO 700 ML" at bounding box center [283, 169] width 119 height 34
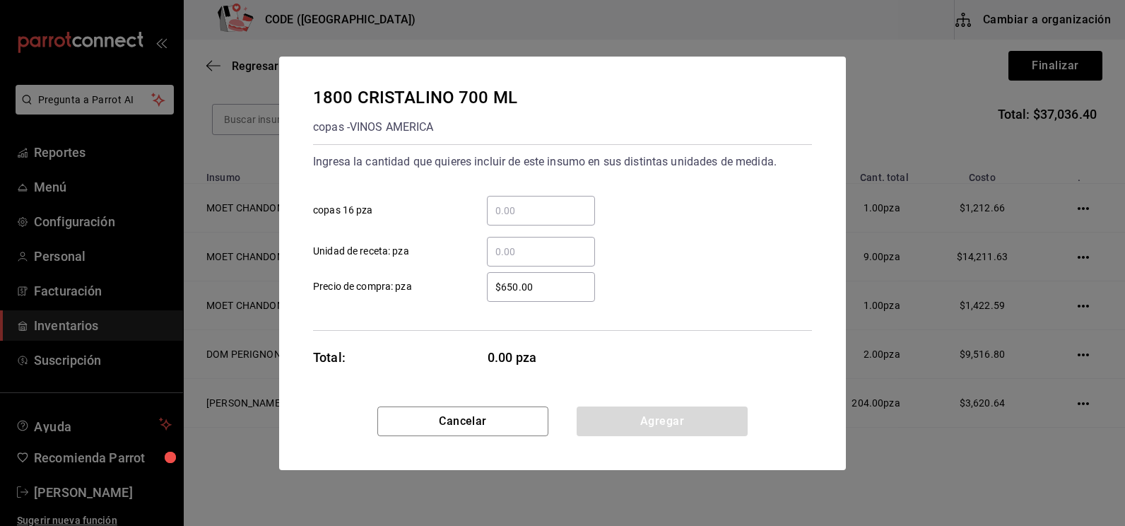
click at [520, 209] on input "​ copas 16 pza" at bounding box center [541, 210] width 108 height 17
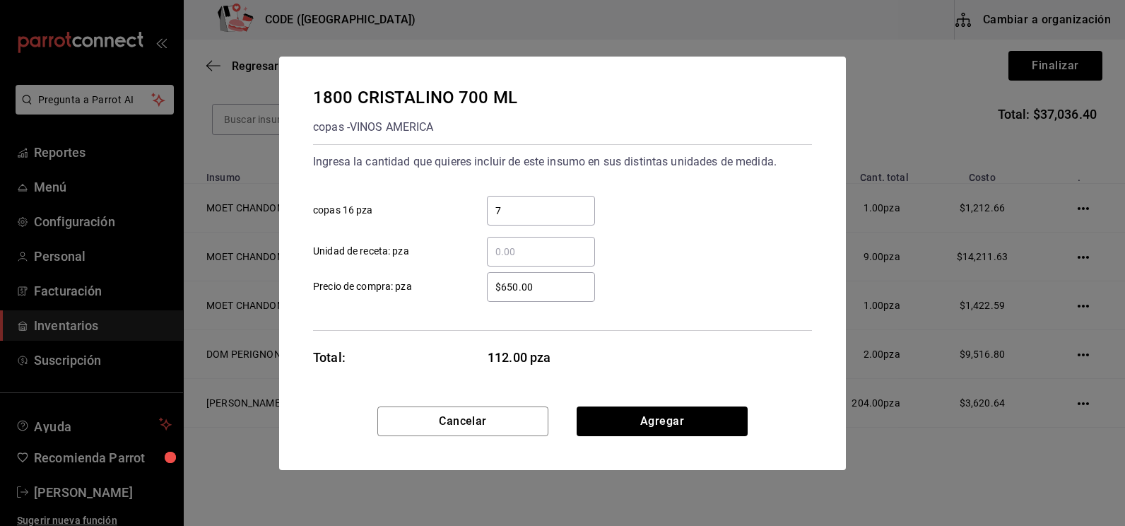
type input "7"
type input "$560.57"
click at [657, 418] on button "Agregar" at bounding box center [662, 421] width 171 height 30
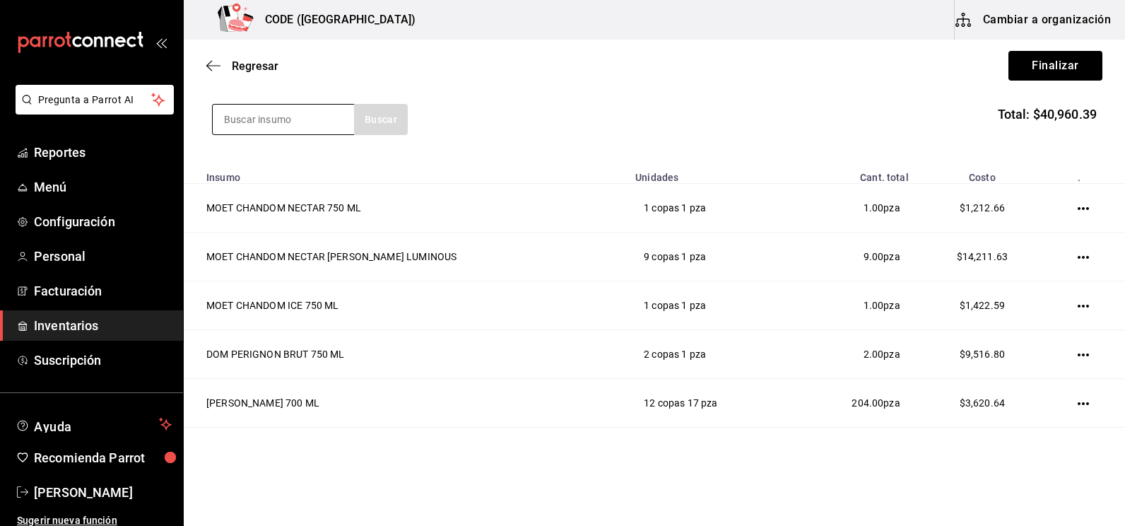
click at [260, 119] on input at bounding box center [283, 120] width 141 height 30
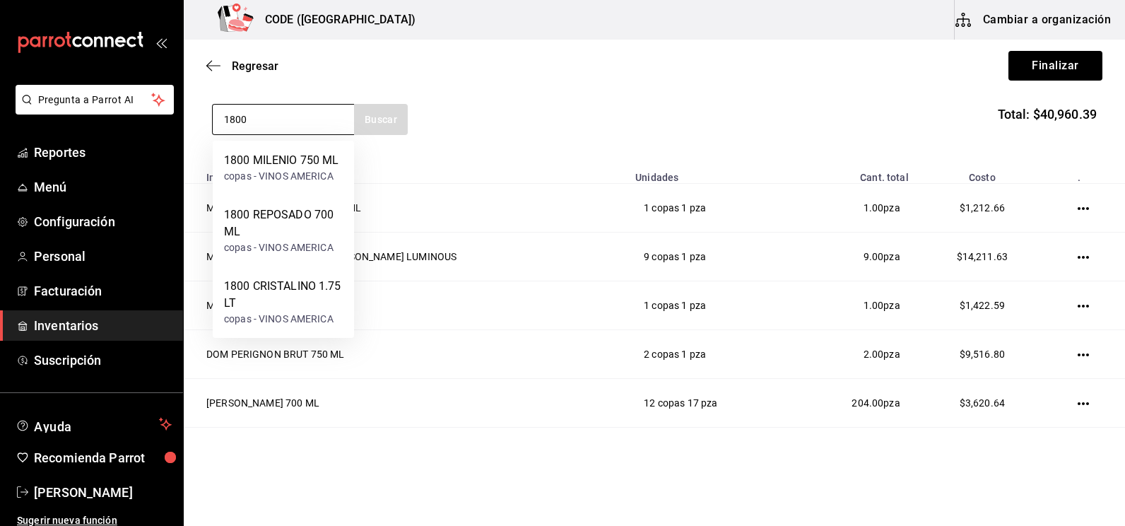
type input "1800"
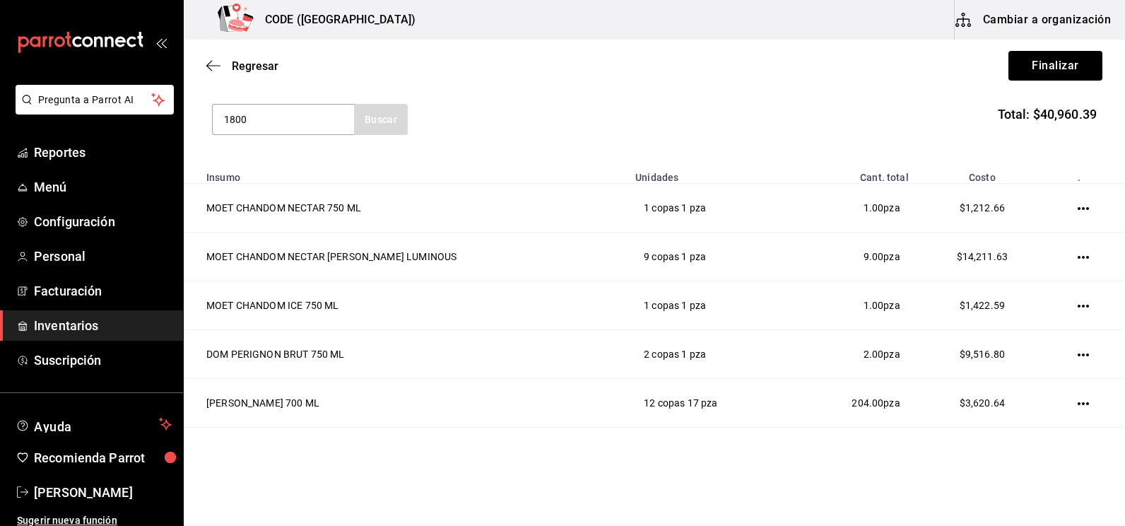
click at [487, 142] on section "1800 Buscar Total: $40,960.39" at bounding box center [654, 120] width 941 height 88
drag, startPoint x: 242, startPoint y: 112, endPoint x: 208, endPoint y: 112, distance: 33.9
click at [208, 114] on section "1800 Buscar Total: $40,960.39" at bounding box center [654, 120] width 941 height 88
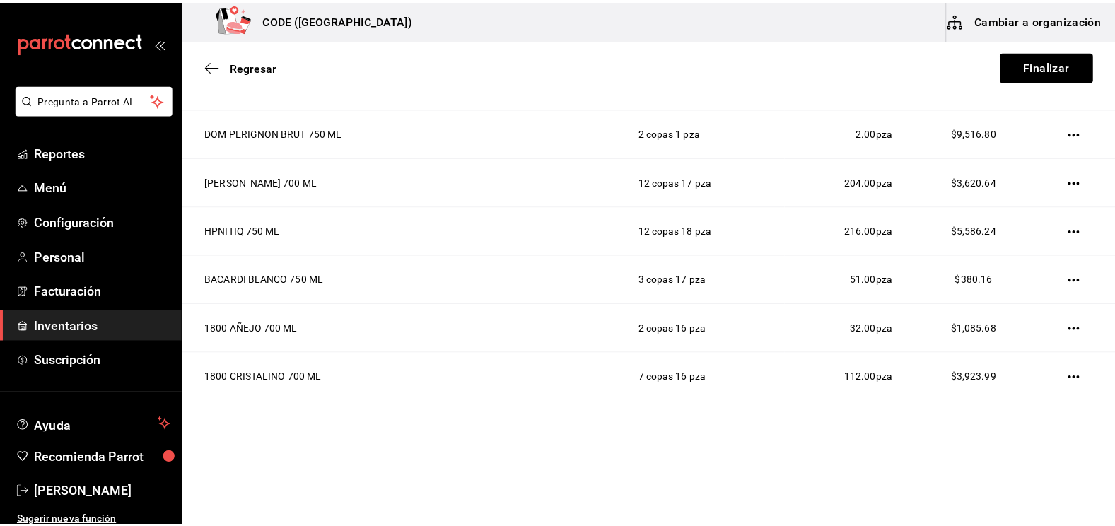
scroll to position [0, 0]
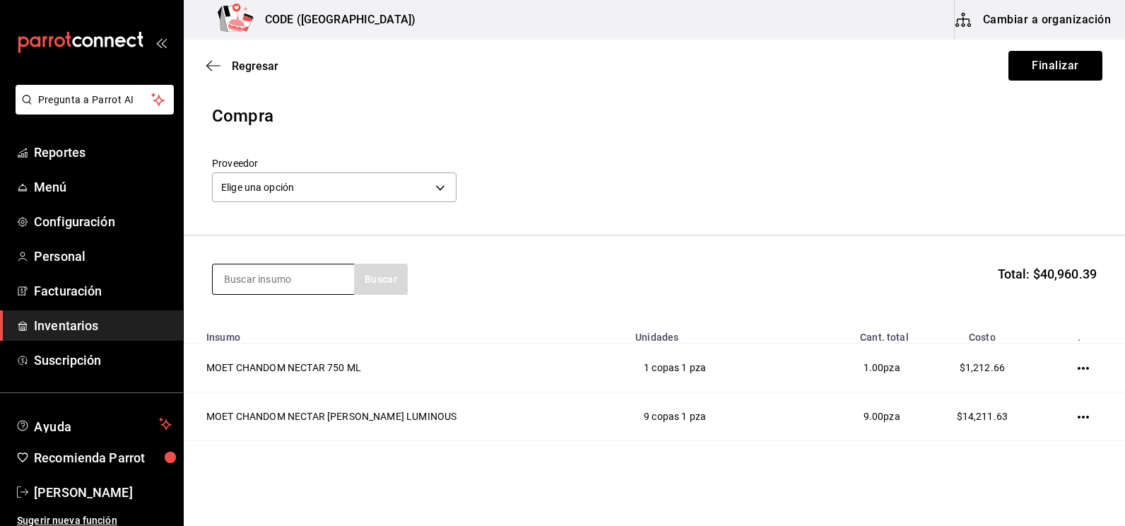
click at [295, 295] on section "Buscar Total: $40,960.39" at bounding box center [654, 279] width 941 height 88
click at [294, 278] on input at bounding box center [283, 279] width 141 height 30
type input "[PERSON_NAME]"
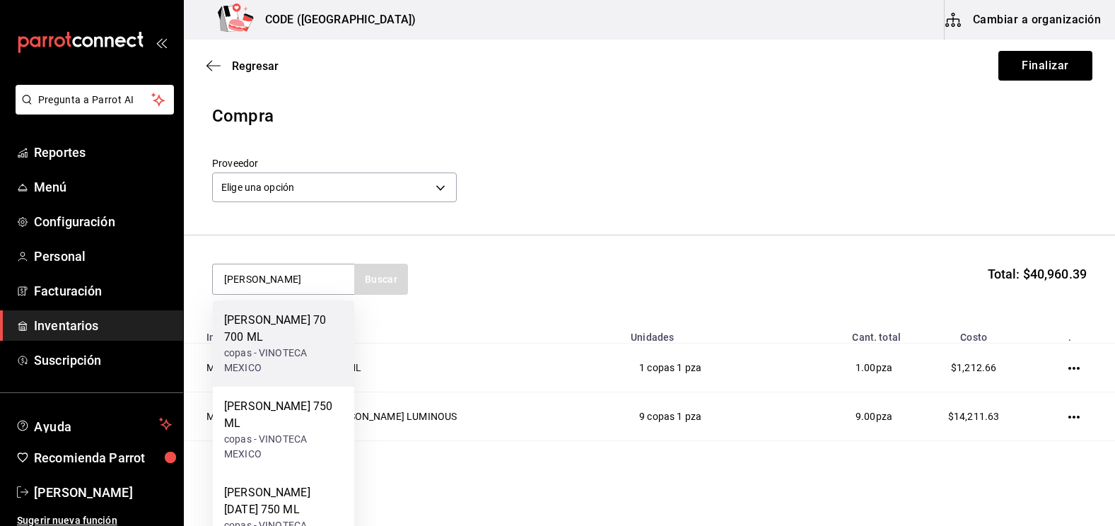
click at [296, 315] on div "[PERSON_NAME] 70 700 ML" at bounding box center [283, 329] width 119 height 34
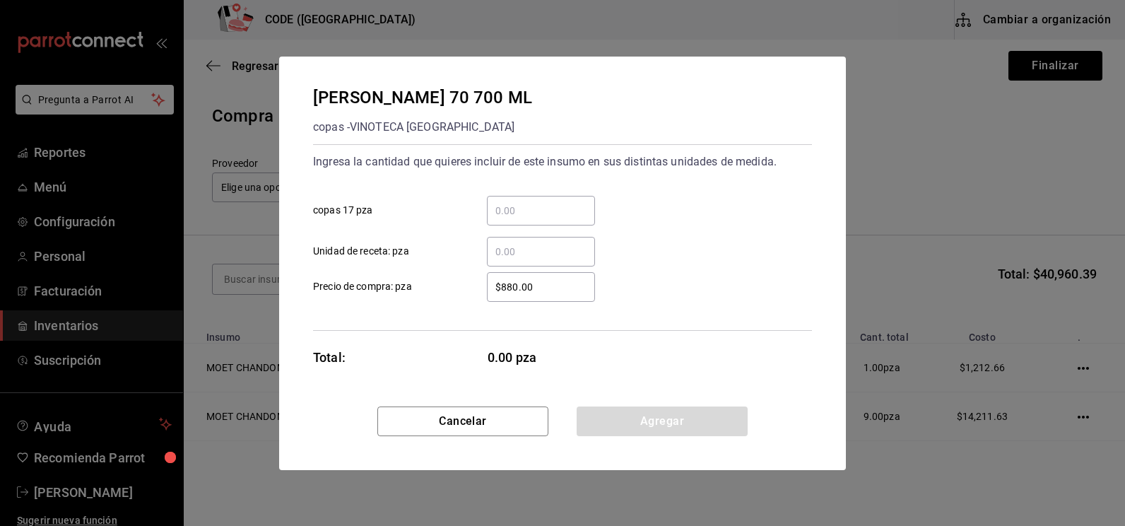
click at [522, 209] on input "​ copas 17 pza" at bounding box center [541, 210] width 108 height 17
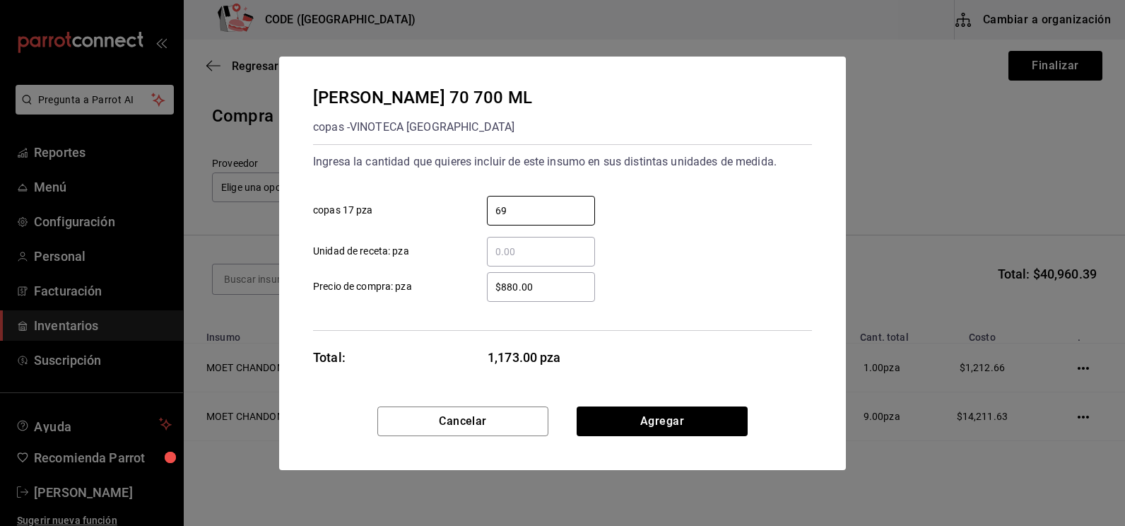
type input "69"
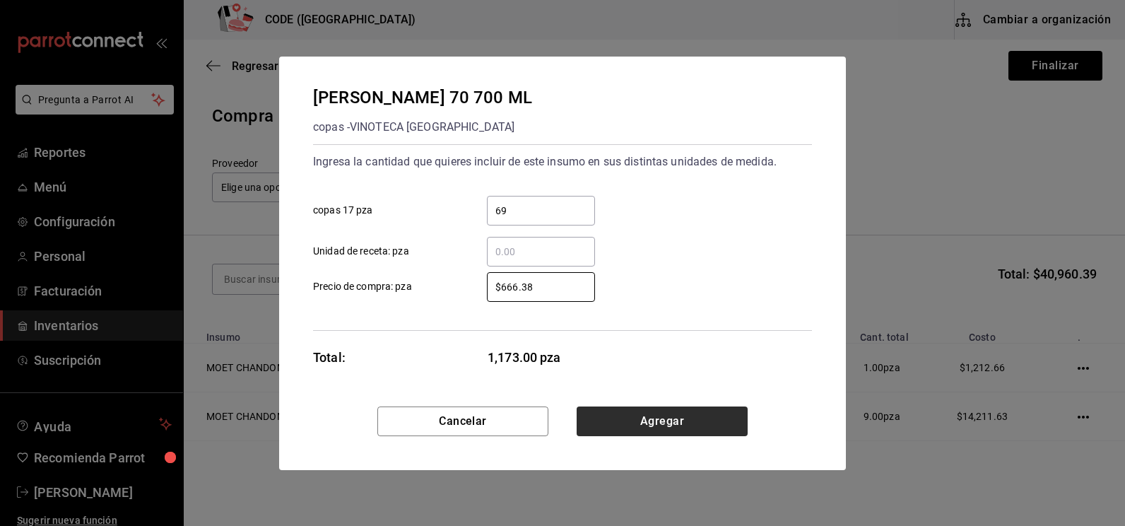
type input "$666.38"
click at [645, 423] on button "Agregar" at bounding box center [662, 421] width 171 height 30
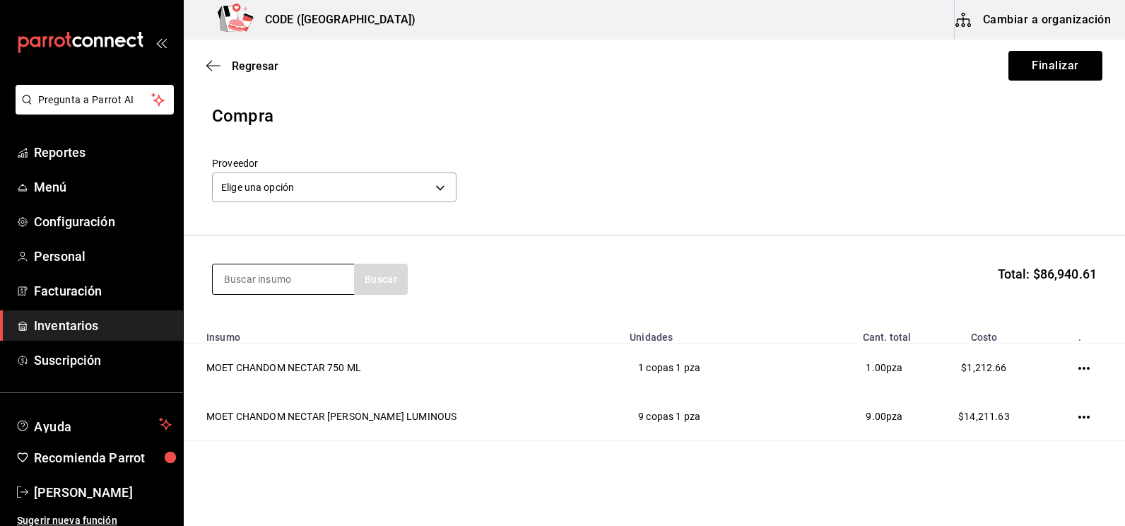
click at [288, 274] on input at bounding box center [283, 279] width 141 height 30
click at [278, 280] on input at bounding box center [283, 279] width 141 height 30
type input "[PERSON_NAME]"
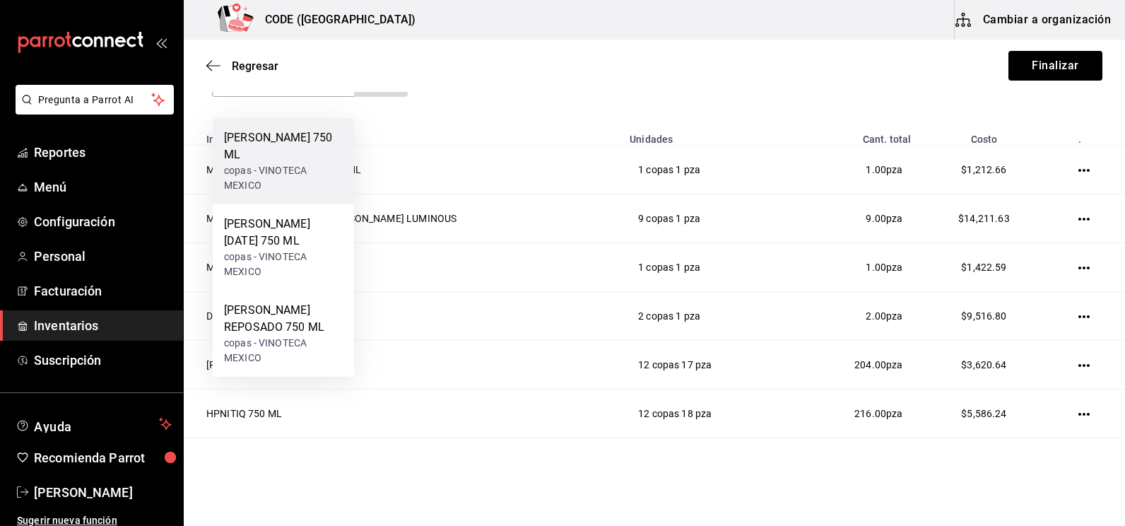
scroll to position [212, 0]
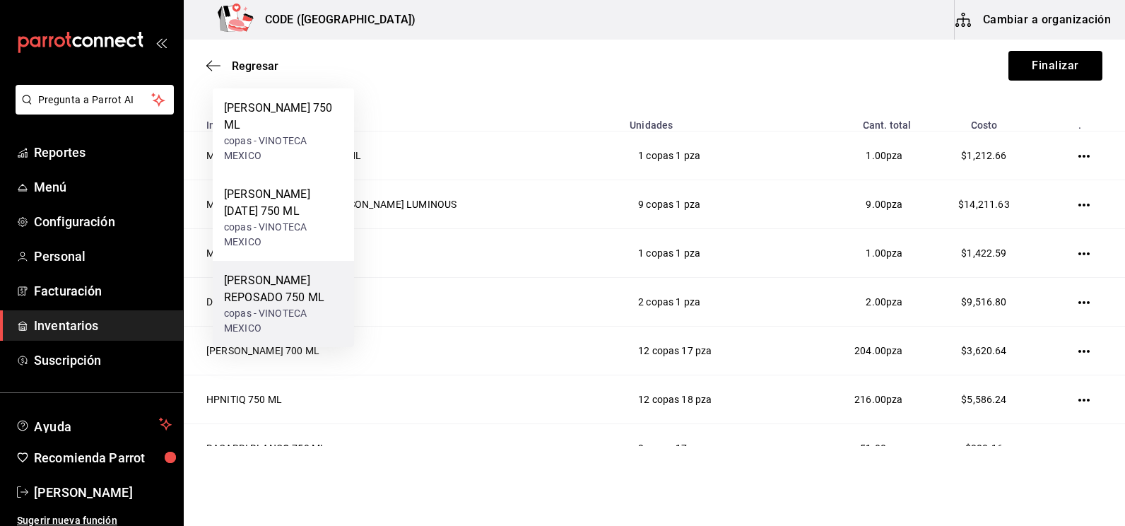
click at [273, 294] on div "[PERSON_NAME] REPOSADO 750 ML" at bounding box center [283, 289] width 119 height 34
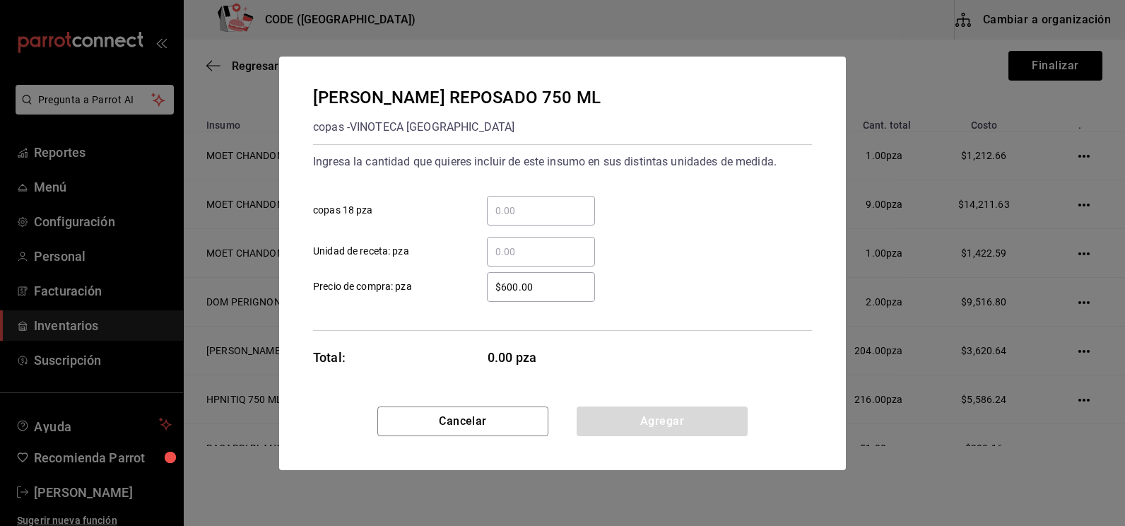
click at [513, 210] on input "​ copas 18 pza" at bounding box center [541, 210] width 108 height 17
type input "2"
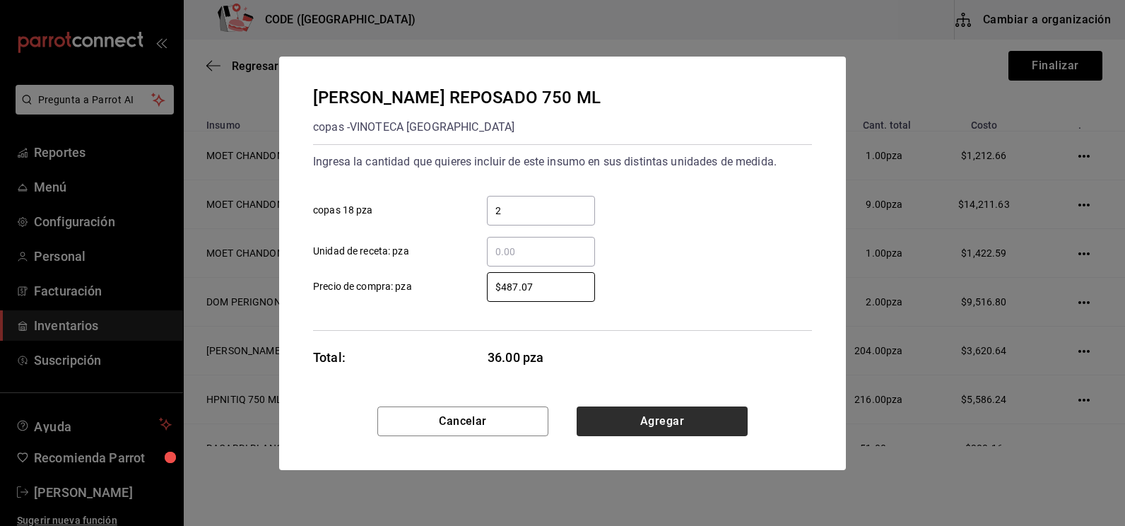
type input "$487.07"
click at [640, 421] on button "Agregar" at bounding box center [662, 421] width 171 height 30
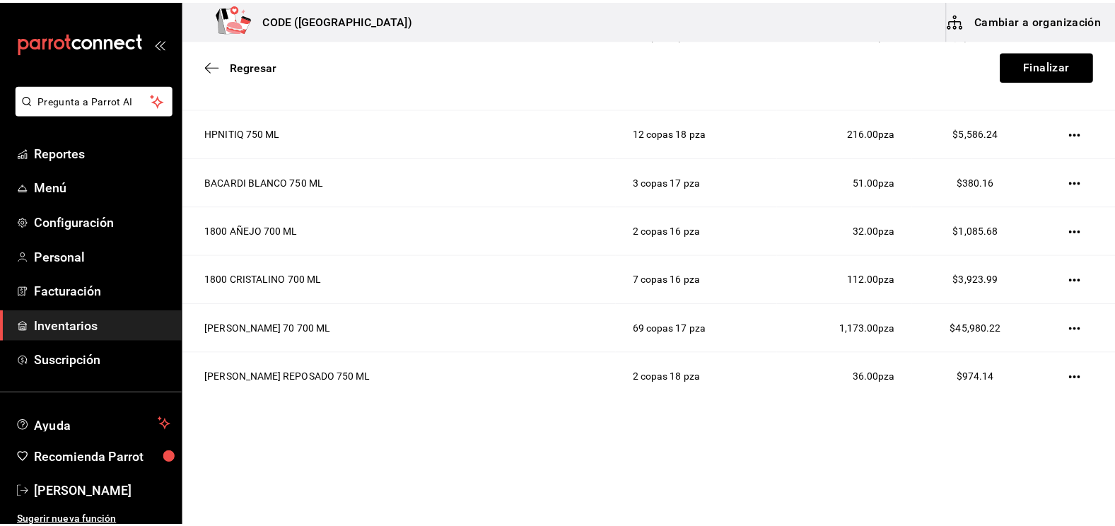
scroll to position [0, 0]
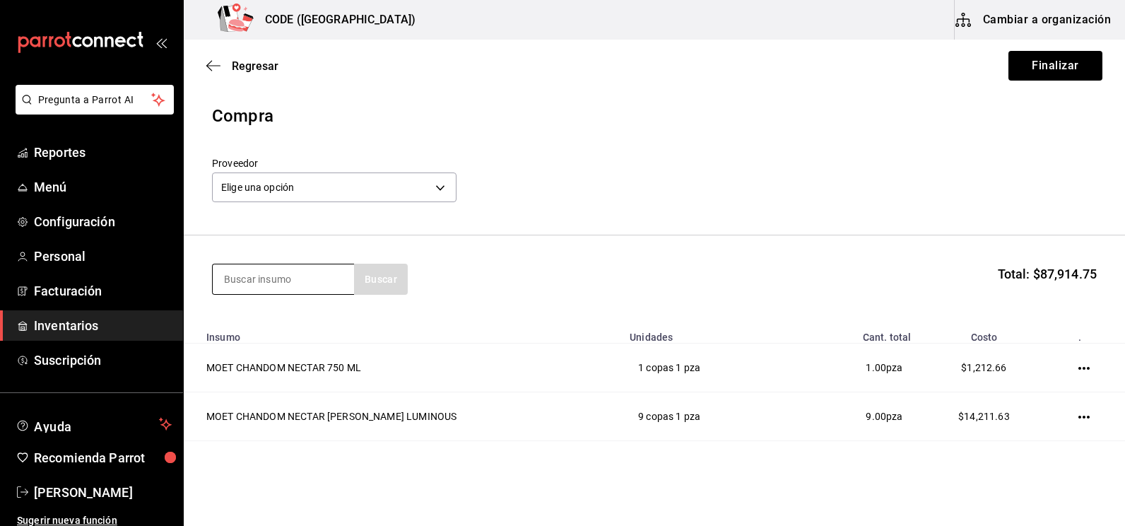
click at [286, 278] on input at bounding box center [283, 279] width 141 height 30
click at [277, 278] on input at bounding box center [283, 279] width 141 height 30
type input "DON [DATE]"
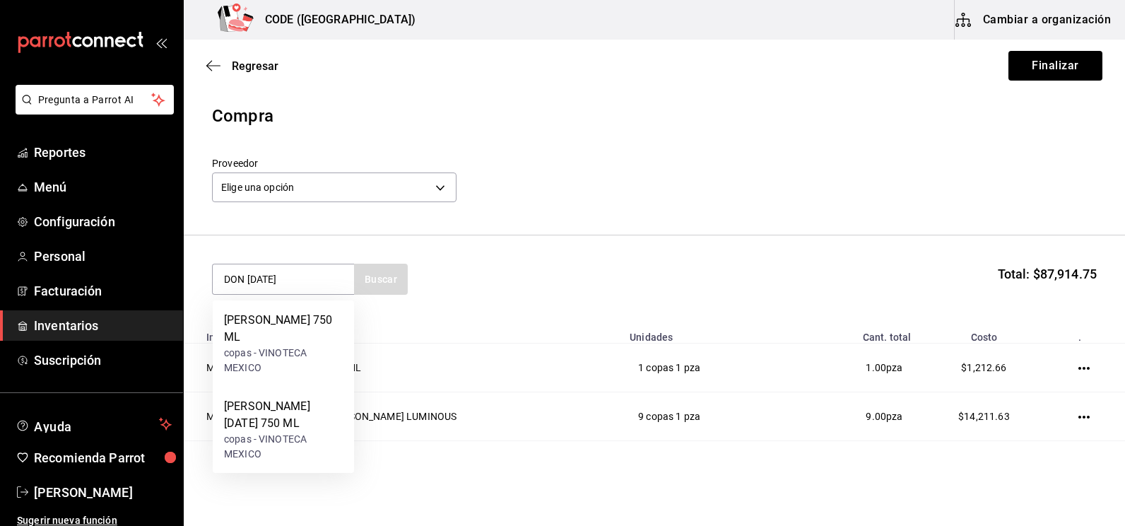
click at [278, 329] on div "[PERSON_NAME] 750 ML" at bounding box center [283, 329] width 119 height 34
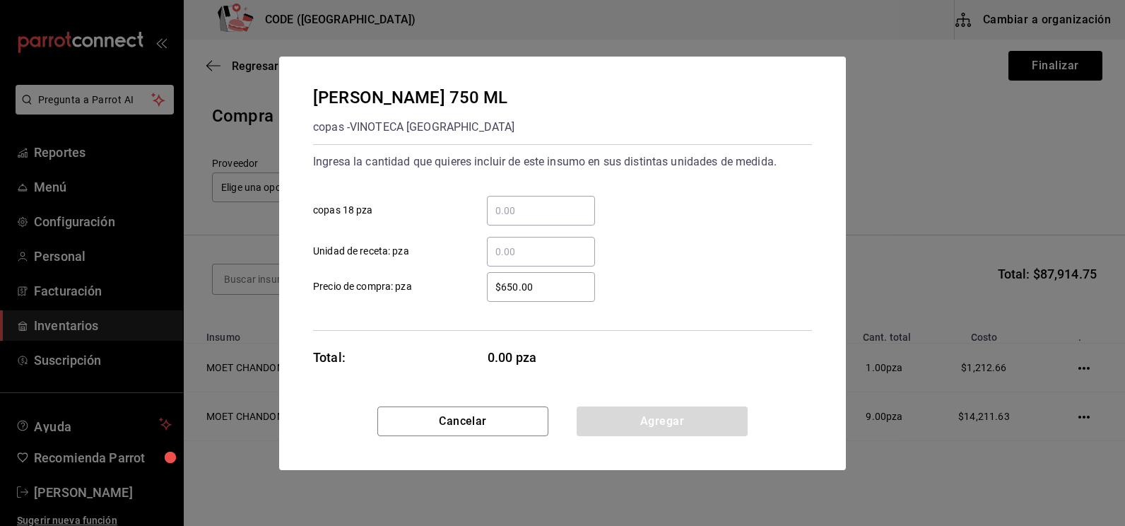
click at [527, 210] on input "​ copas 18 pza" at bounding box center [541, 210] width 108 height 17
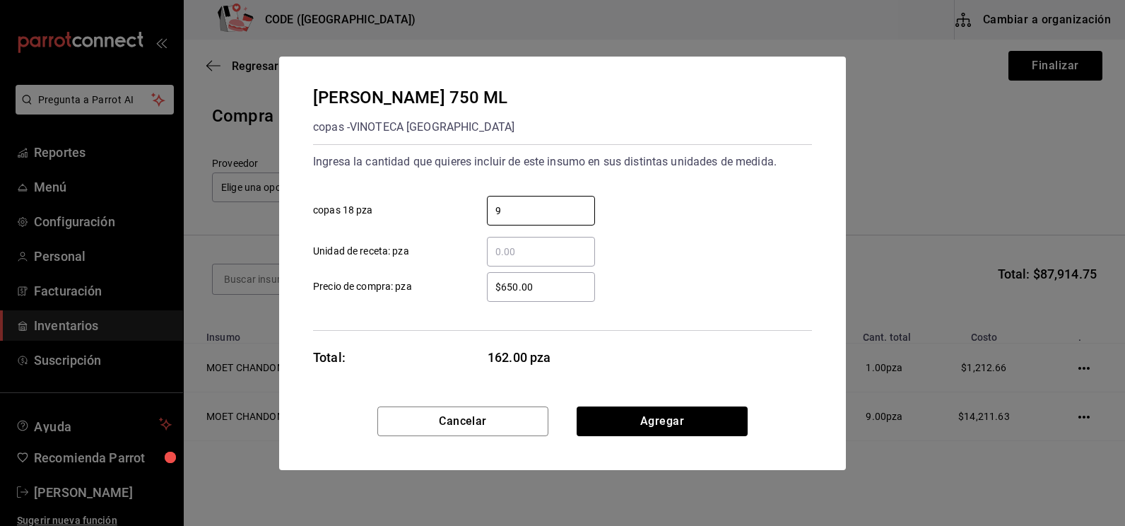
type input "9"
type input "$407.87"
click at [622, 425] on button "Agregar" at bounding box center [662, 421] width 171 height 30
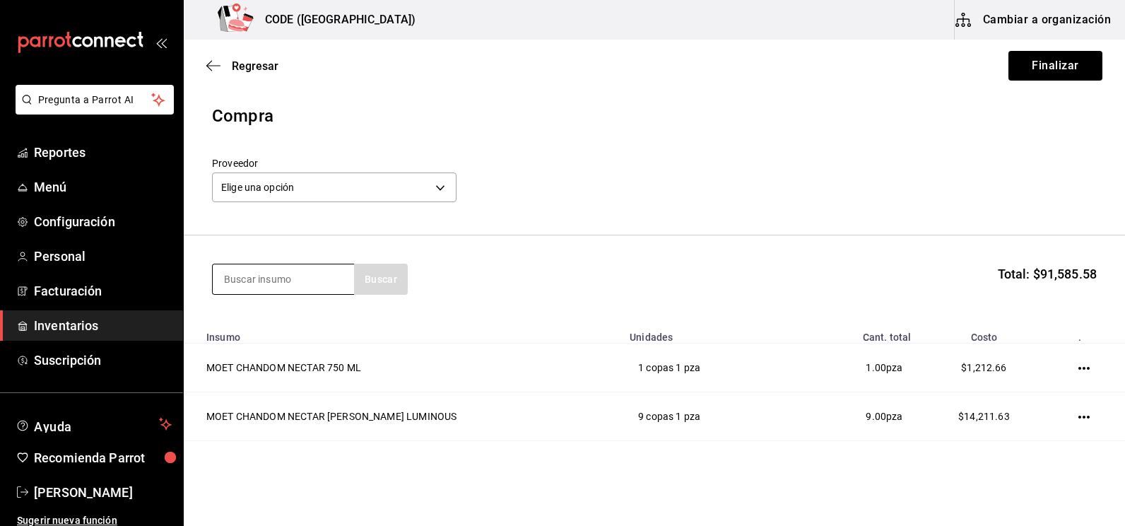
click at [298, 283] on input at bounding box center [283, 279] width 141 height 30
type input "1942"
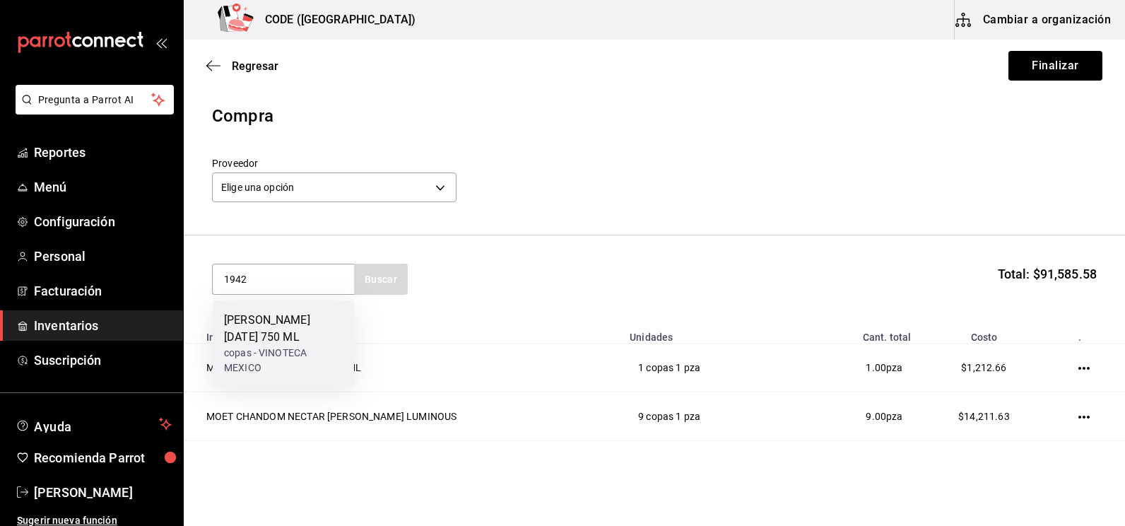
click at [288, 331] on div "[PERSON_NAME][DATE] 750 ML" at bounding box center [283, 329] width 119 height 34
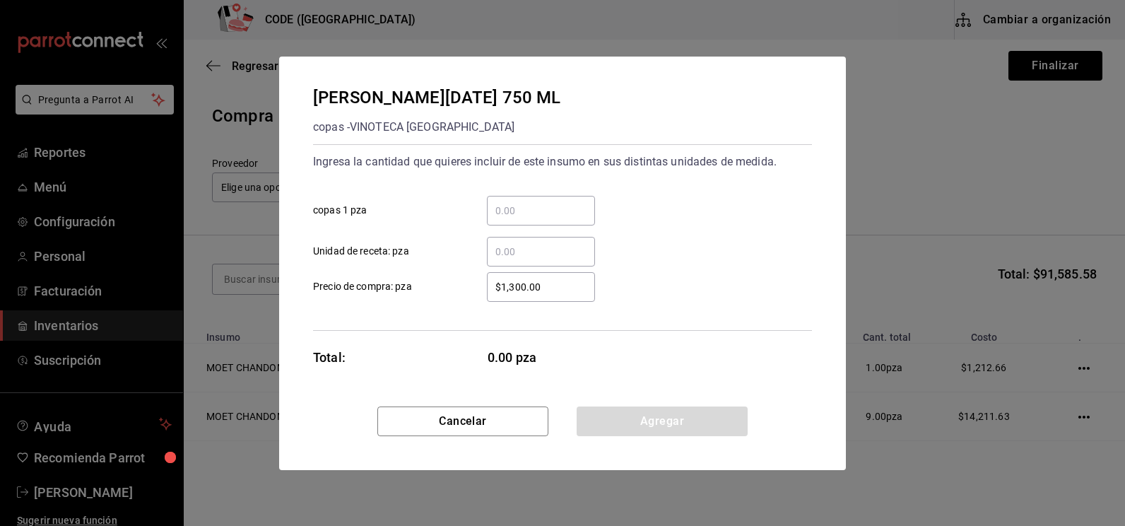
click at [510, 218] on input "​ copas 1 pza" at bounding box center [541, 210] width 108 height 17
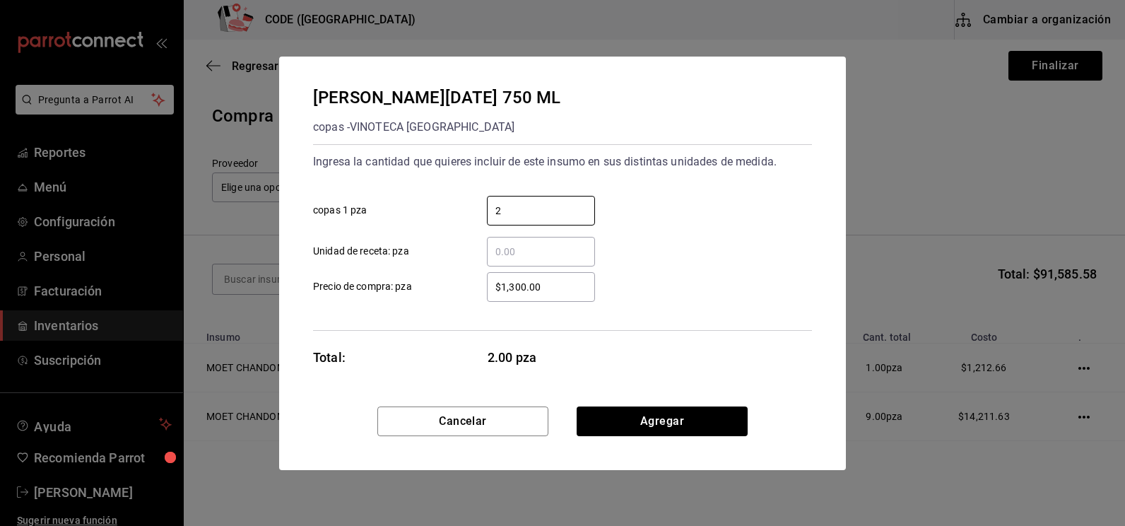
type input "2"
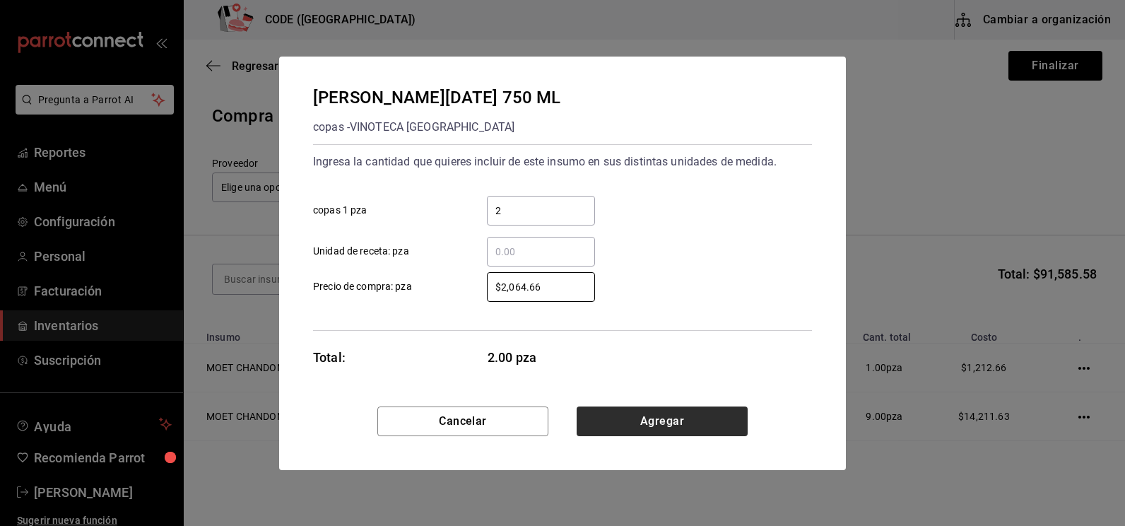
type input "$2,064.66"
click at [647, 426] on button "Agregar" at bounding box center [662, 421] width 171 height 30
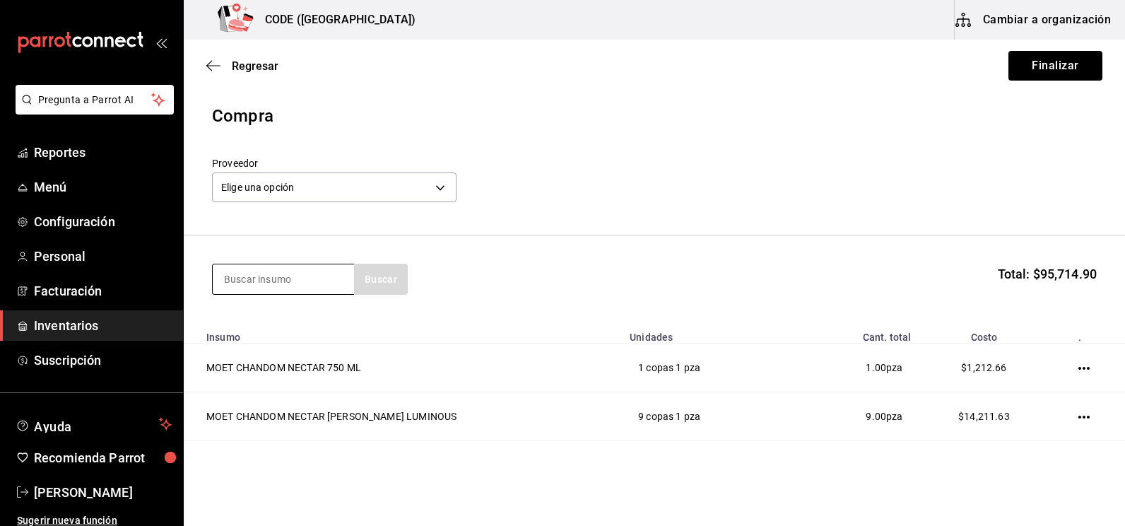
click at [270, 284] on input at bounding box center [283, 279] width 141 height 30
click at [264, 283] on input at bounding box center [283, 279] width 141 height 30
type input "DOBEL D"
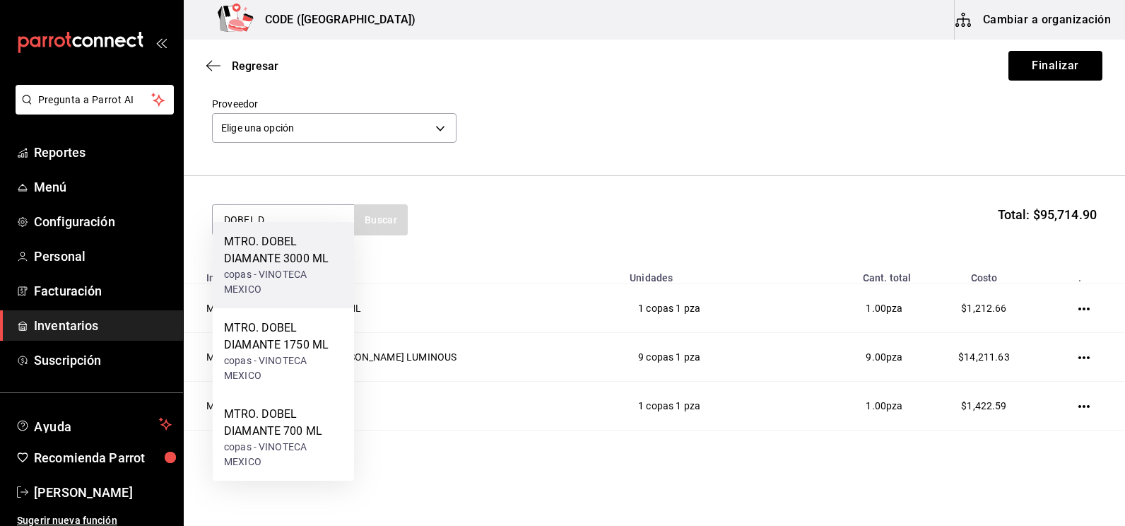
scroll to position [141, 0]
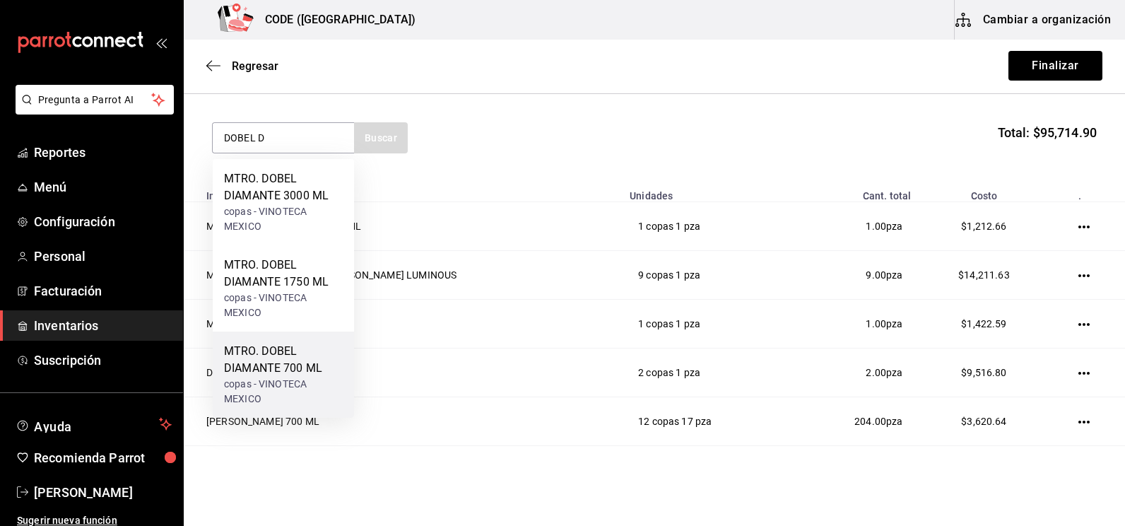
click at [283, 377] on div "copas - VINOTECA MEXICO" at bounding box center [283, 392] width 119 height 30
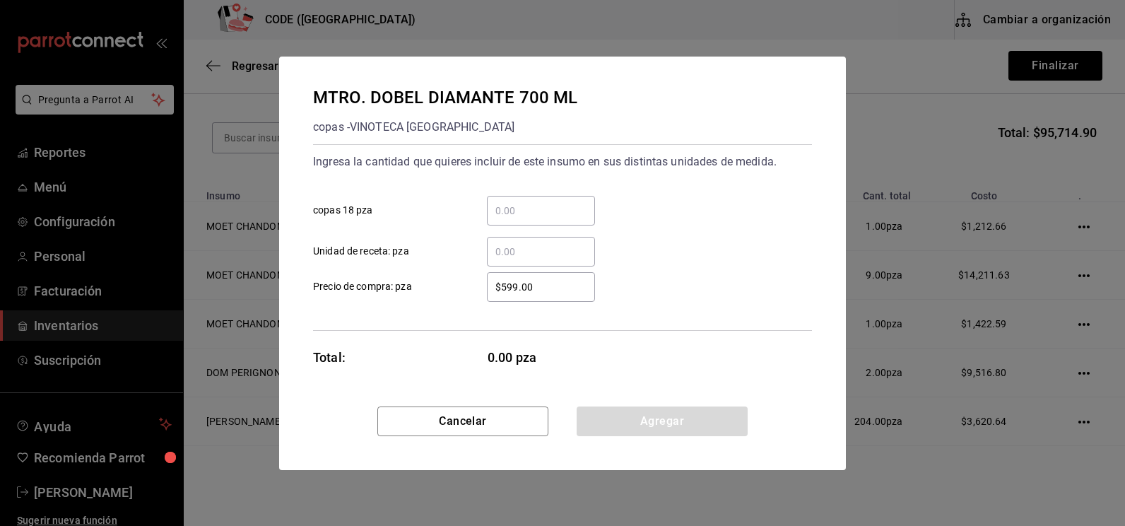
click at [527, 207] on input "​ copas 18 pza" at bounding box center [541, 210] width 108 height 17
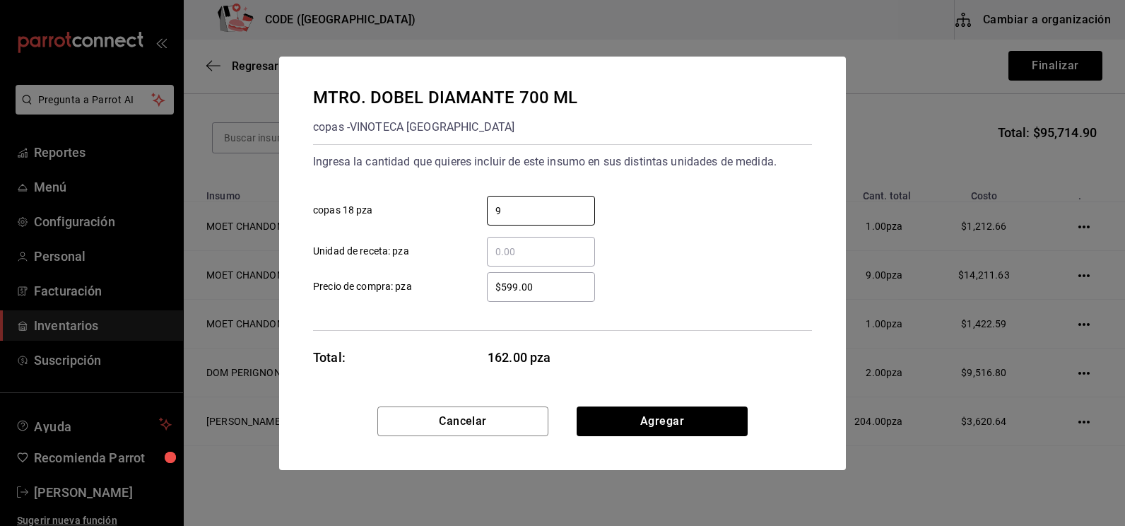
type input "9"
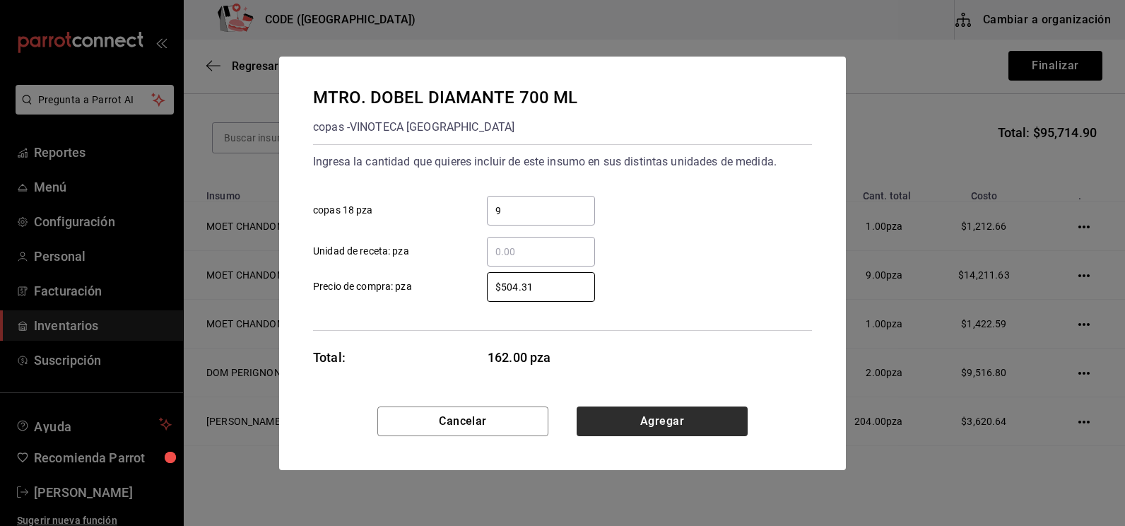
type input "$504.31"
click at [629, 416] on button "Agregar" at bounding box center [662, 421] width 171 height 30
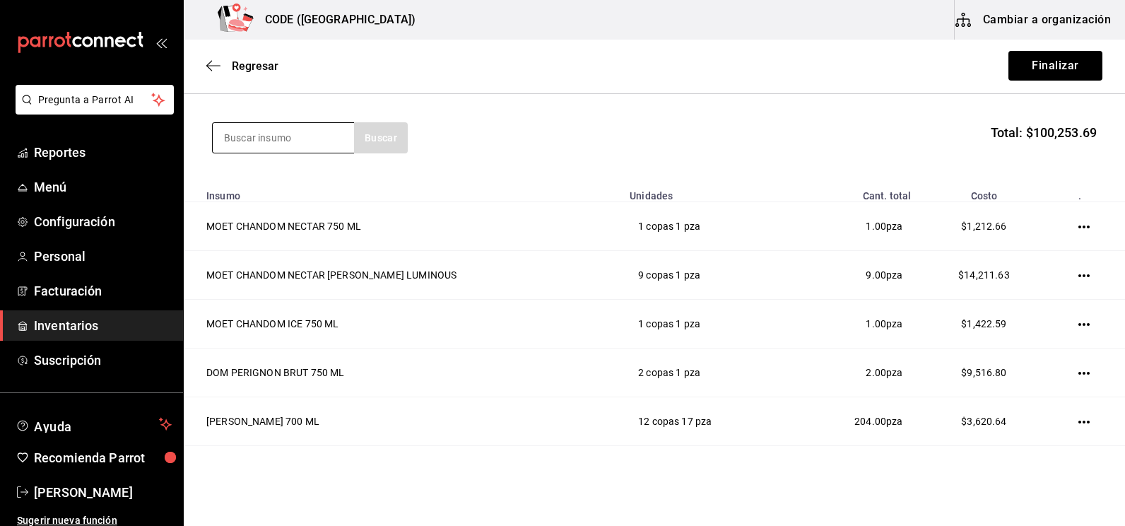
click at [276, 143] on input at bounding box center [283, 138] width 141 height 30
click at [268, 144] on input at bounding box center [283, 138] width 141 height 30
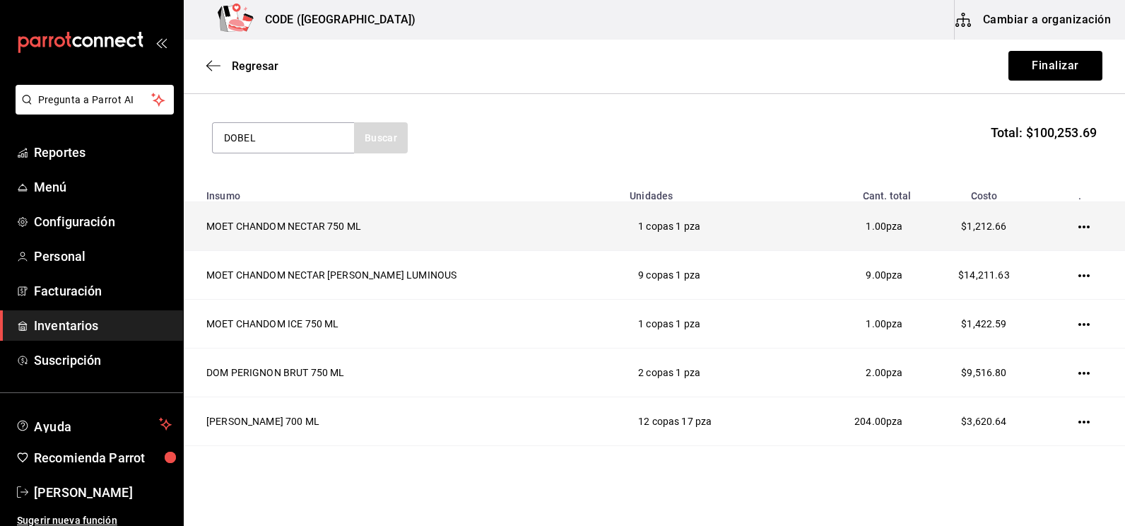
type input "DOBEL"
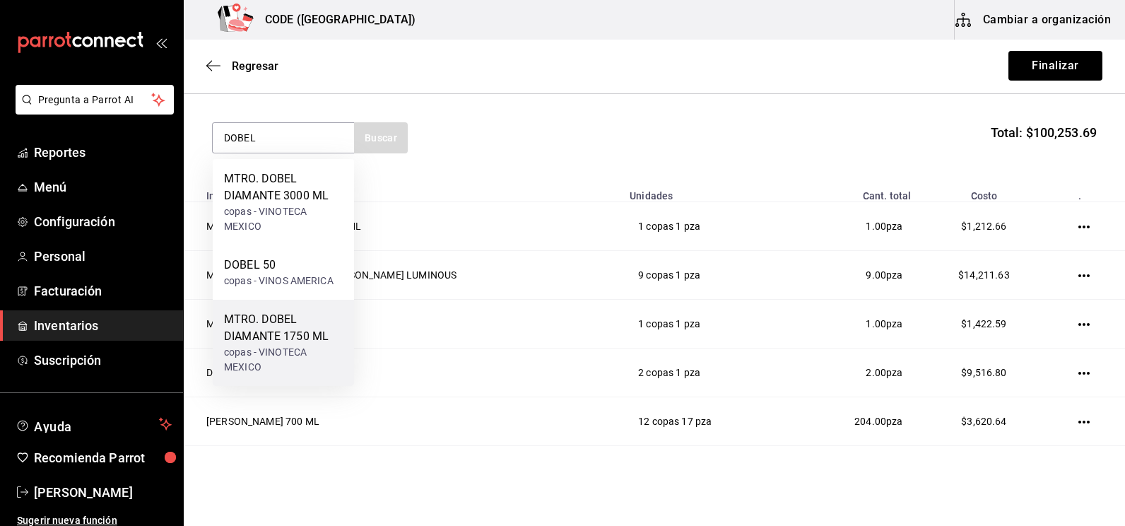
click at [279, 324] on div "MTRO. DOBEL DIAMANTE 1750 ML" at bounding box center [283, 328] width 119 height 34
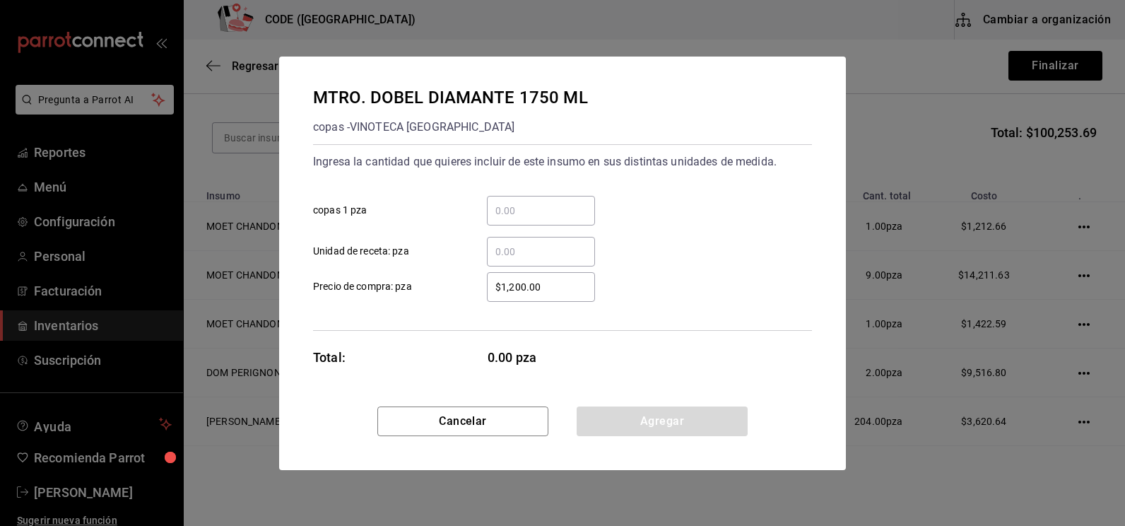
click at [515, 212] on input "​ copas 1 pza" at bounding box center [541, 210] width 108 height 17
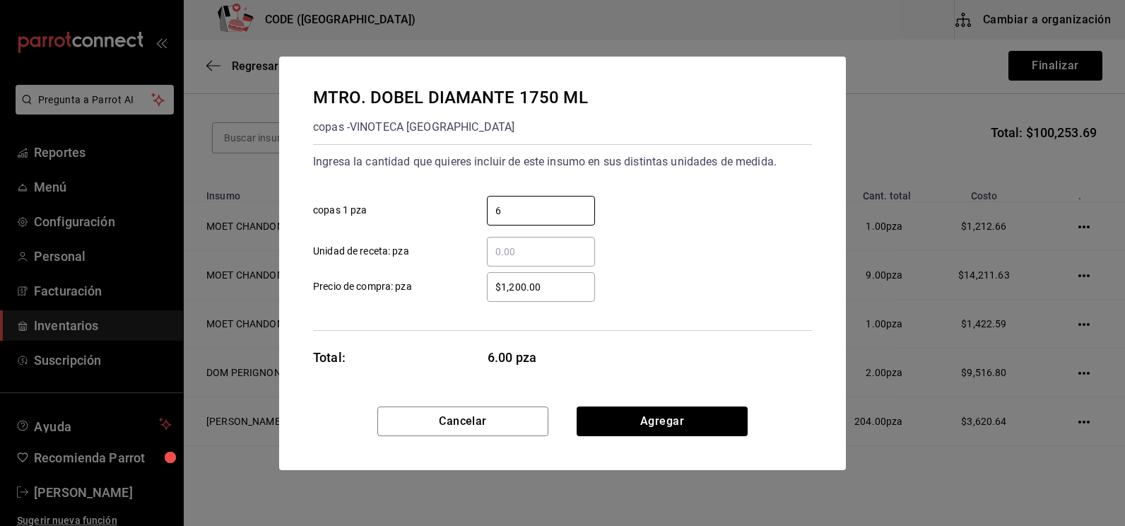
type input "6"
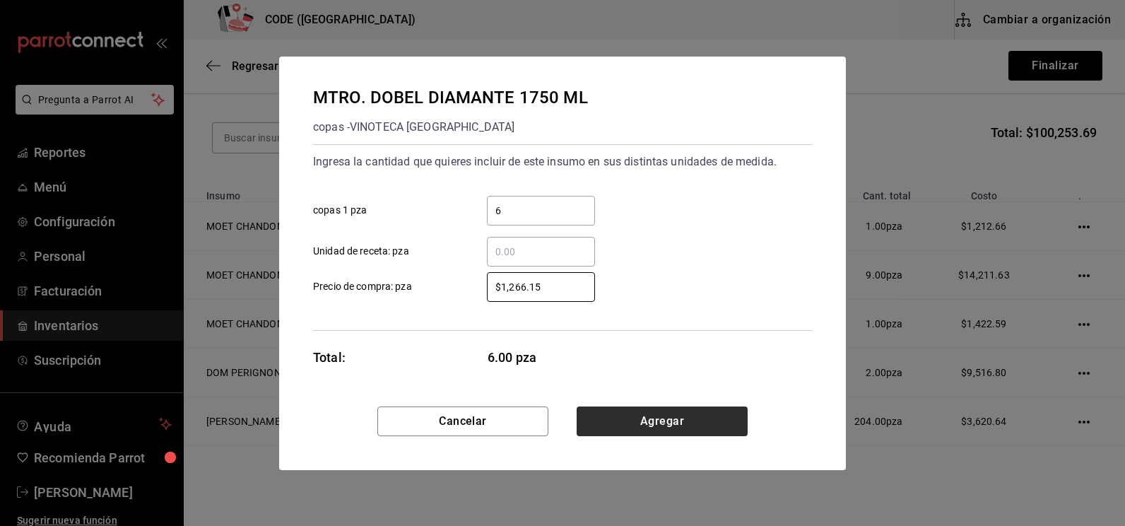
type input "$1,266.15"
click at [636, 421] on button "Agregar" at bounding box center [662, 421] width 171 height 30
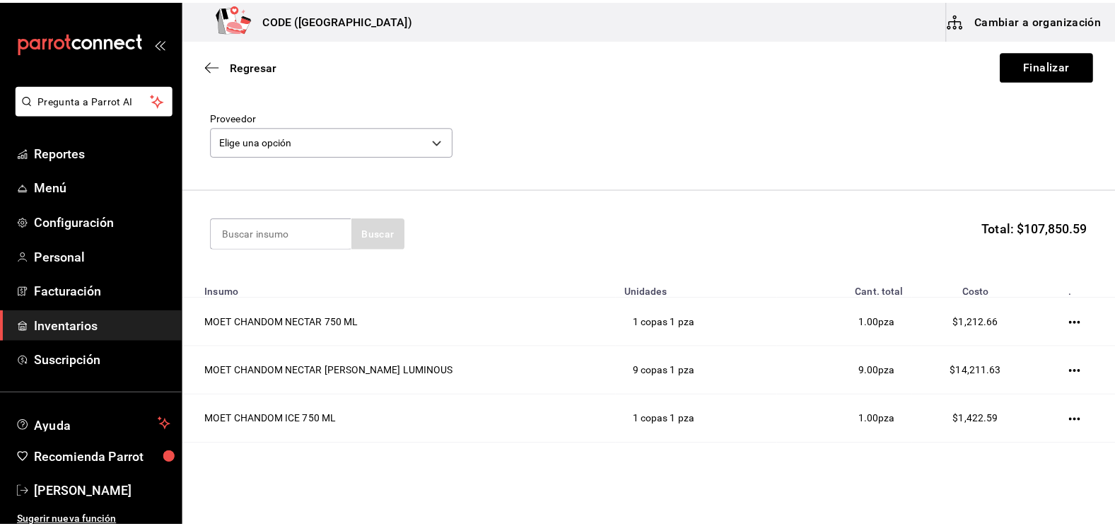
scroll to position [0, 0]
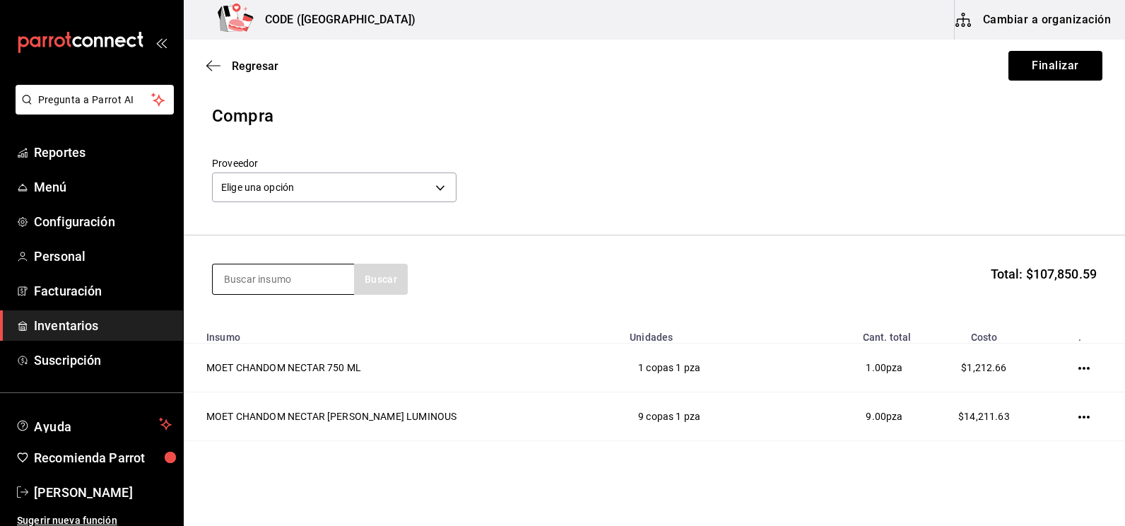
click at [264, 287] on input at bounding box center [283, 279] width 141 height 30
type input "E"
type input "HERRAD"
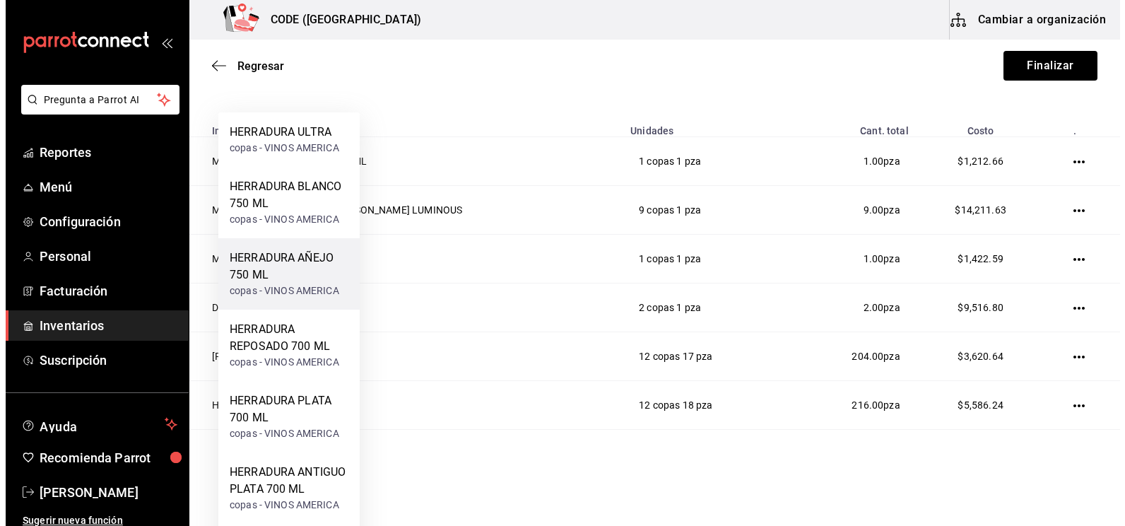
scroll to position [283, 0]
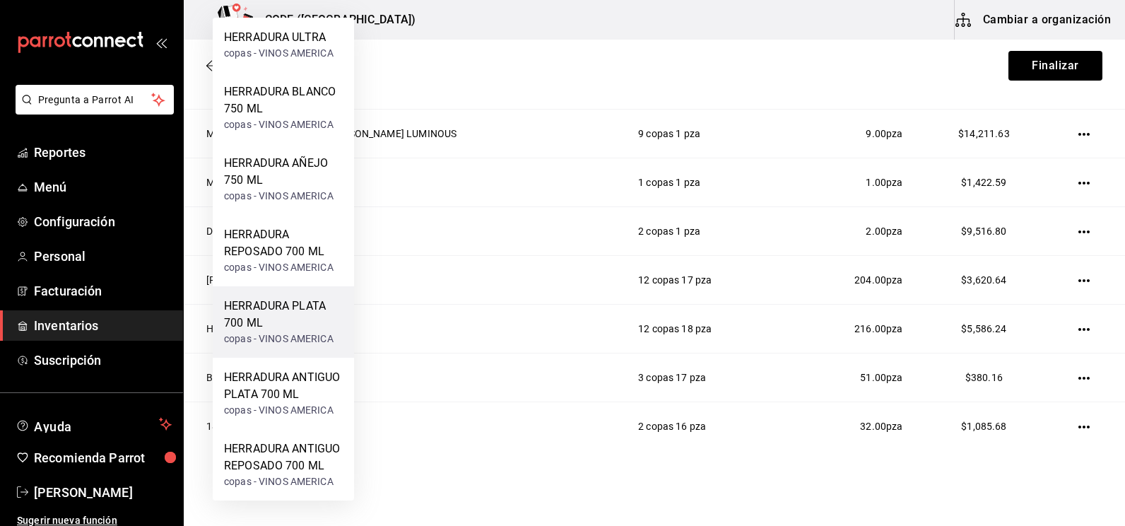
click at [282, 317] on div "HERRADURA PLATA 700 ML" at bounding box center [283, 315] width 119 height 34
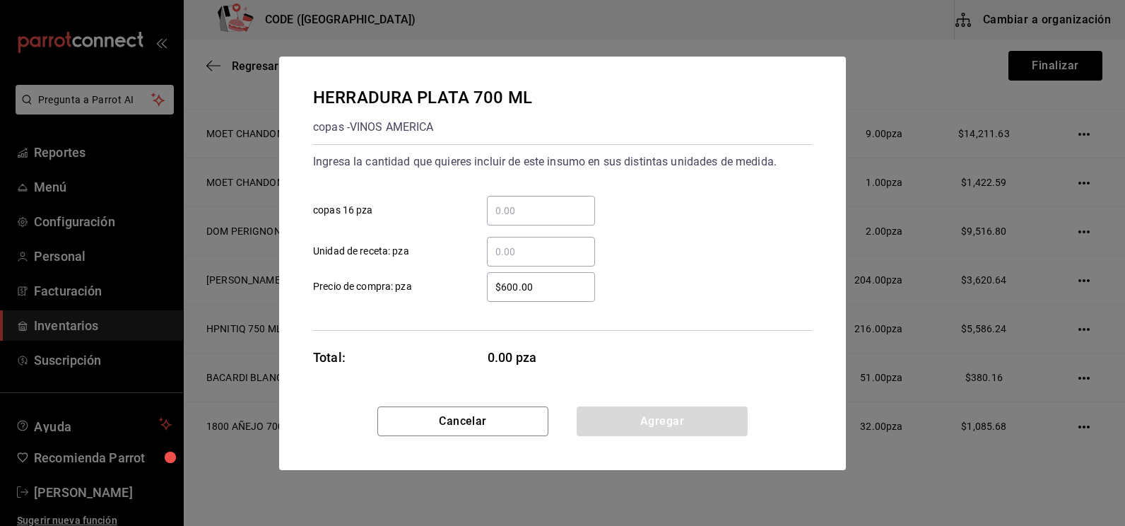
click at [508, 205] on input "​ copas 16 pza" at bounding box center [541, 210] width 108 height 17
type input "4"
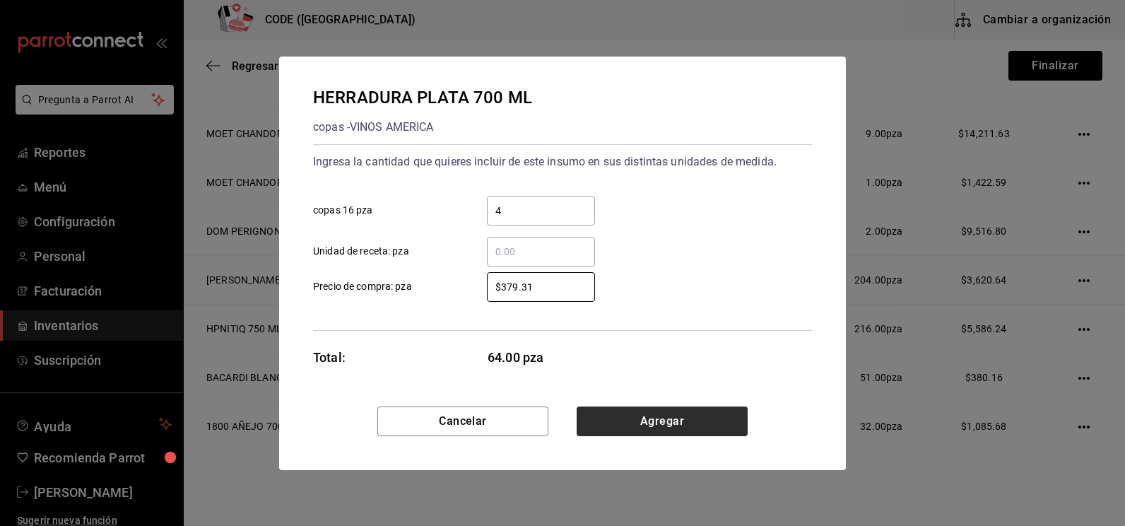
type input "$379.31"
click at [633, 423] on button "Agregar" at bounding box center [662, 421] width 171 height 30
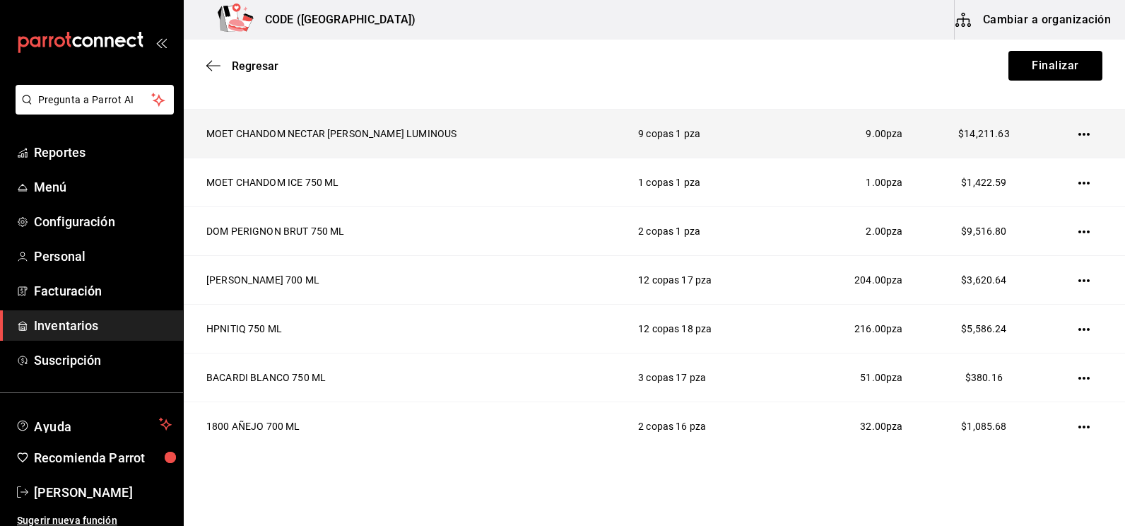
scroll to position [37, 0]
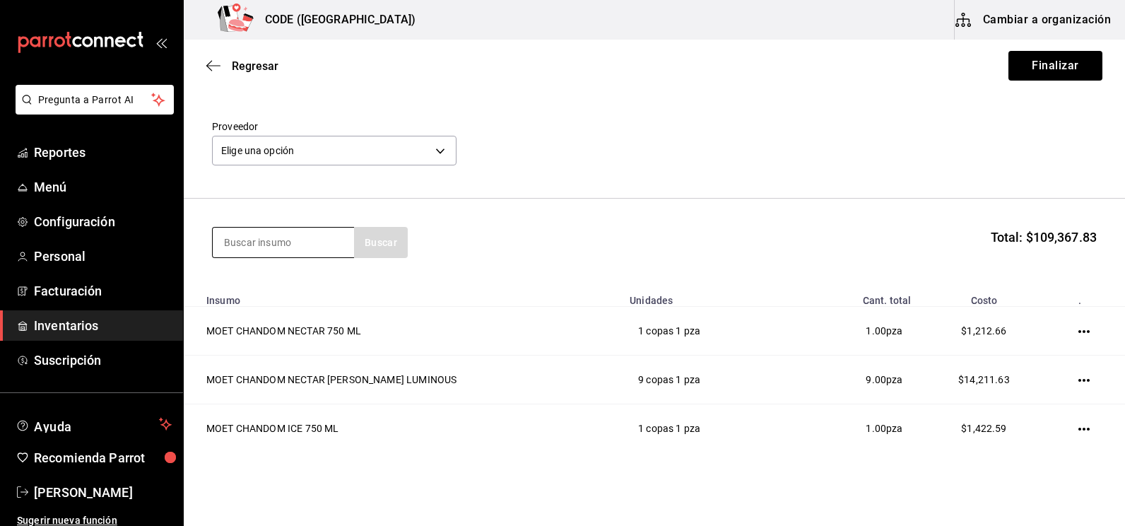
click at [287, 240] on input at bounding box center [283, 243] width 141 height 30
click at [254, 242] on input at bounding box center [283, 243] width 141 height 30
type input "GREY"
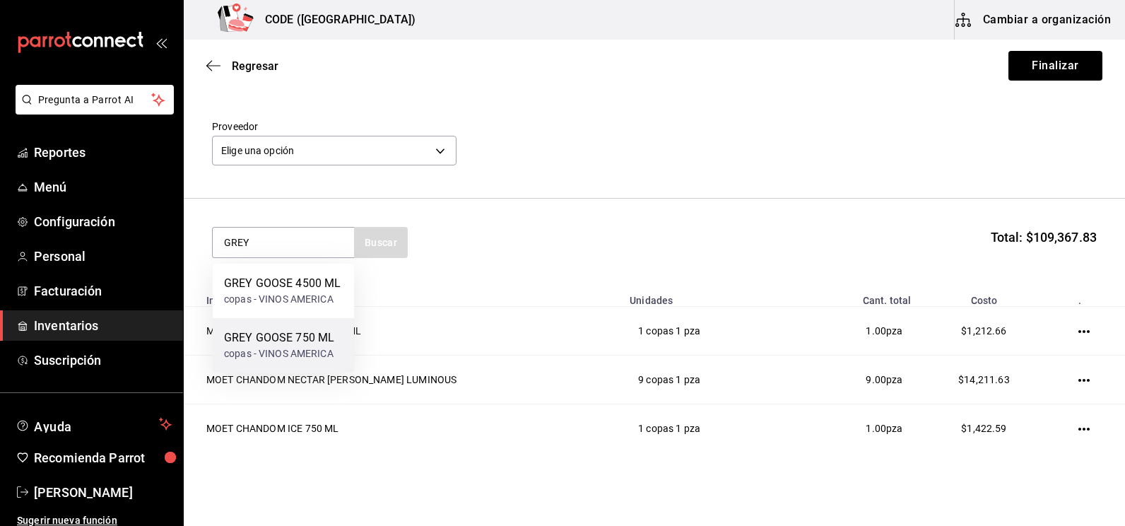
click at [269, 337] on div "GREY GOOSE 750 ML" at bounding box center [279, 337] width 110 height 17
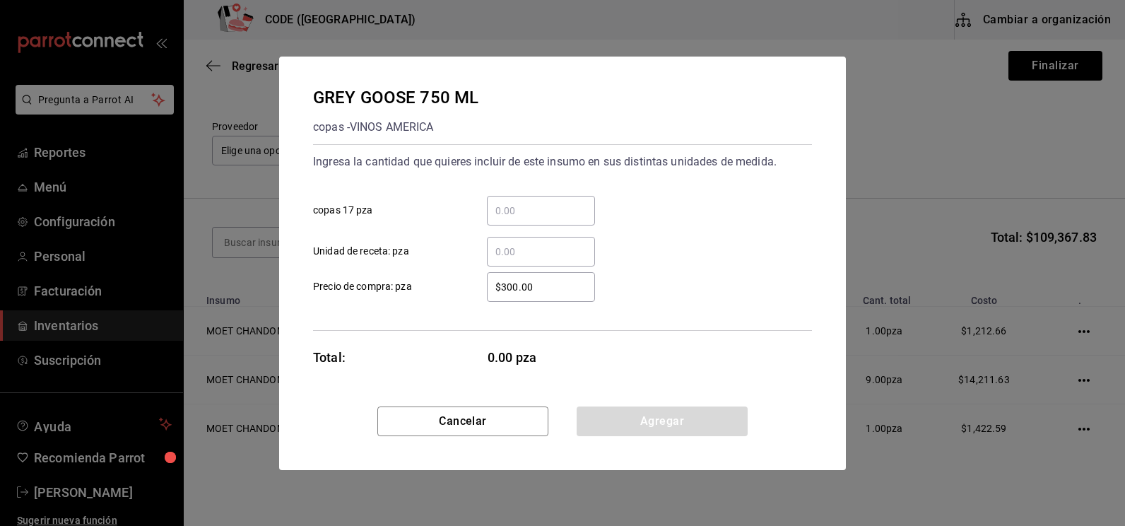
click at [506, 216] on input "​ copas 17 pza" at bounding box center [541, 210] width 108 height 17
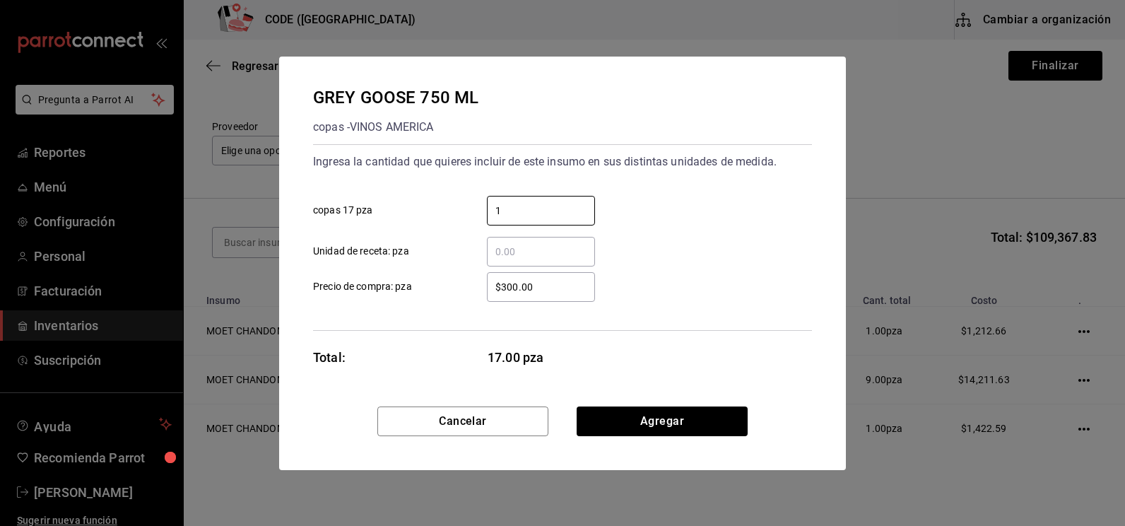
type input "1"
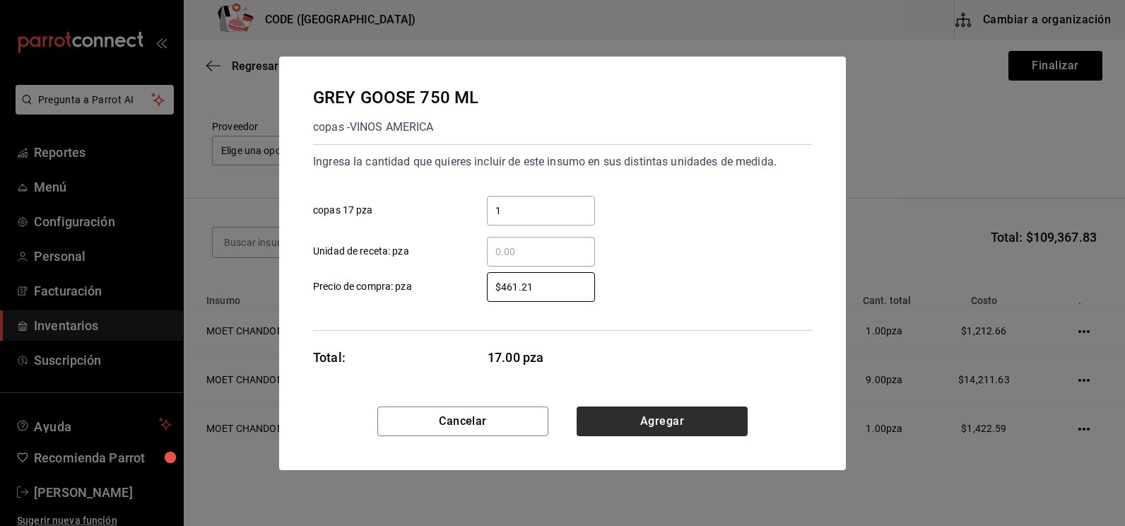
type input "$461.21"
click at [646, 412] on button "Agregar" at bounding box center [662, 421] width 171 height 30
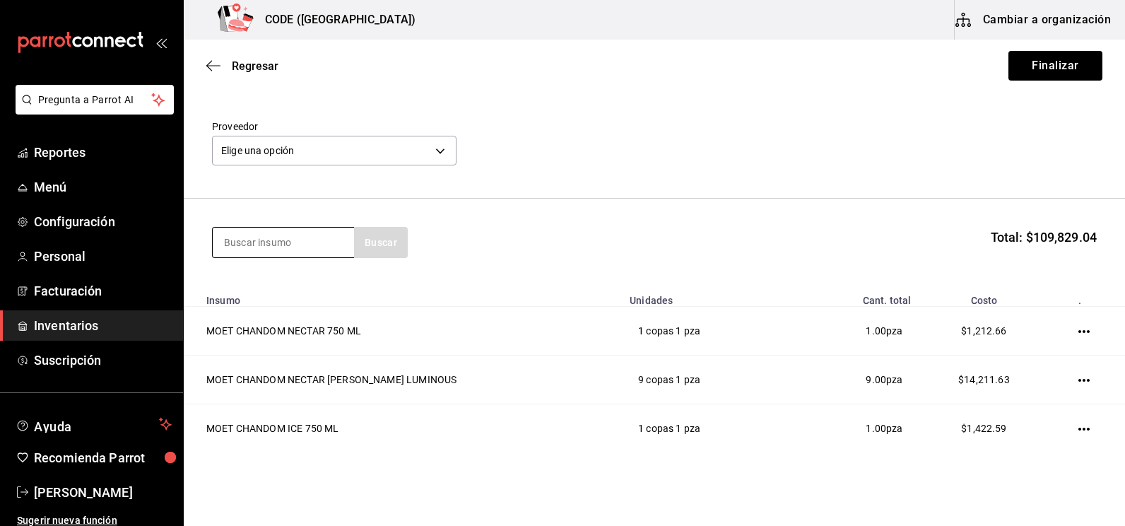
click at [293, 239] on input at bounding box center [283, 243] width 141 height 30
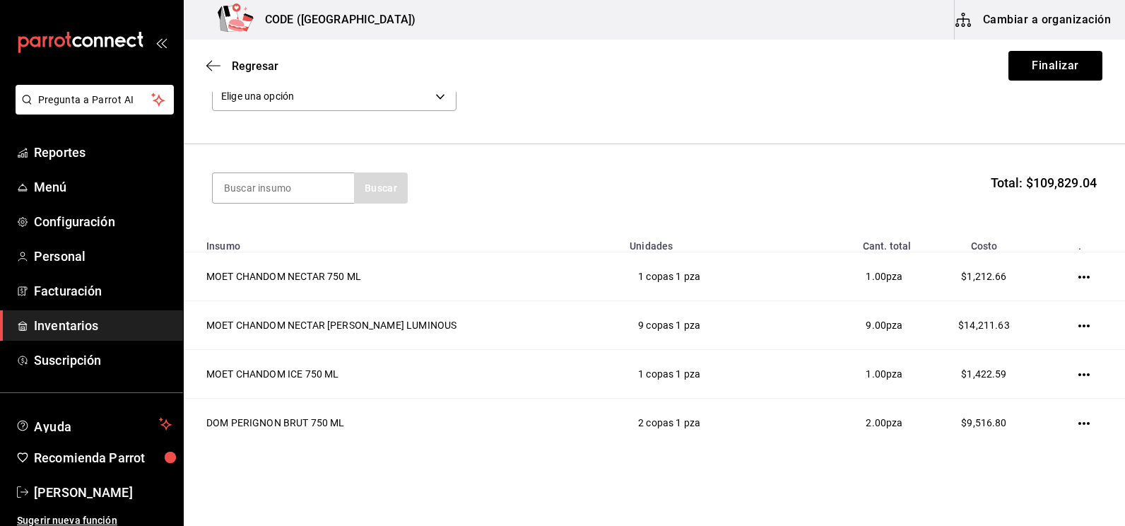
scroll to position [0, 0]
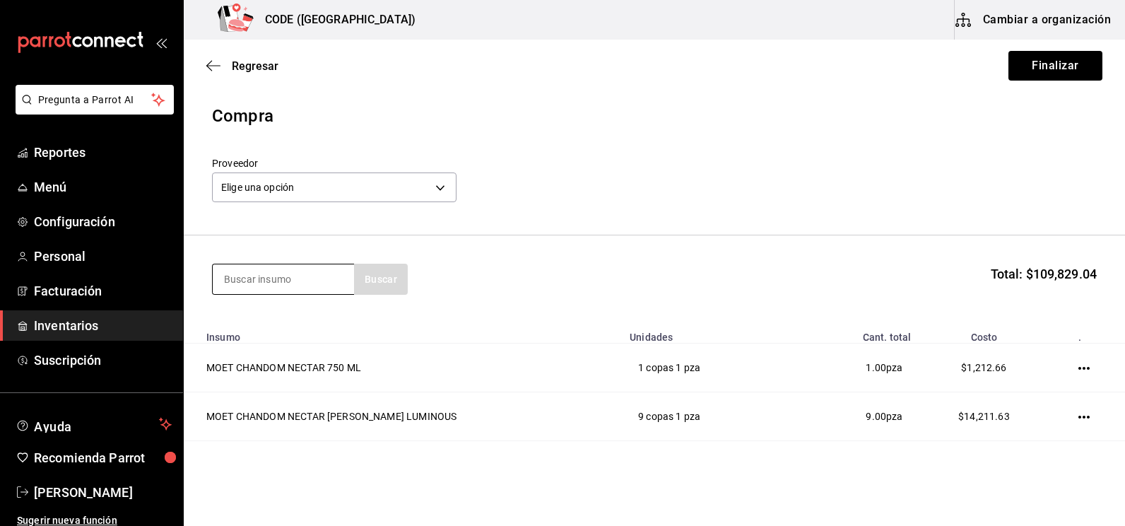
click at [291, 282] on input at bounding box center [283, 279] width 141 height 30
click at [256, 283] on input at bounding box center [283, 279] width 141 height 30
type input "BLACK"
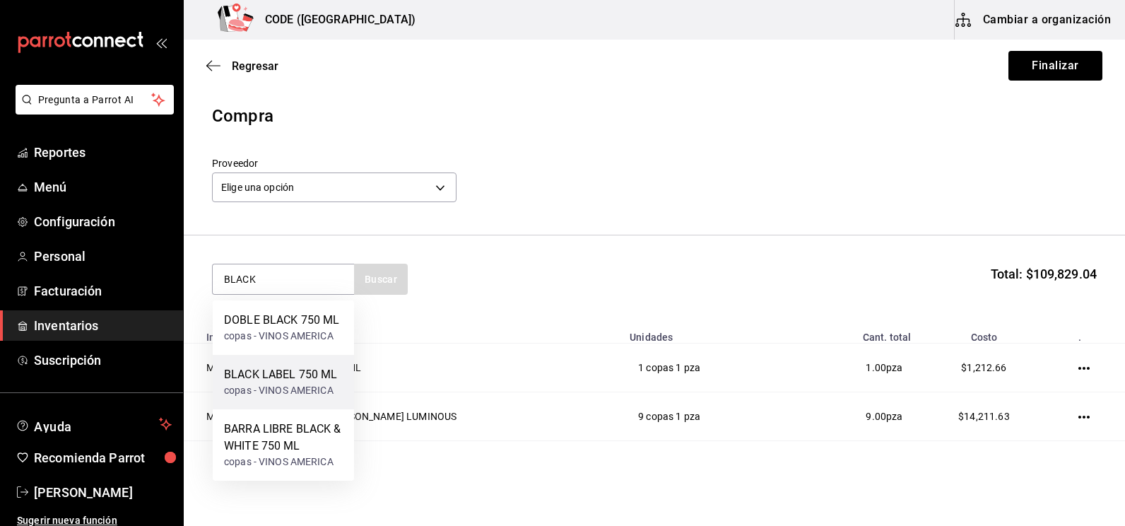
click at [278, 388] on div "copas - VINOS AMERICA" at bounding box center [280, 390] width 113 height 15
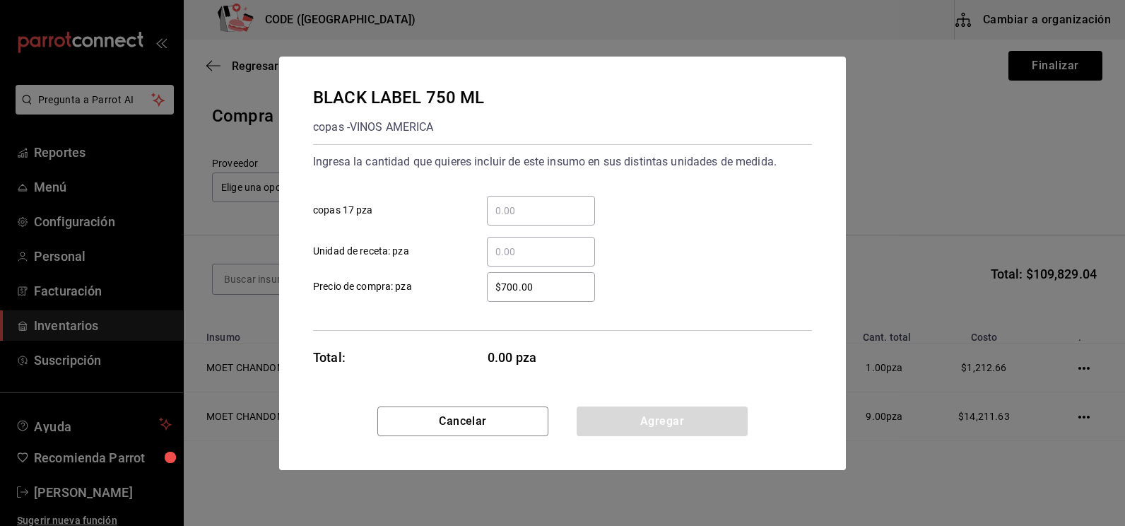
click at [522, 216] on input "​ copas 17 pza" at bounding box center [541, 210] width 108 height 17
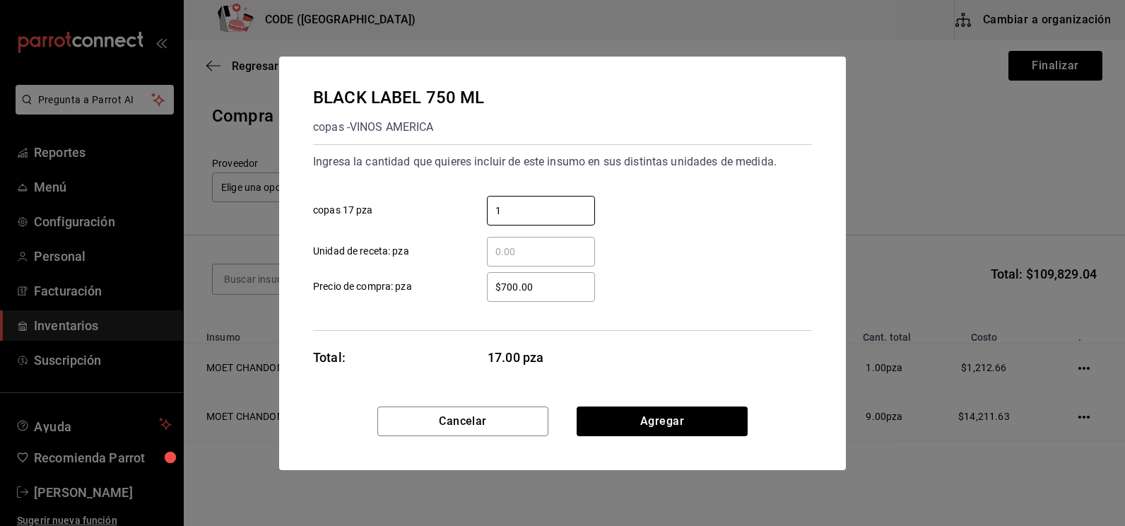
type input "1"
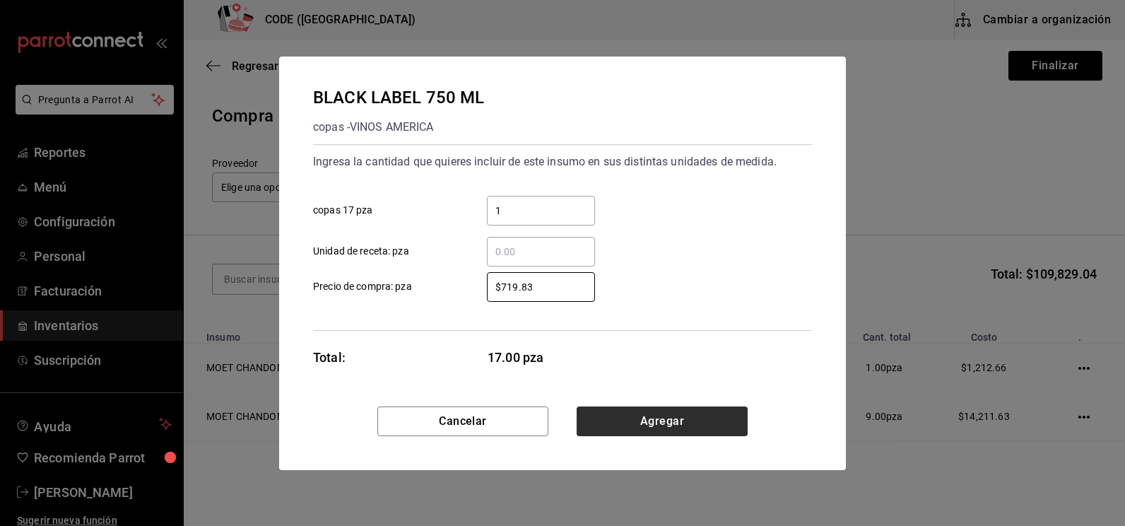
type input "$719.83"
click at [642, 422] on button "Agregar" at bounding box center [662, 421] width 171 height 30
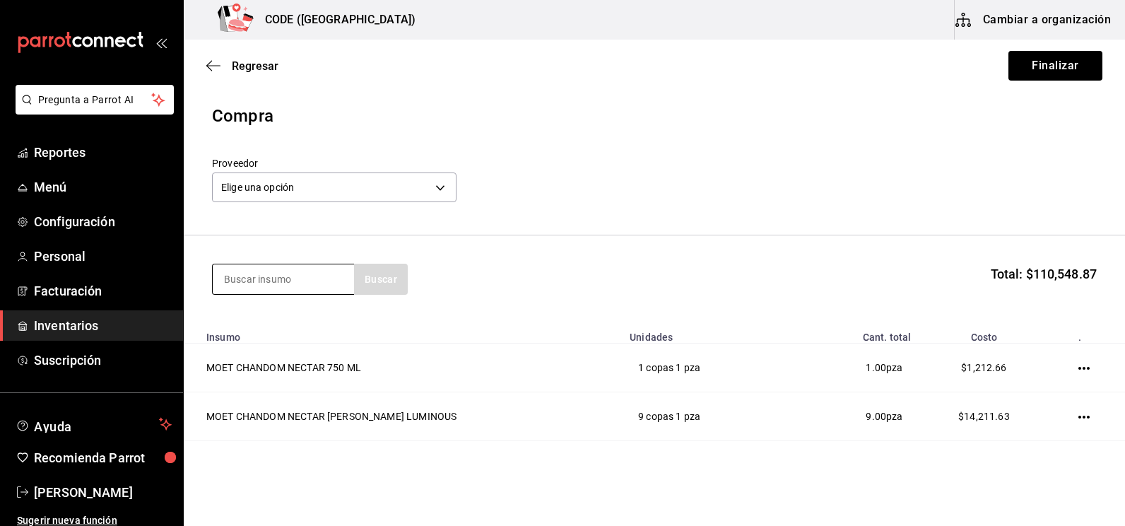
click at [278, 280] on input at bounding box center [283, 279] width 141 height 30
click at [239, 283] on input at bounding box center [283, 279] width 141 height 30
type input "[PERSON_NAME]"
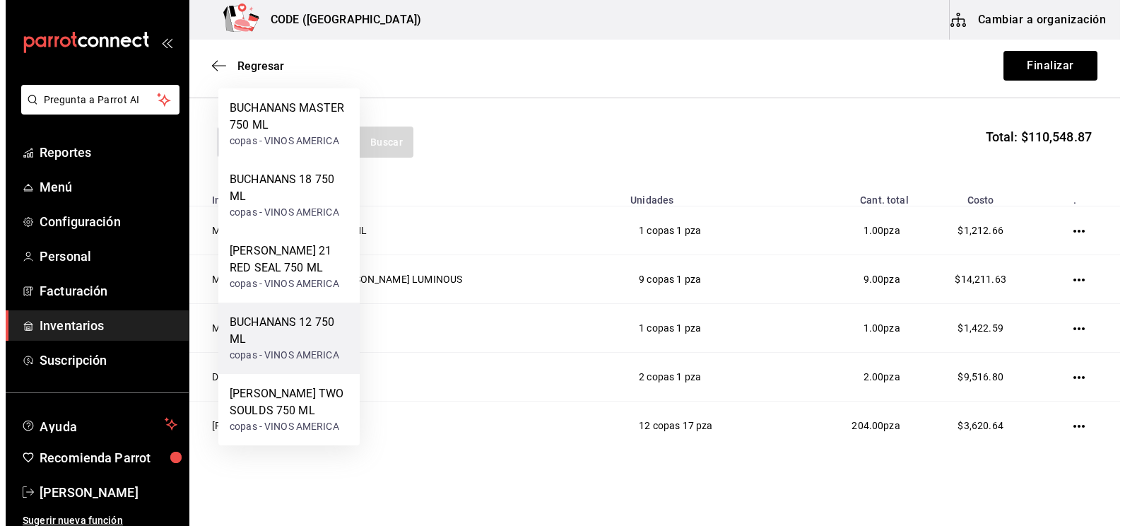
scroll to position [212, 0]
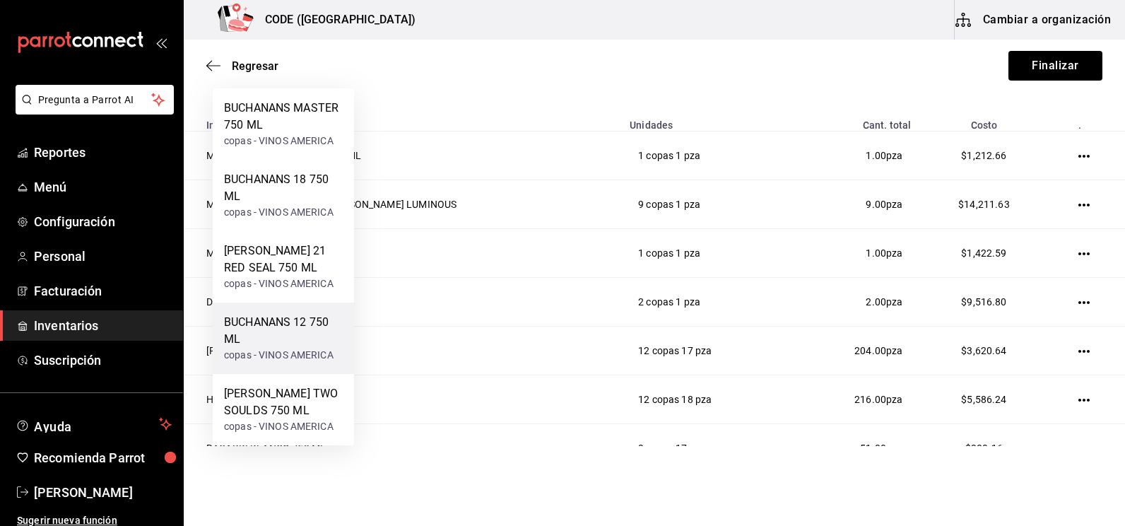
click at [276, 344] on div "BUCHANANS 12 750 ML" at bounding box center [283, 331] width 119 height 34
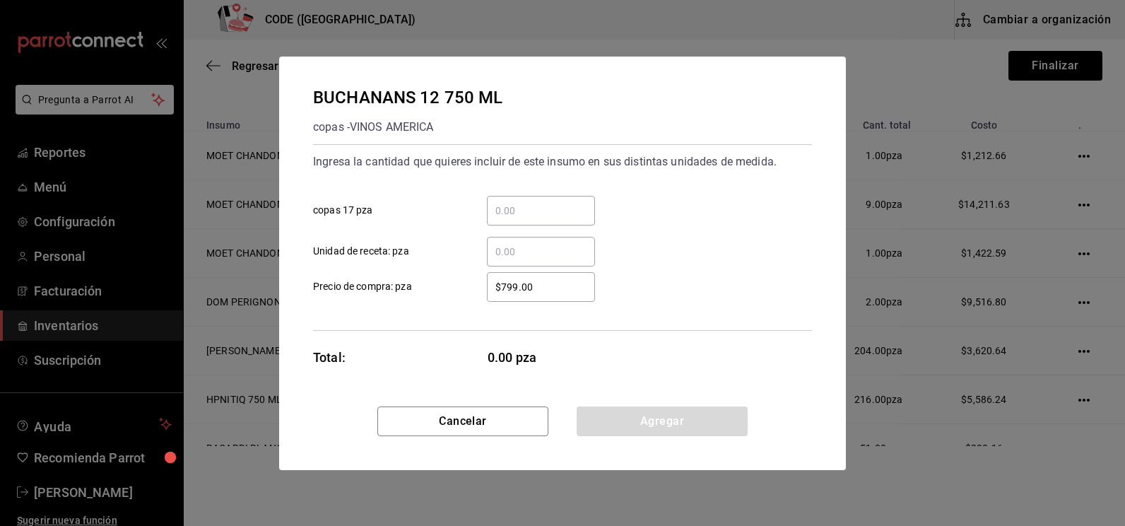
click at [516, 217] on input "​ copas 17 pza" at bounding box center [541, 210] width 108 height 17
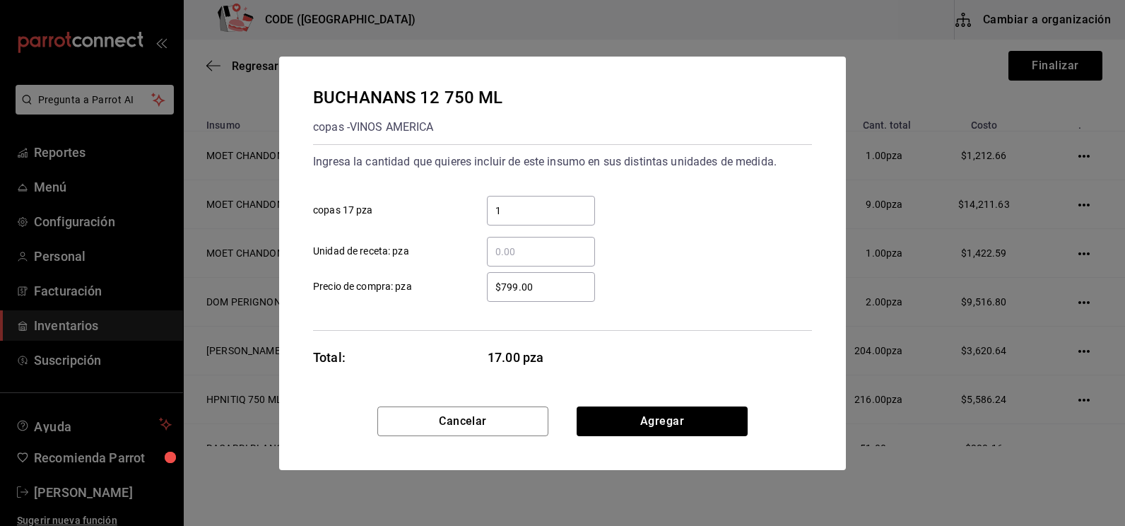
type input "1"
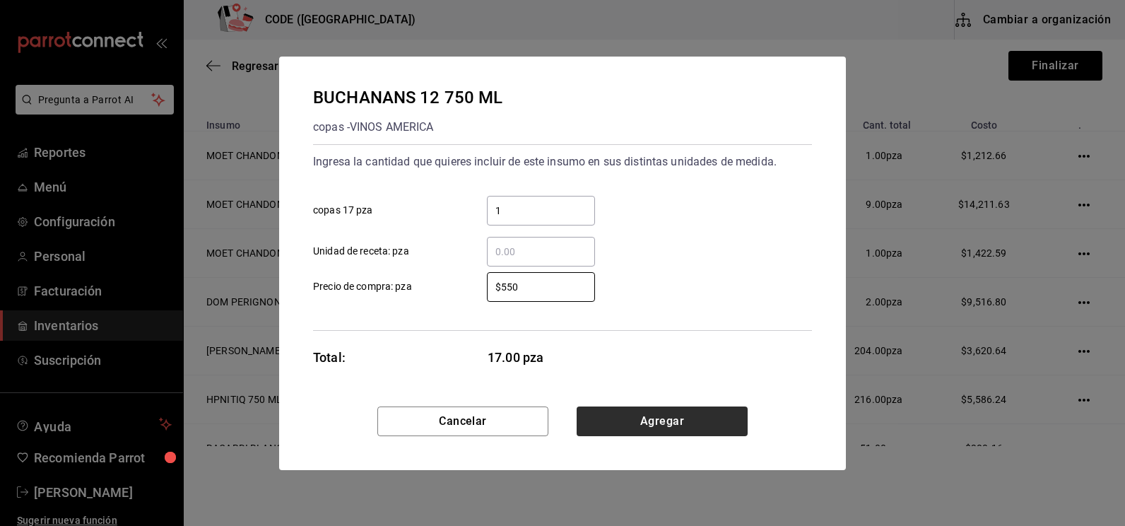
type input "$550"
click at [640, 421] on button "Agregar" at bounding box center [662, 421] width 171 height 30
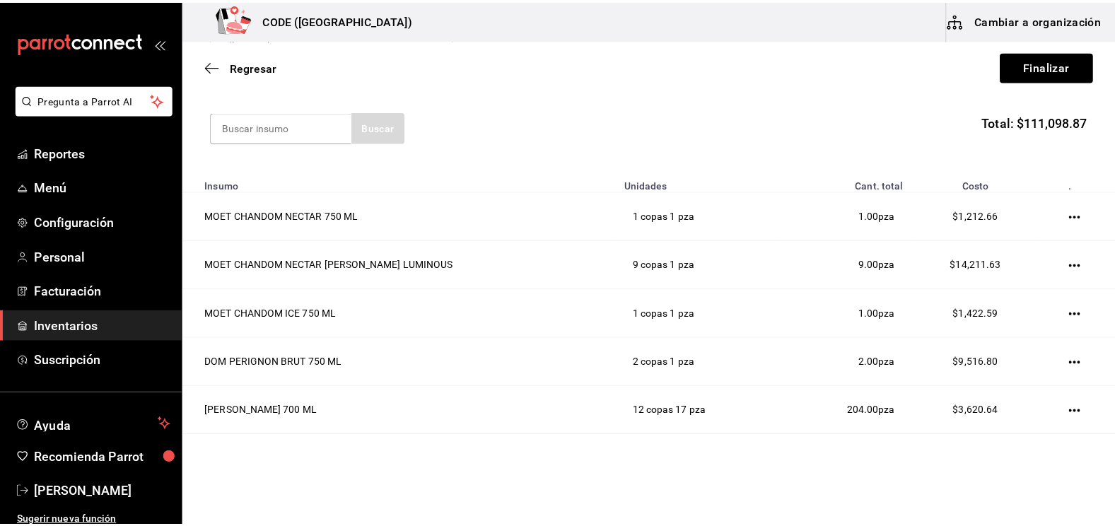
scroll to position [0, 0]
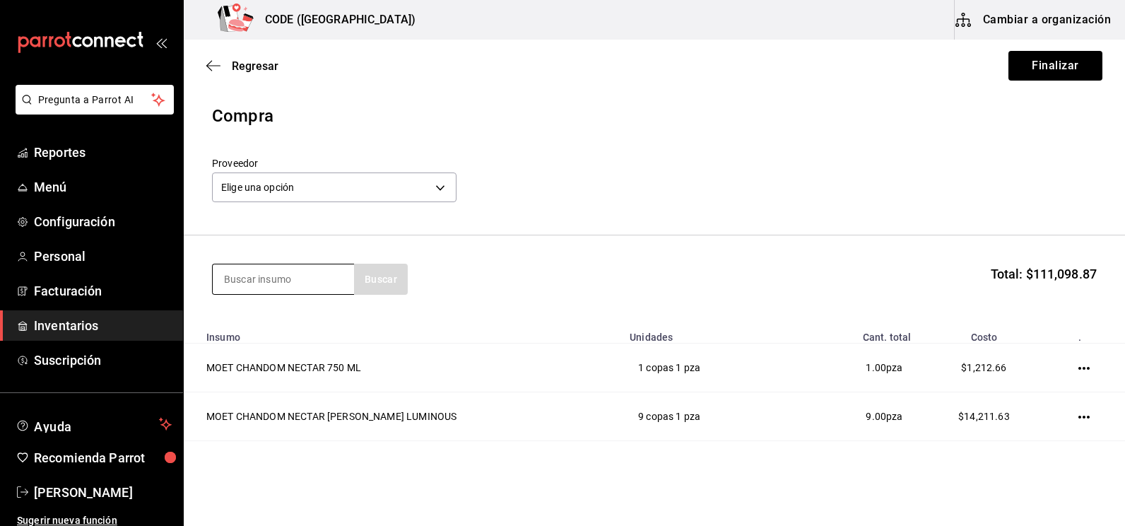
click at [283, 281] on input at bounding box center [283, 279] width 141 height 30
type input "[PERSON_NAME]"
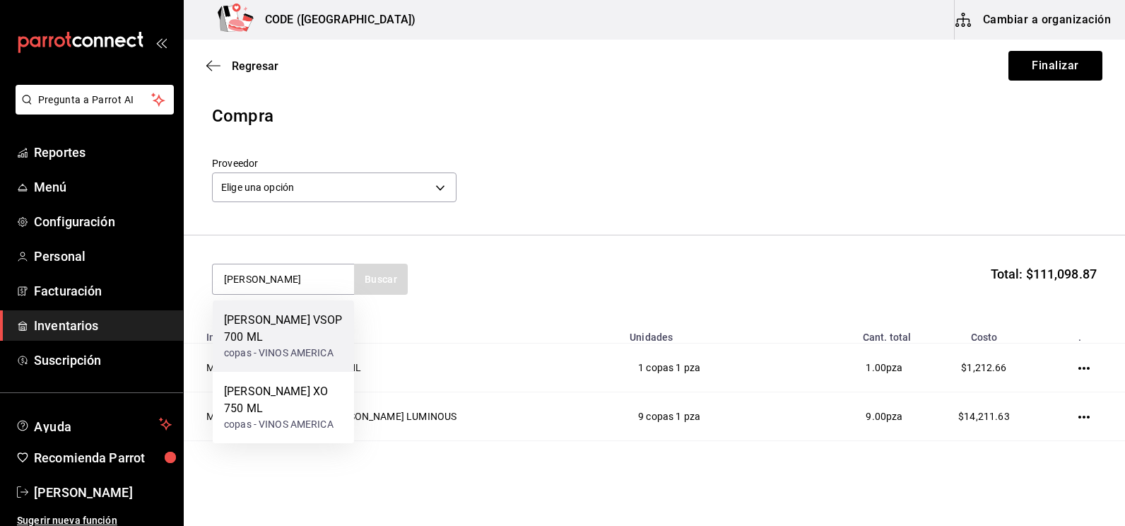
click at [298, 327] on div "[PERSON_NAME] VSOP 700 ML" at bounding box center [283, 329] width 119 height 34
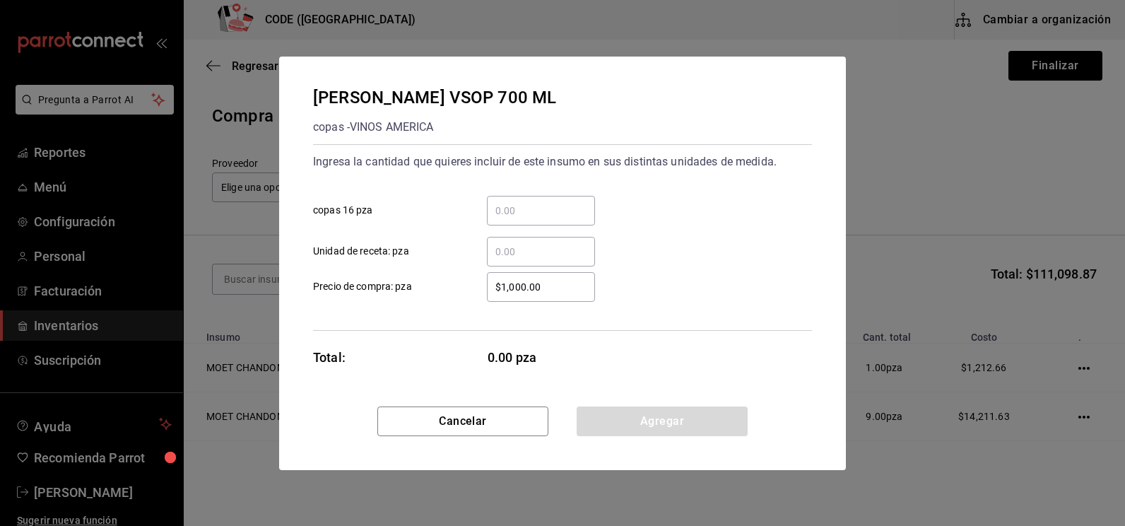
click at [517, 219] on div "​" at bounding box center [541, 211] width 108 height 30
click at [517, 219] on input "​ copas 16 pza" at bounding box center [541, 210] width 108 height 17
type input "1"
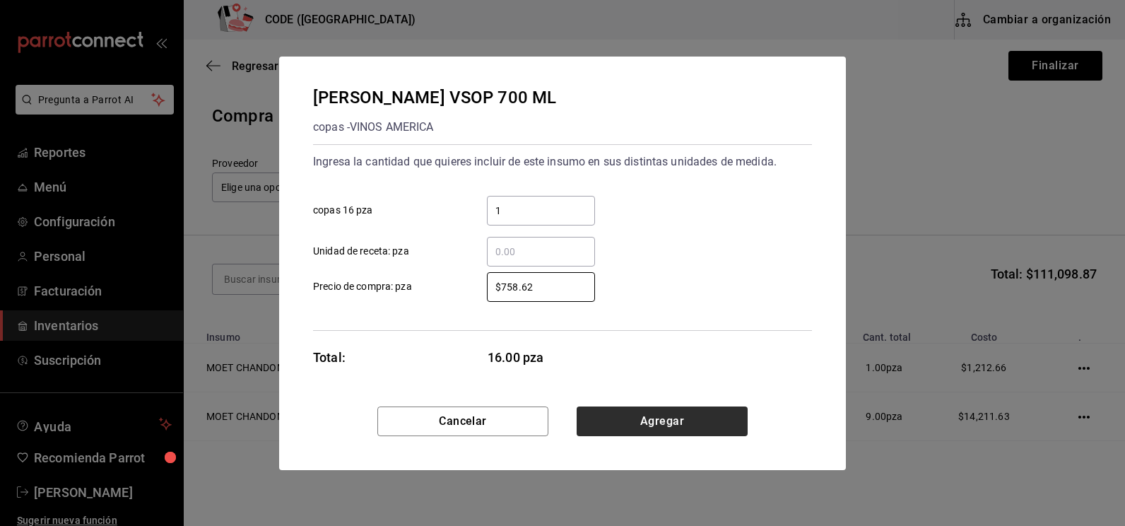
type input "$758.62"
click at [652, 421] on button "Agregar" at bounding box center [662, 421] width 171 height 30
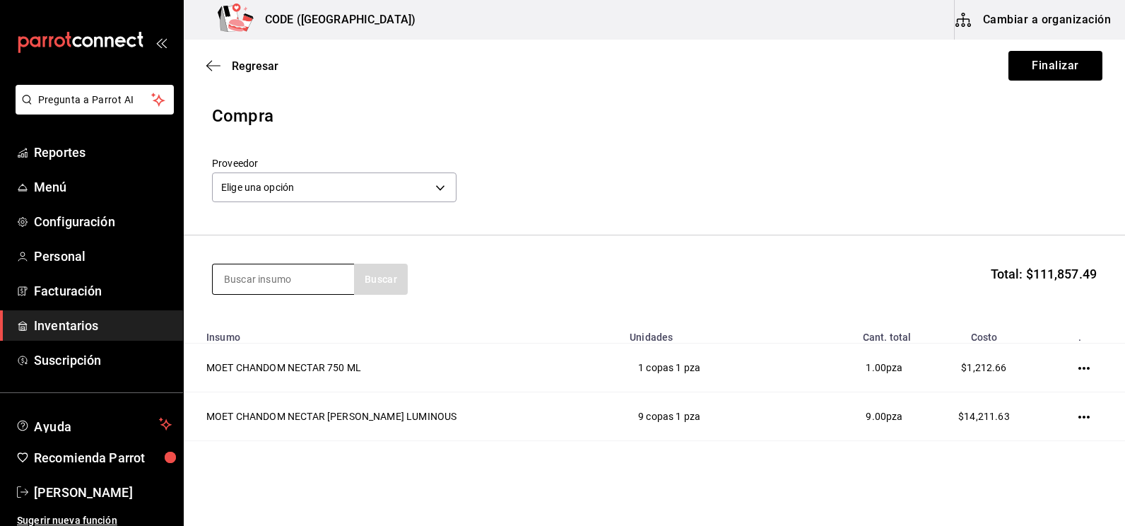
click at [265, 283] on input at bounding box center [283, 279] width 141 height 30
type input "TANQ"
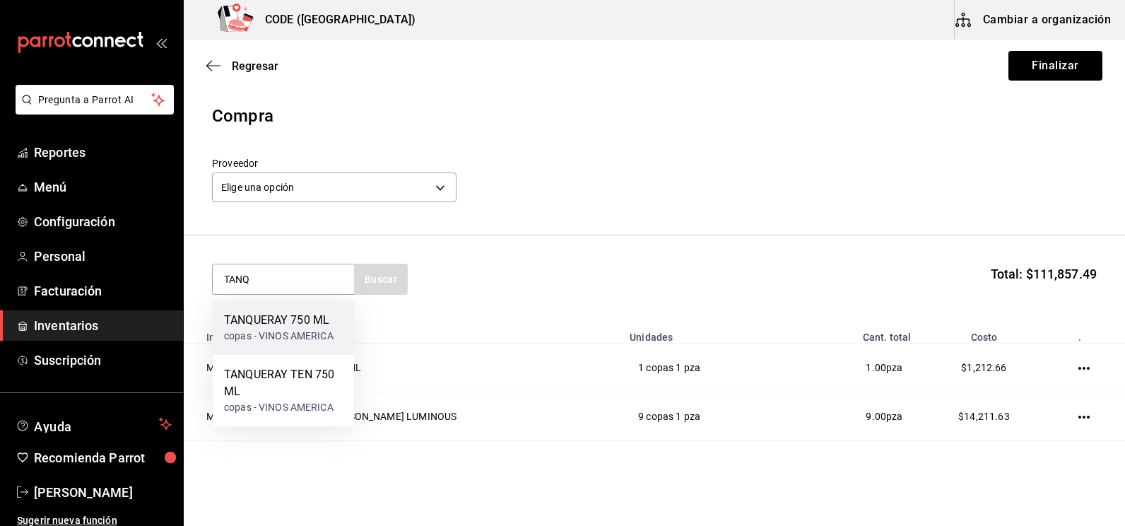
click at [285, 327] on div "TANQUERAY 750 ML" at bounding box center [279, 320] width 110 height 17
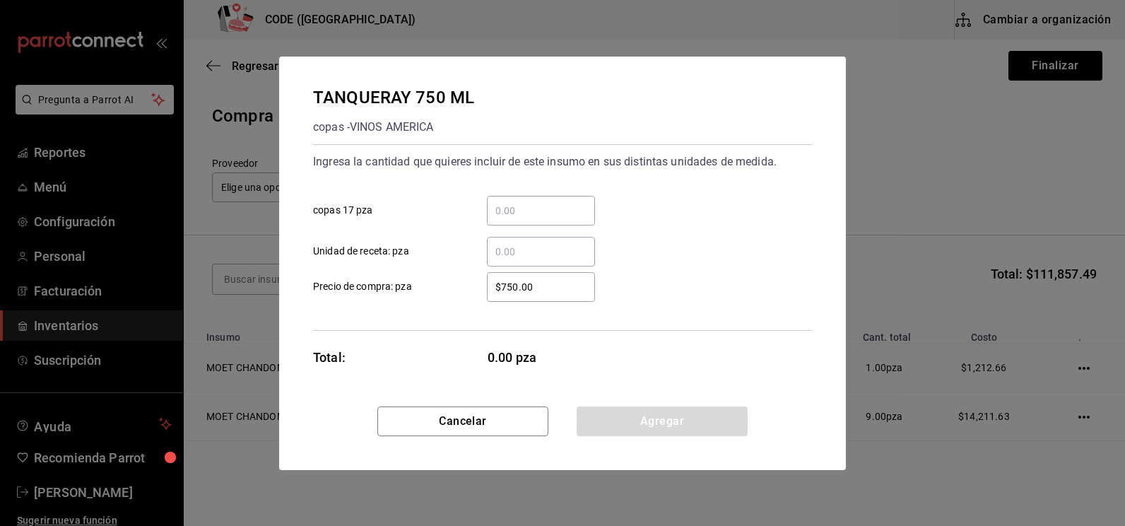
click at [533, 208] on input "​ copas 17 pza" at bounding box center [541, 210] width 108 height 17
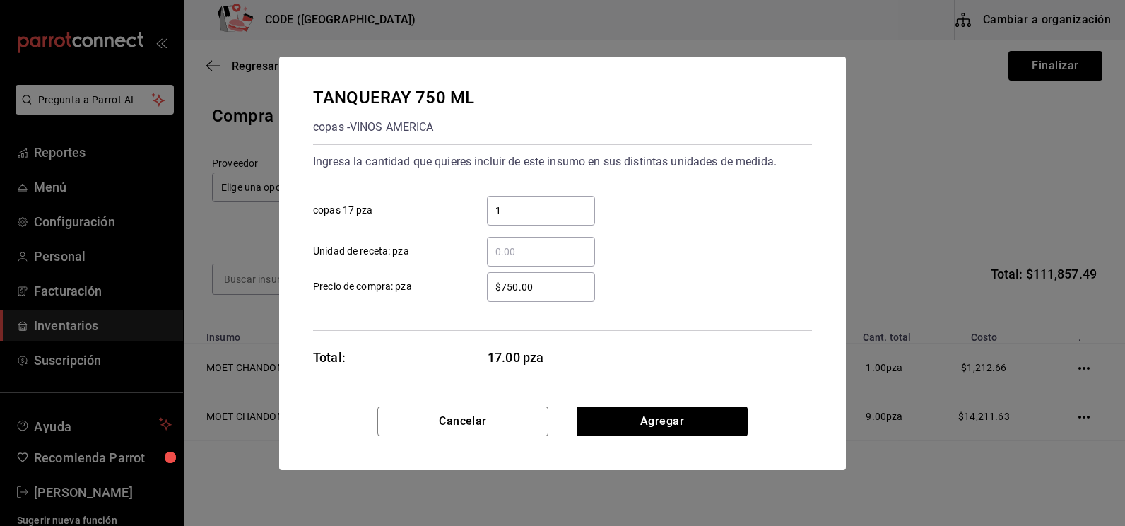
type input "1"
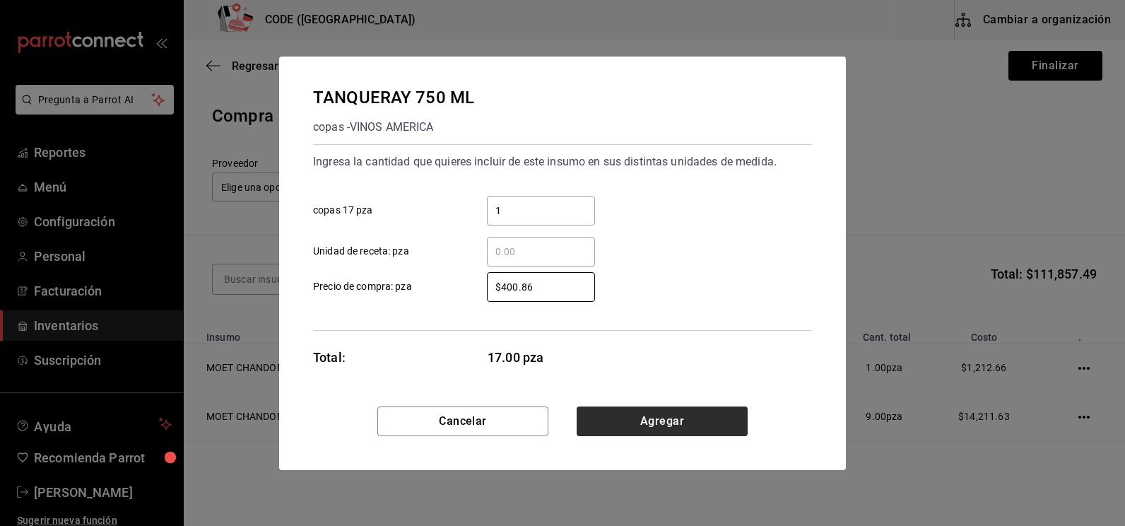
type input "$400.86"
click at [659, 431] on button "Agregar" at bounding box center [662, 421] width 171 height 30
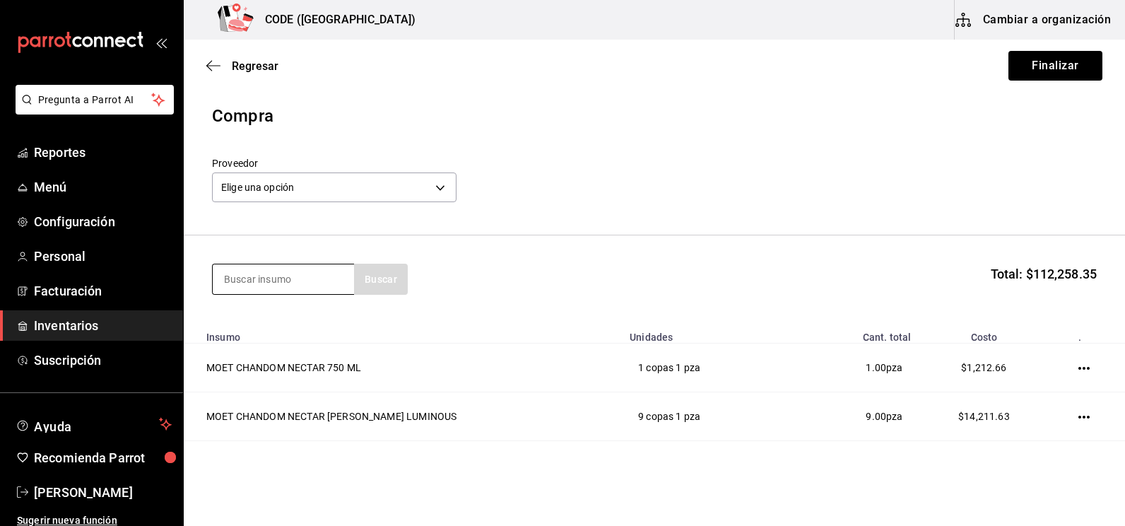
click at [310, 283] on input at bounding box center [283, 279] width 141 height 30
click at [253, 288] on input at bounding box center [283, 279] width 141 height 30
type input "HEND"
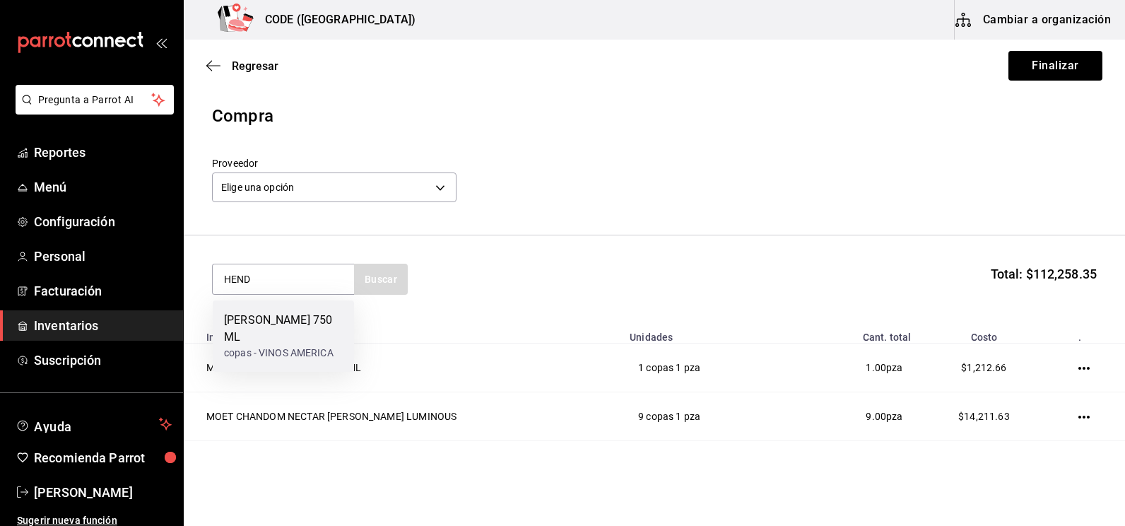
click at [266, 311] on div "[PERSON_NAME] 750 ML copas - VINOS AMERICA" at bounding box center [283, 335] width 141 height 71
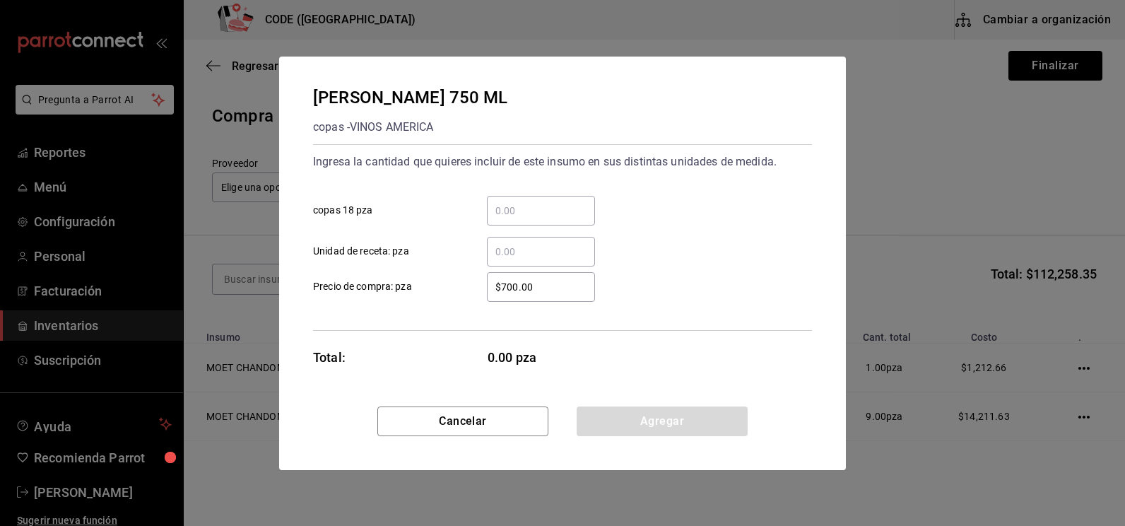
click at [521, 211] on input "​ copas 18 pza" at bounding box center [541, 210] width 108 height 17
type input "1"
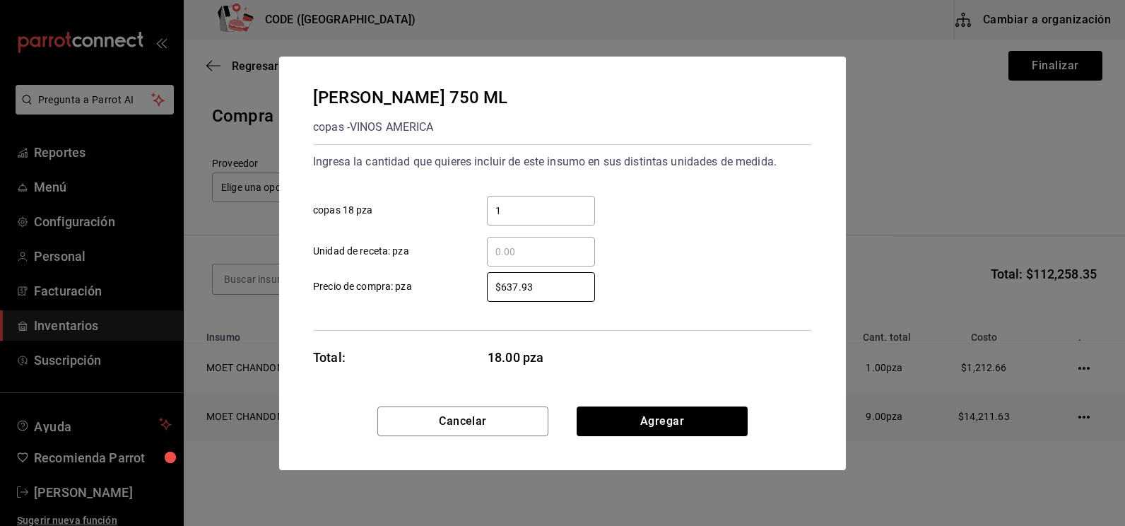
type input "$637.93"
click at [641, 424] on button "Agregar" at bounding box center [662, 421] width 171 height 30
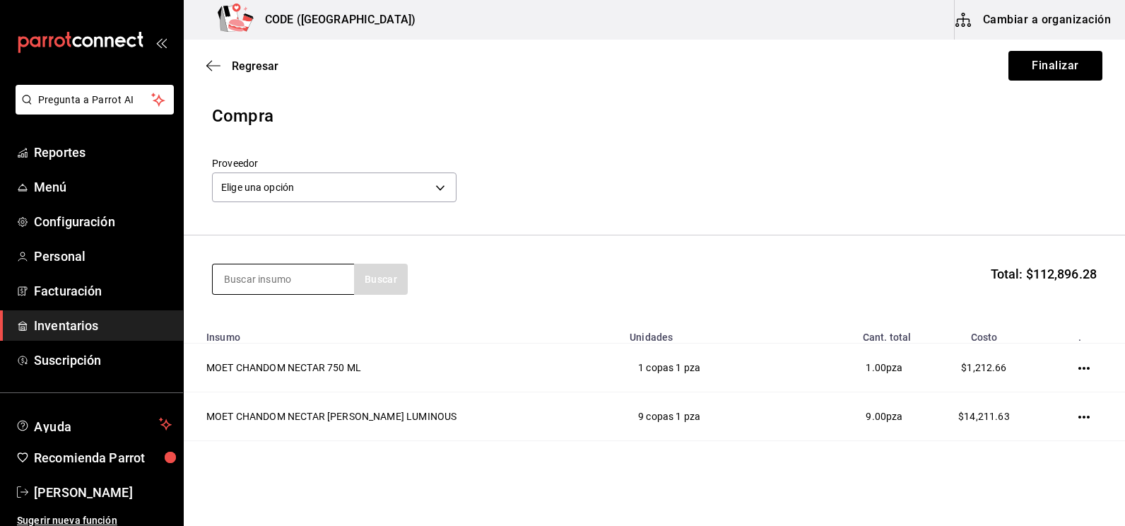
click at [288, 287] on input at bounding box center [283, 279] width 141 height 30
click at [254, 276] on input at bounding box center [283, 279] width 141 height 30
type input "7 LE"
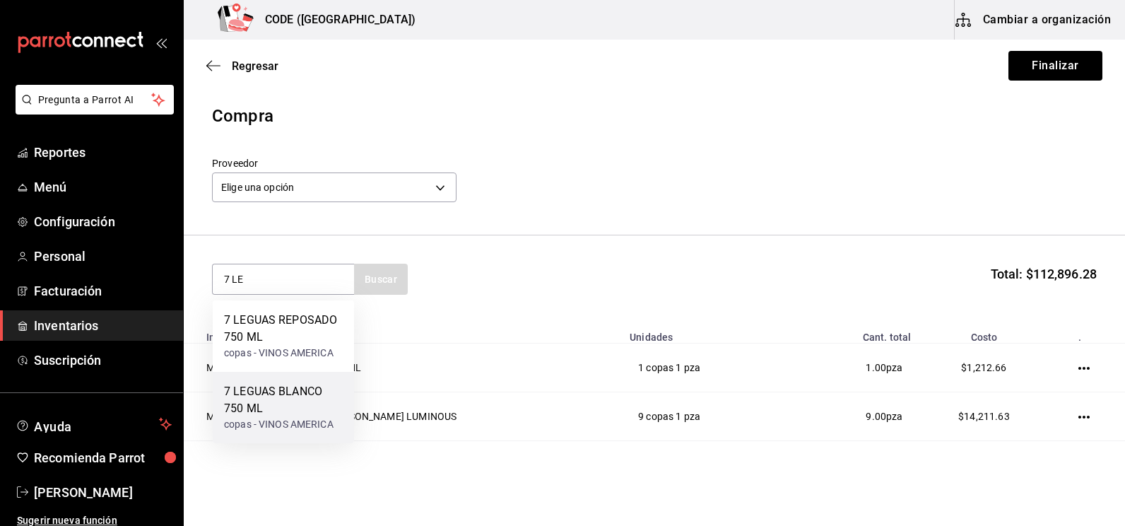
click at [283, 397] on div "7 LEGUAS BLANCO 750 ML" at bounding box center [283, 400] width 119 height 34
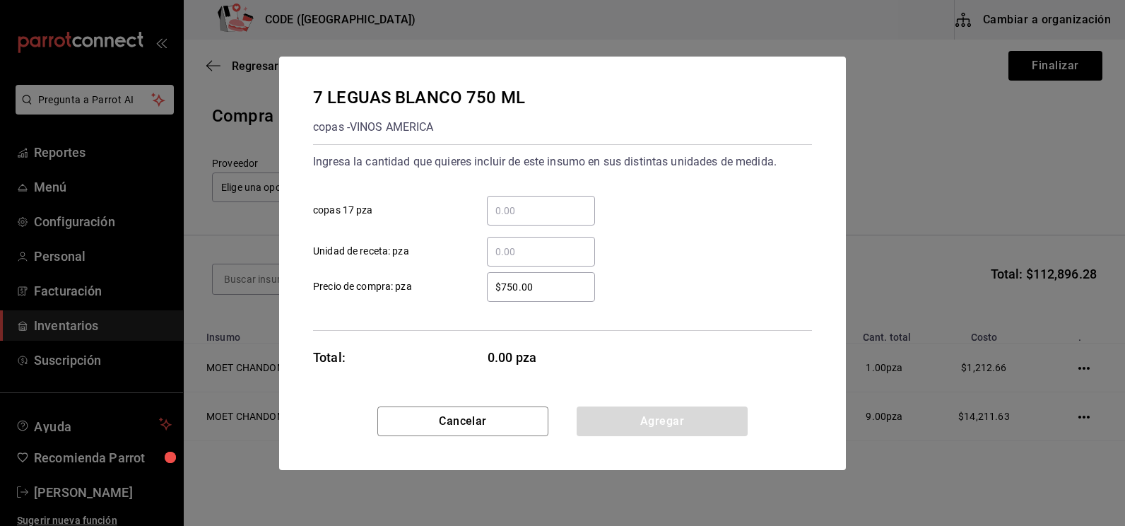
click at [508, 216] on input "​ copas 17 pza" at bounding box center [541, 210] width 108 height 17
type input "1"
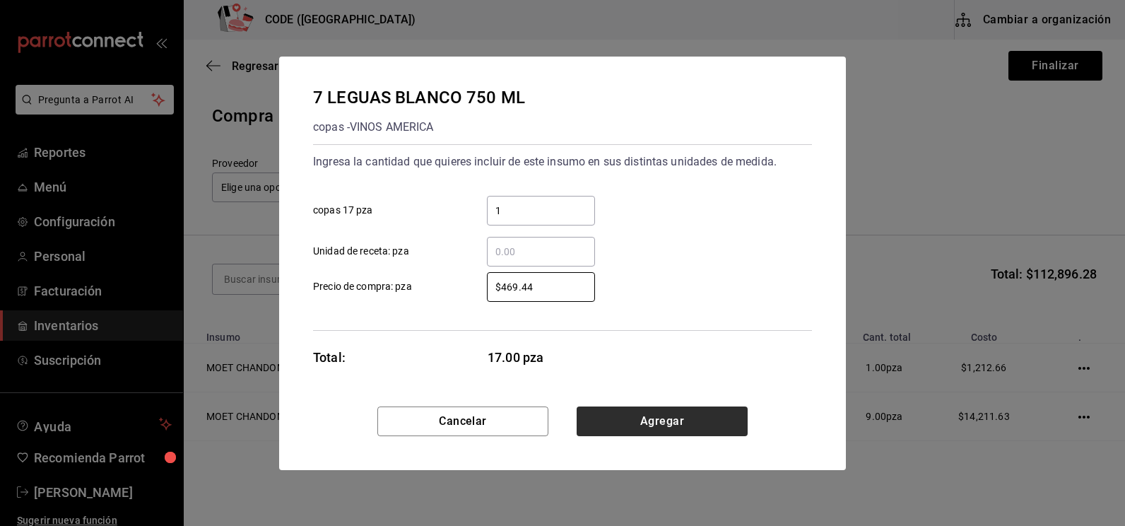
type input "$469.44"
drag, startPoint x: 659, startPoint y: 427, endPoint x: 647, endPoint y: 424, distance: 11.7
click at [658, 428] on button "Agregar" at bounding box center [662, 421] width 171 height 30
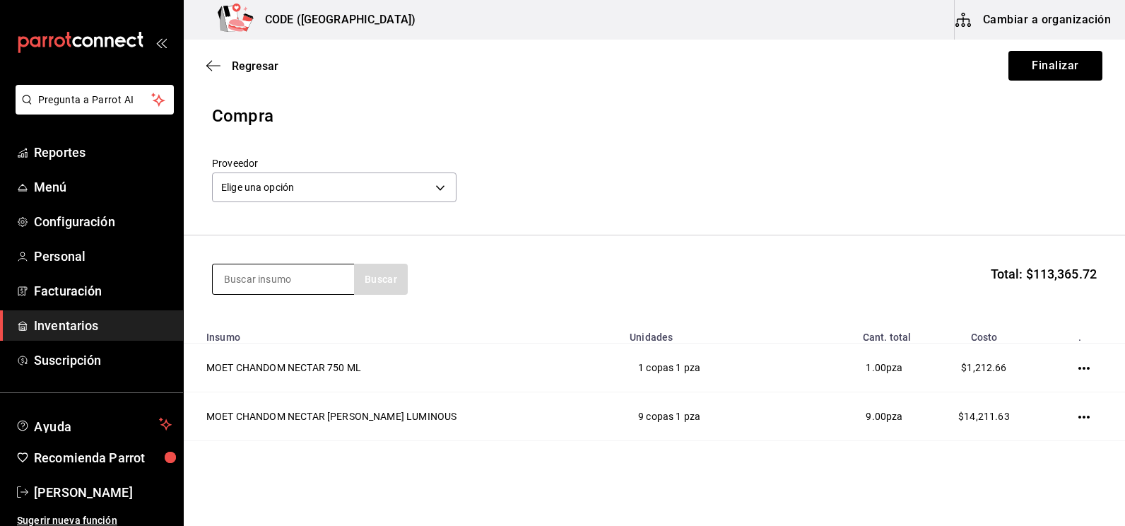
click at [259, 276] on input at bounding box center [283, 279] width 141 height 30
type input "DOBE"
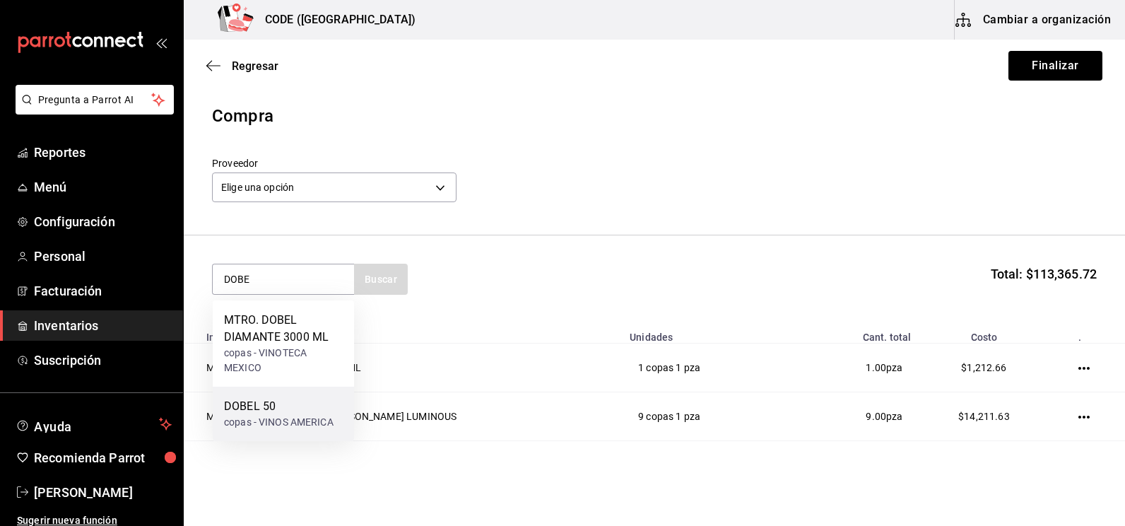
click at [274, 398] on div "DOBEL 50" at bounding box center [279, 406] width 110 height 17
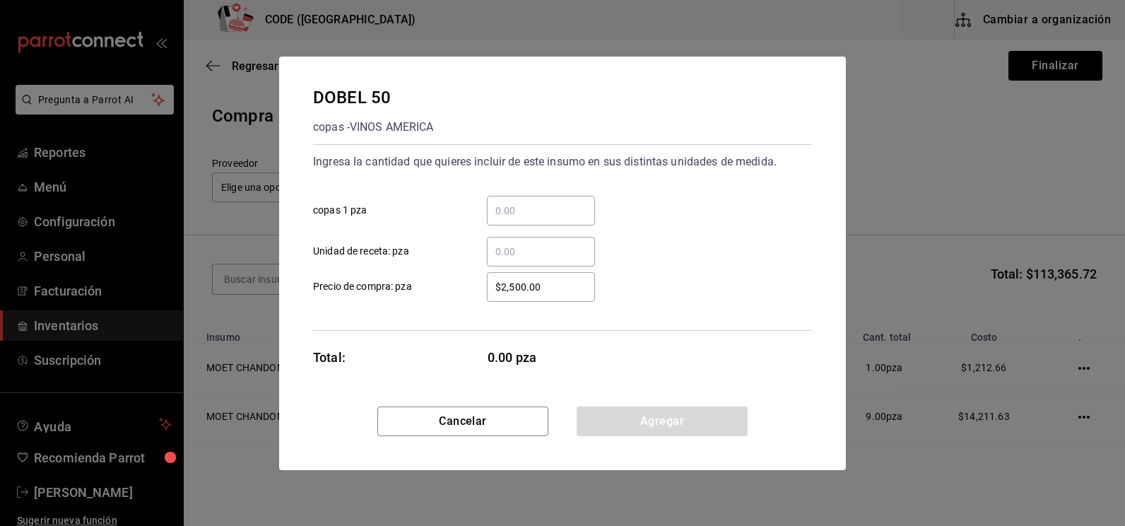
click at [528, 209] on input "​ copas 1 pza" at bounding box center [541, 210] width 108 height 17
type input "1"
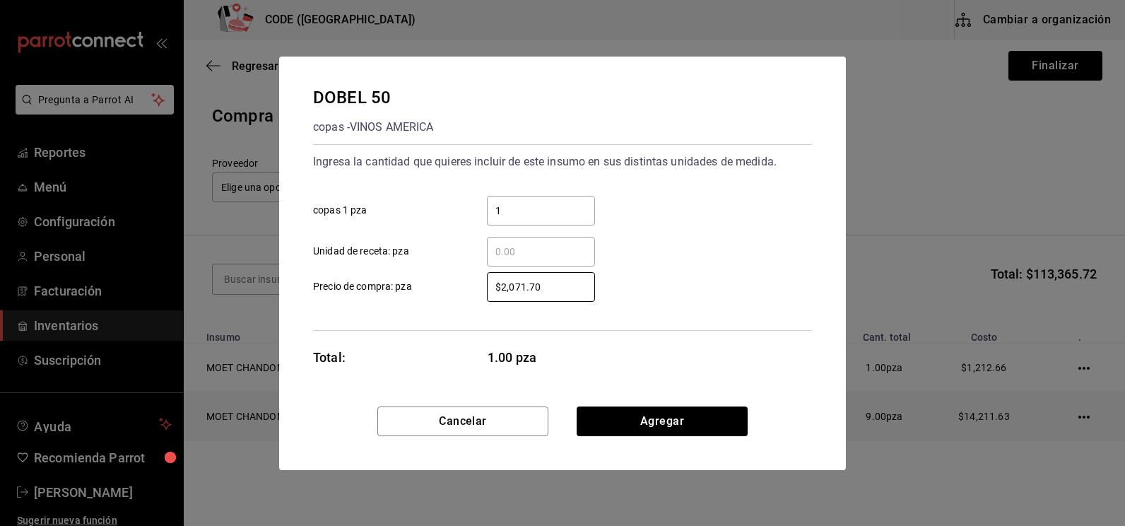
type input "$2,071.70"
click at [642, 425] on button "Agregar" at bounding box center [662, 421] width 171 height 30
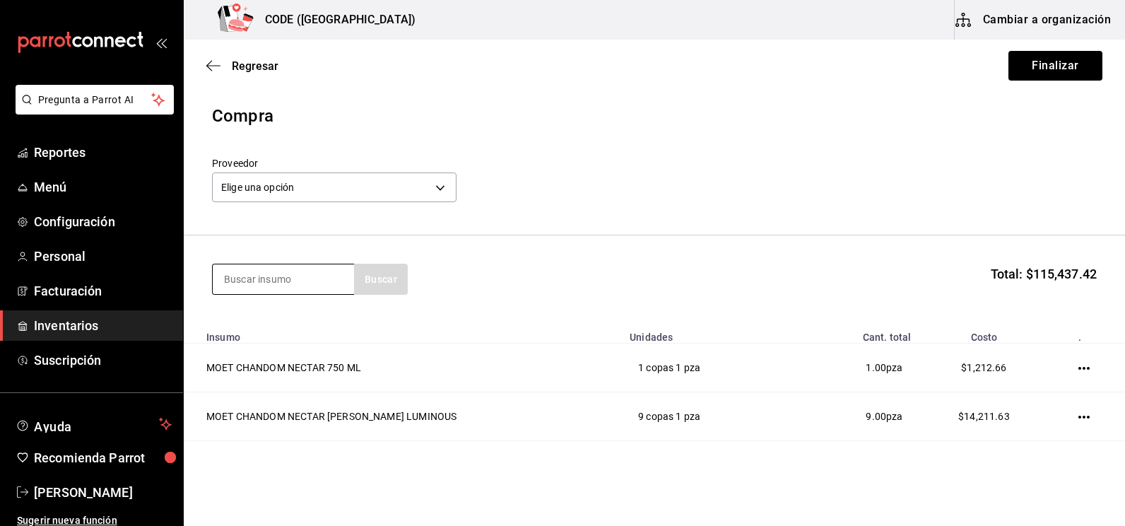
click at [307, 281] on input at bounding box center [283, 279] width 141 height 30
click at [267, 281] on input at bounding box center [283, 279] width 141 height 30
type input "ETE"
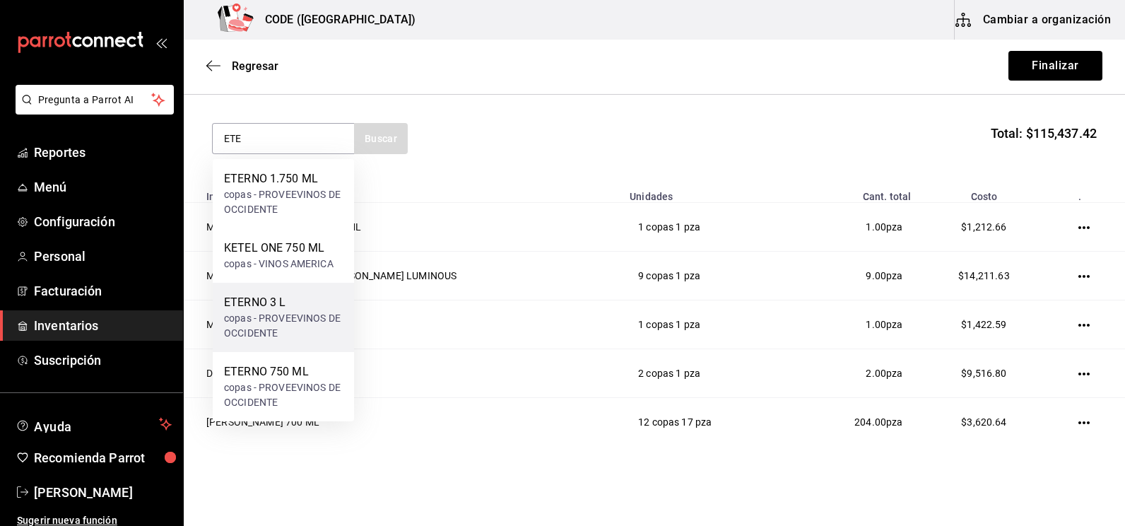
scroll to position [141, 0]
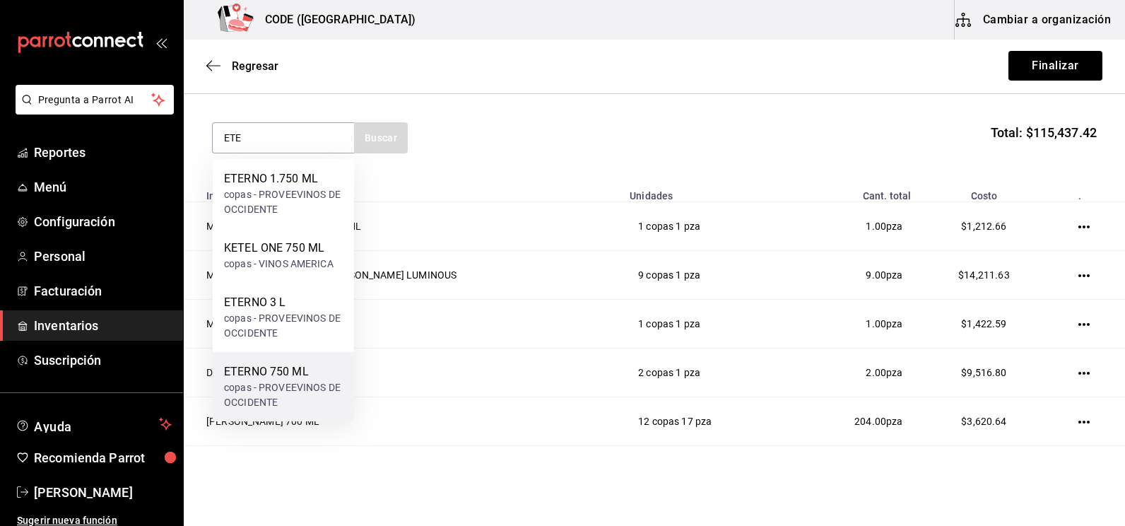
click at [301, 386] on div "copas - PROVEEVINOS DE OCCIDENTE" at bounding box center [283, 395] width 119 height 30
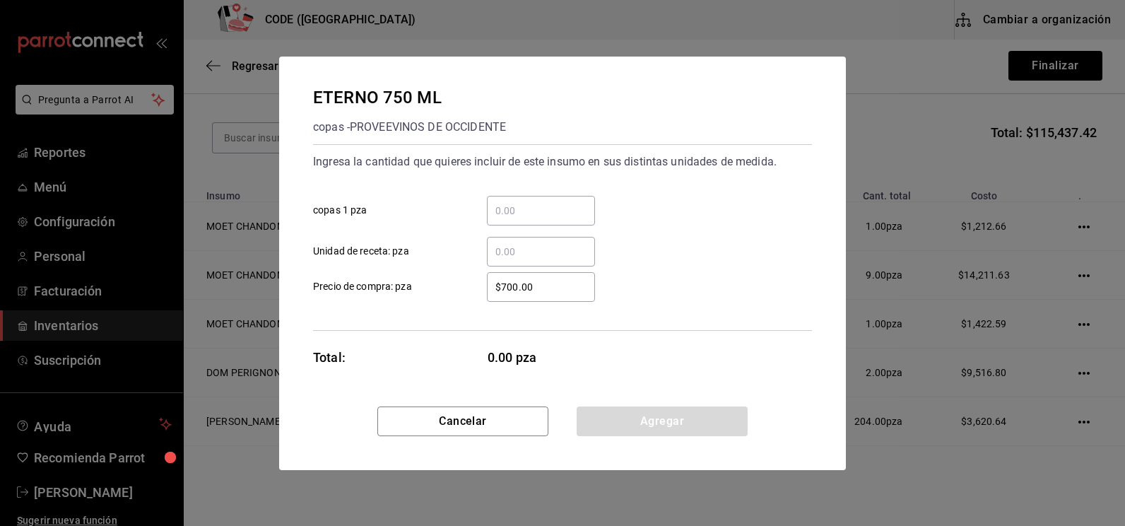
click at [517, 215] on input "​ copas 1 pza" at bounding box center [541, 210] width 108 height 17
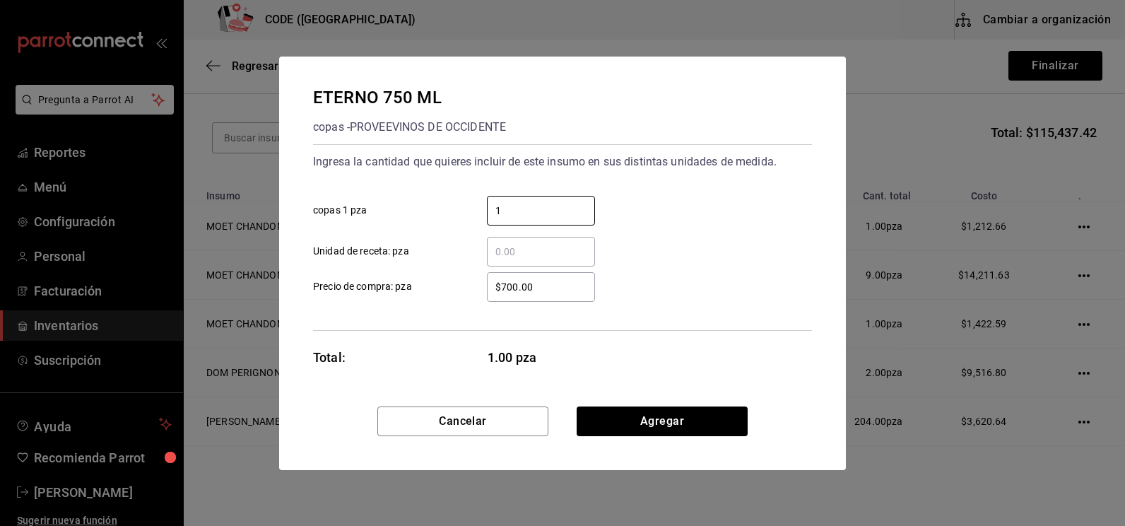
type input "1"
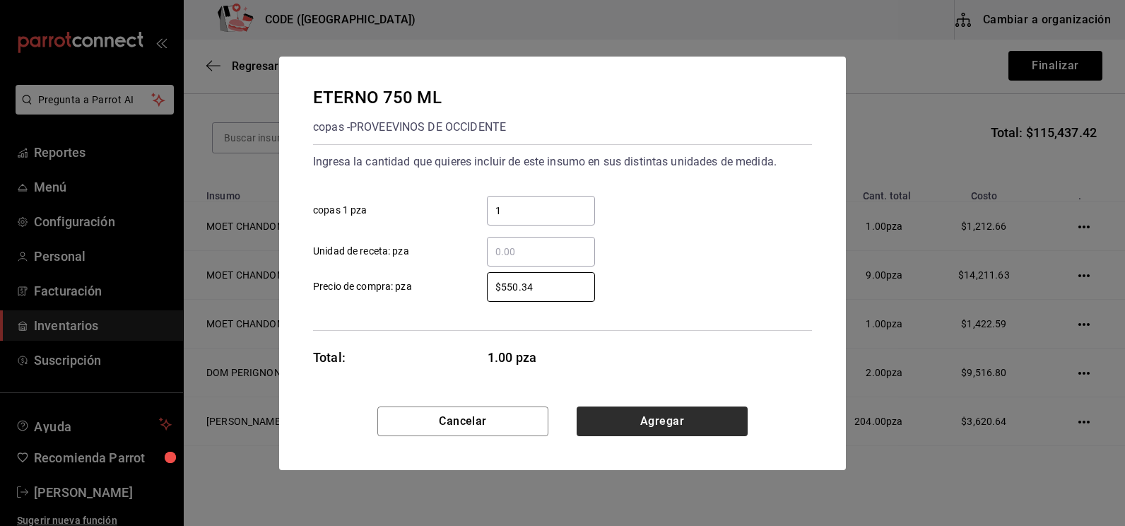
type input "$550.34"
drag, startPoint x: 686, startPoint y: 422, endPoint x: 644, endPoint y: 422, distance: 42.4
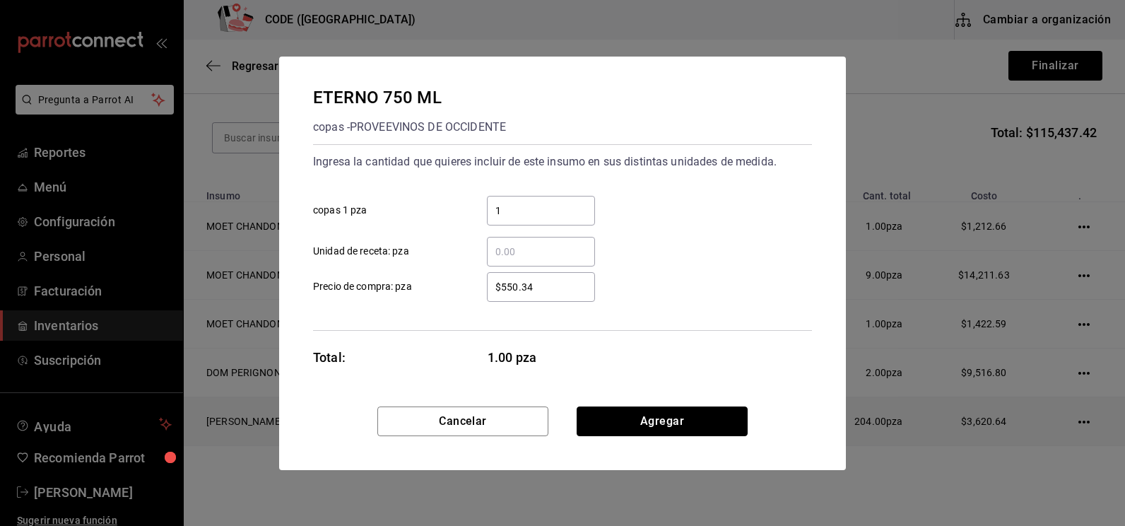
click at [686, 421] on button "Agregar" at bounding box center [662, 421] width 171 height 30
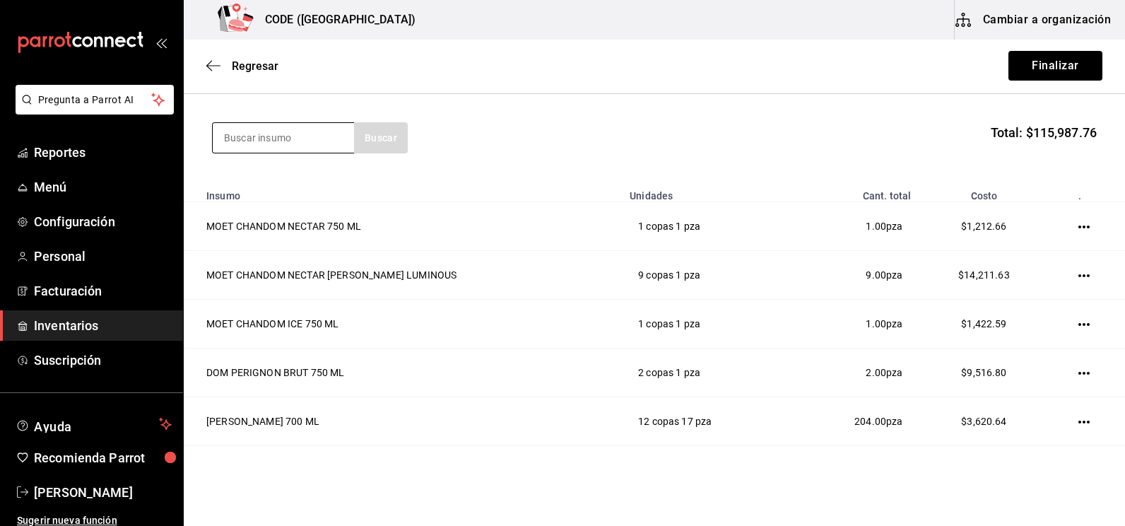
click at [272, 139] on input at bounding box center [283, 138] width 141 height 30
type input "MACALL"
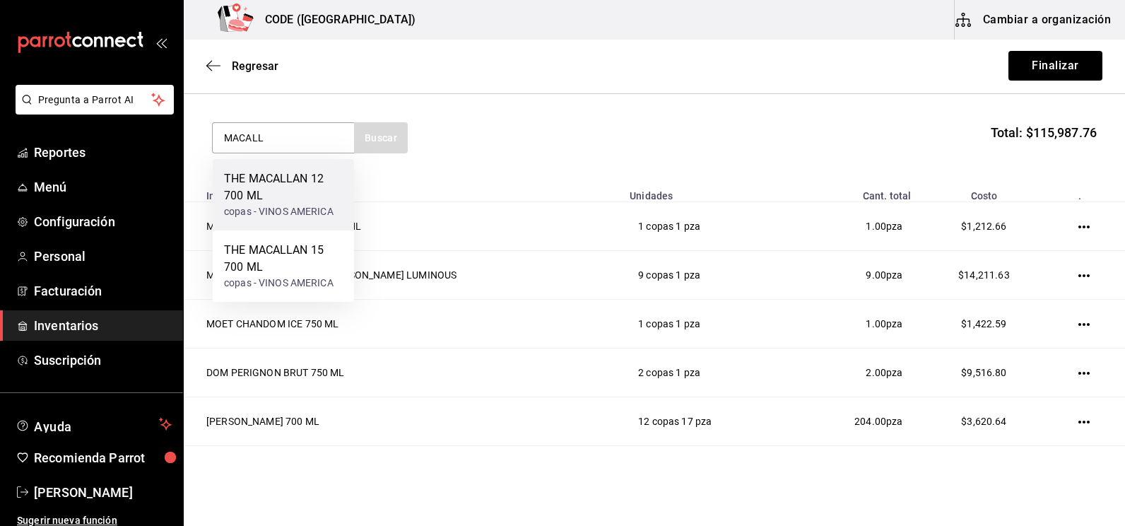
click at [286, 204] on div "copas - VINOS AMERICA" at bounding box center [283, 211] width 119 height 15
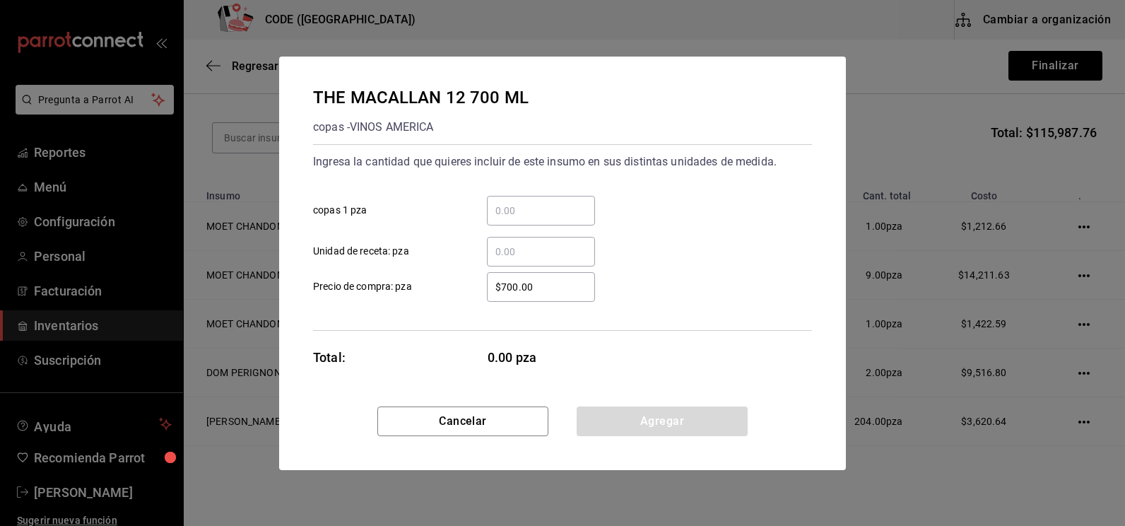
click at [515, 216] on input "​ copas 1 pza" at bounding box center [541, 210] width 108 height 17
type input "1"
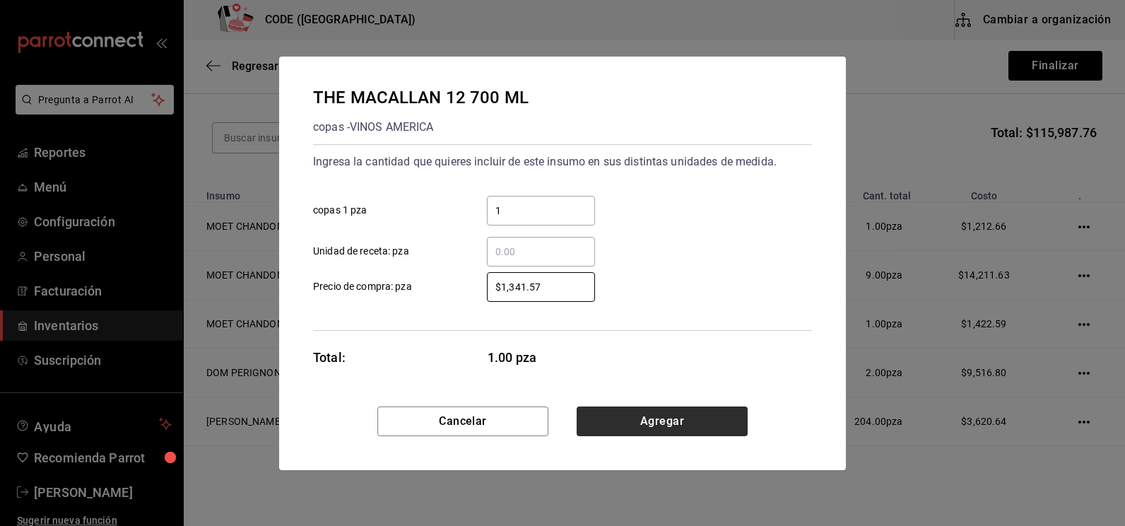
type input "$1,341.57"
click at [647, 418] on button "Agregar" at bounding box center [662, 421] width 171 height 30
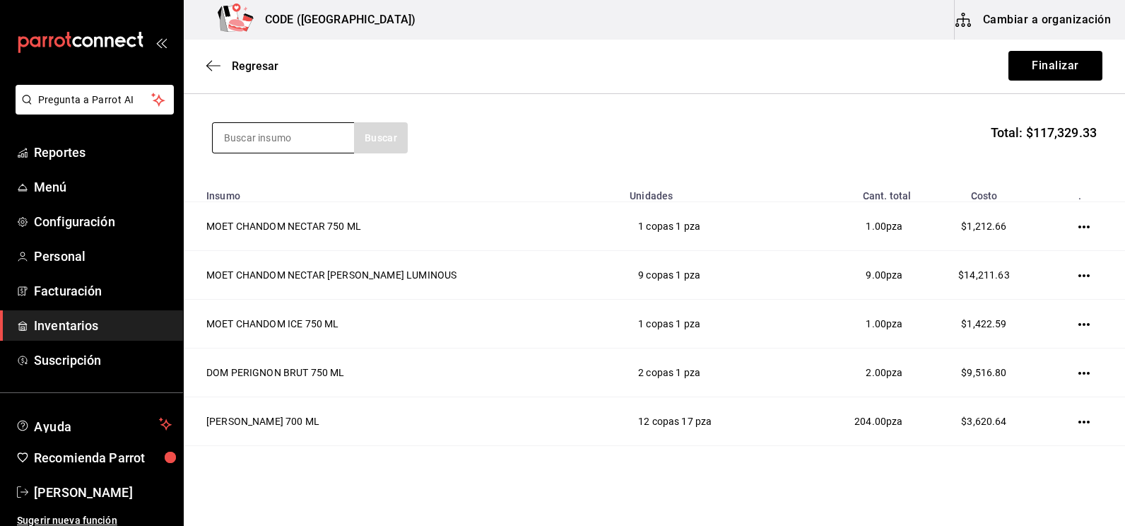
click at [271, 136] on input at bounding box center [283, 138] width 141 height 30
click at [250, 141] on input at bounding box center [283, 138] width 141 height 30
drag, startPoint x: 274, startPoint y: 139, endPoint x: 182, endPoint y: 125, distance: 93.6
click at [182, 125] on div "Pregunta a Parrot AI Reportes Menú Configuración Personal Facturación Inventari…" at bounding box center [562, 223] width 1125 height 446
type input "[PERSON_NAME]"
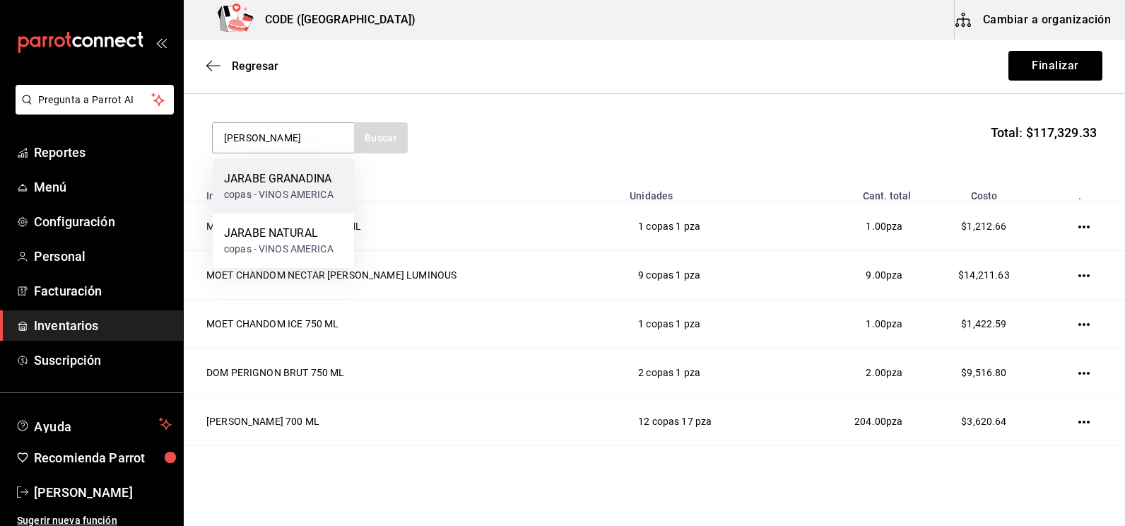
click at [288, 196] on div "copas - VINOS AMERICA" at bounding box center [279, 194] width 110 height 15
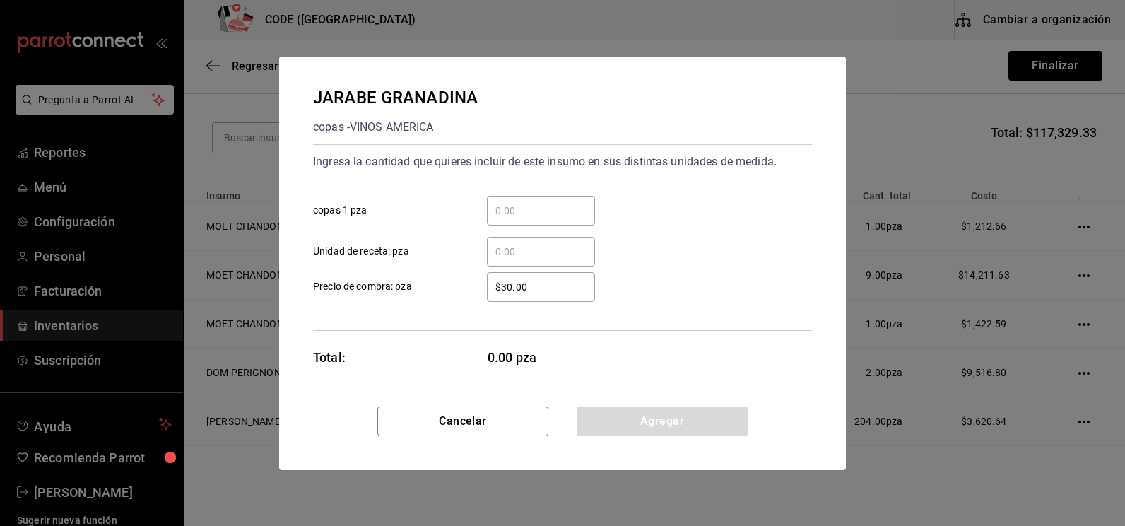
click at [526, 208] on input "​ copas 1 pza" at bounding box center [541, 210] width 108 height 17
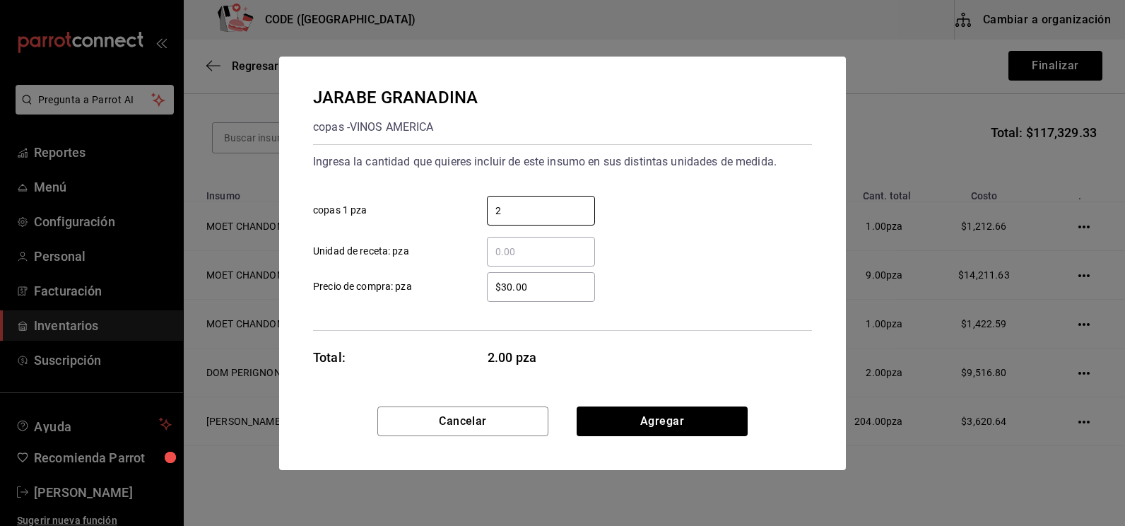
type input "2"
drag, startPoint x: 502, startPoint y: 279, endPoint x: 469, endPoint y: 279, distance: 32.5
click at [469, 279] on div "$20.49 ​" at bounding box center [529, 287] width 131 height 30
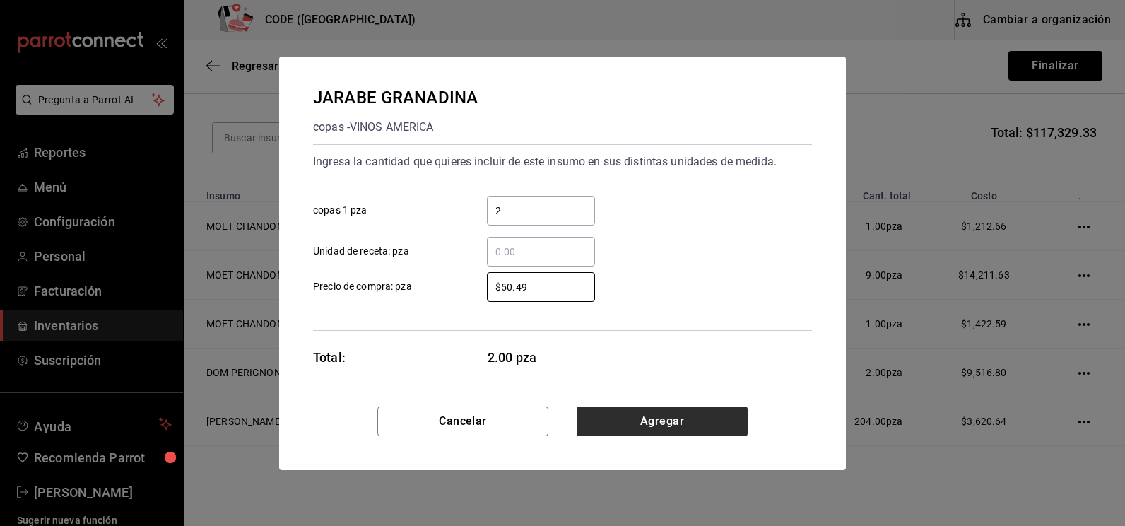
type input "$50.49"
click at [634, 410] on button "Agregar" at bounding box center [662, 421] width 171 height 30
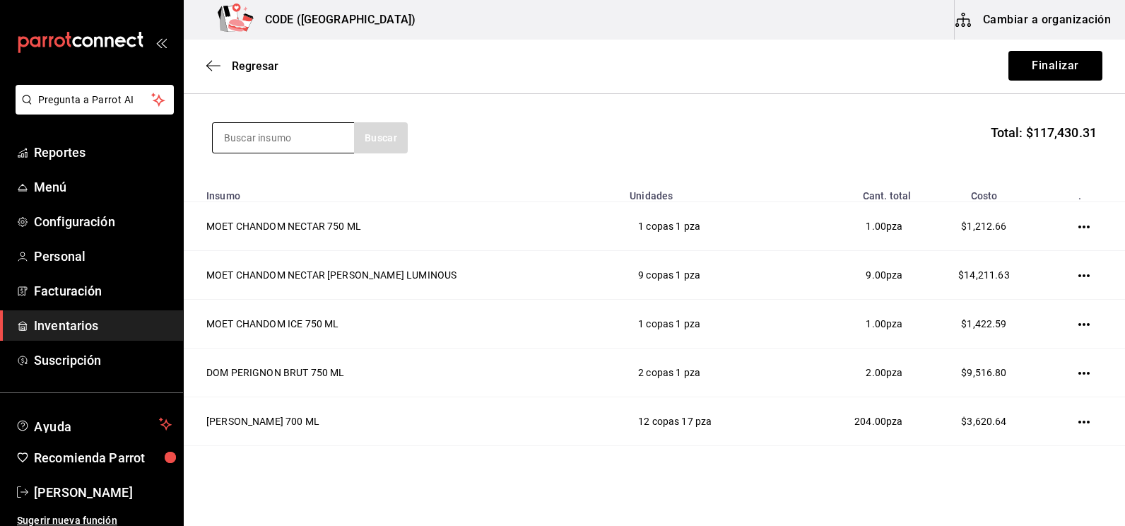
click at [279, 138] on input at bounding box center [283, 138] width 141 height 30
click at [259, 134] on input at bounding box center [283, 138] width 141 height 30
type input "FLAMI"
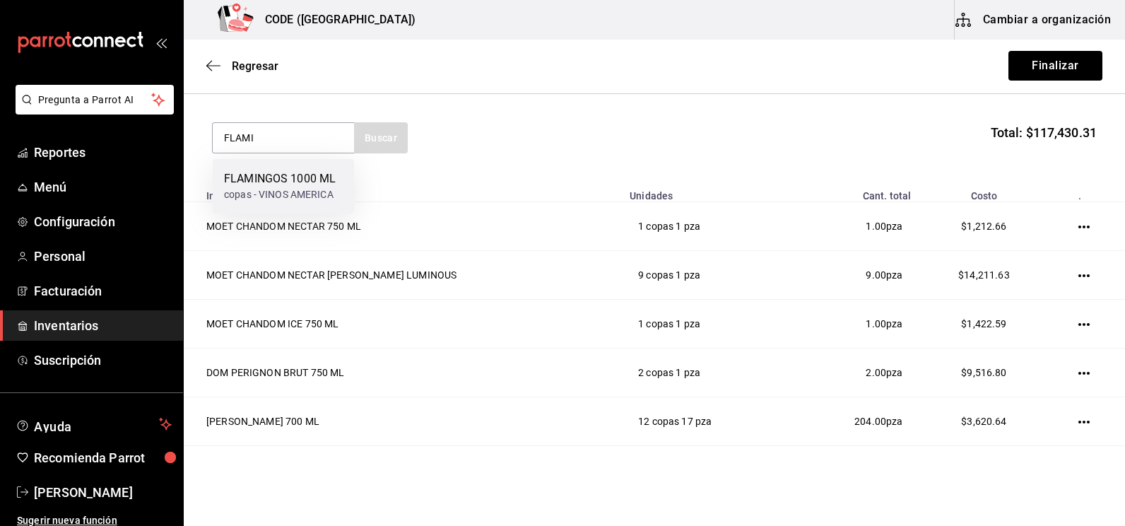
click at [268, 187] on div "FLAMINGOS 1000 ML" at bounding box center [280, 178] width 112 height 17
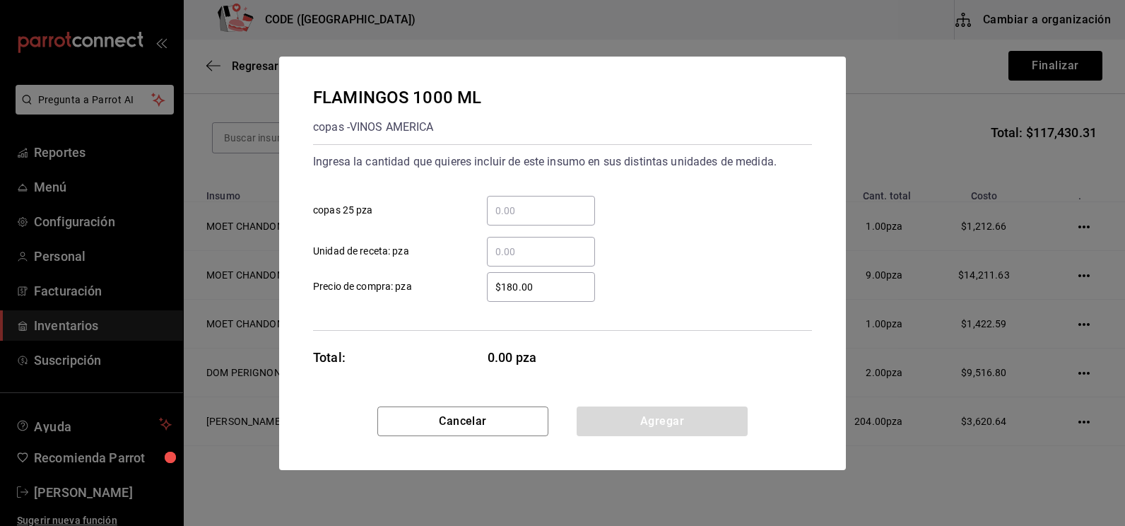
click at [513, 213] on input "​ copas 25 pza" at bounding box center [541, 210] width 108 height 17
type input "2"
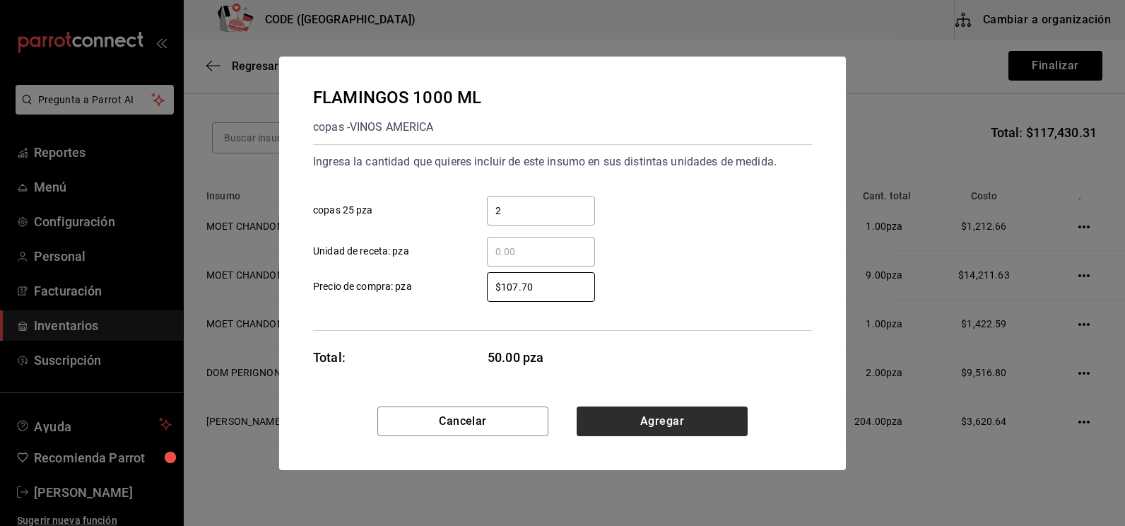
type input "$107.70"
click at [647, 426] on button "Agregar" at bounding box center [662, 421] width 171 height 30
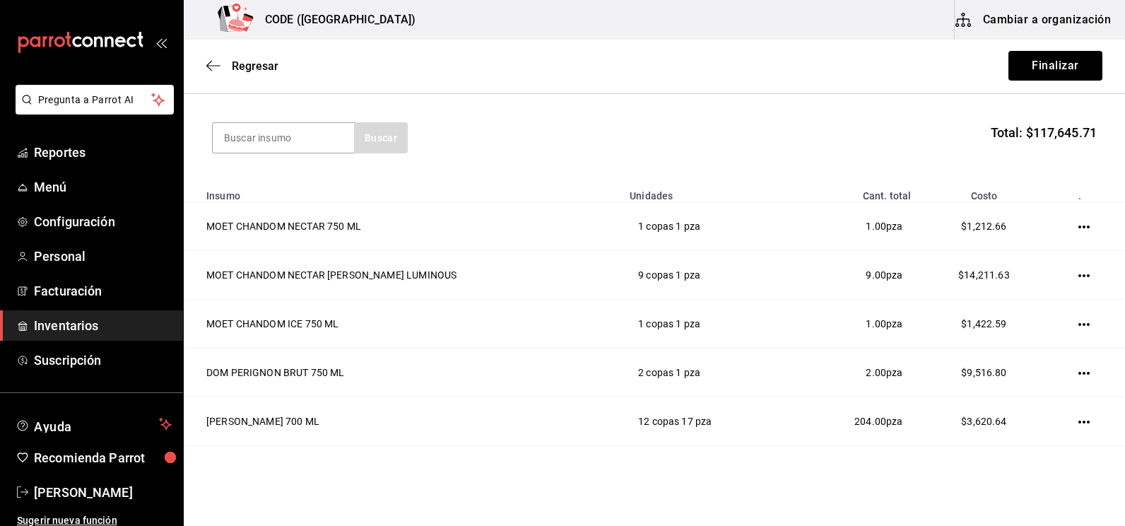
click at [262, 153] on section "Buscar Total: $117,645.71" at bounding box center [654, 138] width 941 height 88
click at [279, 143] on input at bounding box center [283, 138] width 141 height 30
click at [299, 139] on input at bounding box center [283, 138] width 141 height 30
type input "RED B"
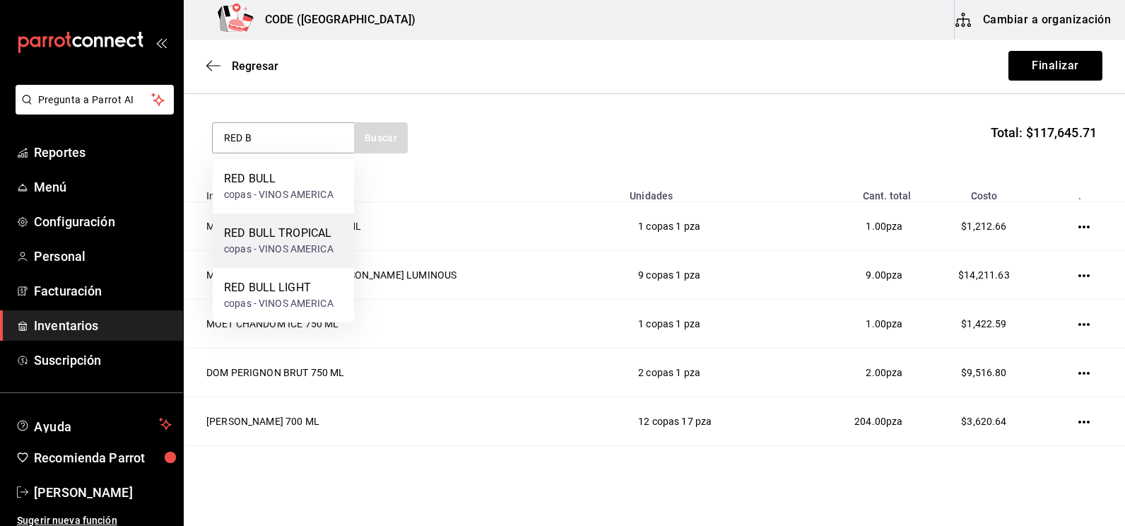
click at [289, 249] on div "copas - VINOS AMERICA" at bounding box center [279, 249] width 110 height 15
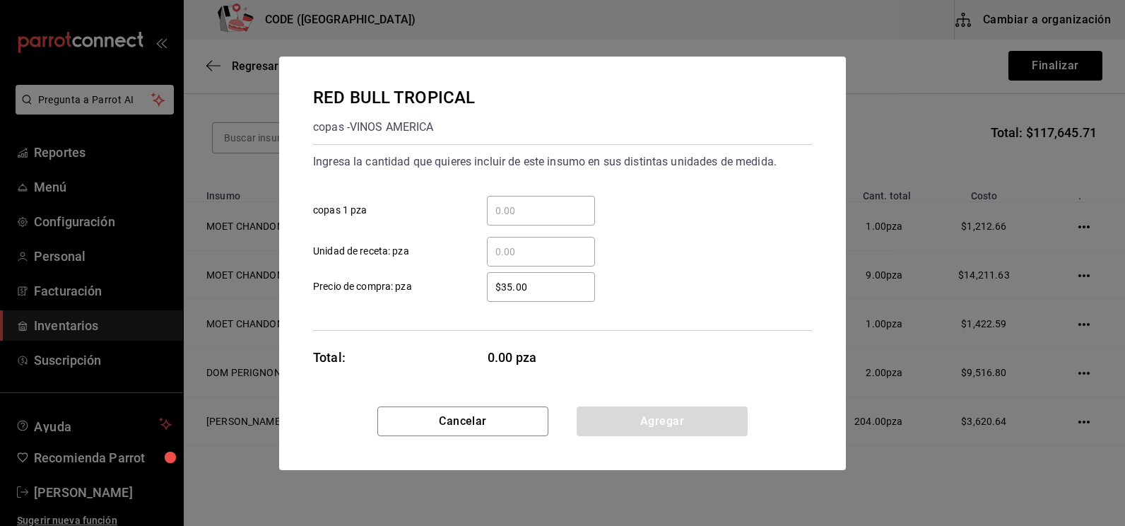
click at [531, 209] on input "​ copas 1 pza" at bounding box center [541, 210] width 108 height 17
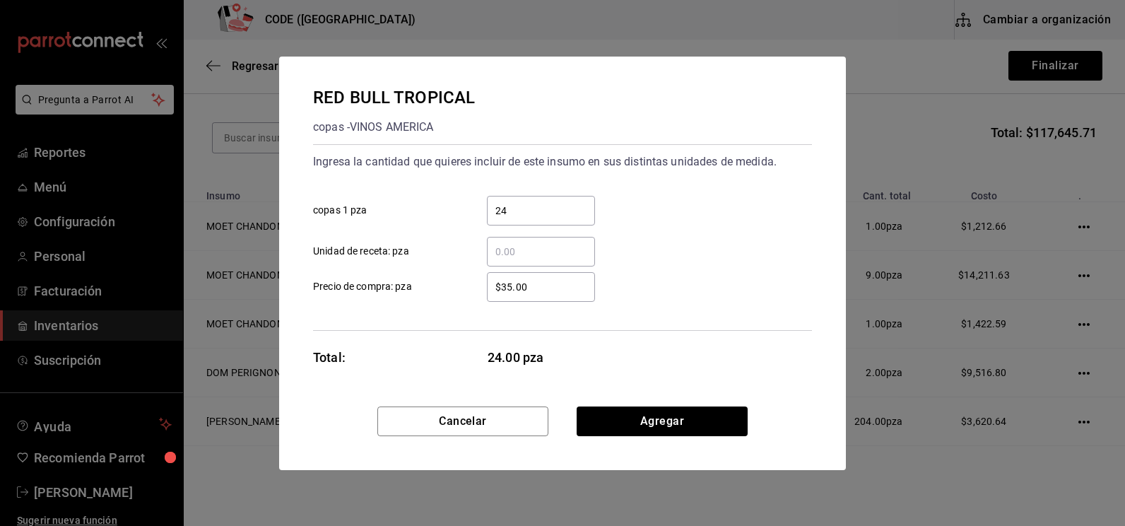
type input "24"
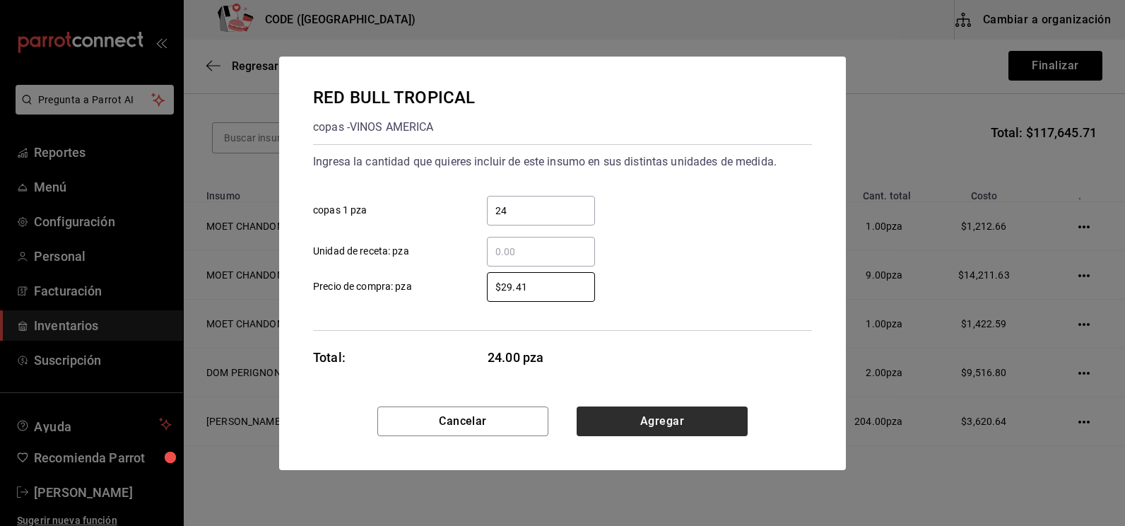
type input "$29.41"
click at [679, 423] on button "Agregar" at bounding box center [662, 421] width 171 height 30
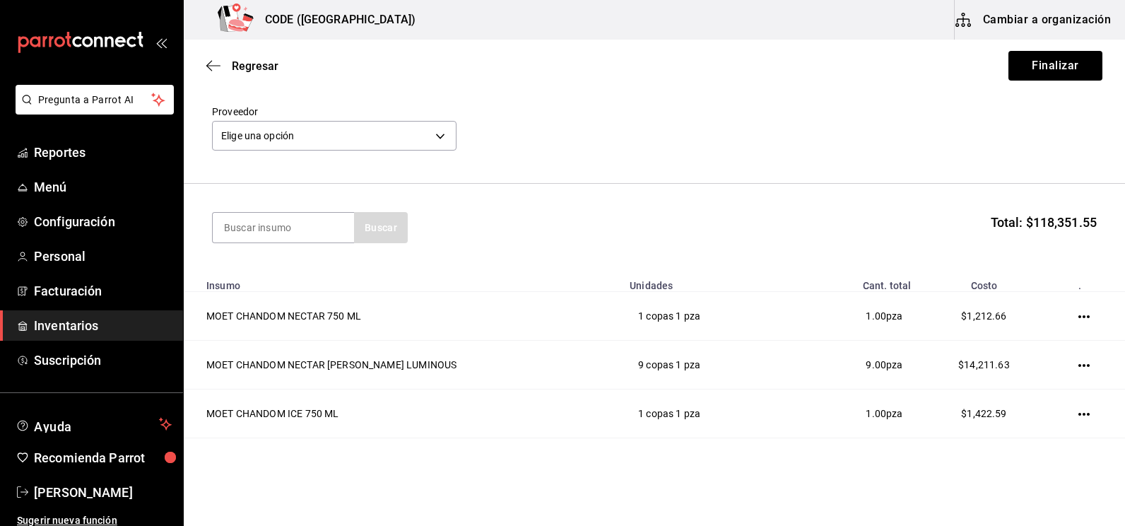
scroll to position [0, 0]
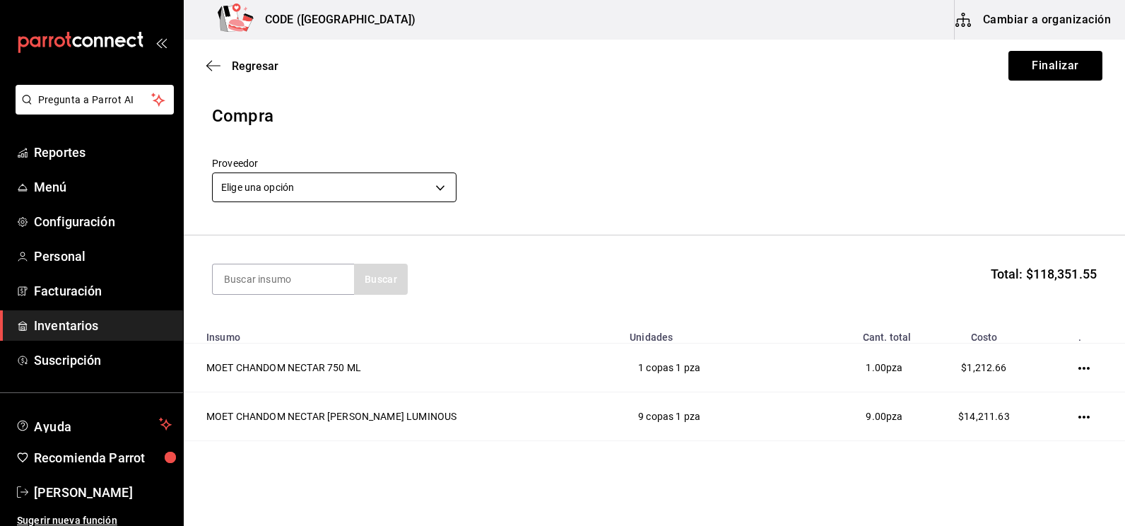
click at [428, 184] on body "Pregunta a Parrot AI Reportes Menú Configuración Personal Facturación Inventari…" at bounding box center [562, 223] width 1125 height 446
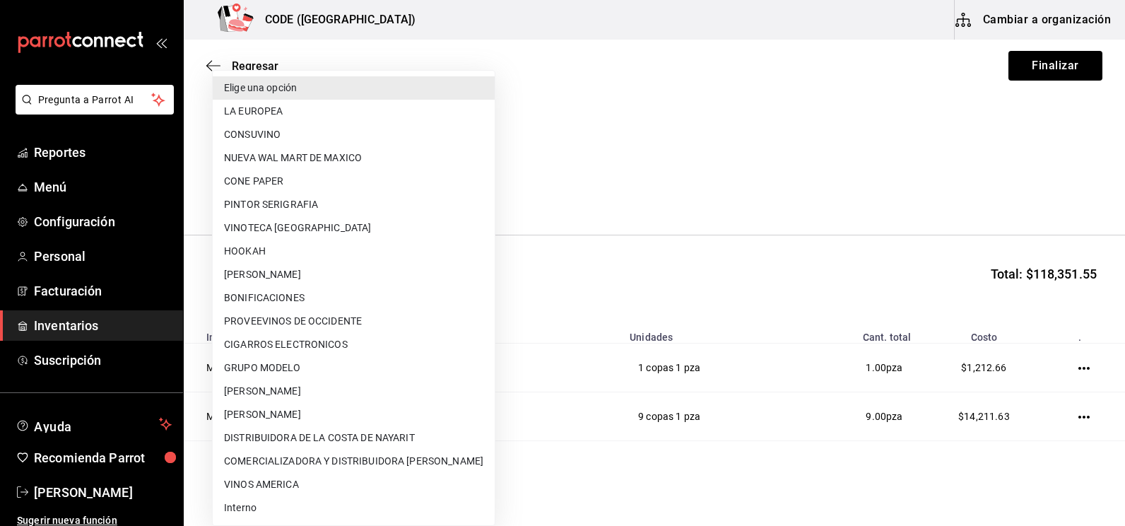
click at [293, 130] on li "CONSUVINO" at bounding box center [354, 134] width 282 height 23
type input "b972b70e-2e48-4d3d-9d2f-4854505d9fb0"
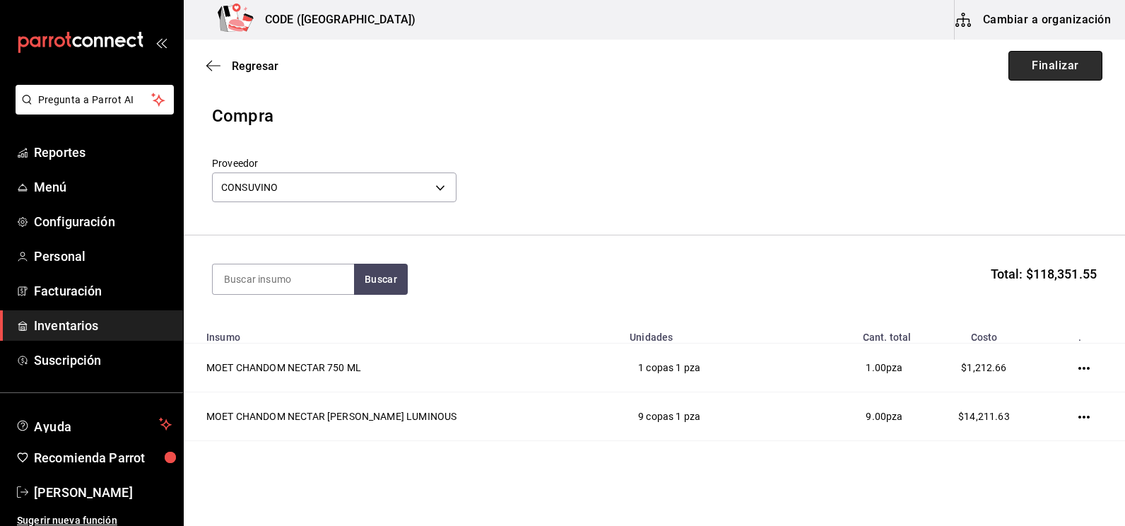
click at [1028, 61] on button "Finalizar" at bounding box center [1056, 66] width 94 height 30
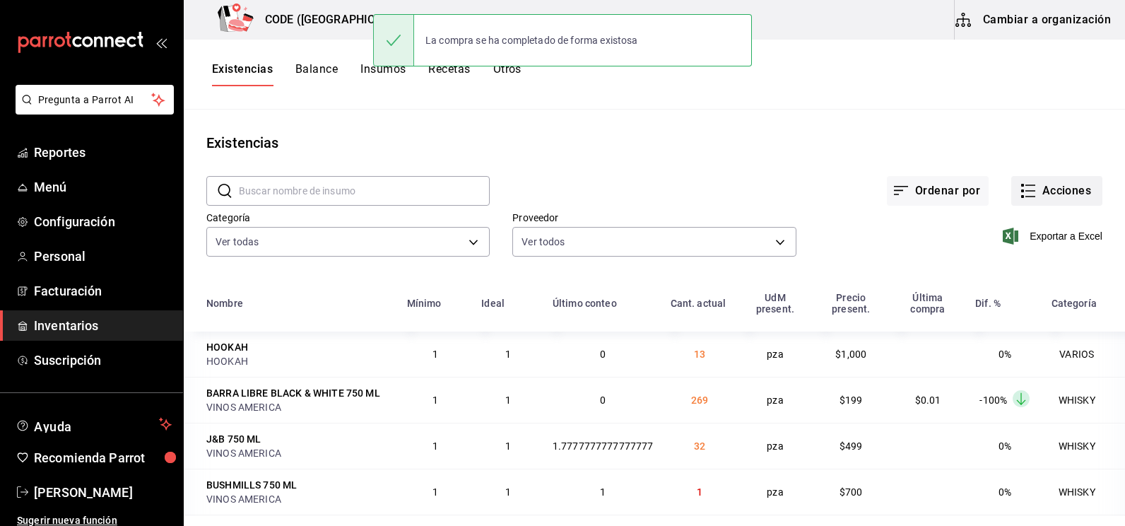
click at [1036, 189] on button "Acciones" at bounding box center [1056, 191] width 91 height 30
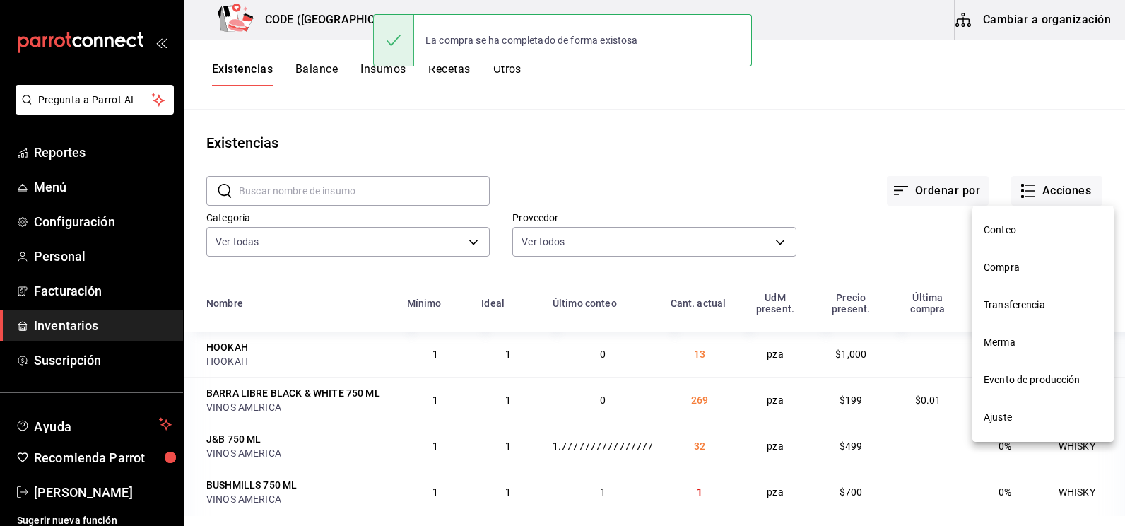
click at [1020, 273] on span "Compra" at bounding box center [1043, 267] width 119 height 15
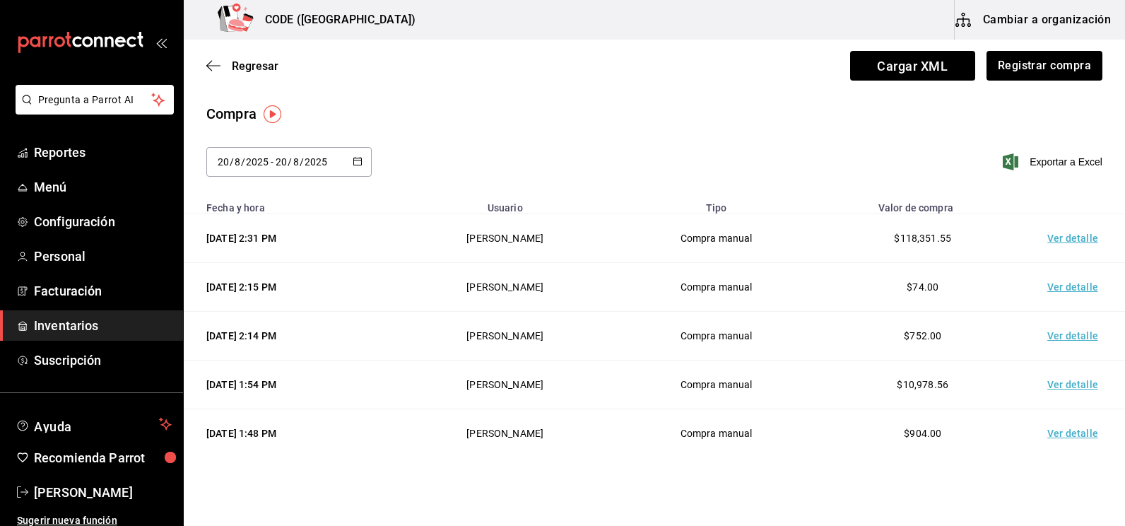
click at [1061, 237] on td "Ver detalle" at bounding box center [1075, 238] width 99 height 49
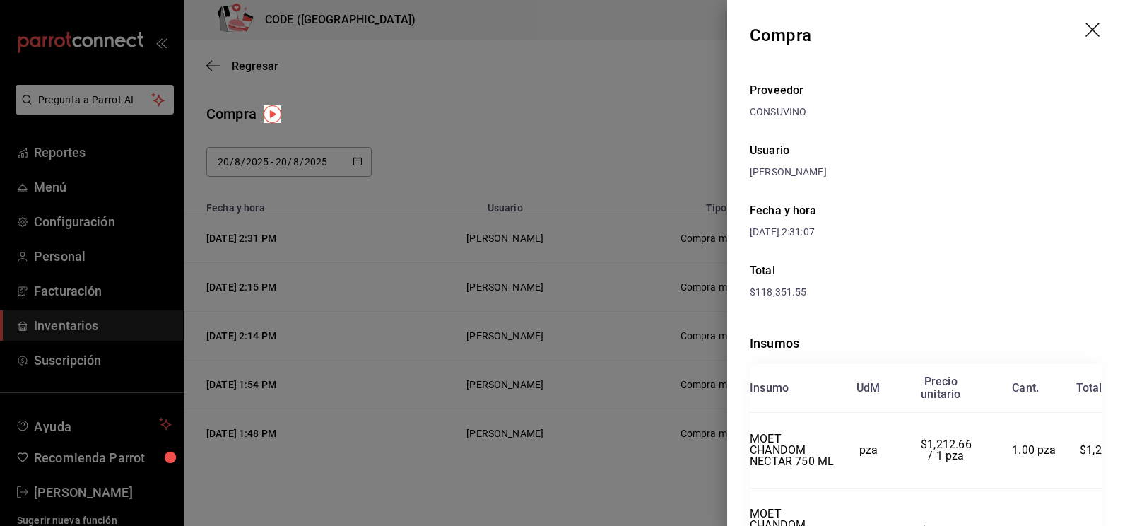
click at [975, 243] on div "Fecha y hora [DATE] 2:31:07" at bounding box center [926, 221] width 353 height 60
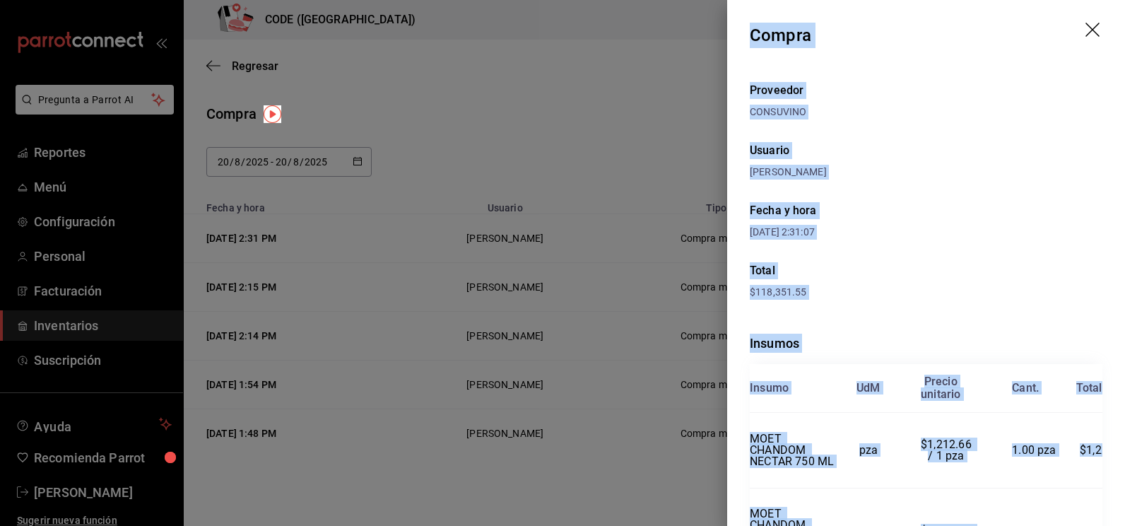
drag, startPoint x: 1108, startPoint y: 434, endPoint x: 746, endPoint y: 25, distance: 546.3
click at [746, 25] on div "Compra Proveedor CONSUVINO Usuario [PERSON_NAME] y hora [DATE] 2:31:07 Total $1…" at bounding box center [926, 263] width 398 height 526
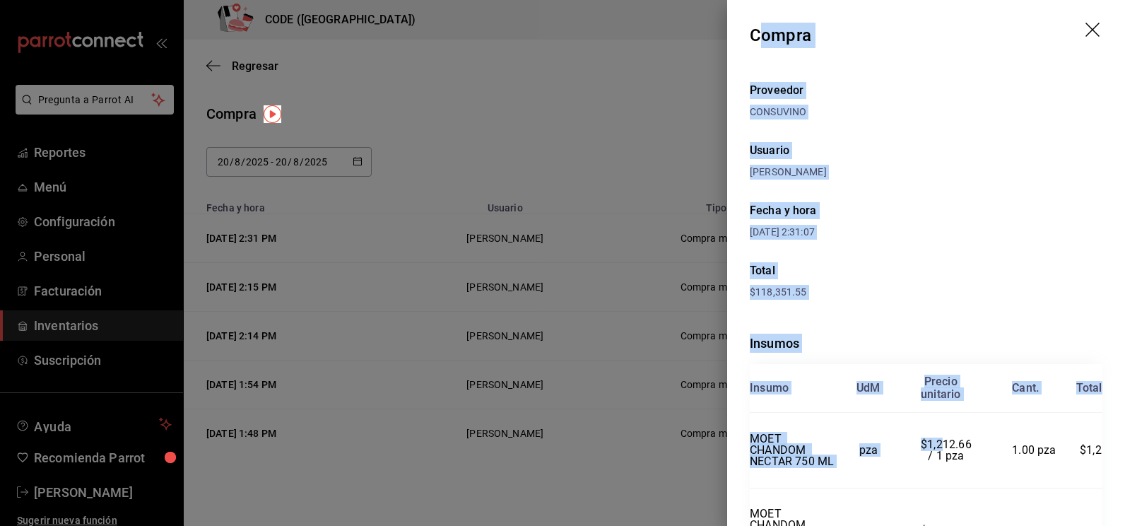
drag, startPoint x: 756, startPoint y: 36, endPoint x: 921, endPoint y: 436, distance: 432.9
click at [921, 437] on div "Compra Proveedor CONSUVINO Usuario [PERSON_NAME] y hora [DATE] 2:31:07 Total $1…" at bounding box center [926, 263] width 398 height 526
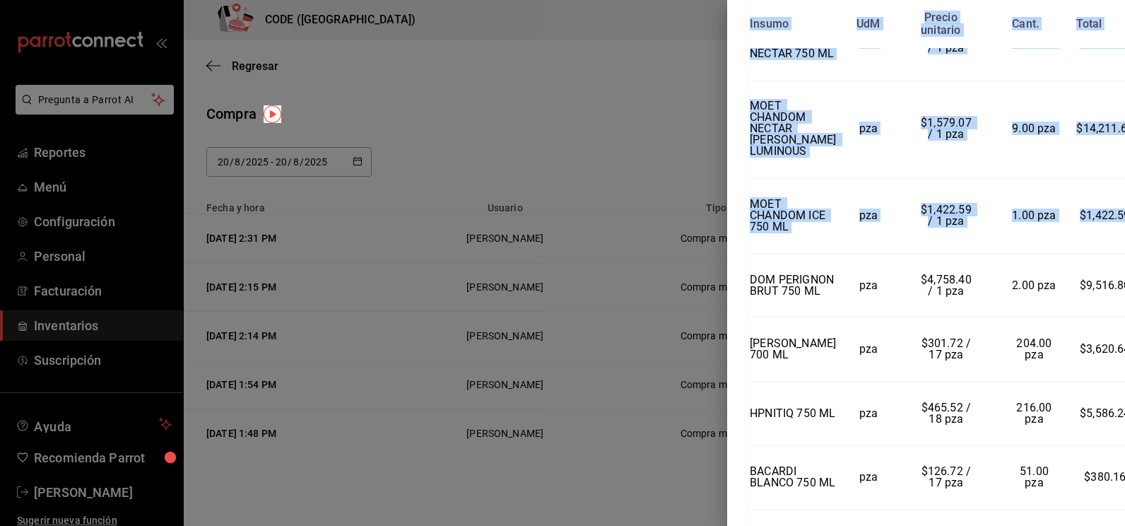
scroll to position [408, 2]
drag, startPoint x: 748, startPoint y: 30, endPoint x: 1112, endPoint y: 240, distance: 419.8
click at [1112, 240] on div "Compra Proveedor CONSUVINO Usuario [PERSON_NAME] y hora [DATE] 2:31:07 Total $1…" at bounding box center [926, 263] width 398 height 526
copy div "Compra Proveedor CONSUVINO Usuario [PERSON_NAME] y hora [DATE] 2:31:07 Total $1…"
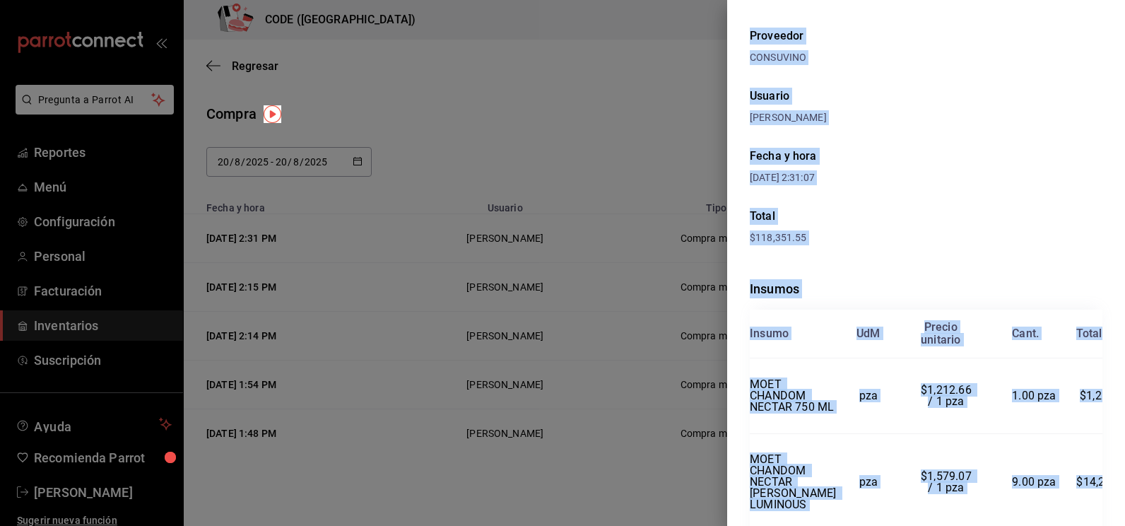
scroll to position [0, 0]
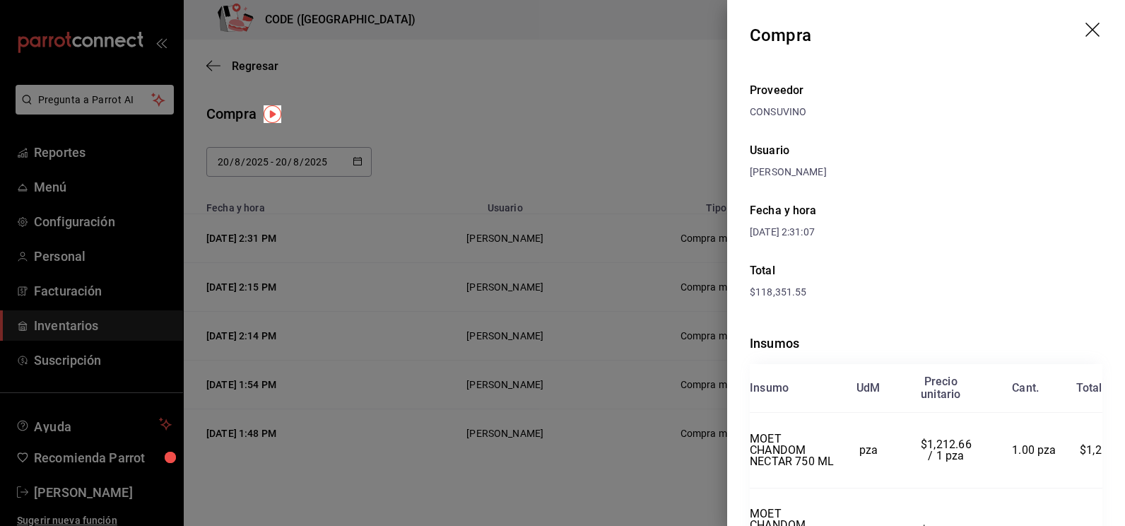
click at [613, 119] on div at bounding box center [562, 263] width 1125 height 526
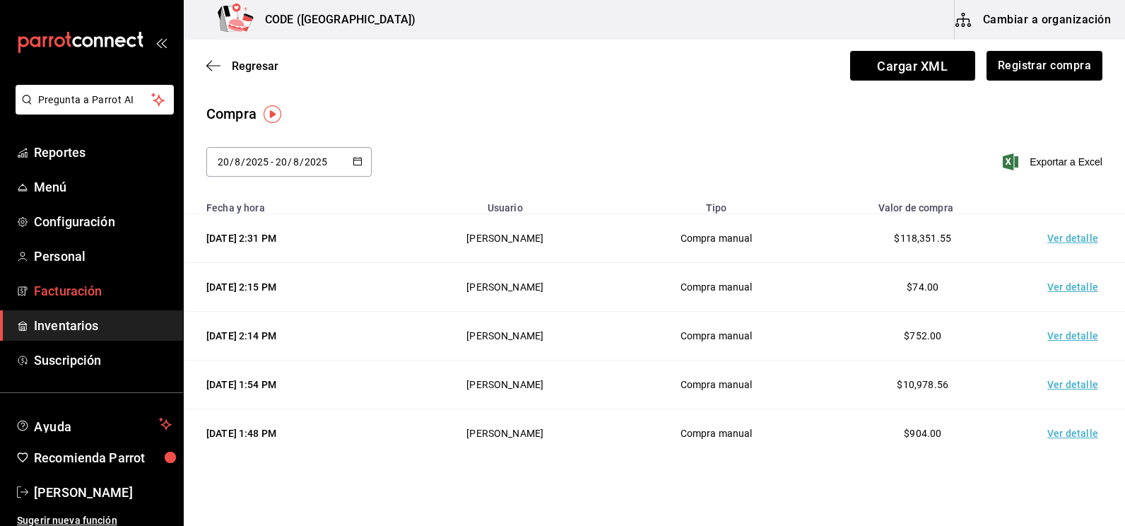
click at [102, 323] on span "Inventarios" at bounding box center [103, 325] width 138 height 19
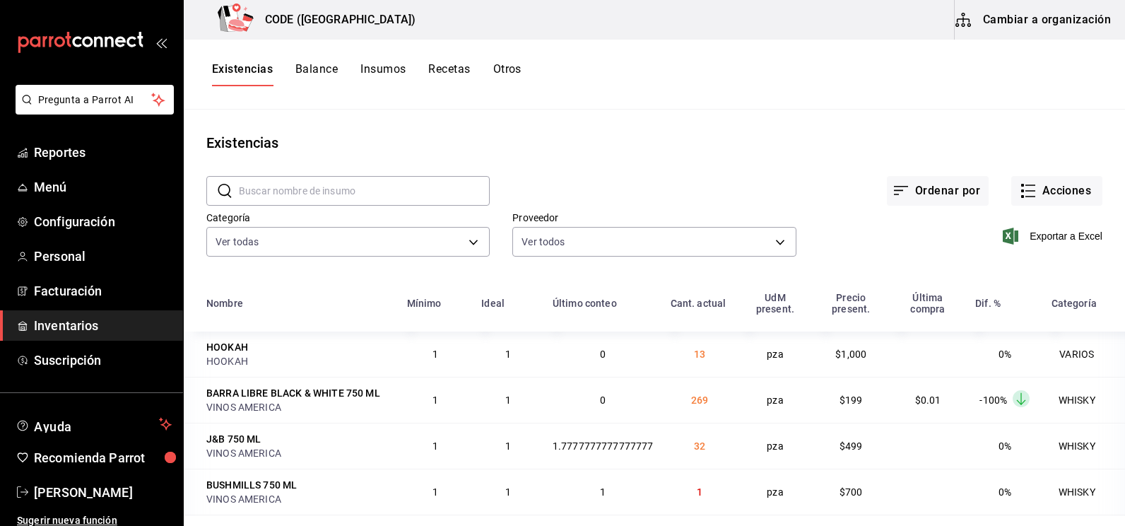
click at [609, 129] on main "Existencias ​ ​ Ordenar por Acciones Categoría Ver todas 7625fb74-ce78-458f-b8a…" at bounding box center [654, 313] width 941 height 406
click at [93, 332] on span "Inventarios" at bounding box center [103, 325] width 138 height 19
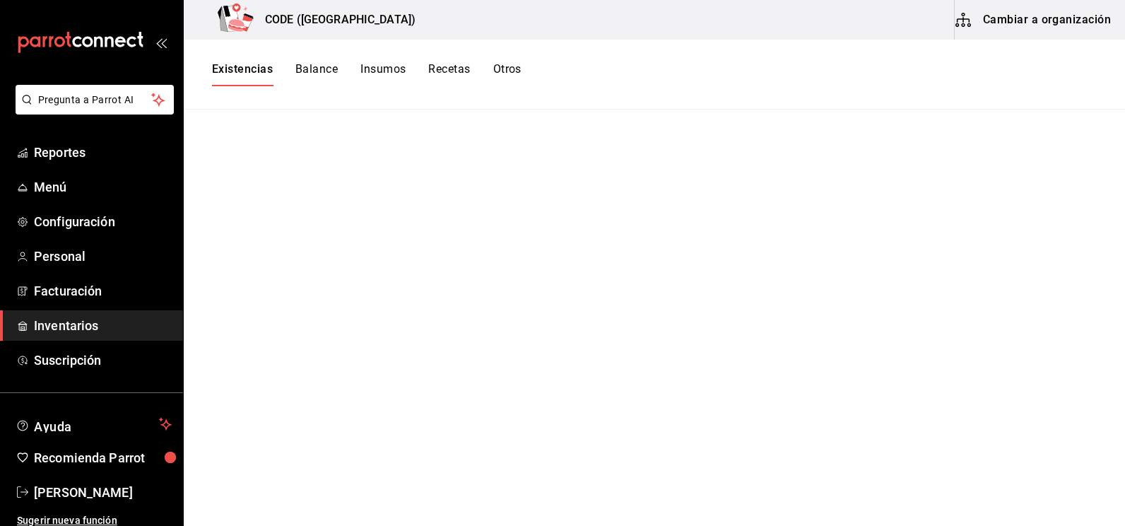
click at [93, 324] on span "Inventarios" at bounding box center [103, 325] width 138 height 19
click at [308, 71] on button "Balance" at bounding box center [316, 74] width 42 height 24
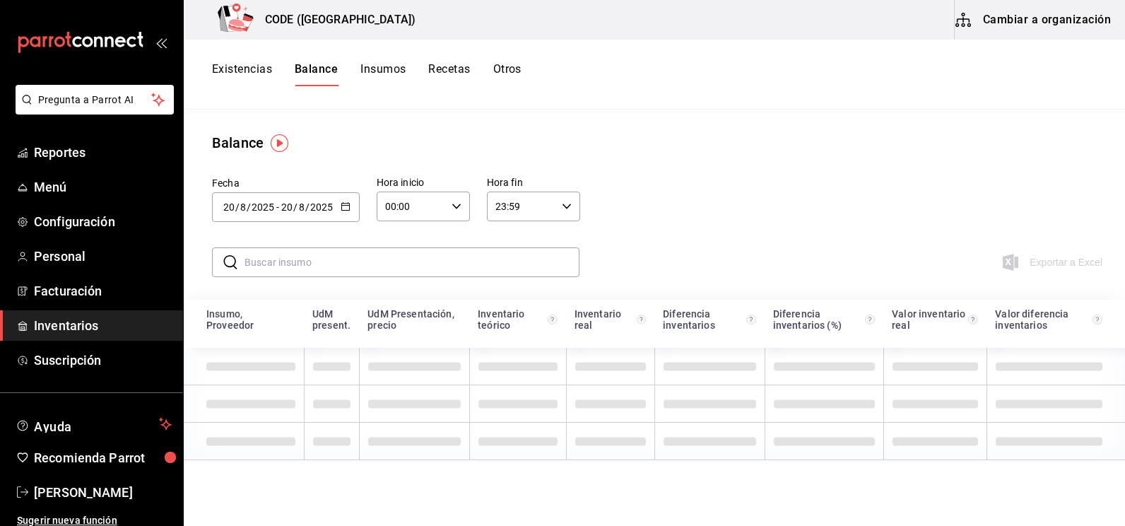
click at [381, 69] on button "Insumos" at bounding box center [382, 74] width 45 height 24
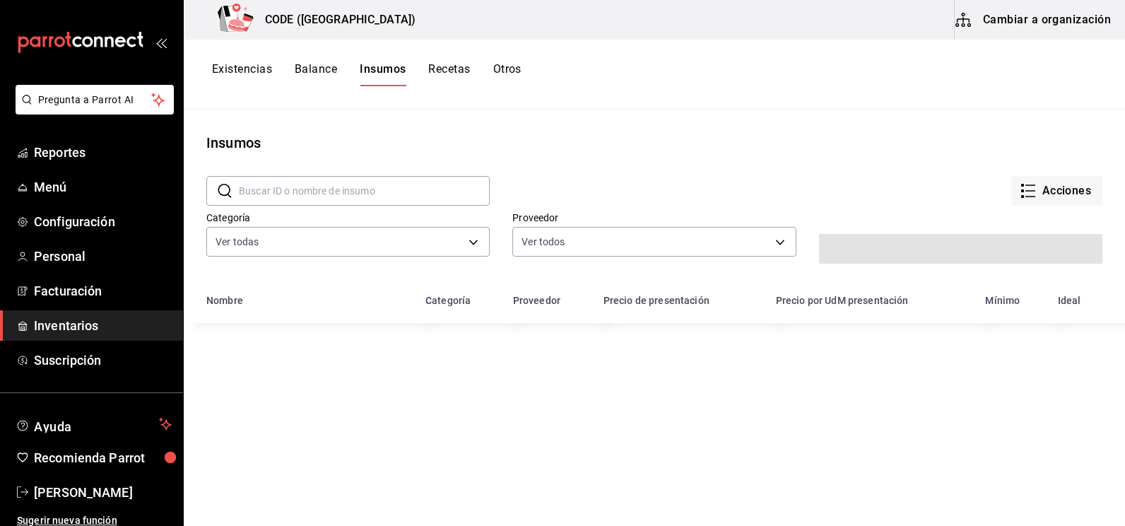
click at [252, 70] on button "Existencias" at bounding box center [242, 74] width 60 height 24
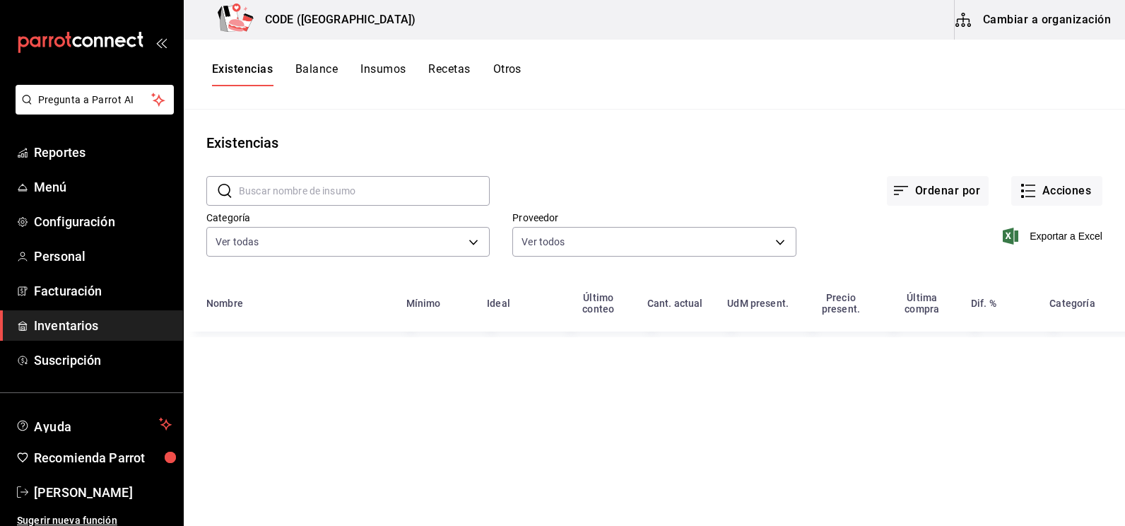
click at [298, 196] on input "text" at bounding box center [364, 191] width 251 height 28
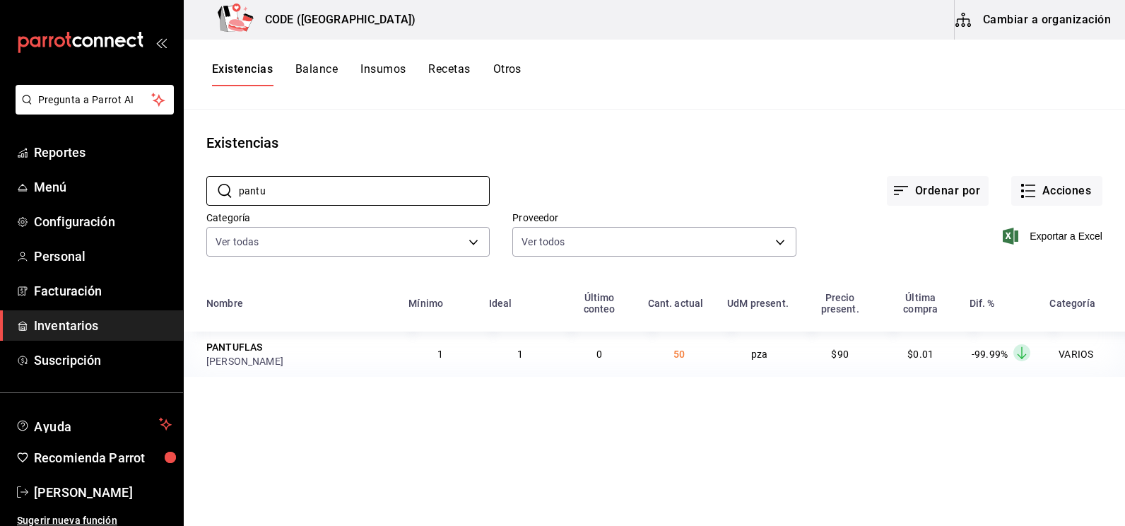
type input "pantu"
drag, startPoint x: 299, startPoint y: 188, endPoint x: 170, endPoint y: 178, distance: 129.7
click at [170, 178] on div "Pregunta a Parrot AI Reportes Menú Configuración Personal Facturación Inventari…" at bounding box center [562, 258] width 1125 height 516
type input "ciga"
click at [332, 347] on div "CIGARRO ELECTRONICO" at bounding box center [299, 347] width 186 height 14
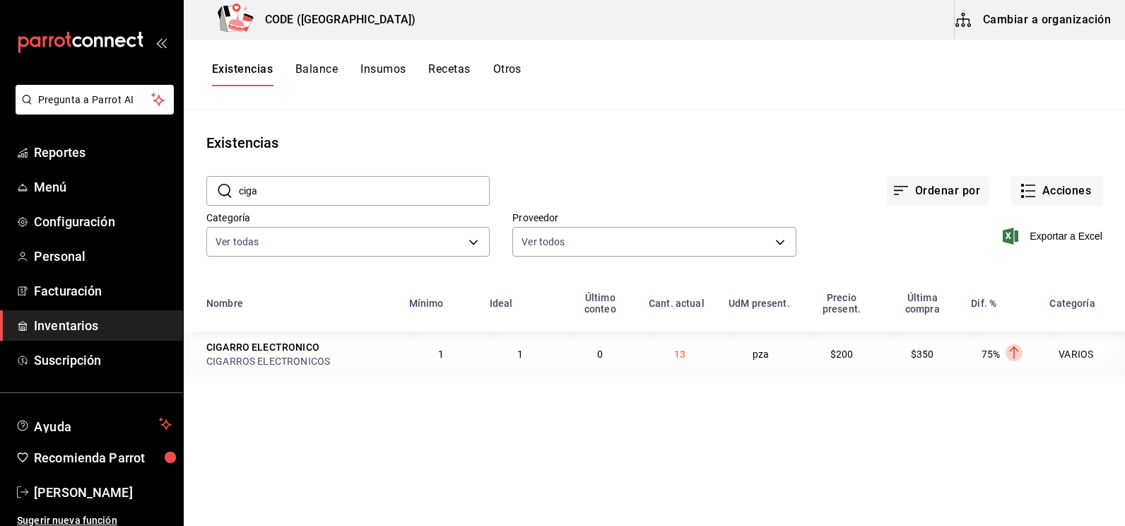
click at [645, 398] on main "Existencias ​ ciga ​ Ordenar por Acciones Categoría Ver todas 7625fb74-ce78-458…" at bounding box center [654, 313] width 941 height 406
click at [650, 375] on td "13" at bounding box center [680, 353] width 80 height 45
click at [776, 445] on main "Existencias ​ ciga ​ Ordenar por Acciones Categoría Ver todas 7625fb74-ce78-458…" at bounding box center [654, 313] width 941 height 406
click at [674, 135] on div "Existencias" at bounding box center [654, 142] width 941 height 21
click at [119, 492] on span "[PERSON_NAME]" at bounding box center [103, 492] width 138 height 19
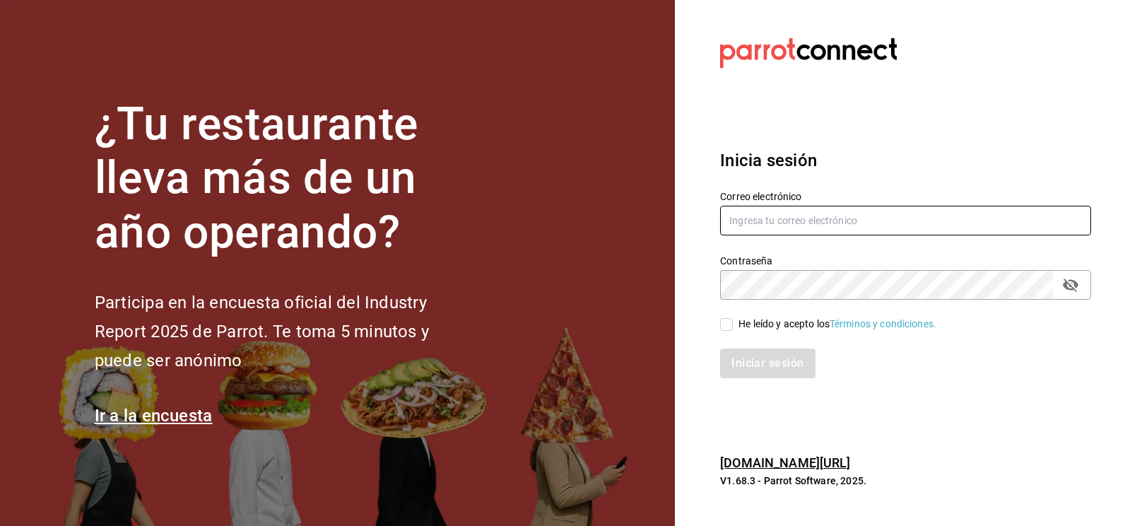
type input "[EMAIL_ADDRESS][DOMAIN_NAME]"
click at [550, 71] on section "¿Tu restaurante lleva más de un año operando? Participa en la encuesta oficial …" at bounding box center [337, 263] width 675 height 526
